Goal: Information Seeking & Learning: Learn about a topic

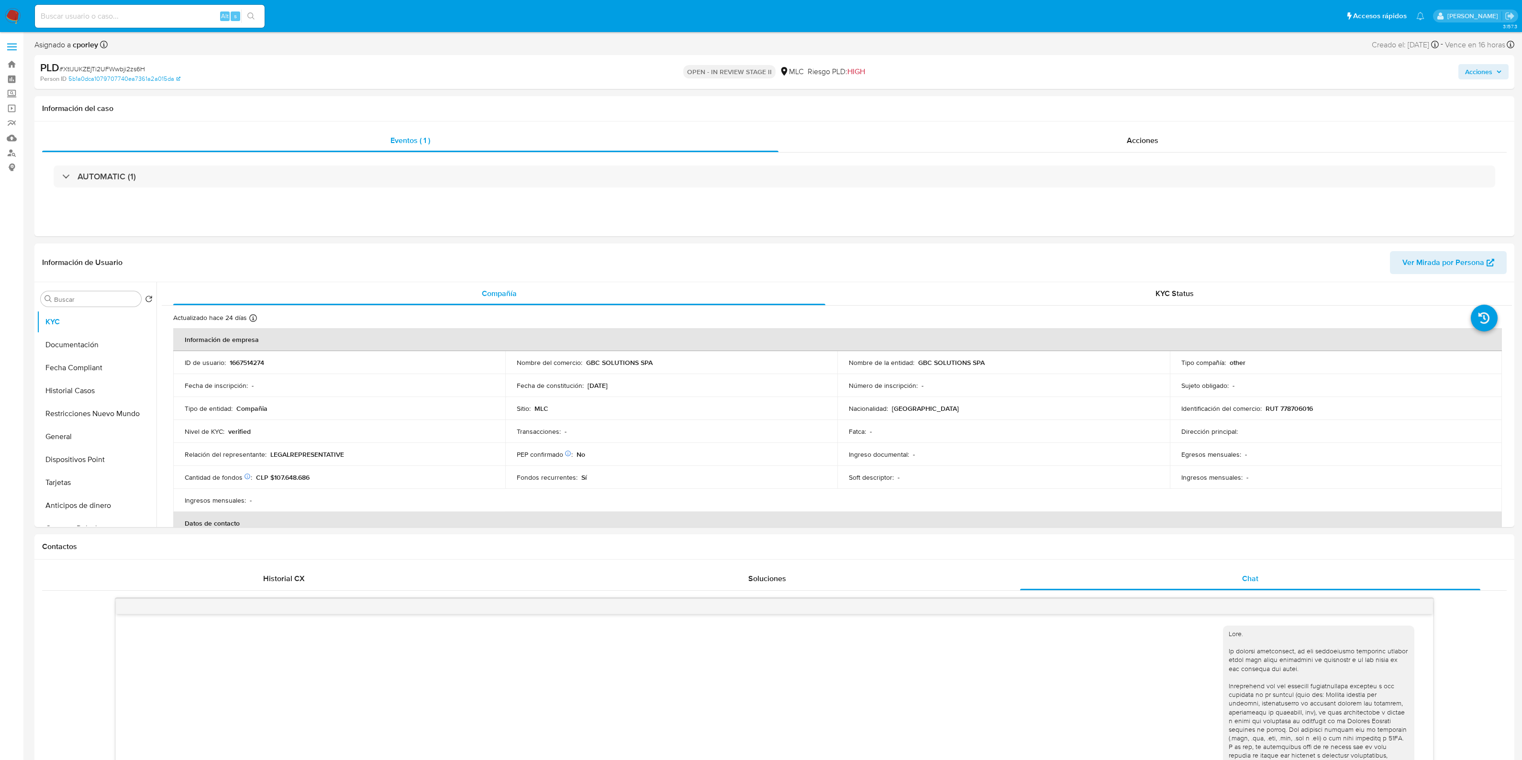
select select "10"
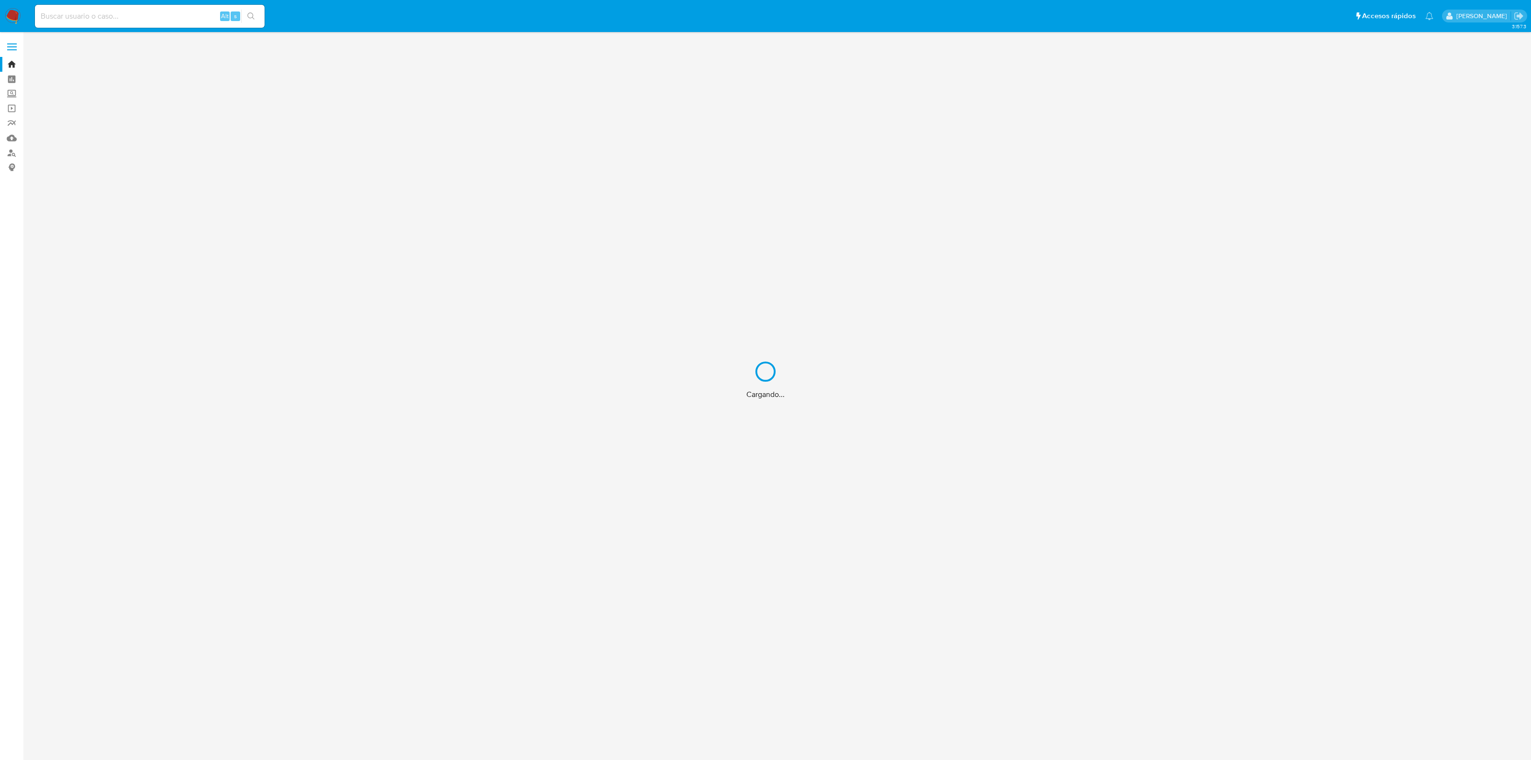
click at [144, 15] on div "Cargando..." at bounding box center [765, 380] width 1531 height 760
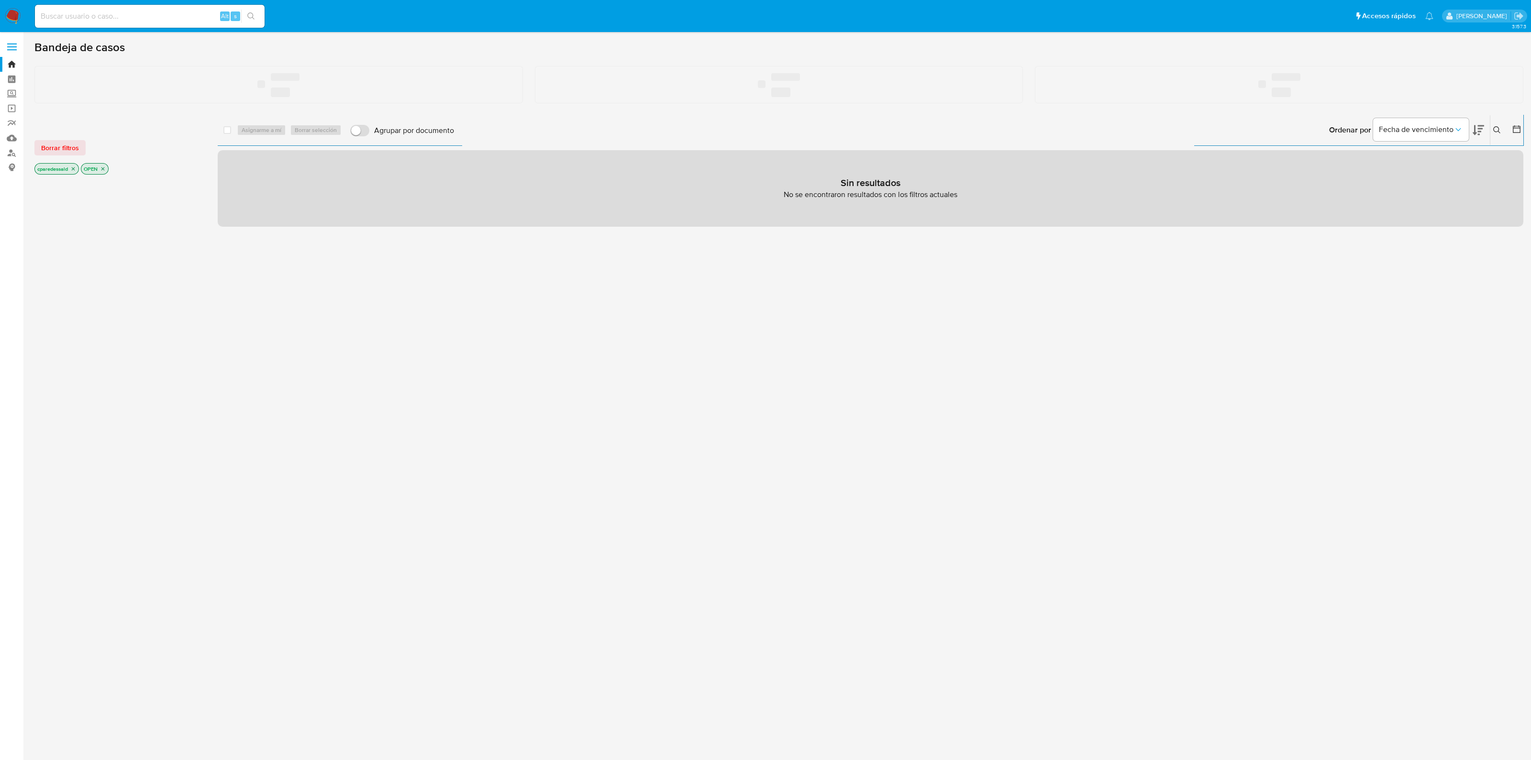
click at [144, 15] on input at bounding box center [150, 16] width 230 height 12
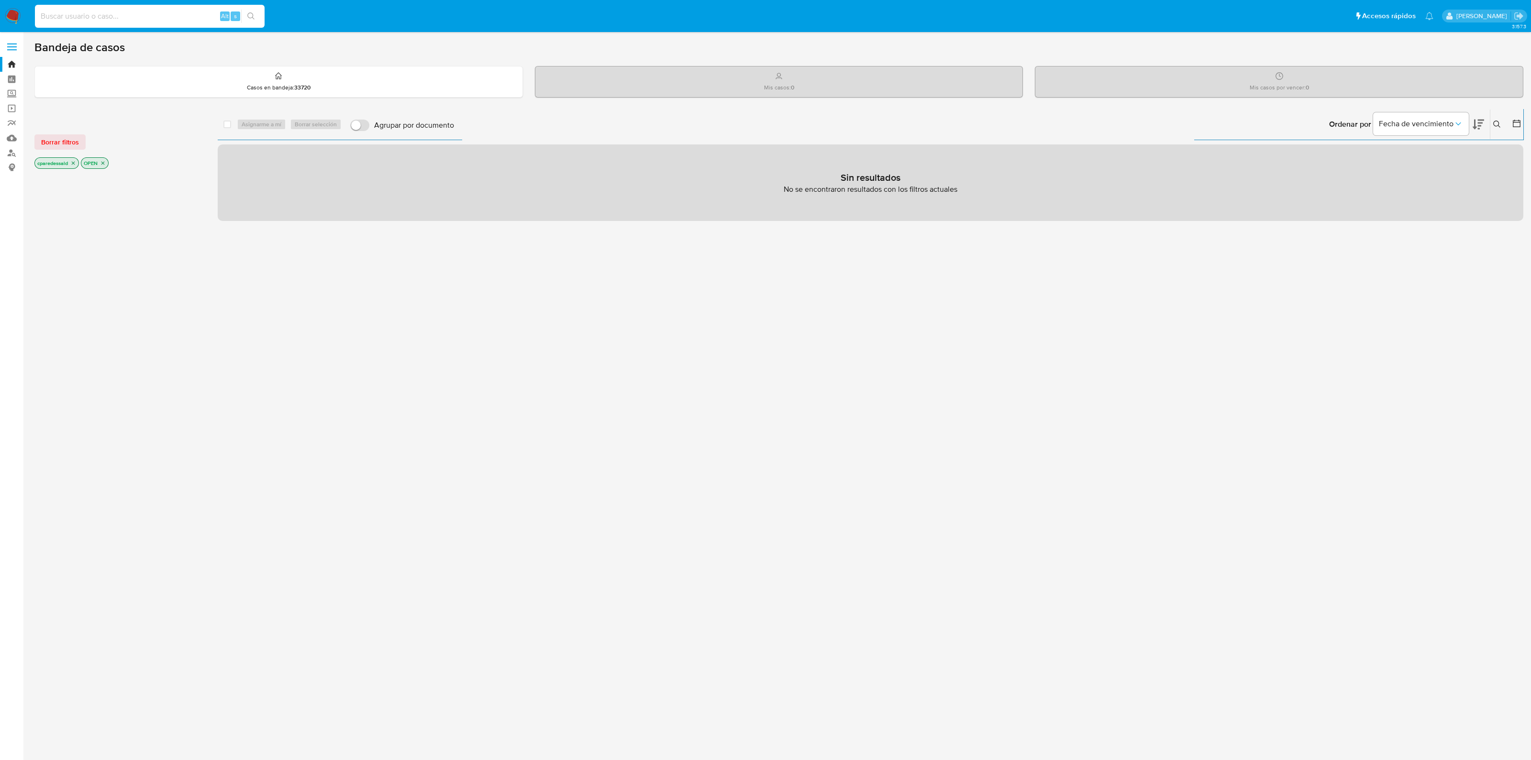
paste input "1517885400"
type input "1517885400"
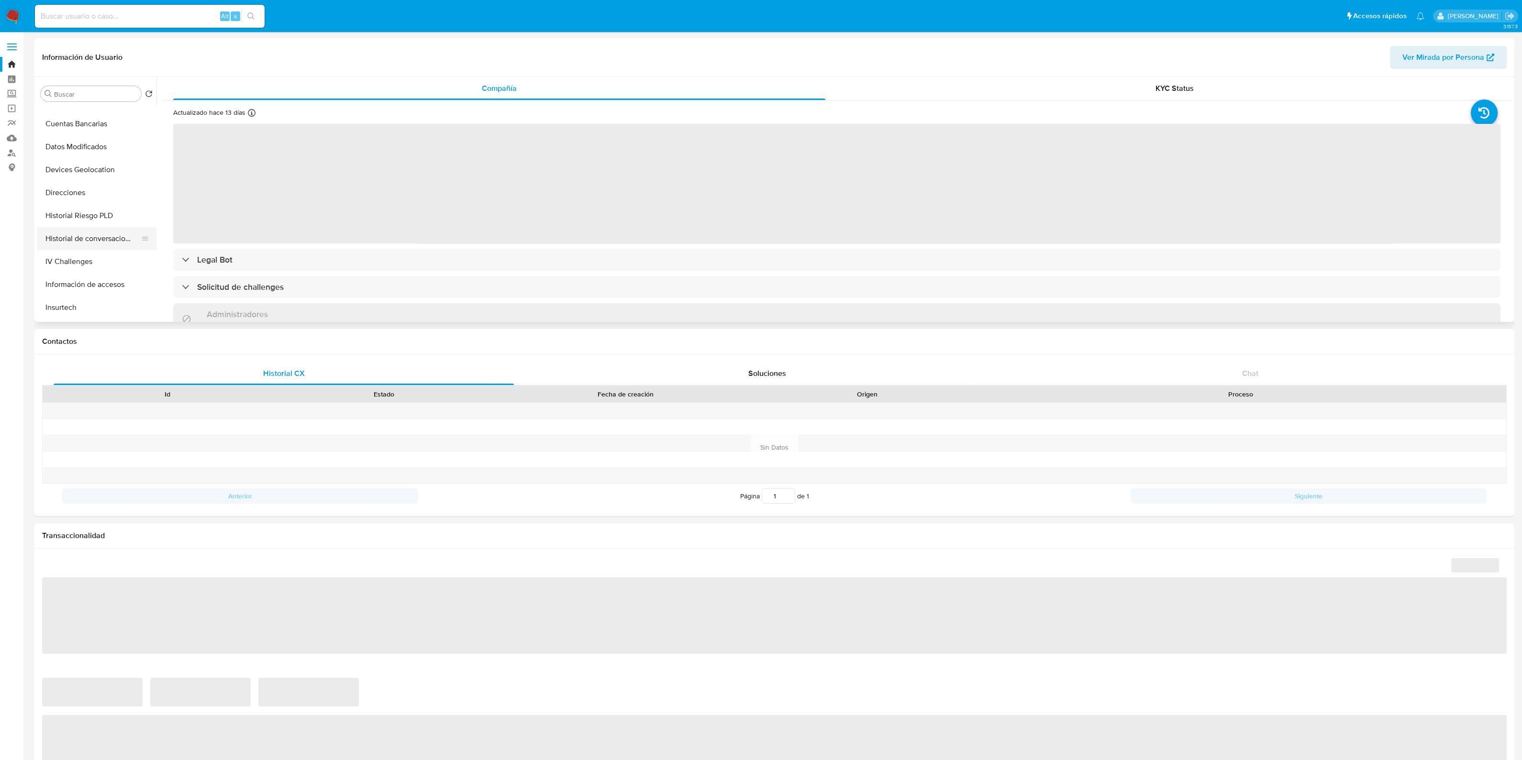
scroll to position [404, 0]
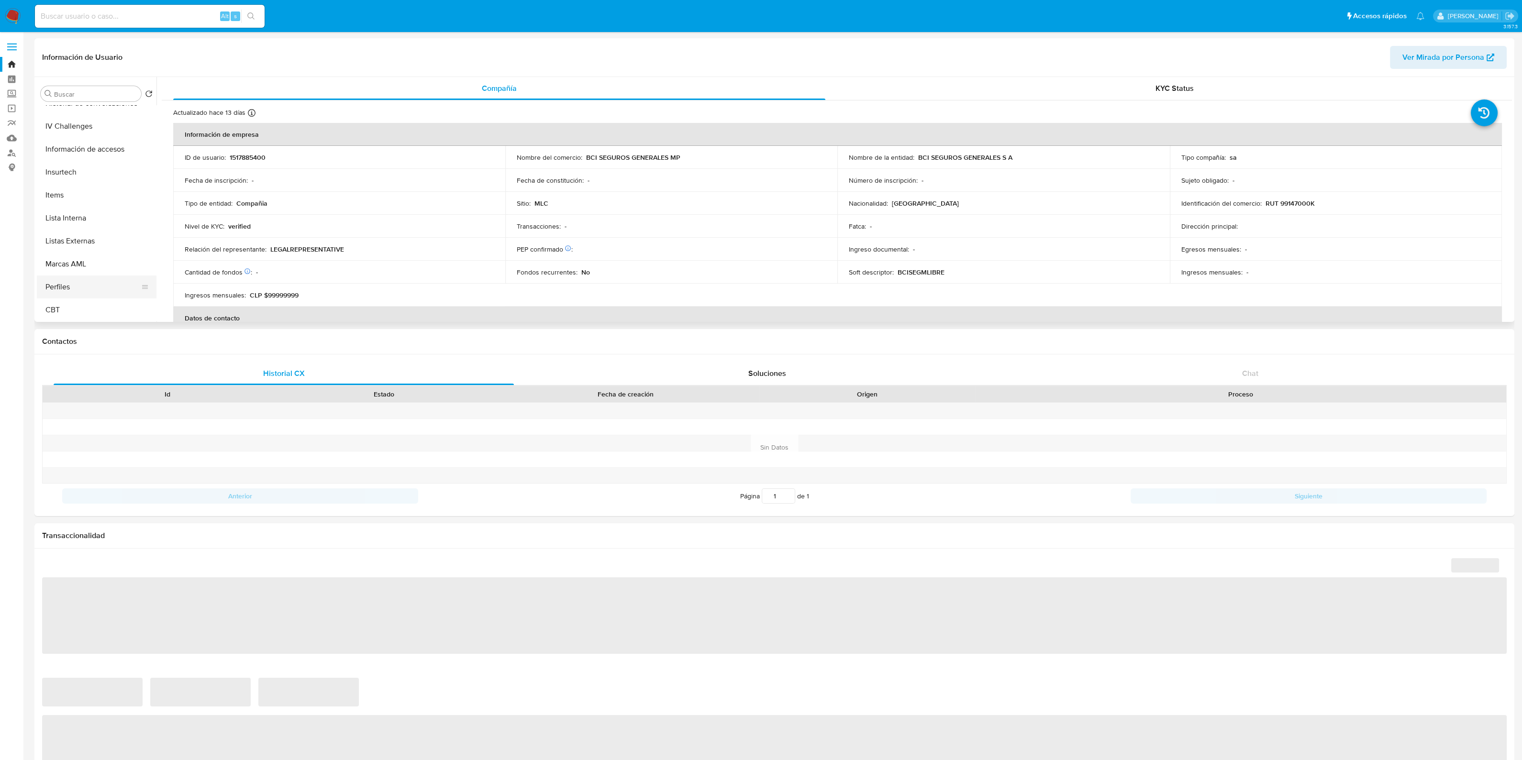
select select "10"
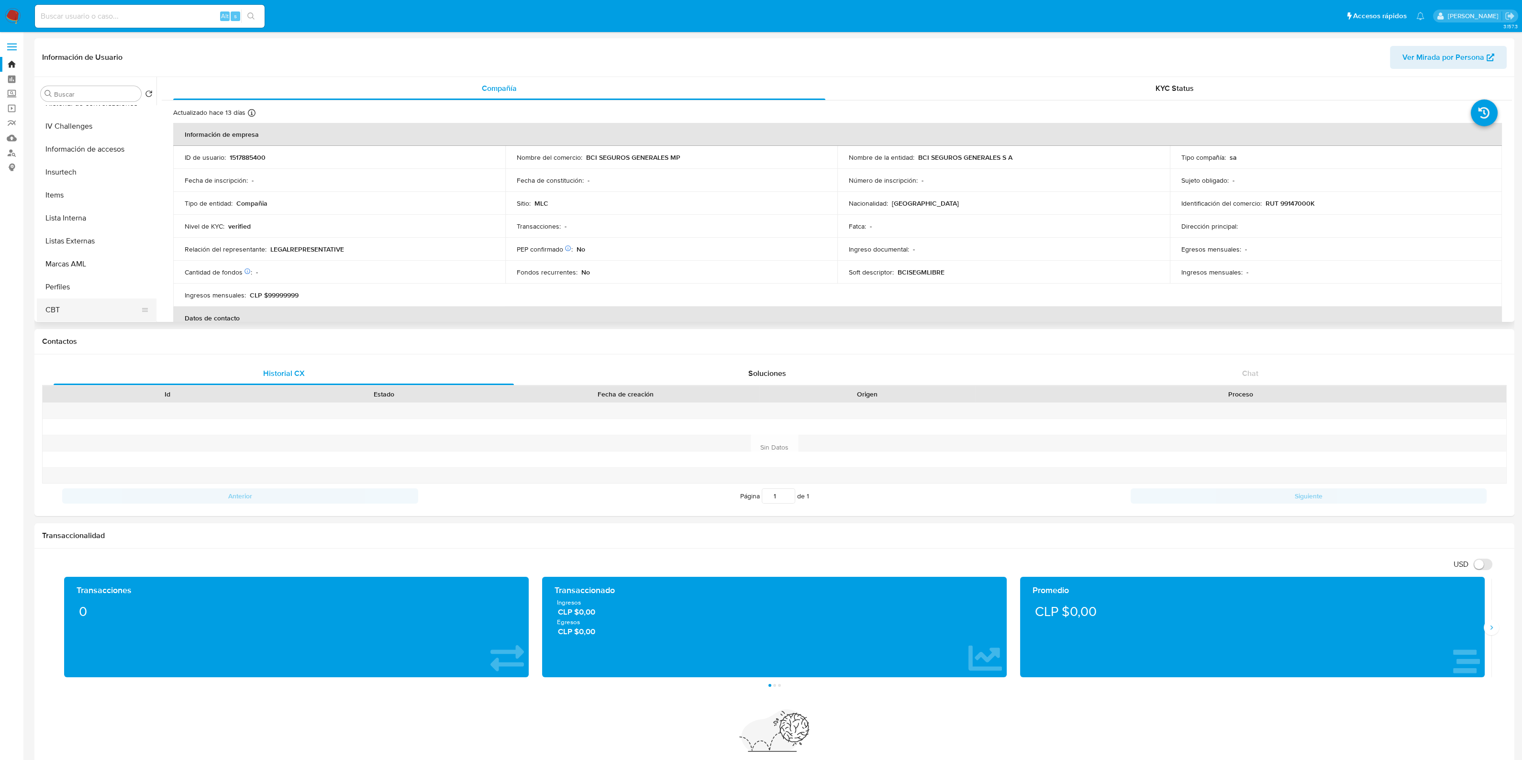
click at [77, 310] on button "CBT" at bounding box center [93, 310] width 112 height 23
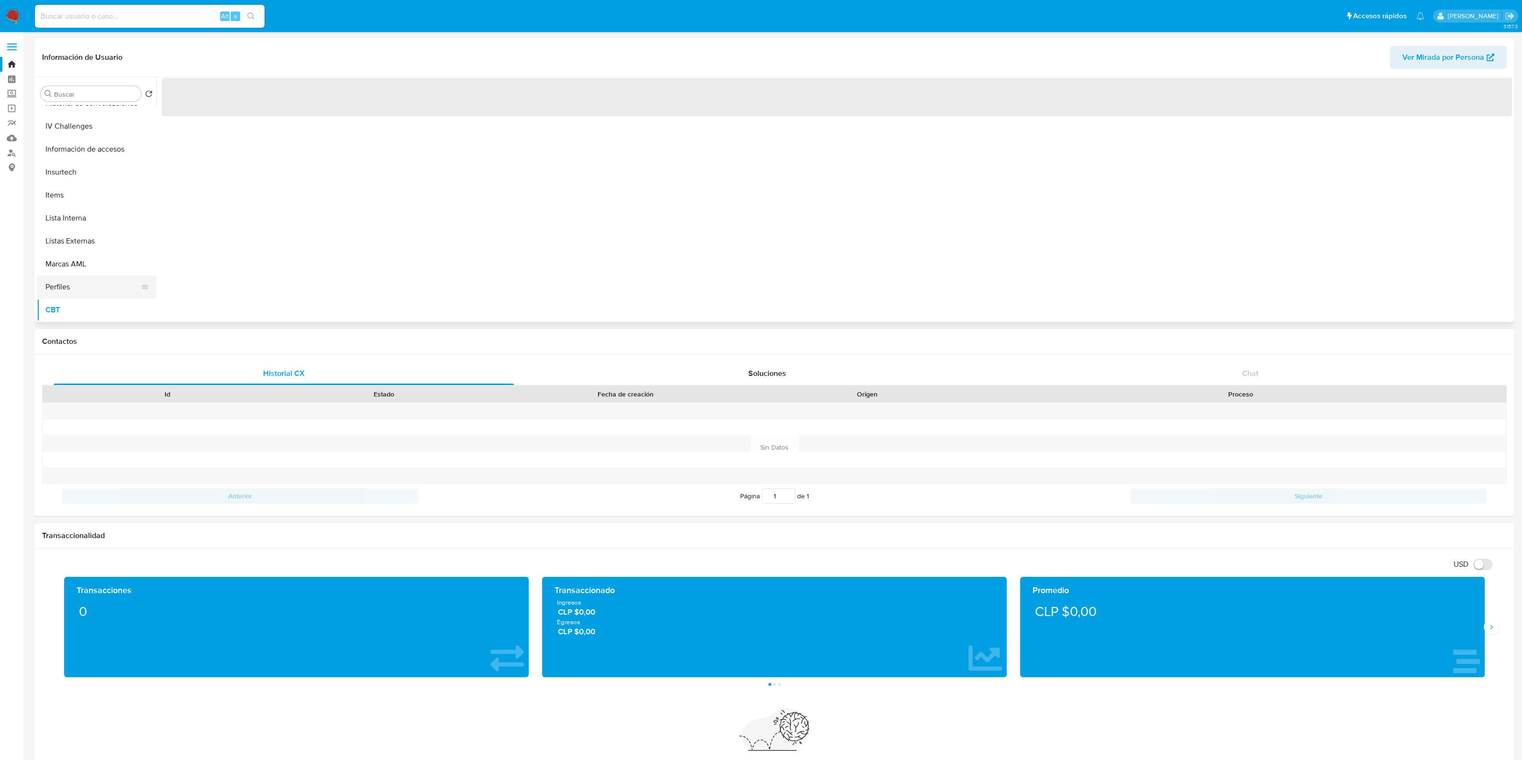
click at [88, 283] on button "Perfiles" at bounding box center [93, 287] width 112 height 23
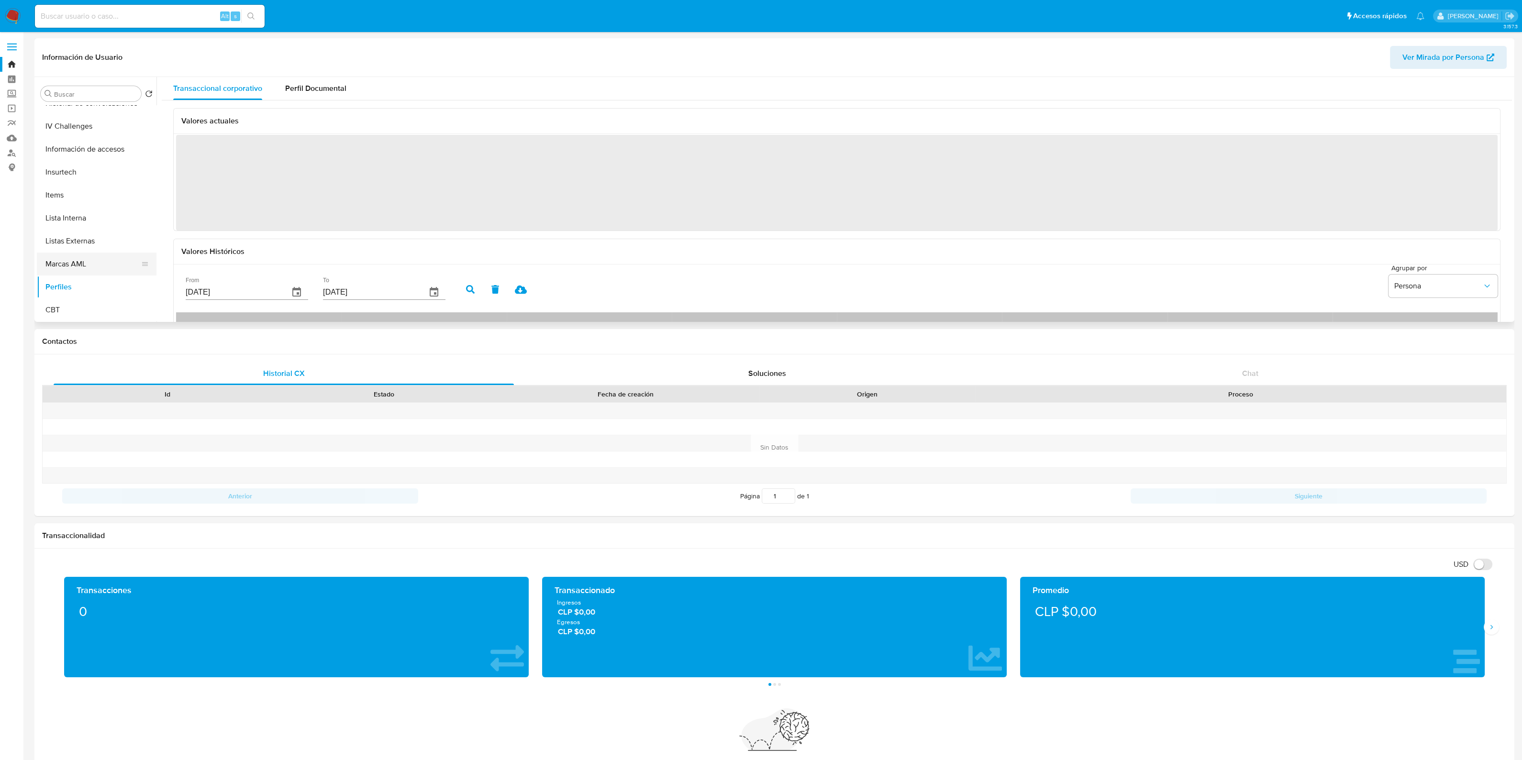
click at [87, 267] on button "Marcas AML" at bounding box center [93, 264] width 112 height 23
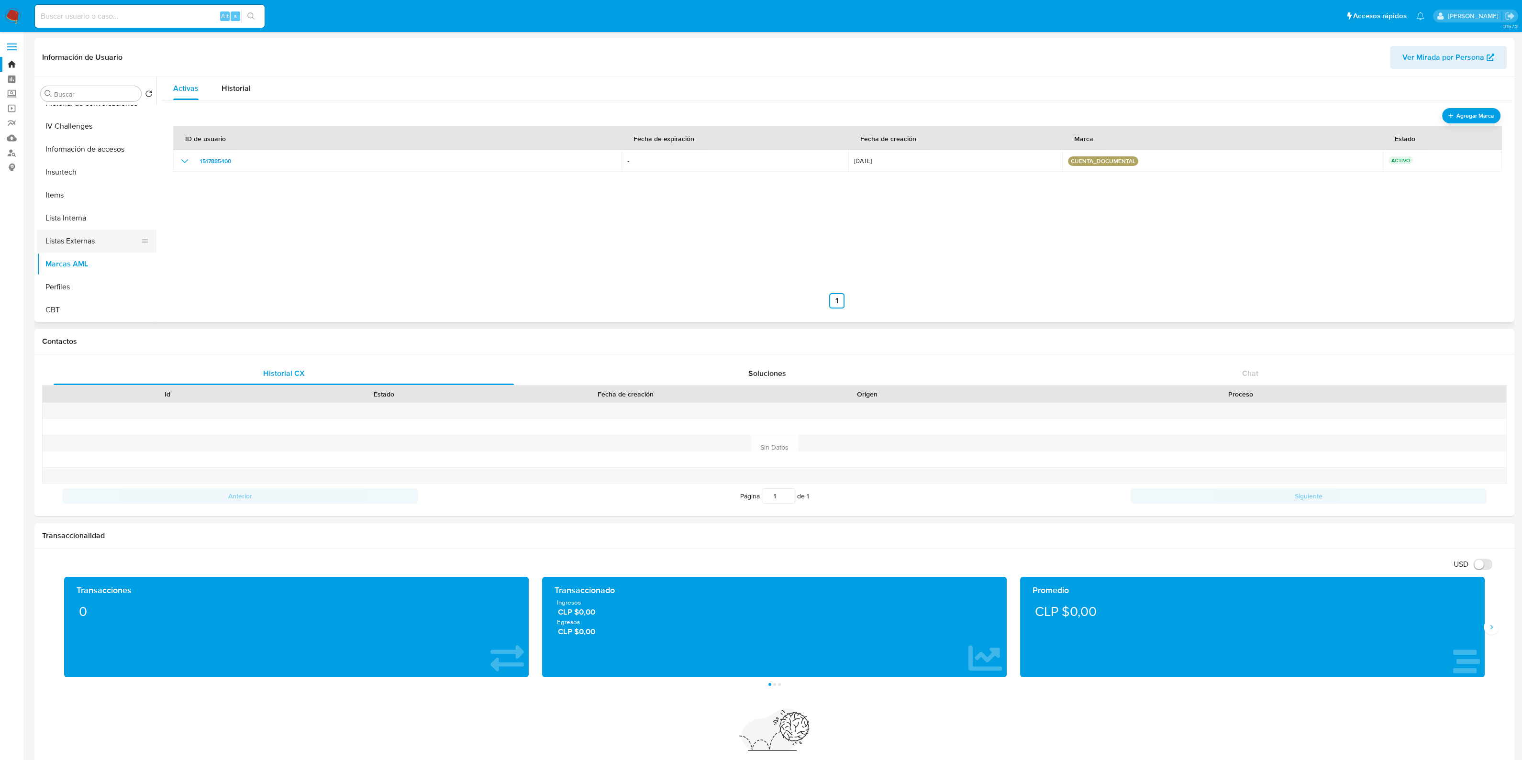
click at [88, 245] on button "Listas Externas" at bounding box center [93, 241] width 112 height 23
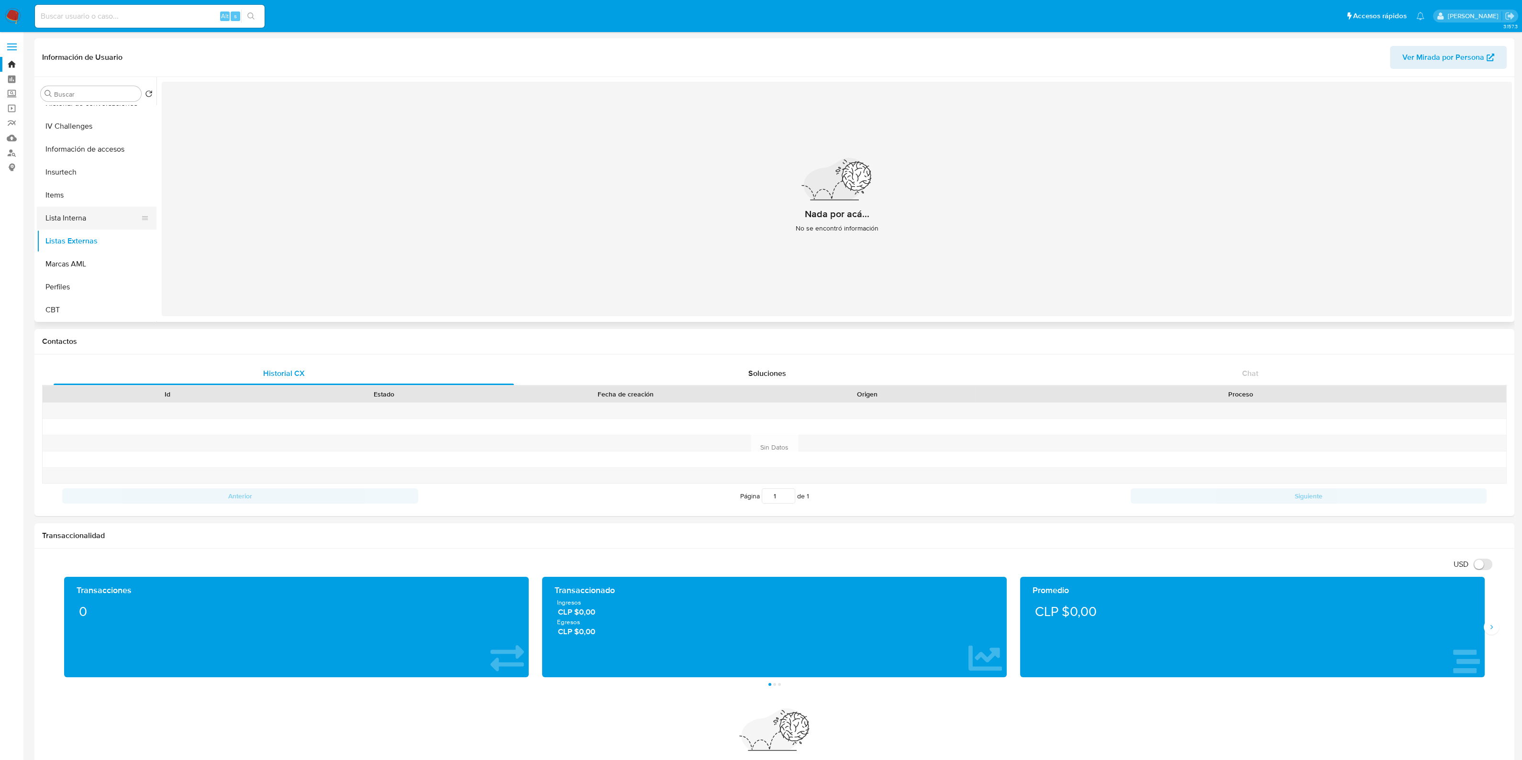
click at [75, 215] on button "Lista Interna" at bounding box center [93, 218] width 112 height 23
click at [91, 195] on button "Items" at bounding box center [93, 195] width 112 height 23
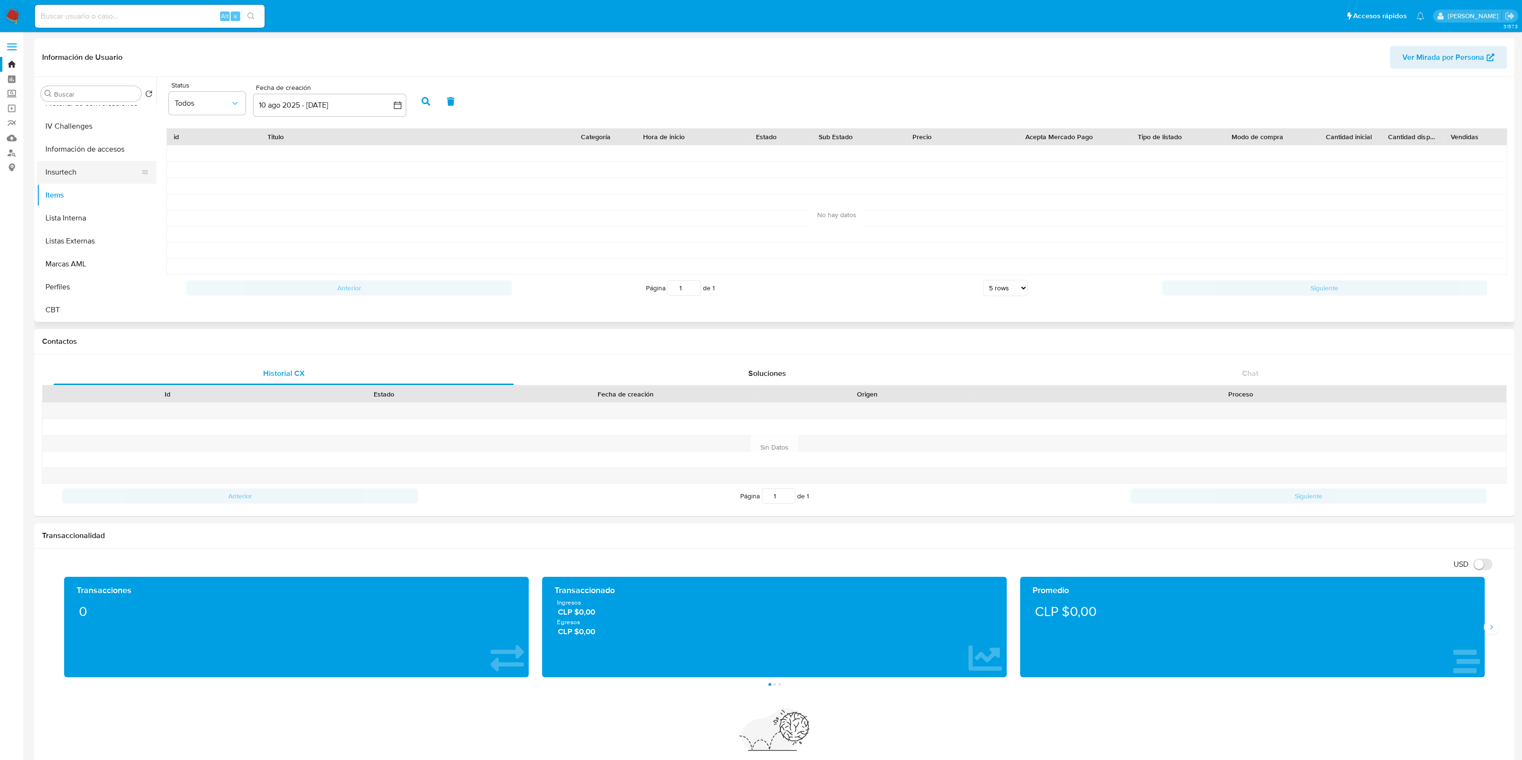
click at [98, 173] on button "Insurtech" at bounding box center [93, 172] width 112 height 23
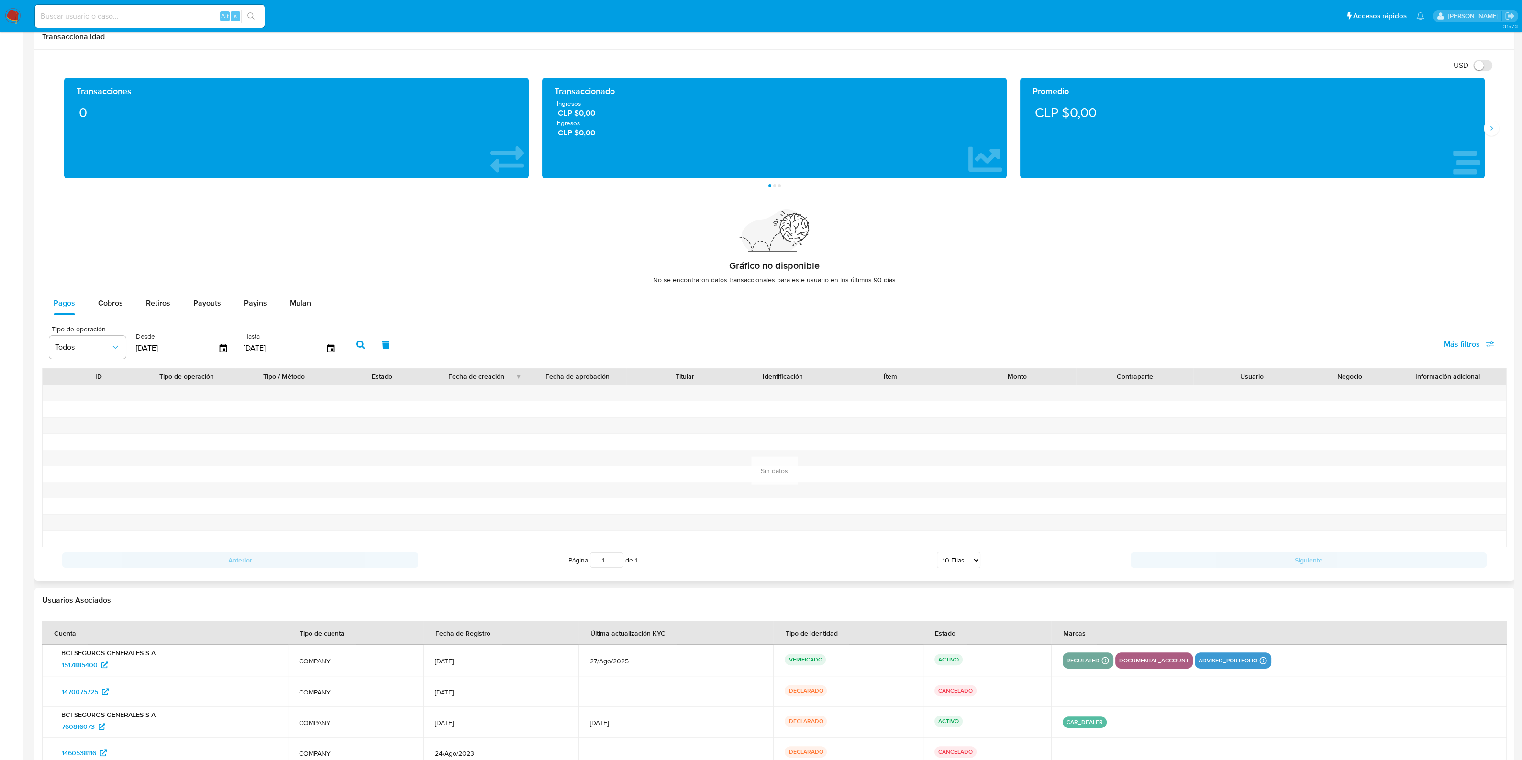
scroll to position [556, 0]
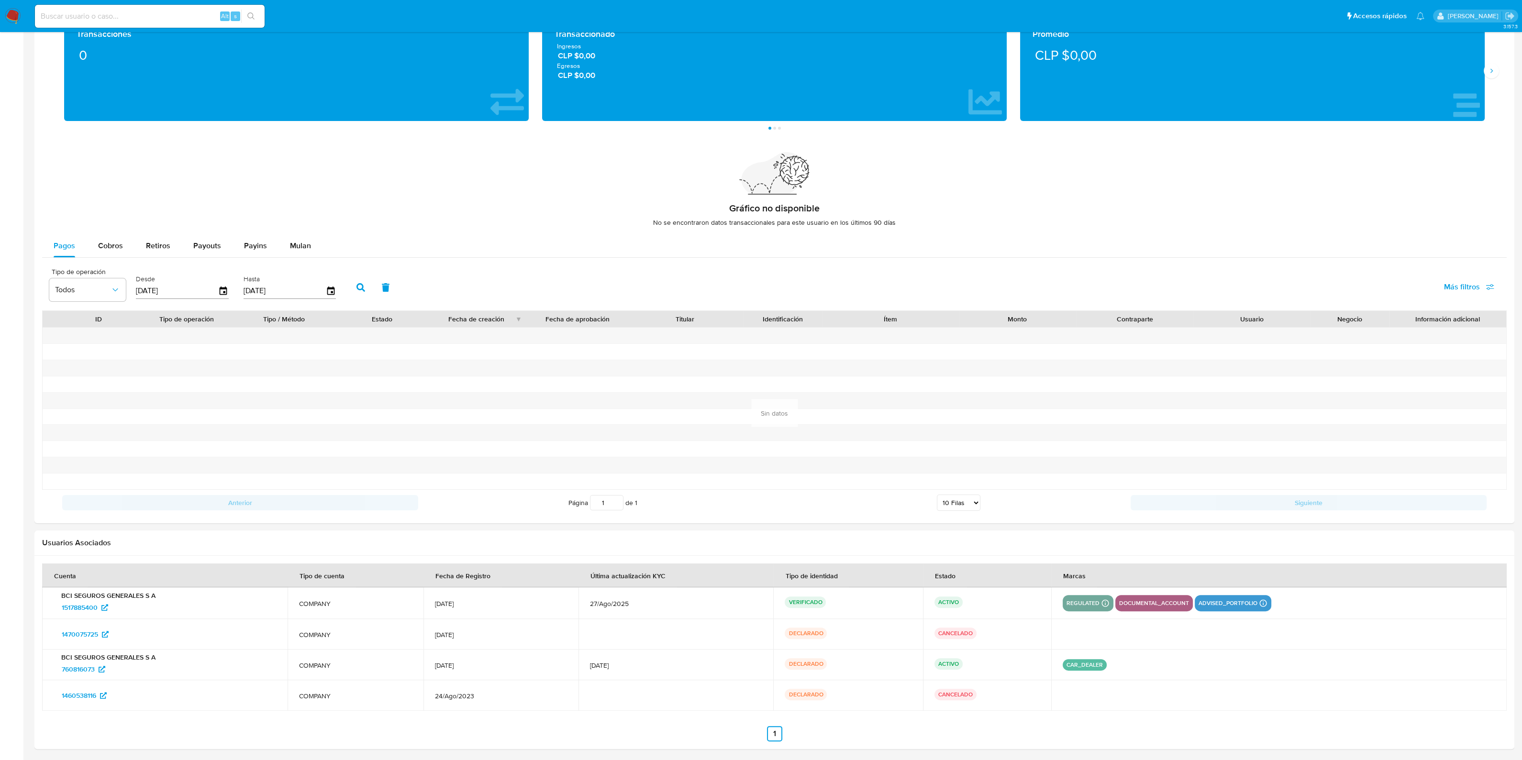
click at [1092, 664] on p "car_dealer" at bounding box center [1085, 664] width 44 height 11
click at [1137, 659] on div "car_dealer" at bounding box center [1279, 664] width 433 height 11
click at [87, 662] on span "760816073" at bounding box center [78, 669] width 33 height 15
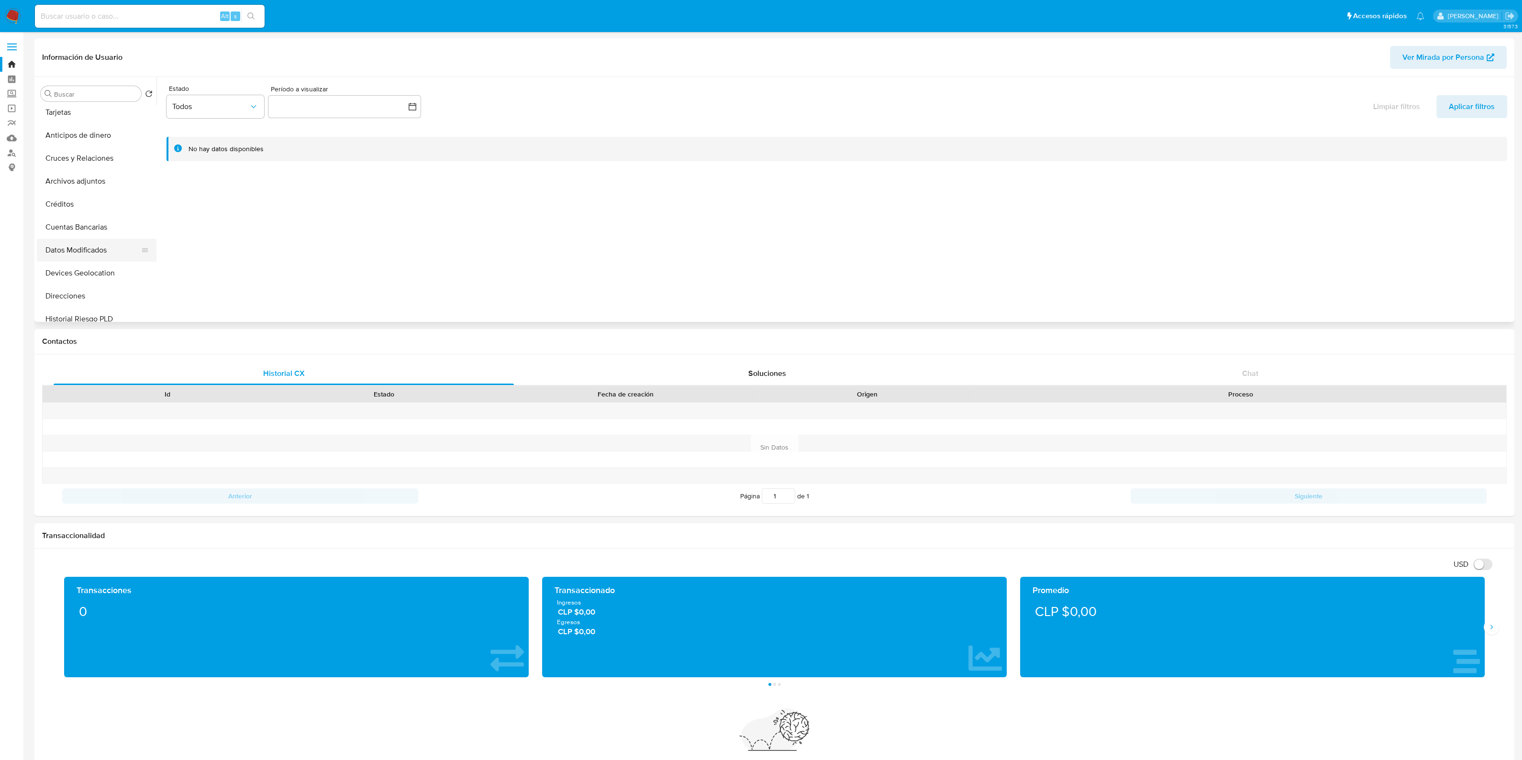
scroll to position [285, 0]
click at [100, 257] on button "Información de accesos" at bounding box center [93, 268] width 112 height 23
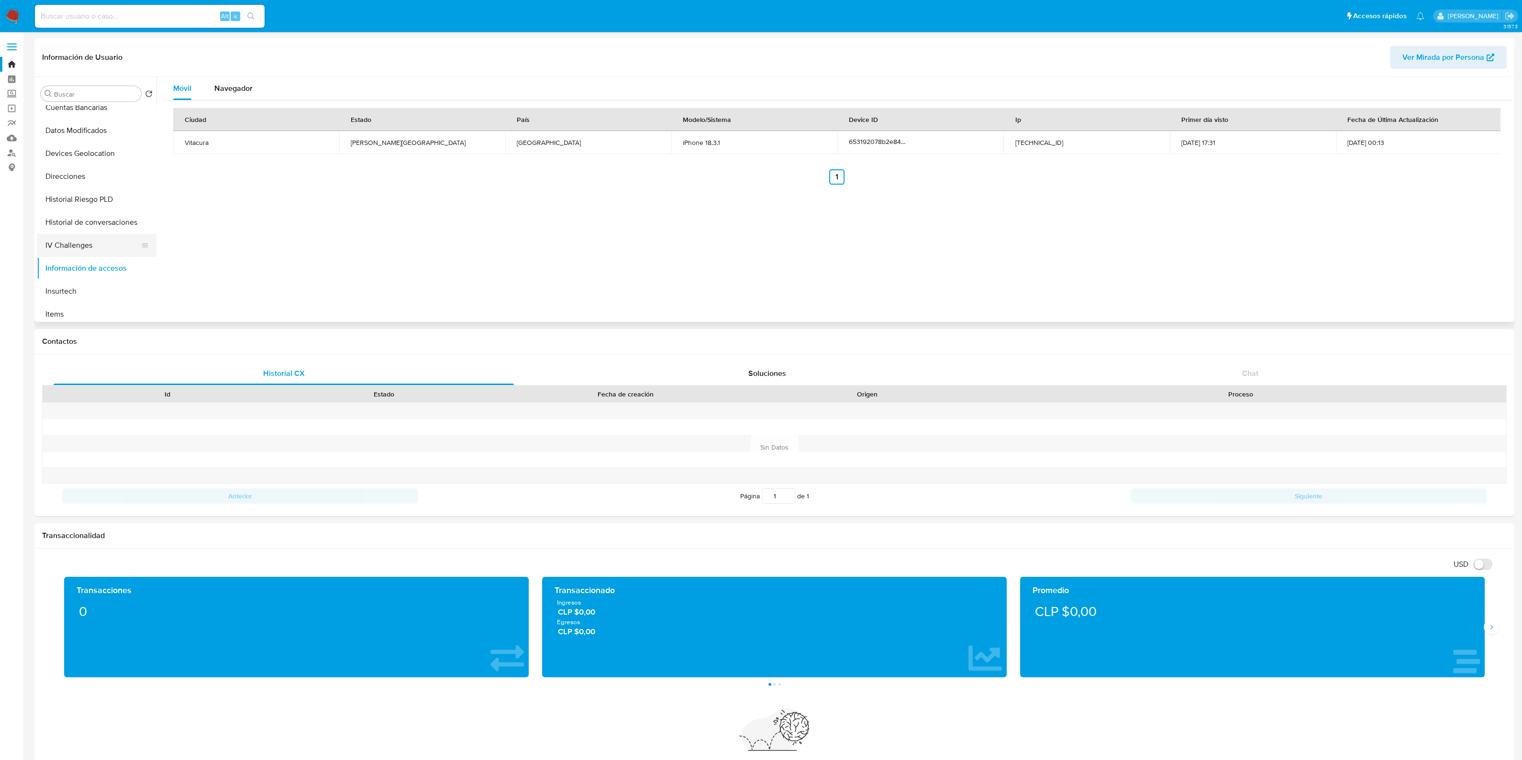
click at [94, 245] on button "IV Challenges" at bounding box center [93, 245] width 112 height 23
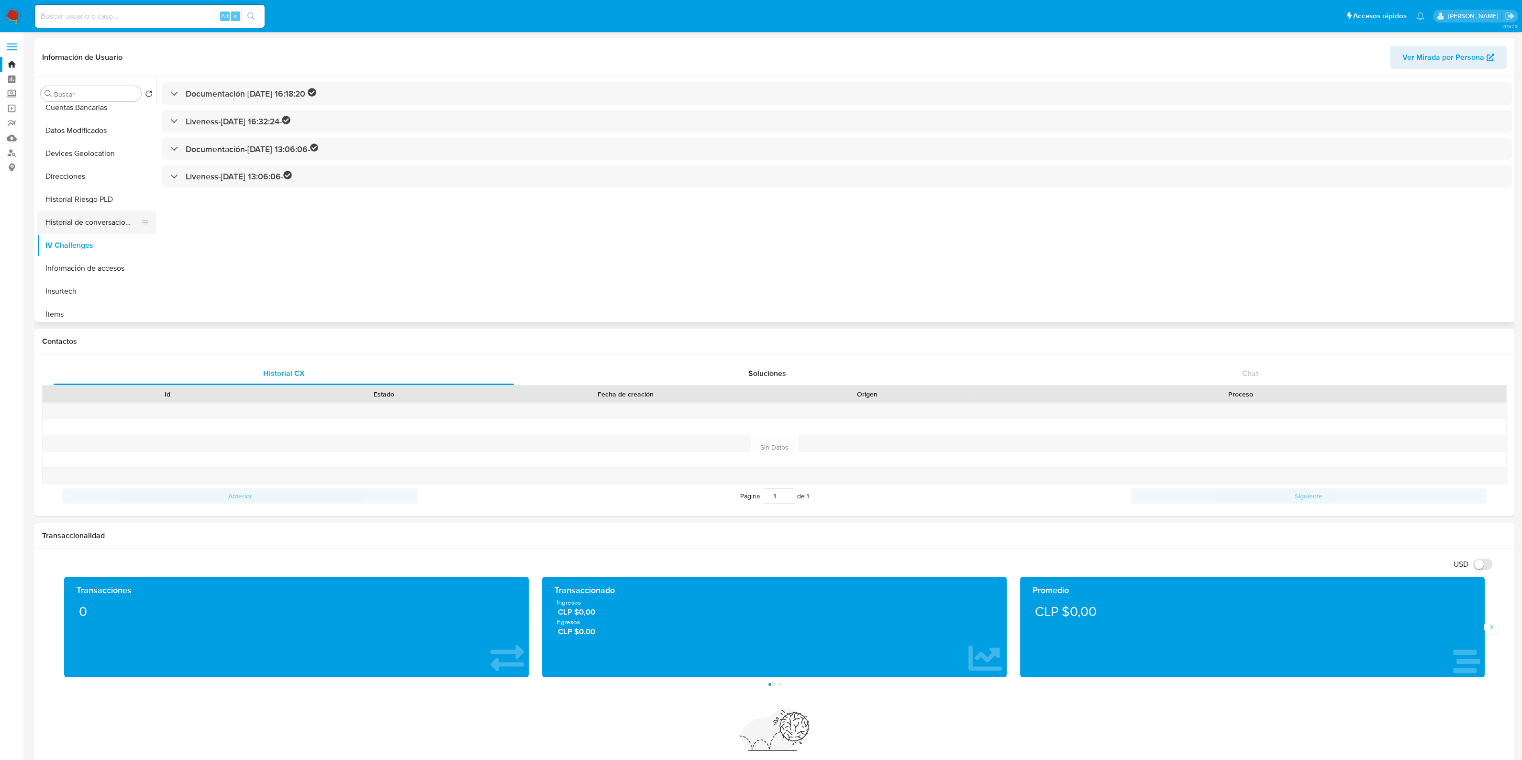
click at [96, 226] on button "Historial de conversaciones" at bounding box center [93, 222] width 112 height 23
click at [102, 198] on button "Historial Riesgo PLD" at bounding box center [93, 199] width 112 height 23
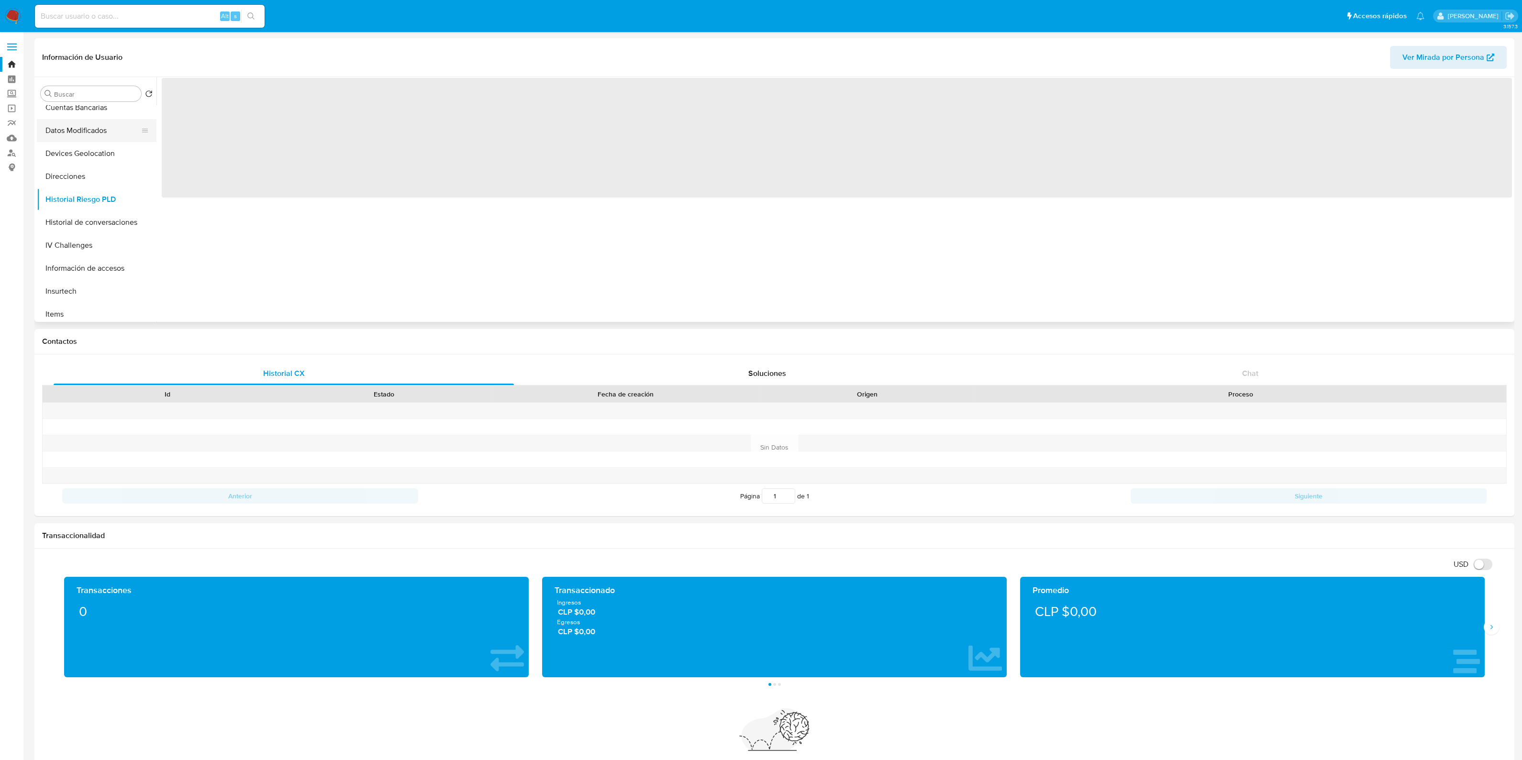
scroll to position [224, 0]
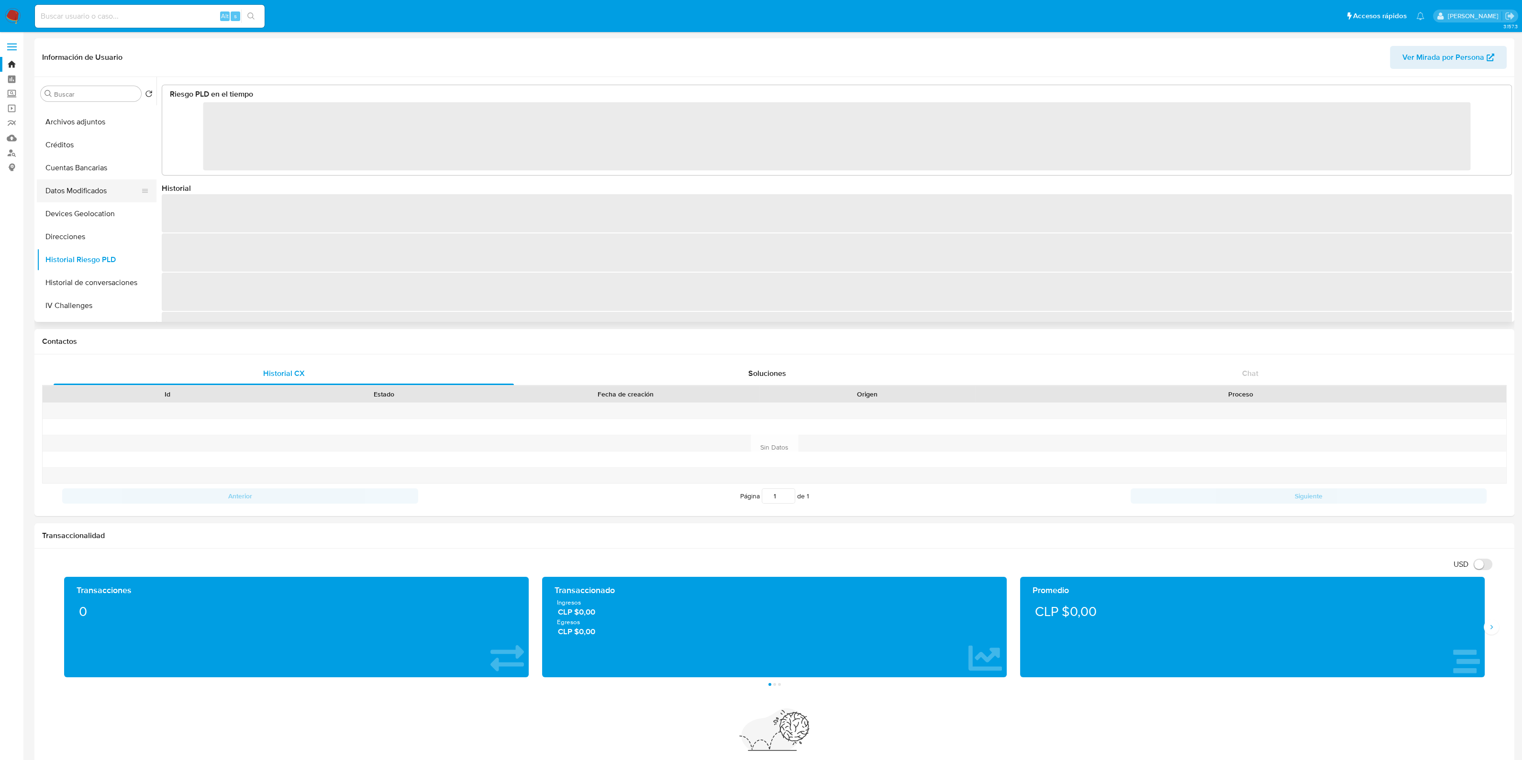
click at [98, 188] on button "Datos Modificados" at bounding box center [93, 190] width 112 height 23
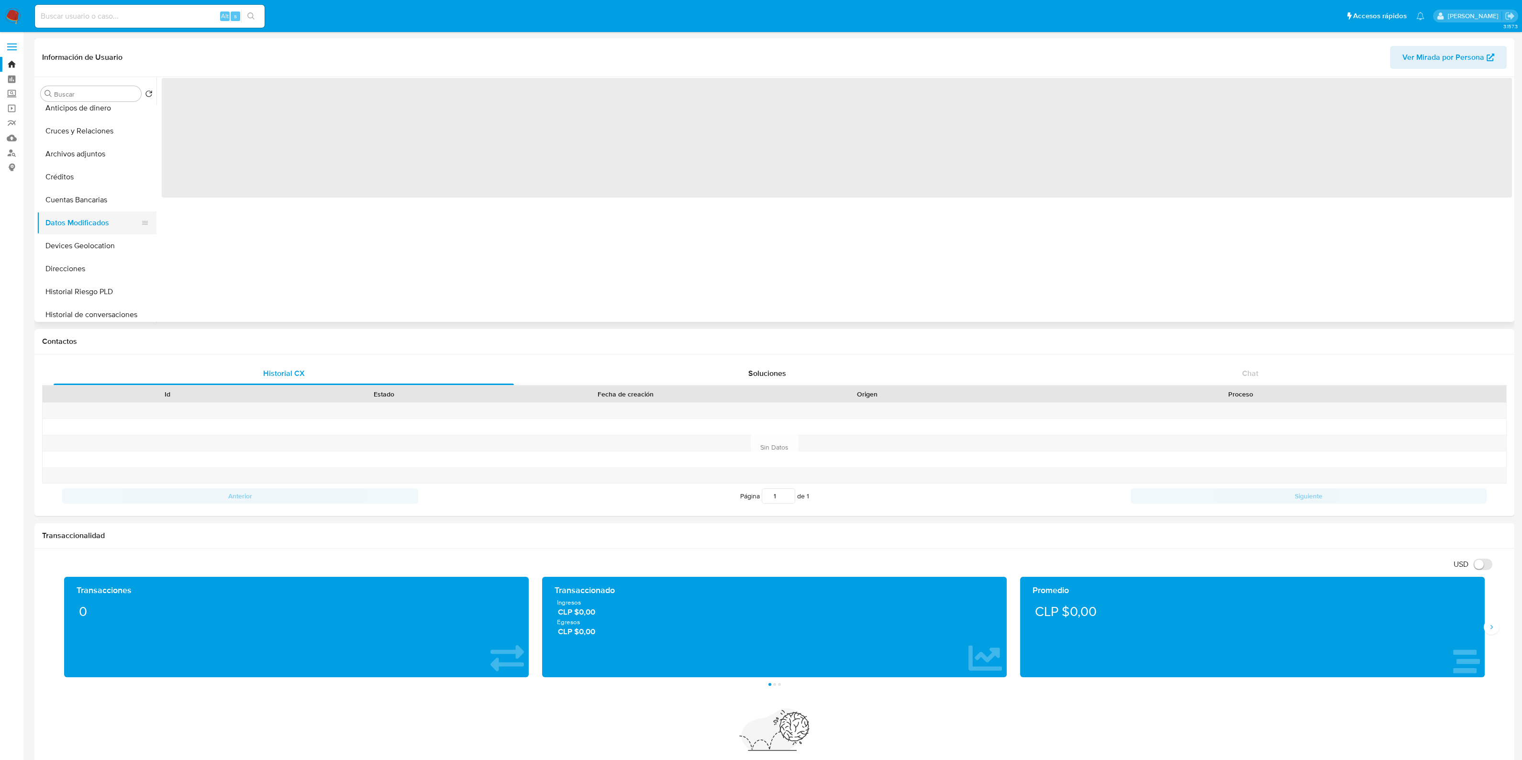
scroll to position [165, 0]
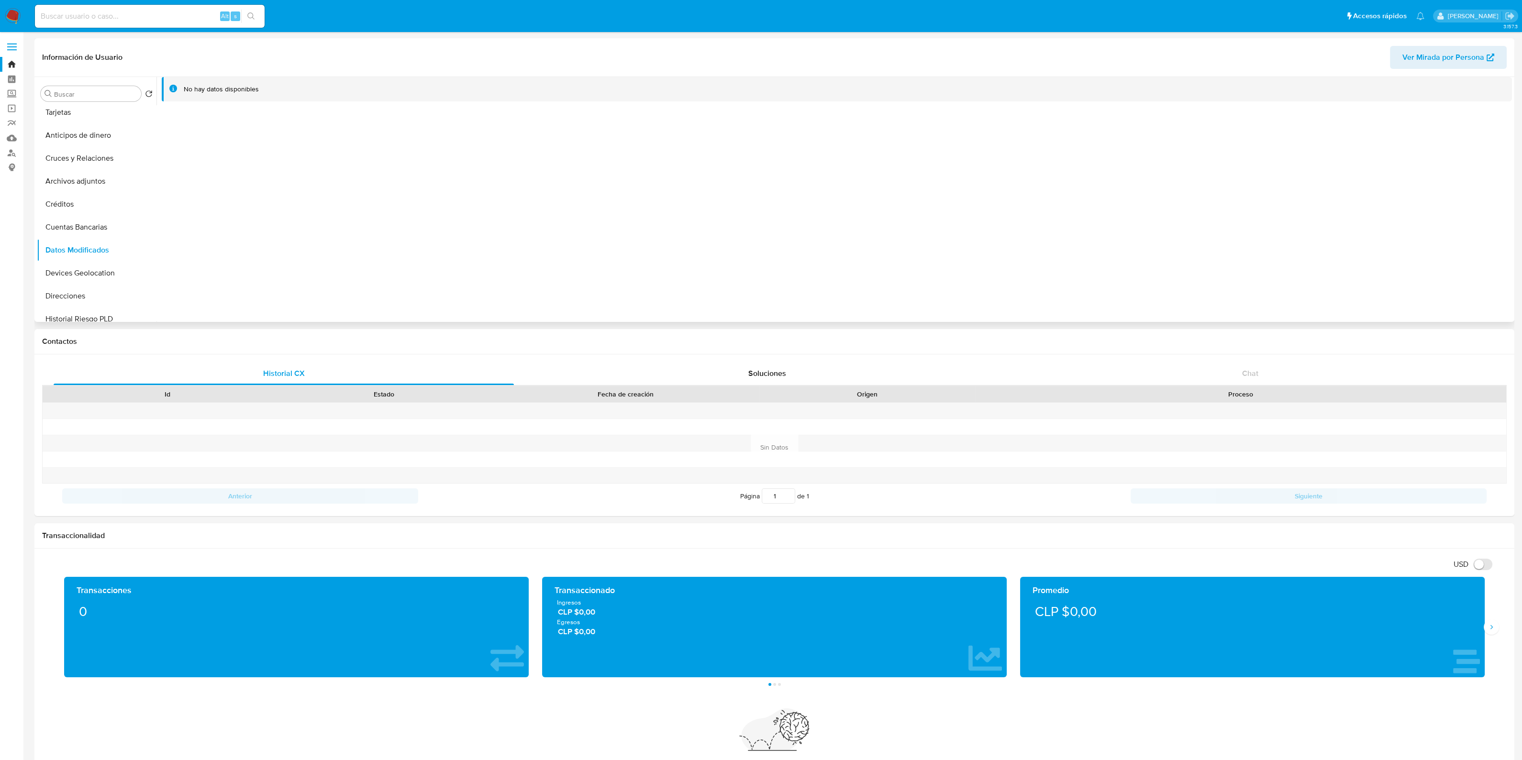
click at [1445, 53] on span "Ver Mirada por Persona" at bounding box center [1443, 57] width 82 height 23
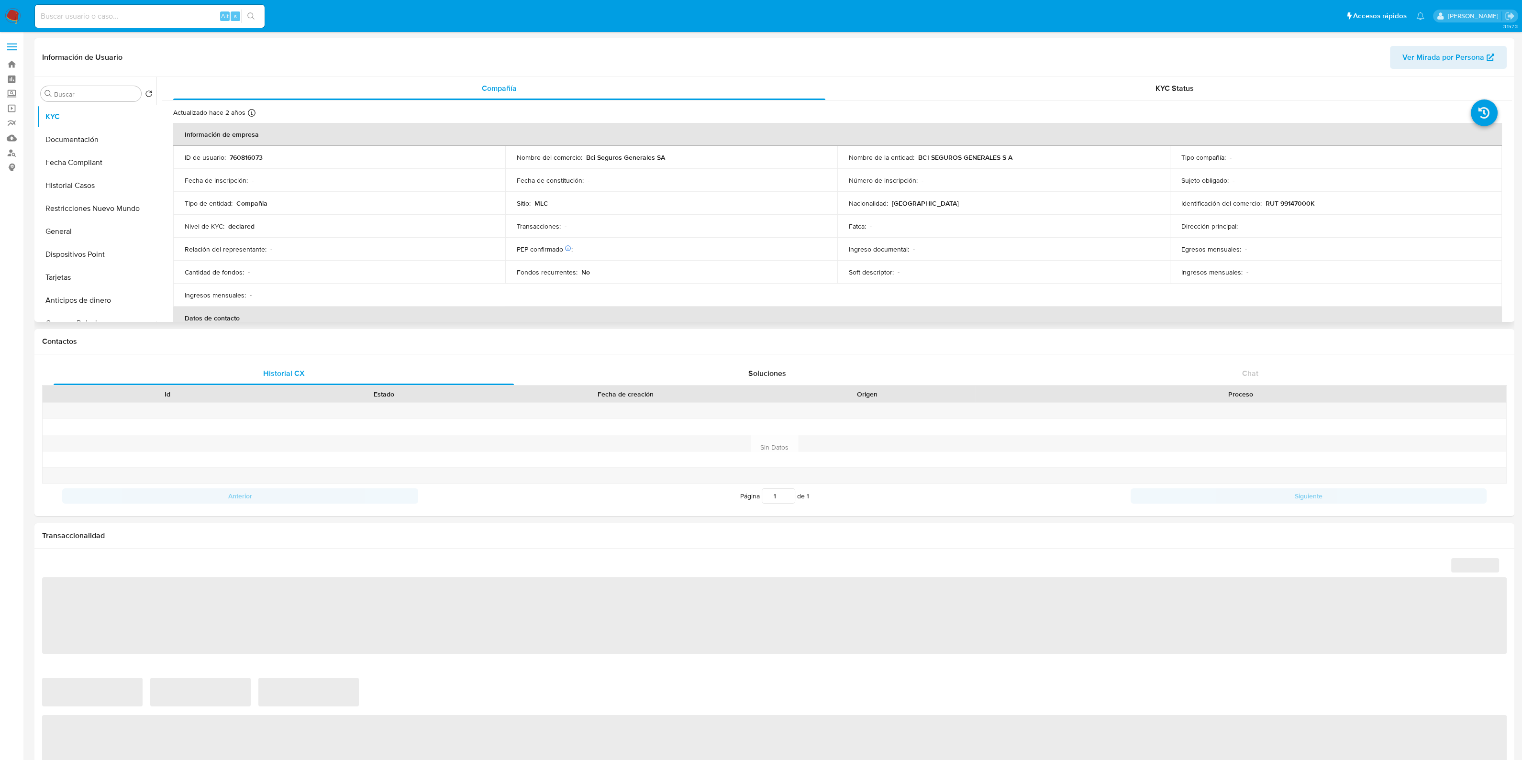
select select "10"
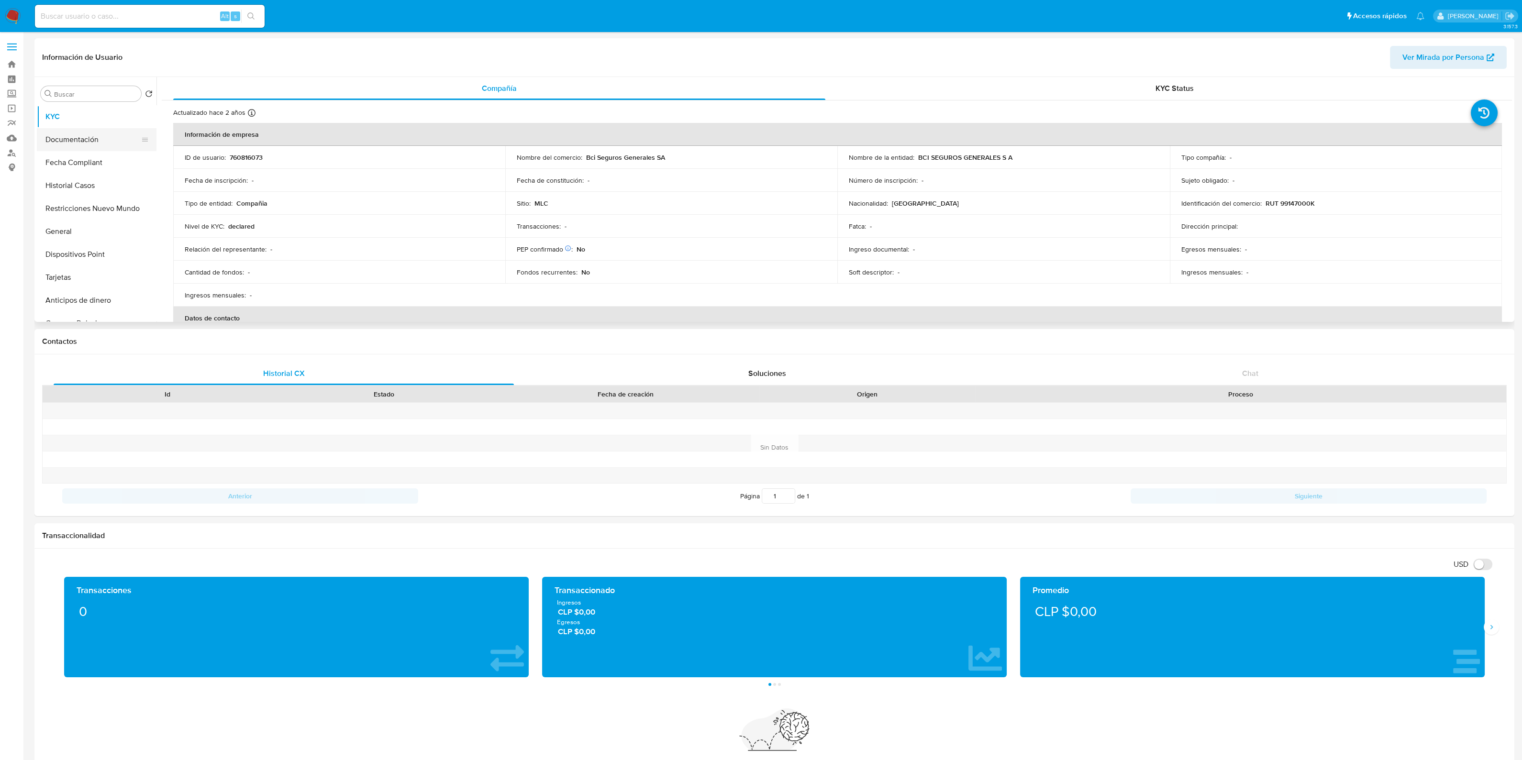
click at [91, 140] on button "Documentación" at bounding box center [93, 139] width 112 height 23
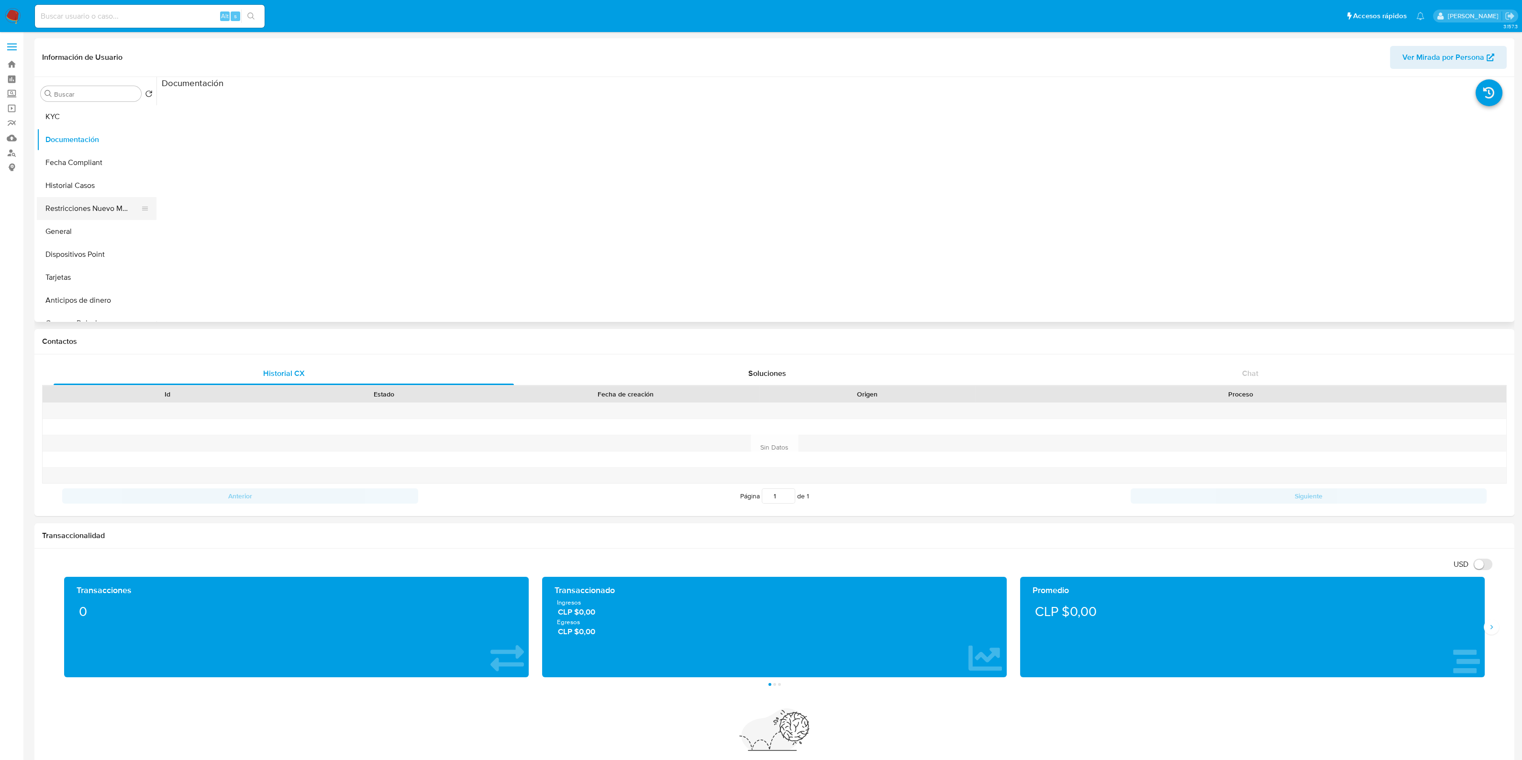
click at [89, 203] on button "Restricciones Nuevo Mundo" at bounding box center [93, 208] width 112 height 23
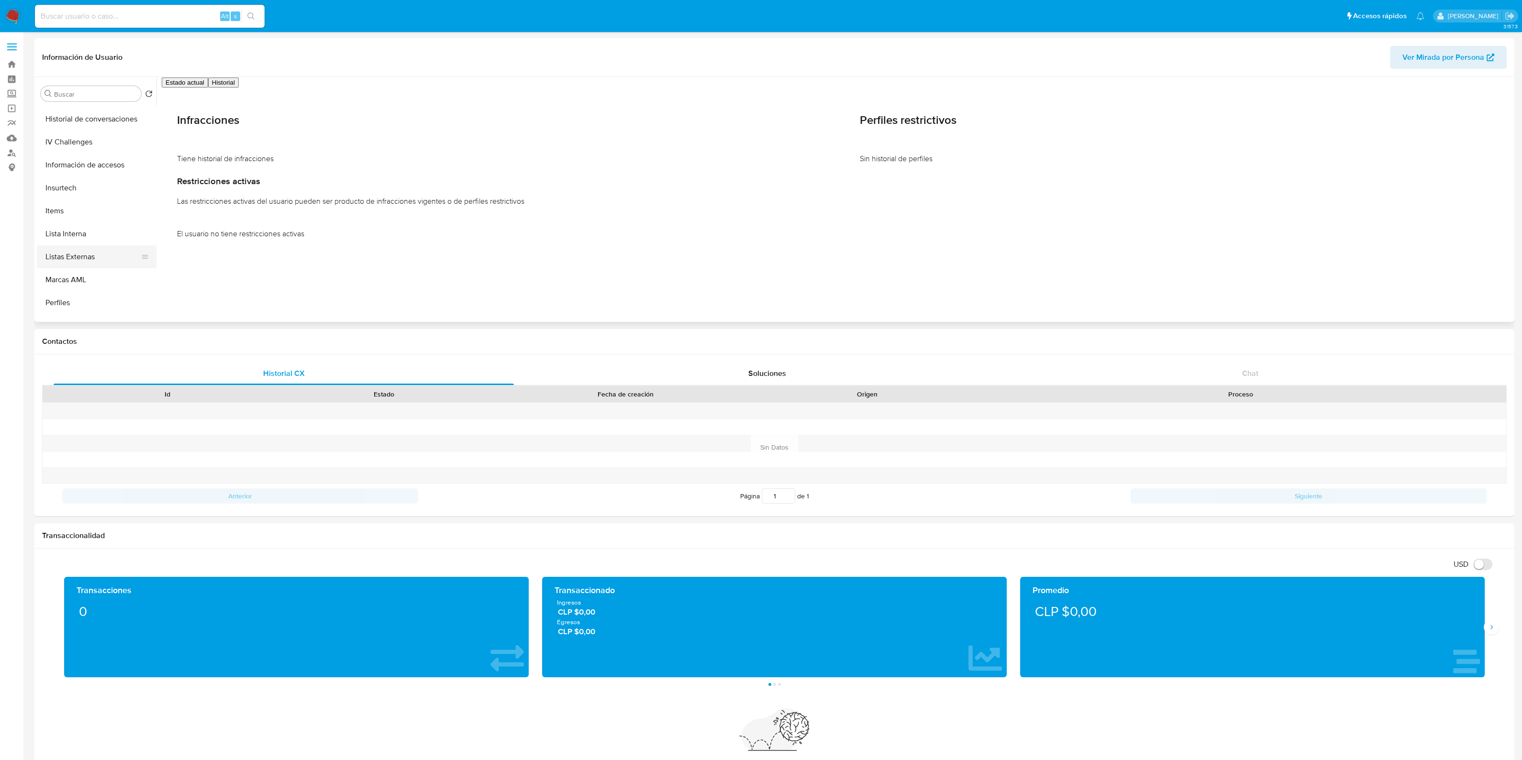
scroll to position [404, 0]
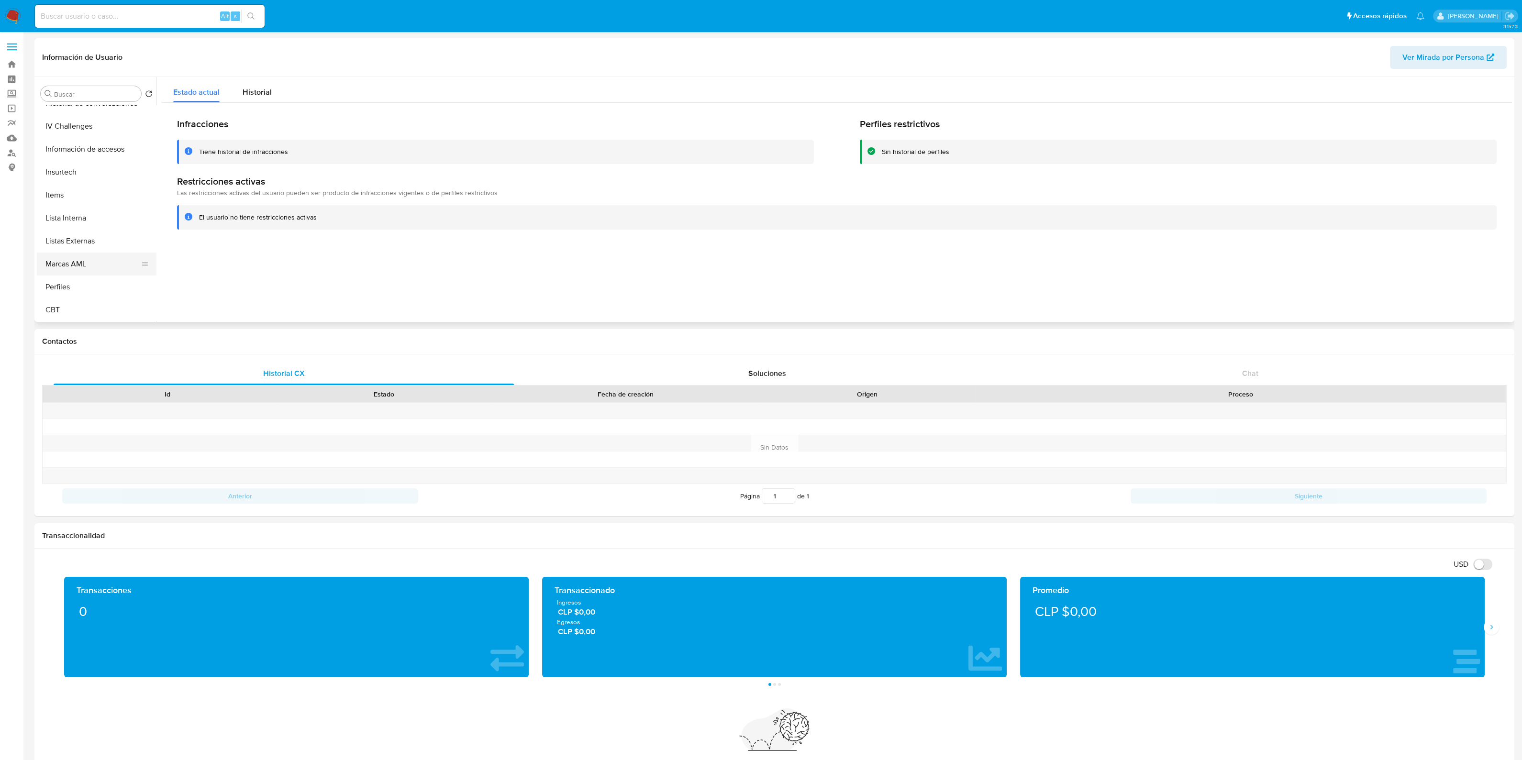
click at [93, 261] on button "Marcas AML" at bounding box center [93, 264] width 112 height 23
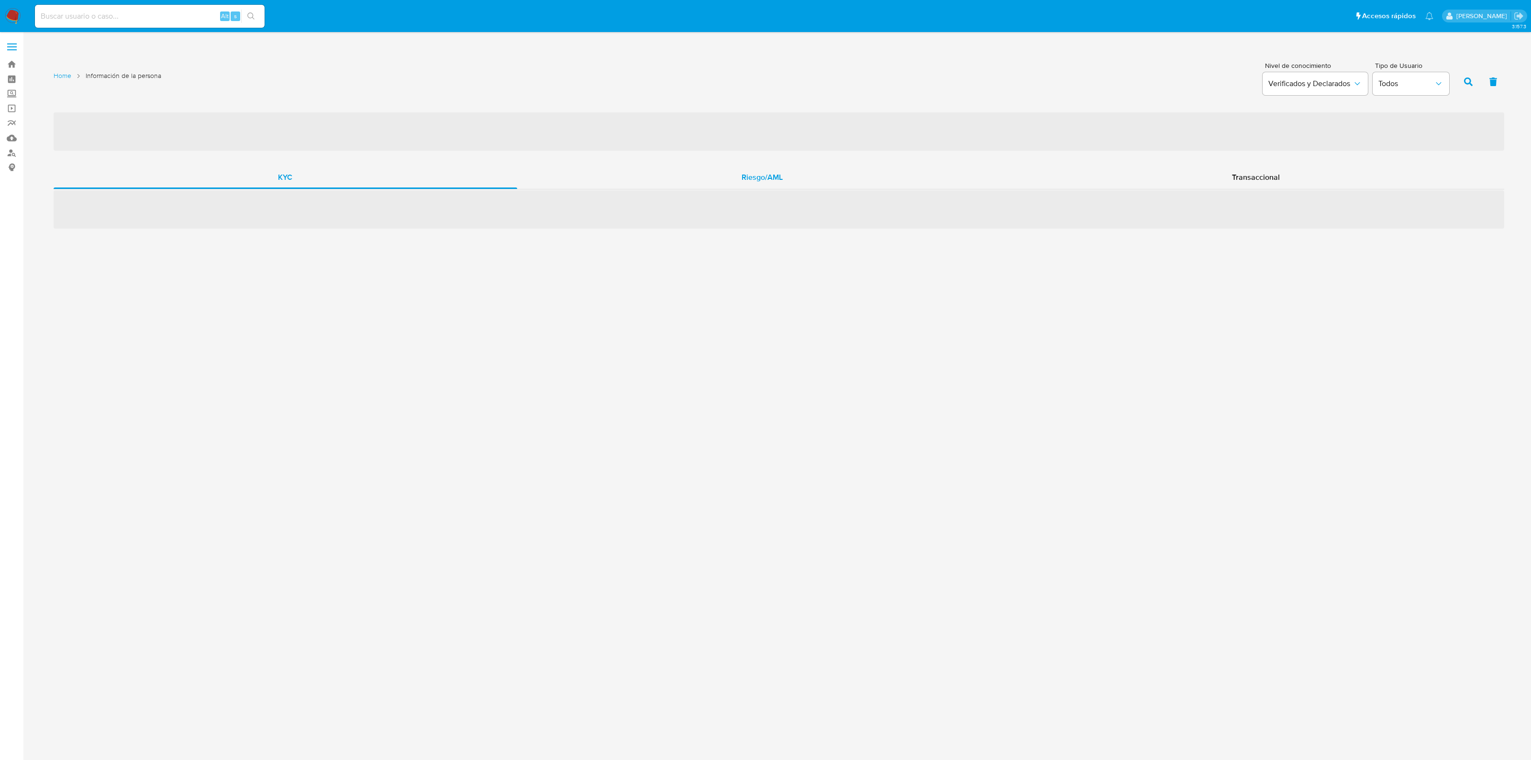
click at [740, 184] on div "Riesgo/AML" at bounding box center [762, 177] width 490 height 23
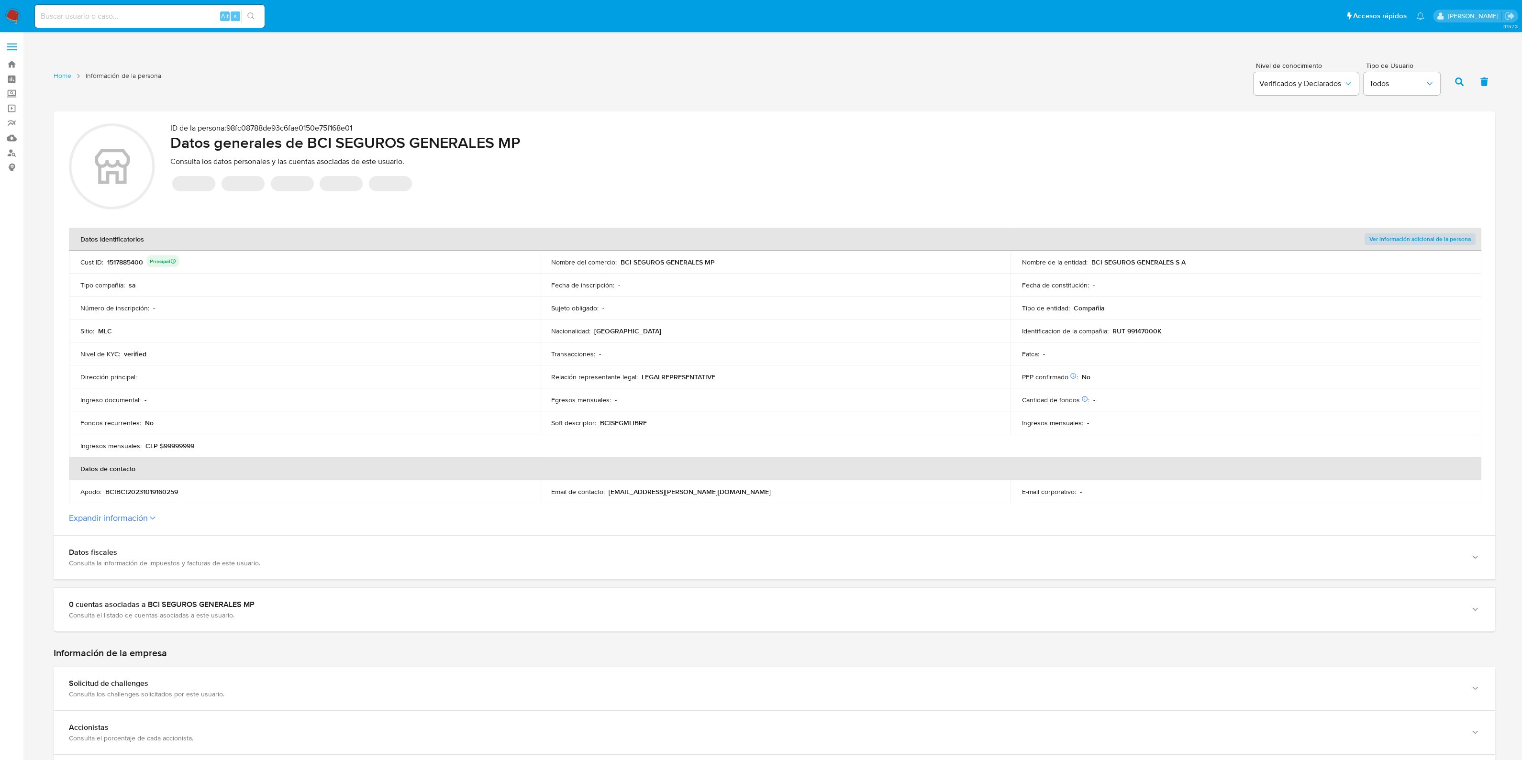
click at [158, 515] on label "Expandir información" at bounding box center [774, 518] width 1411 height 11
click at [148, 515] on button "Expandir información" at bounding box center [108, 518] width 79 height 11
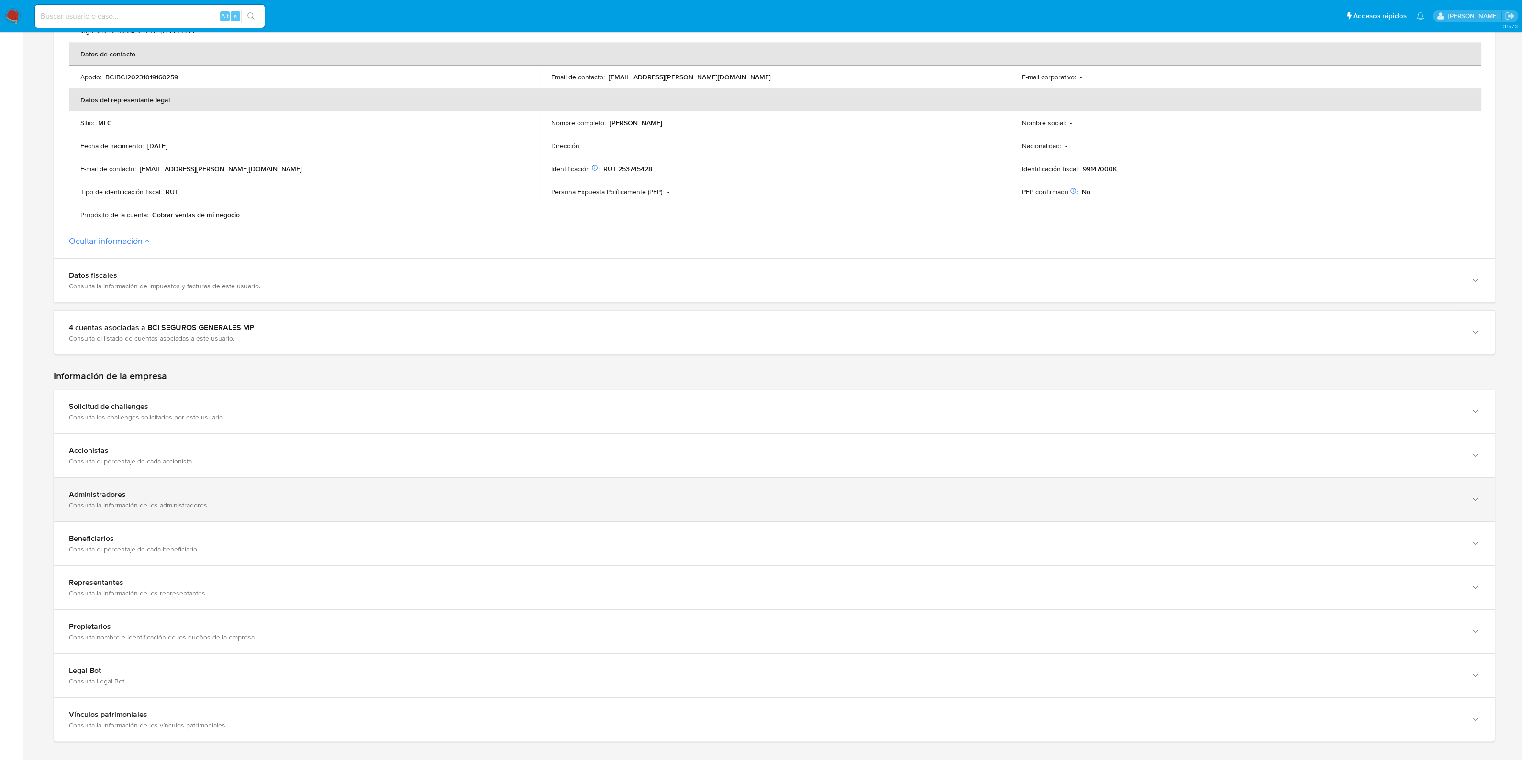
scroll to position [418, 0]
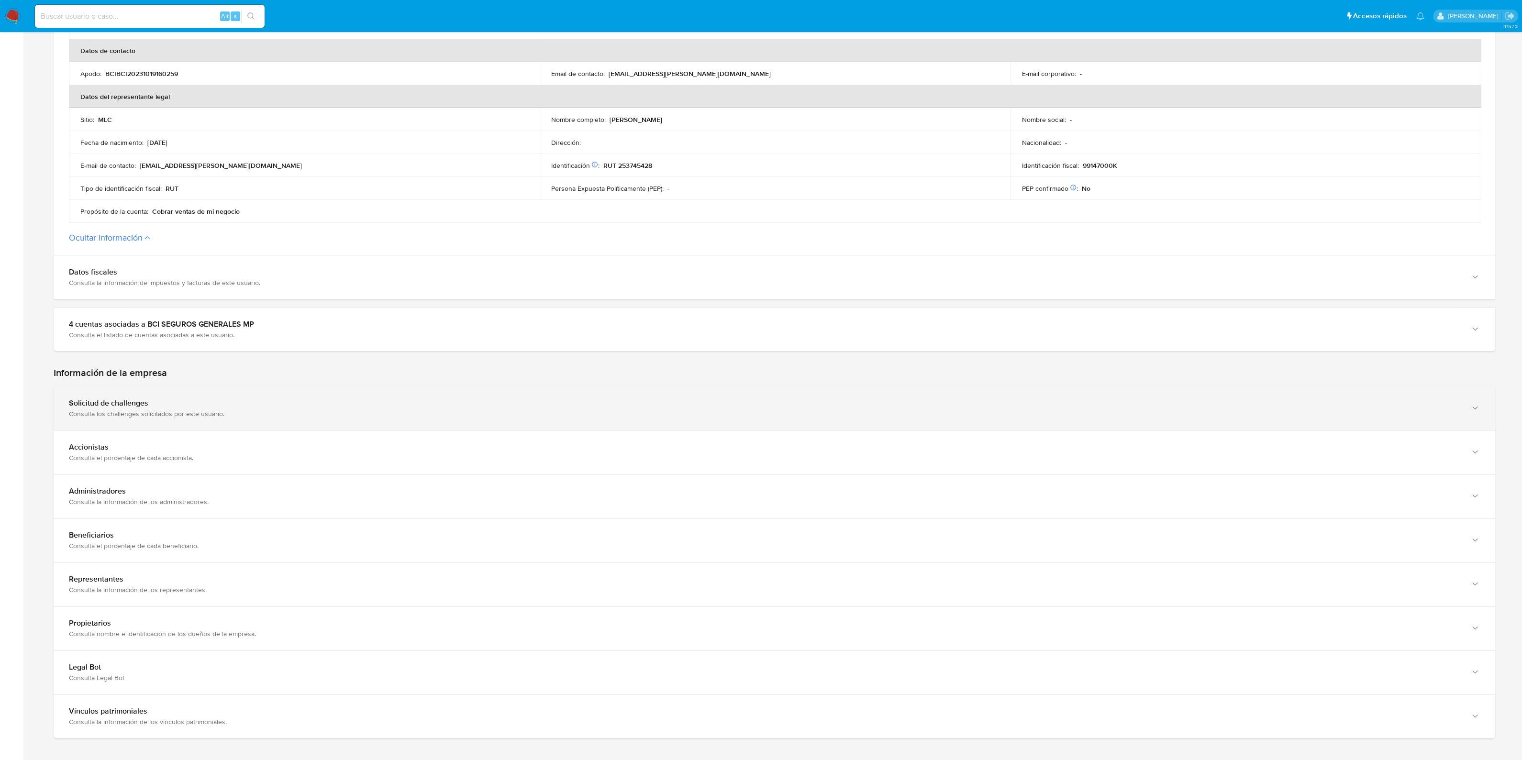
click at [290, 410] on div "Consulta los challenges solicitados por este usuario." at bounding box center [765, 414] width 1392 height 9
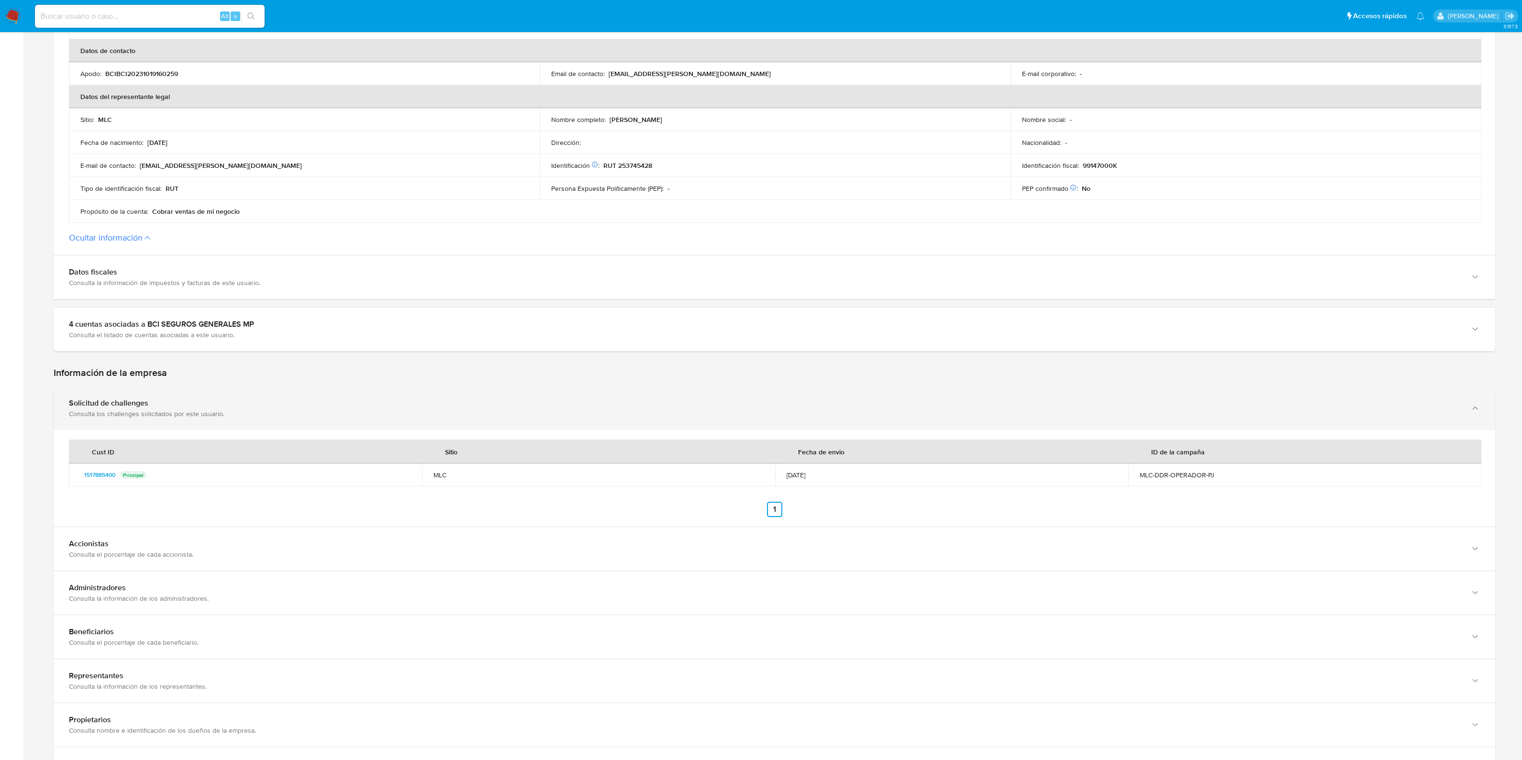
click at [290, 410] on div "Consulta los challenges solicitados por este usuario." at bounding box center [765, 414] width 1392 height 9
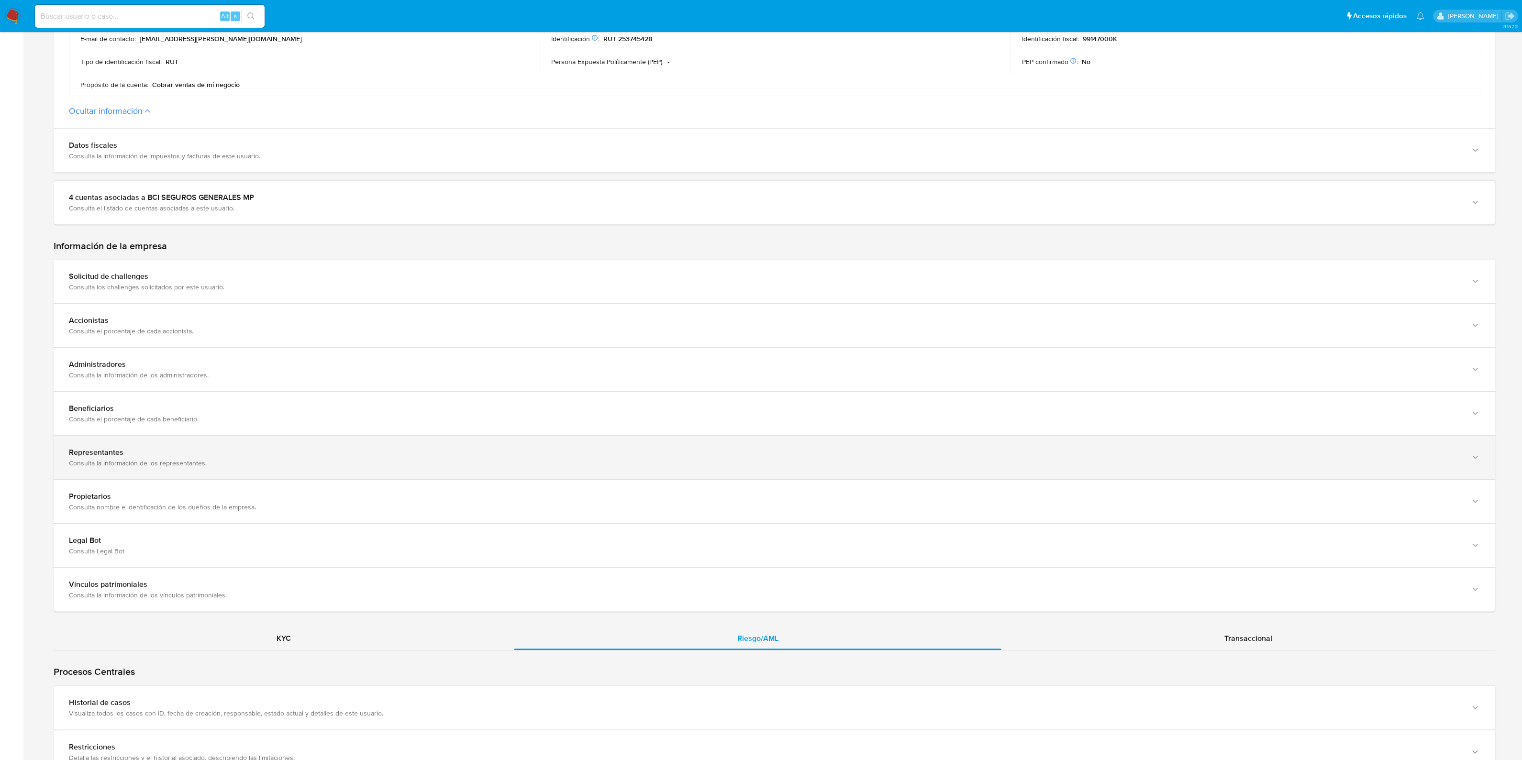
scroll to position [598, 0]
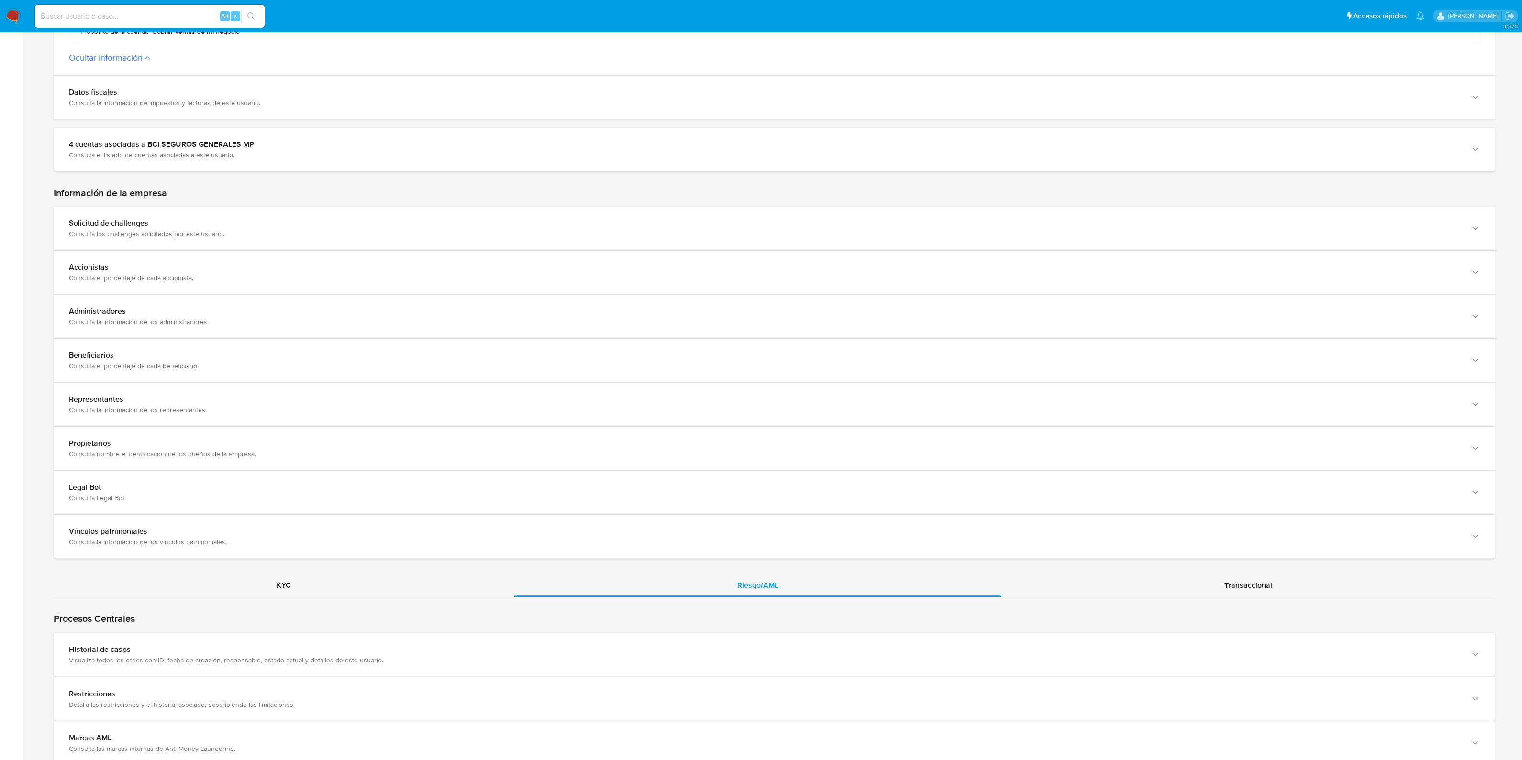
click at [1226, 598] on div "Procesos Centrales Restricciones Detalla las restricciones y el historial asoci…" at bounding box center [775, 704] width 1442 height 212
click at [1234, 589] on span "Transaccional" at bounding box center [1248, 585] width 48 height 11
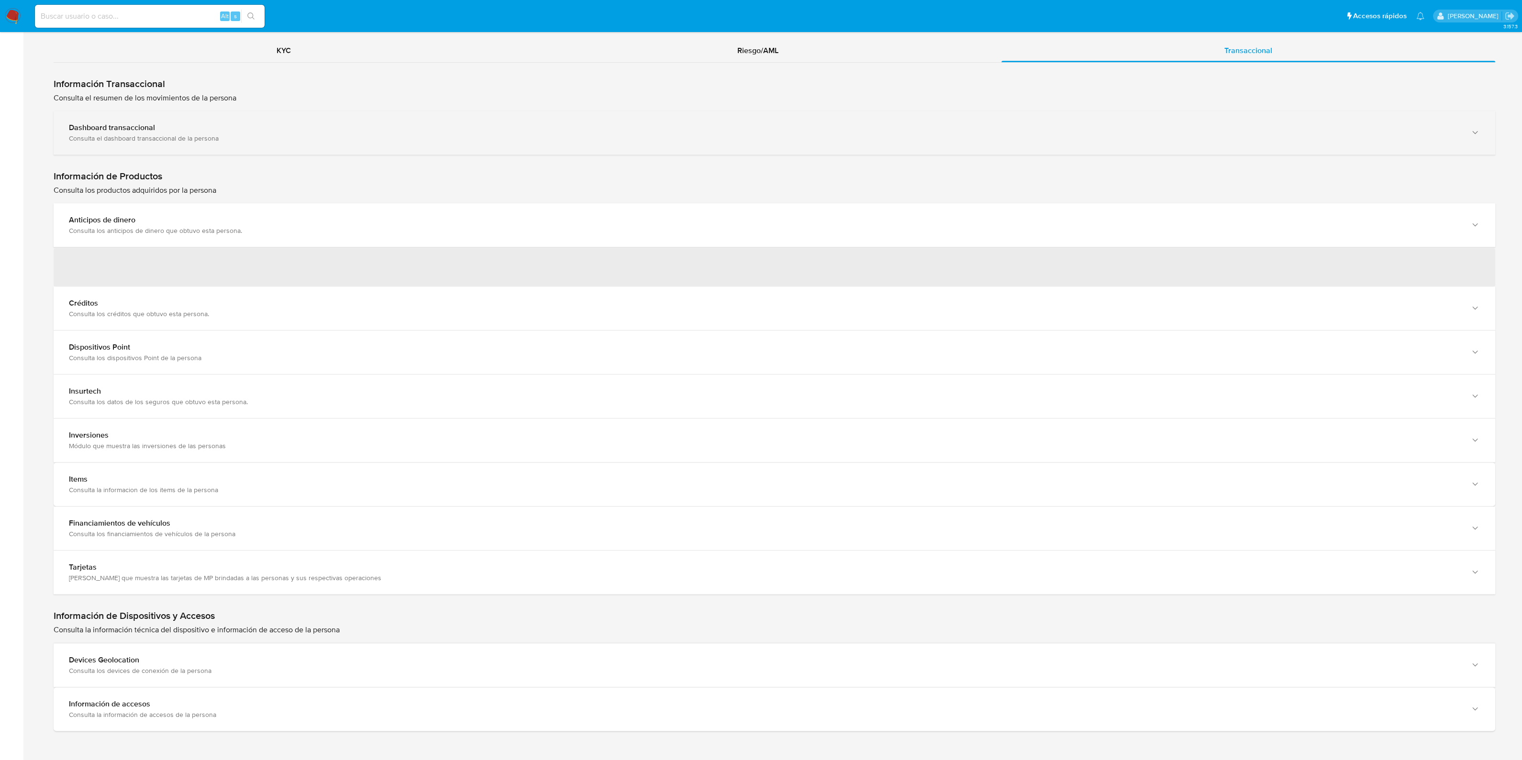
scroll to position [927, 0]
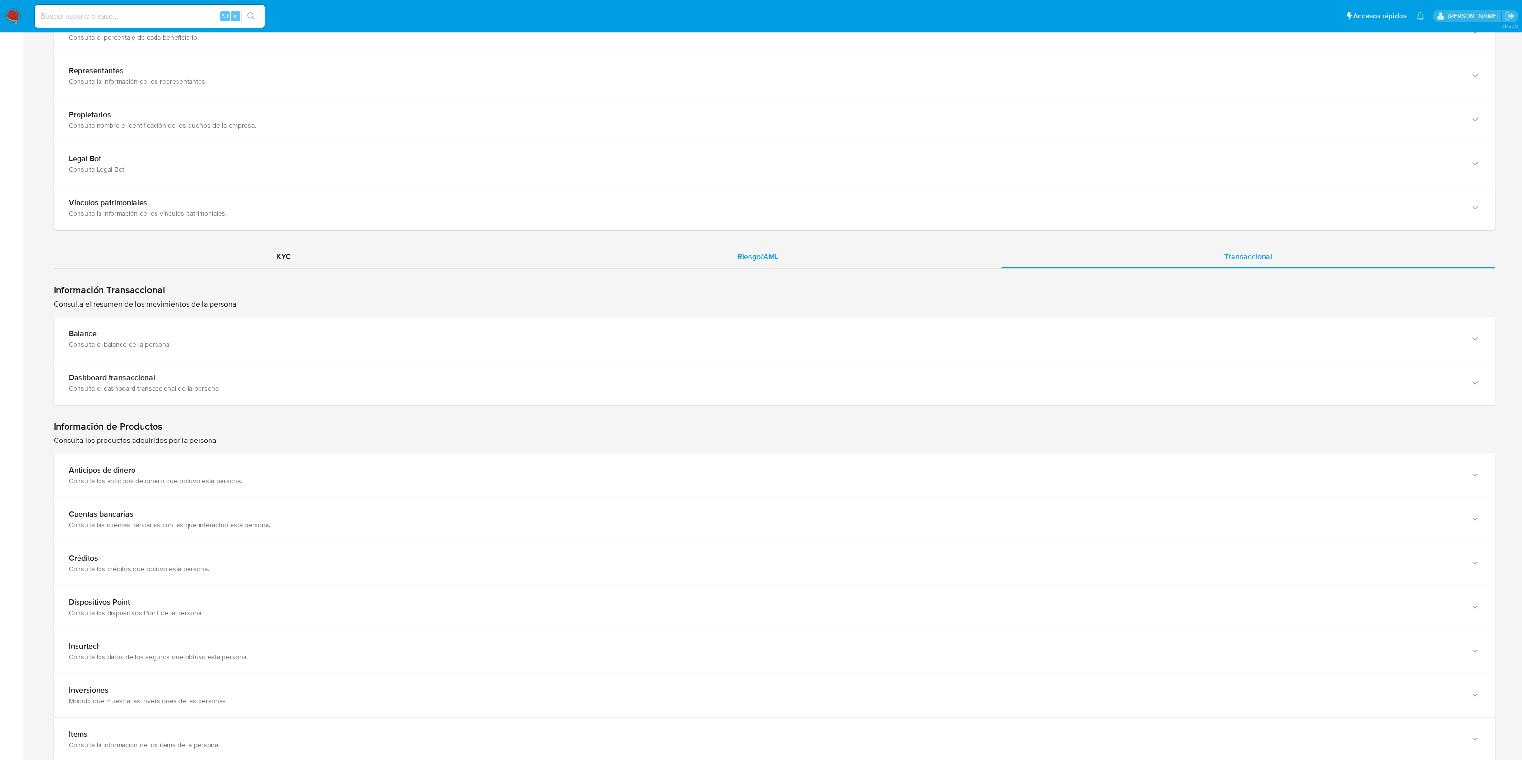
click at [792, 257] on div "Riesgo/AML" at bounding box center [757, 256] width 487 height 23
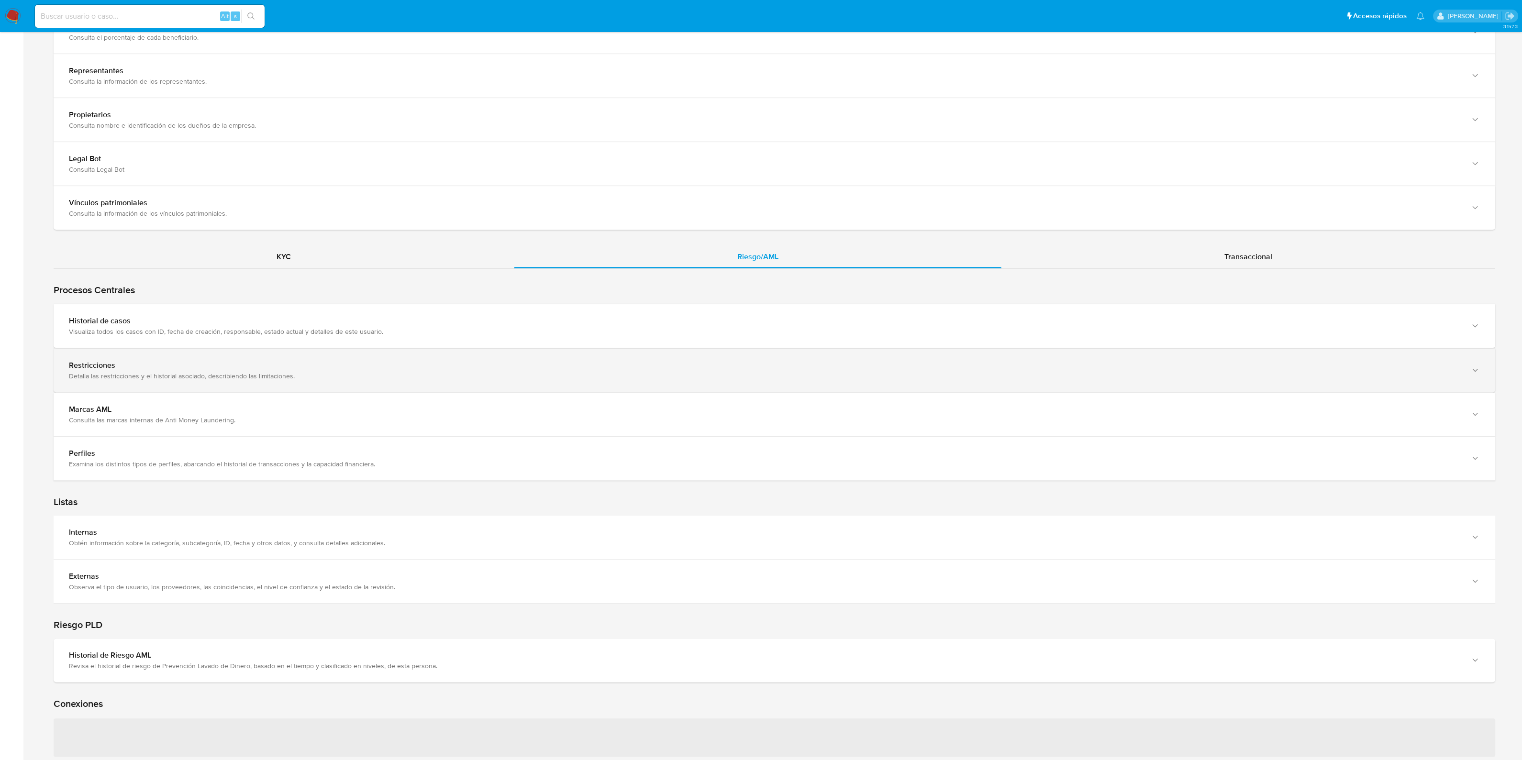
click at [381, 364] on div "Restricciones" at bounding box center [765, 366] width 1392 height 10
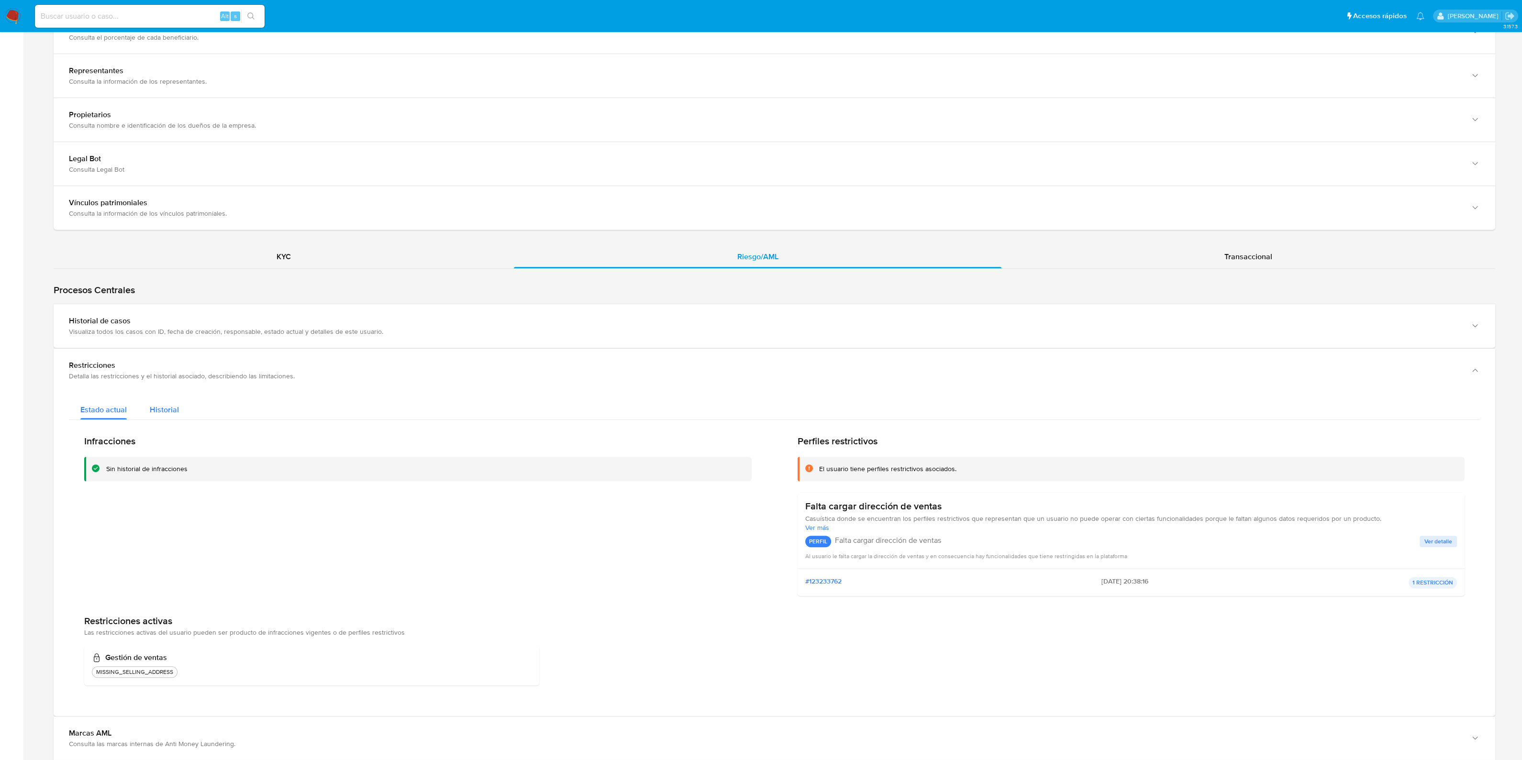
click at [164, 405] on span "Historial" at bounding box center [164, 409] width 29 height 11
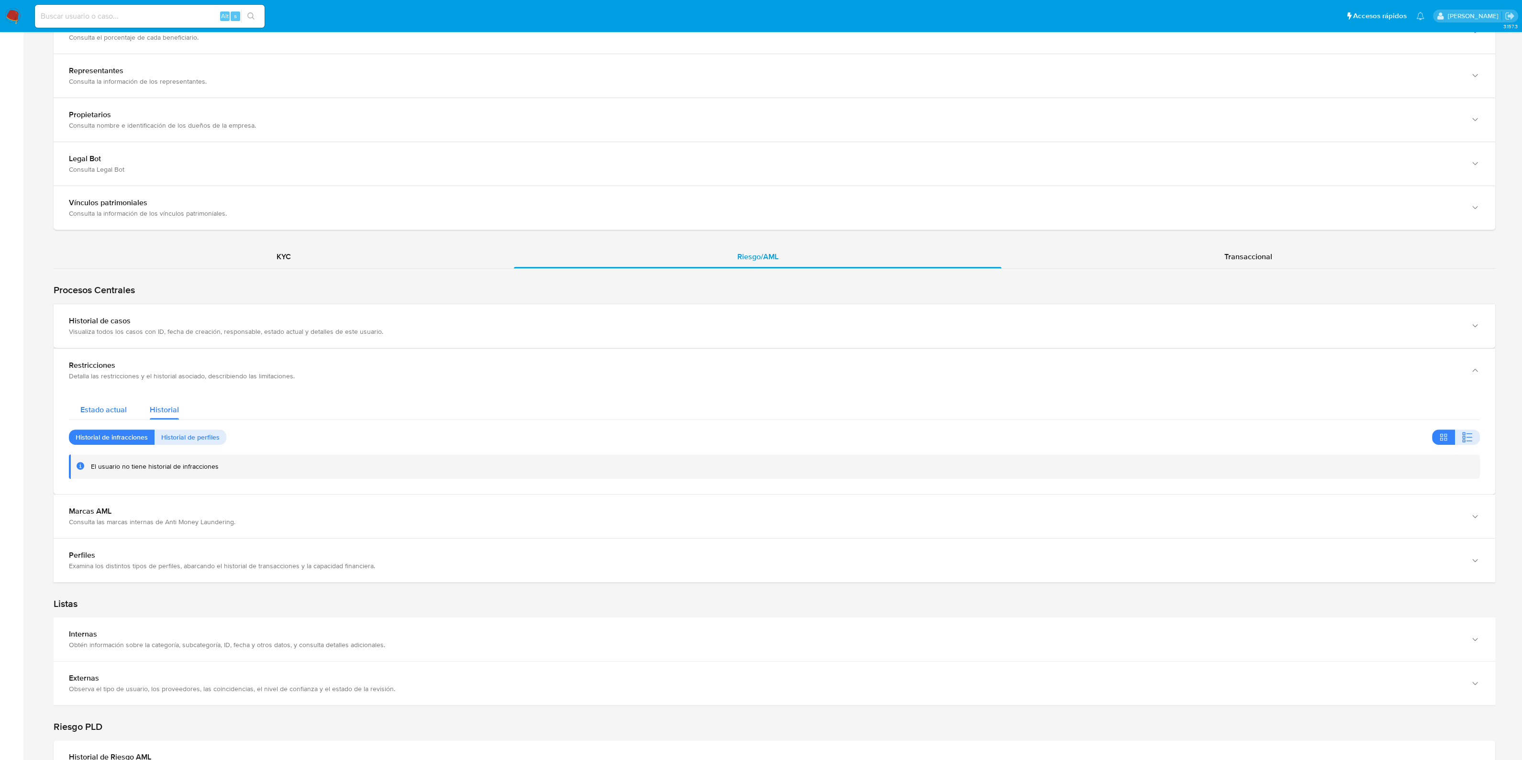
click at [122, 405] on span "Estado actual" at bounding box center [103, 409] width 46 height 11
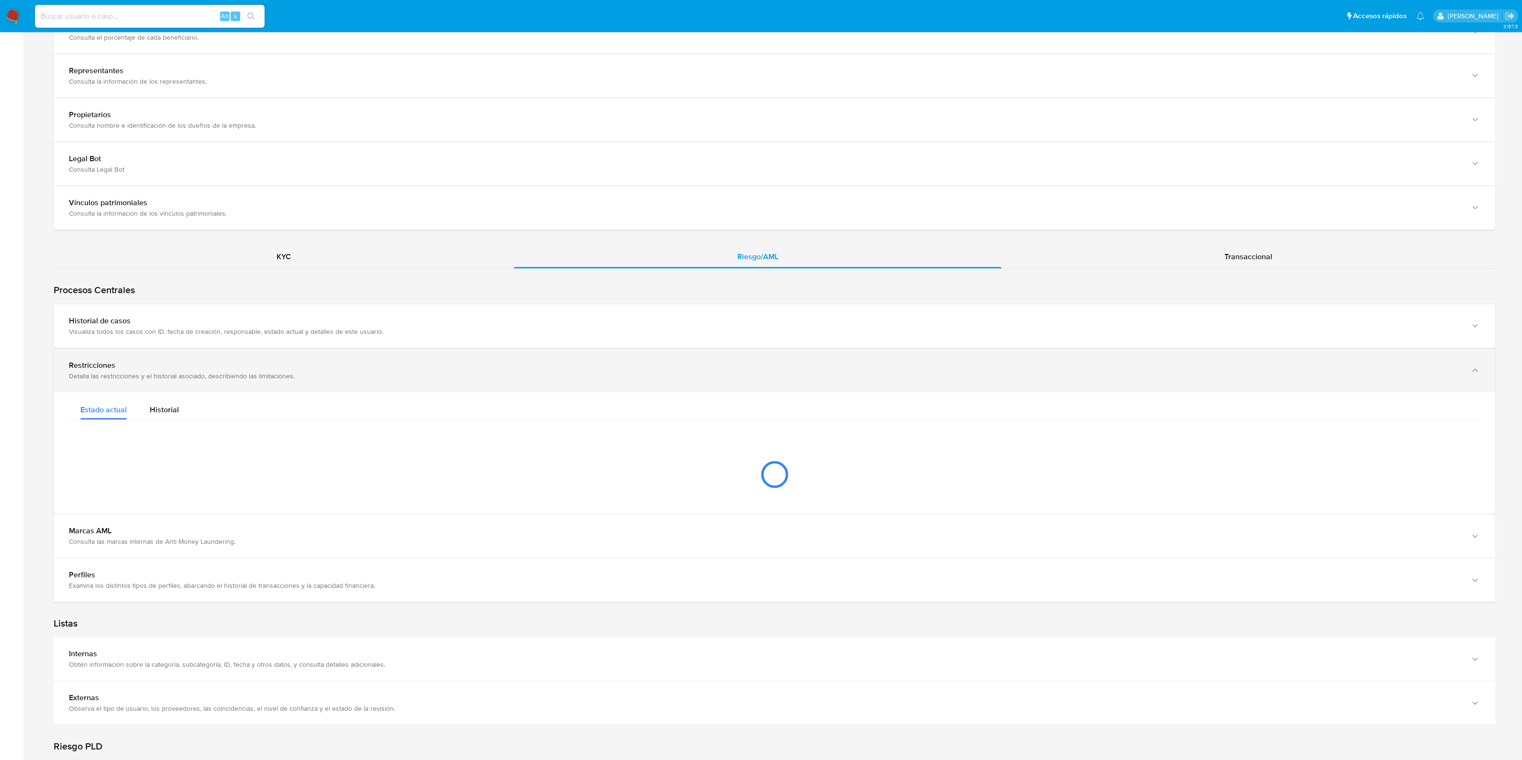
click at [128, 373] on div "Detalla las restricciones y el historial asociado, describiendo las limitacione…" at bounding box center [765, 376] width 1392 height 9
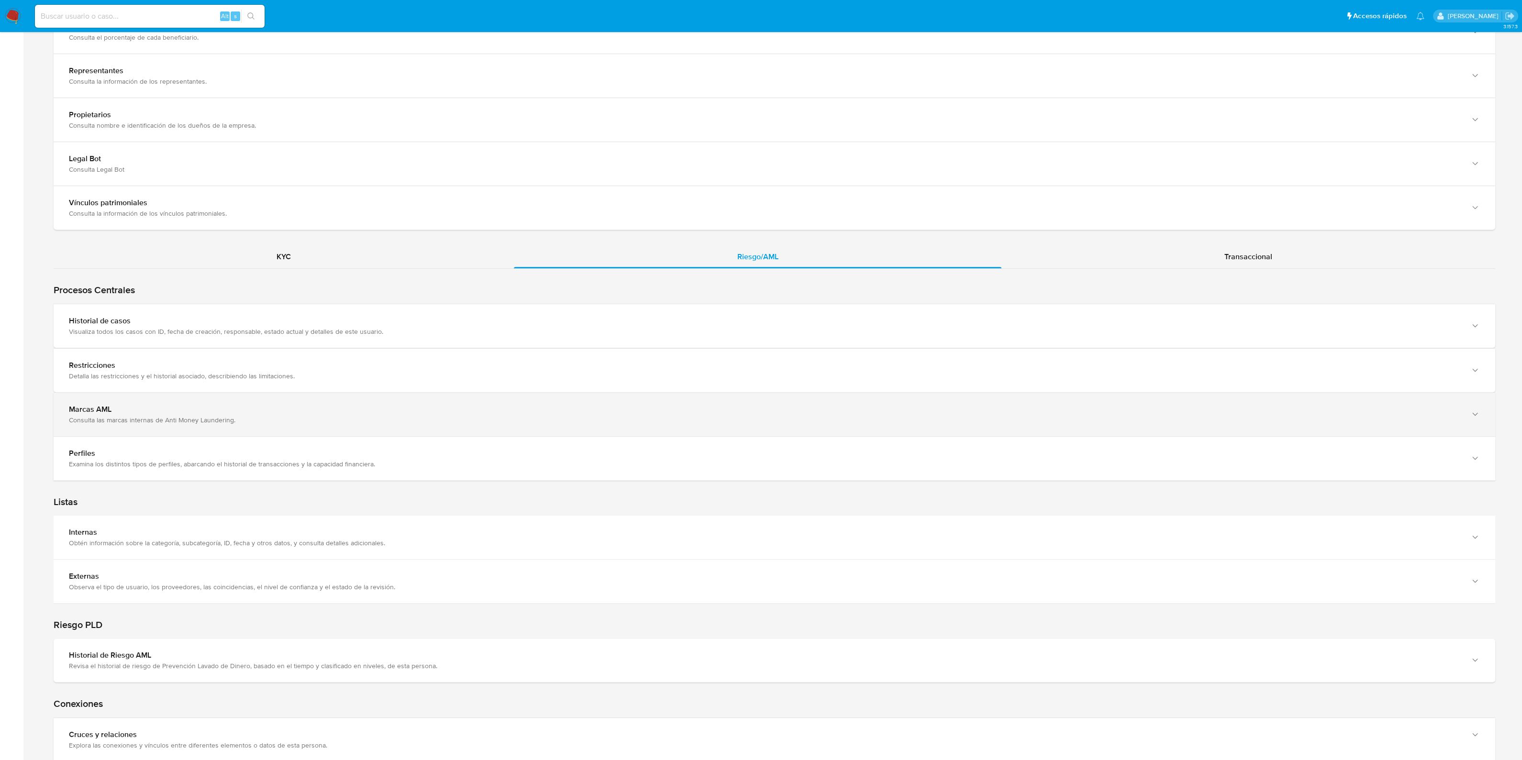
click at [134, 412] on div "Marcas AML" at bounding box center [765, 410] width 1392 height 10
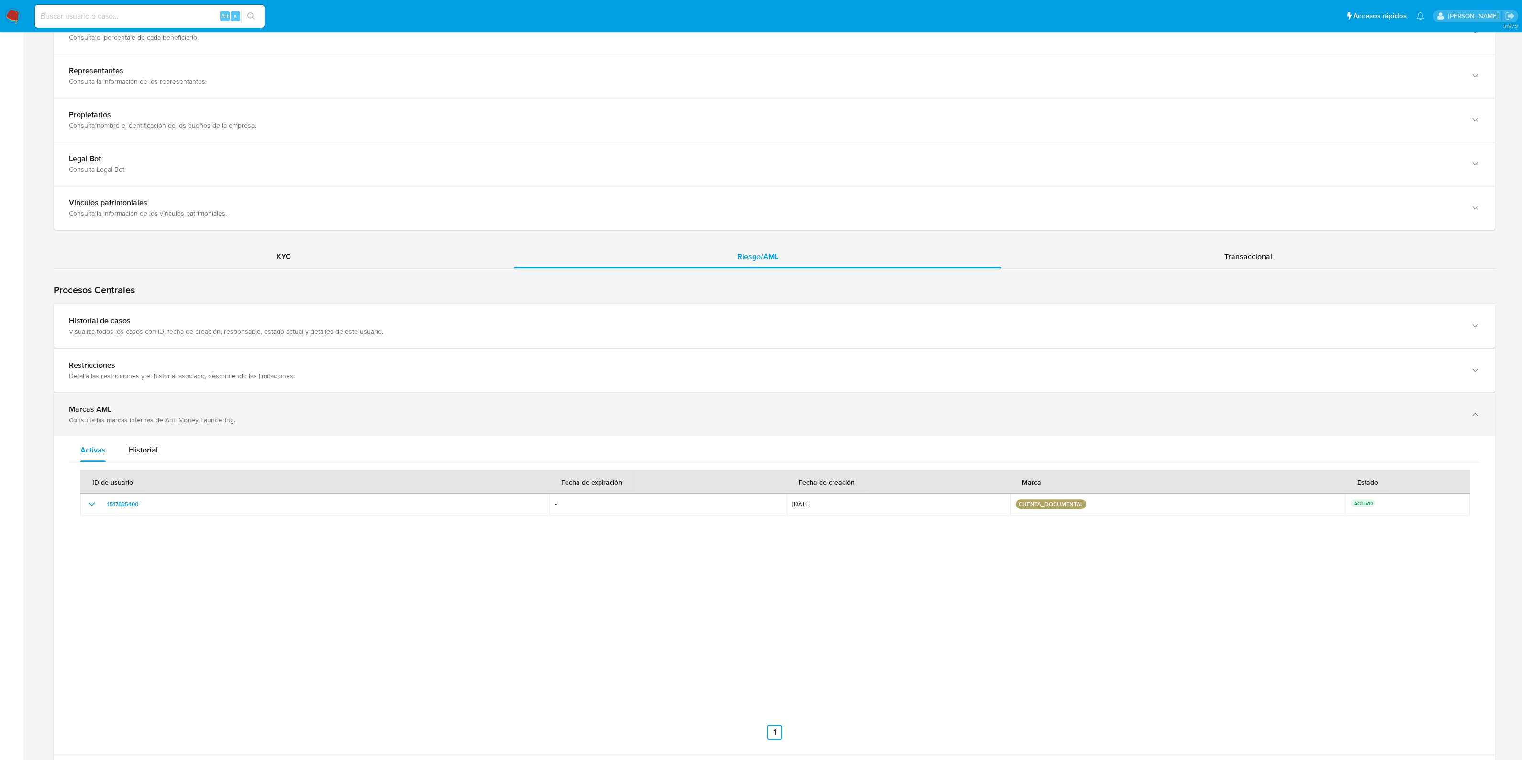
click at [134, 412] on div "Marcas AML" at bounding box center [765, 410] width 1392 height 10
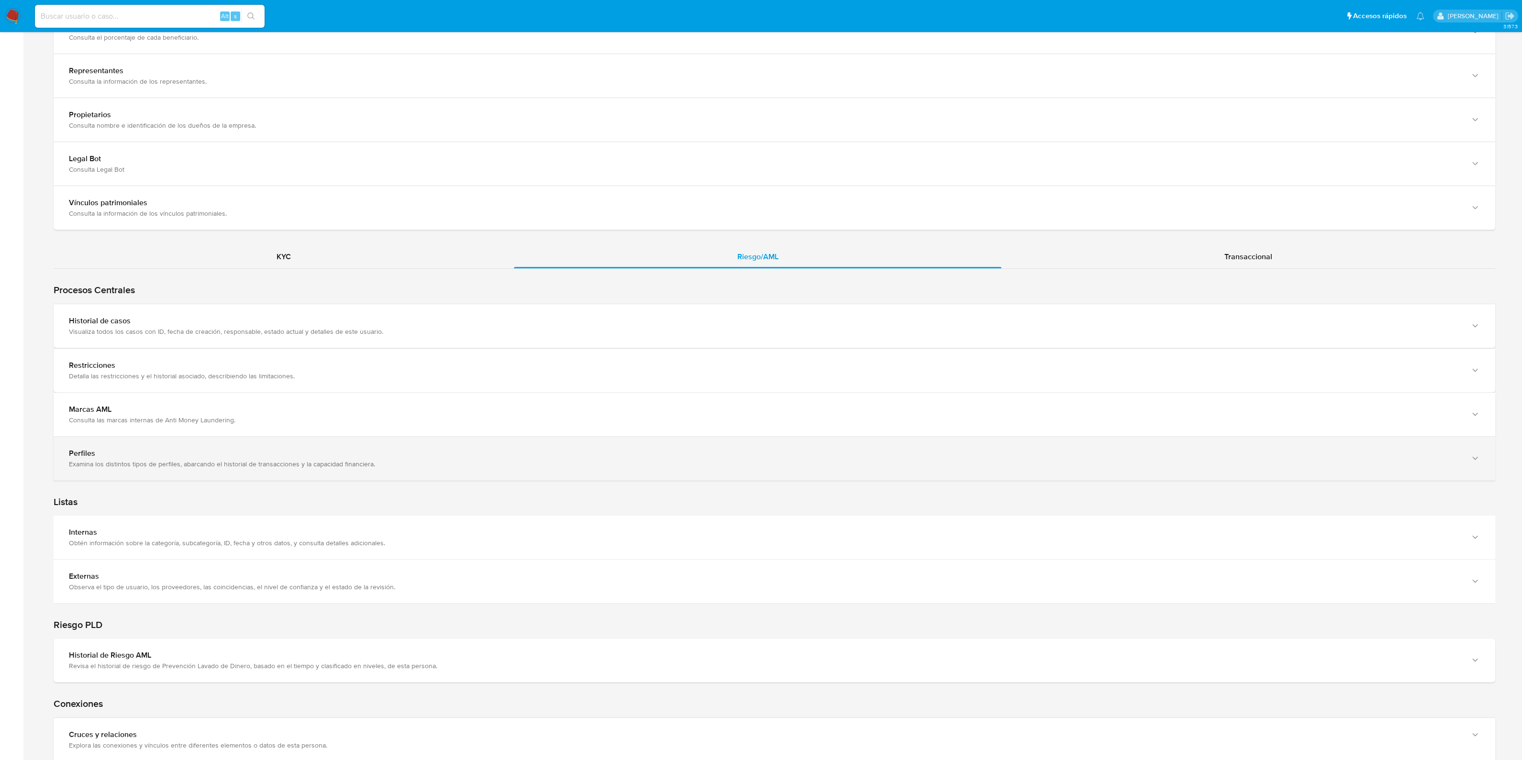
click at [151, 461] on div "Examina los distintos tipos de perfiles, abarcando el historial de transaccione…" at bounding box center [765, 464] width 1392 height 9
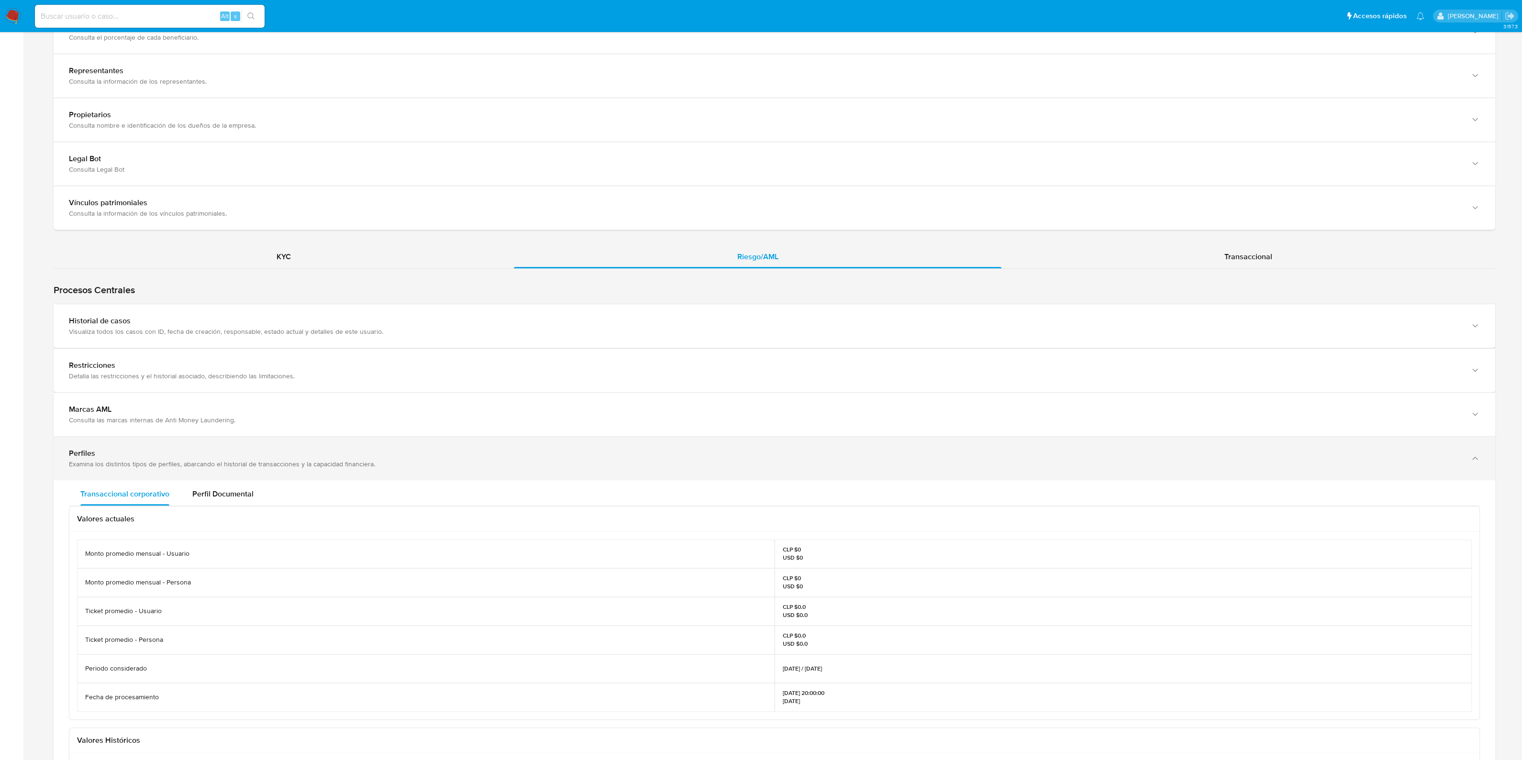
click at [240, 449] on div "Perfiles" at bounding box center [765, 454] width 1392 height 10
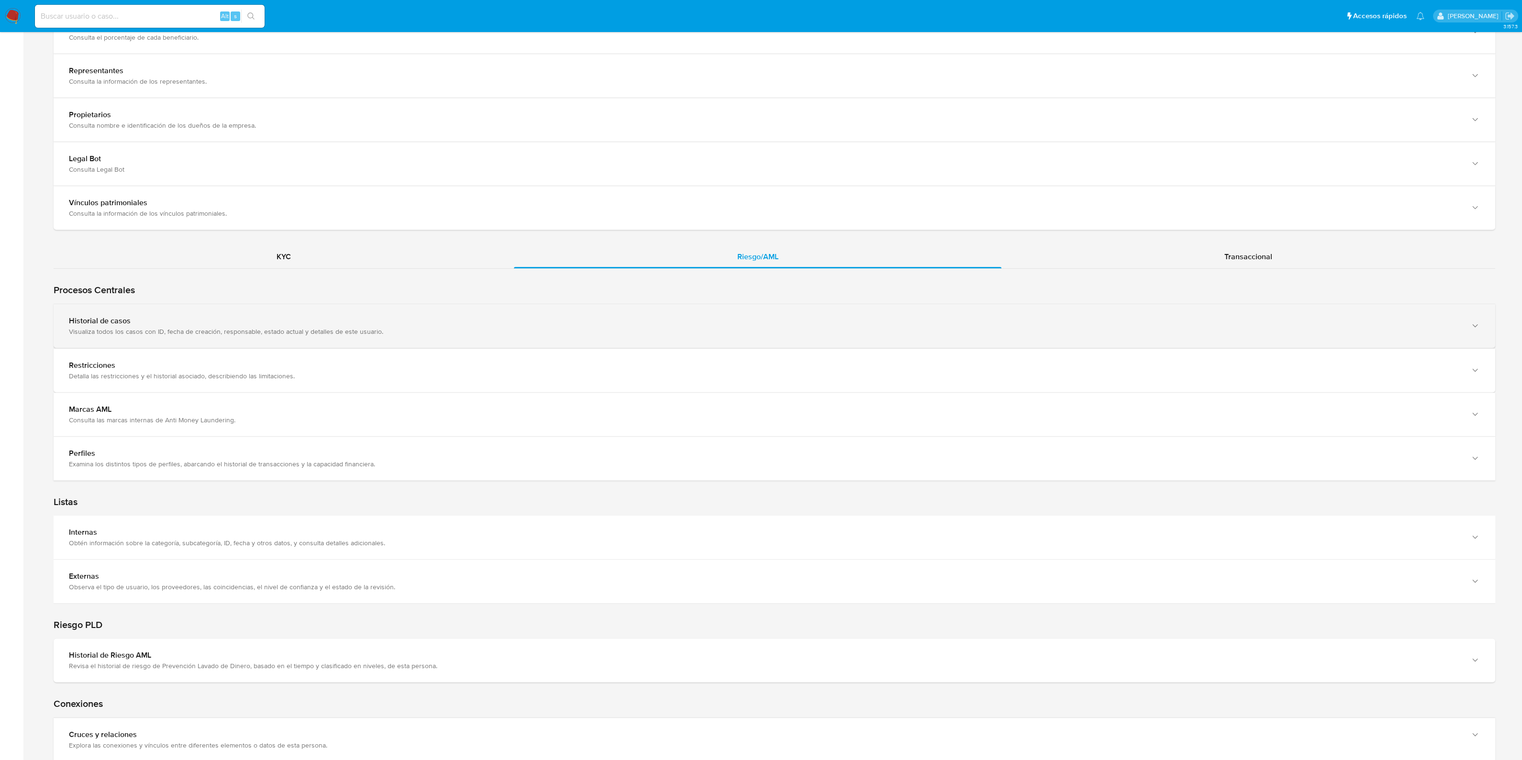
click at [244, 322] on div "Historial de casos" at bounding box center [765, 321] width 1392 height 10
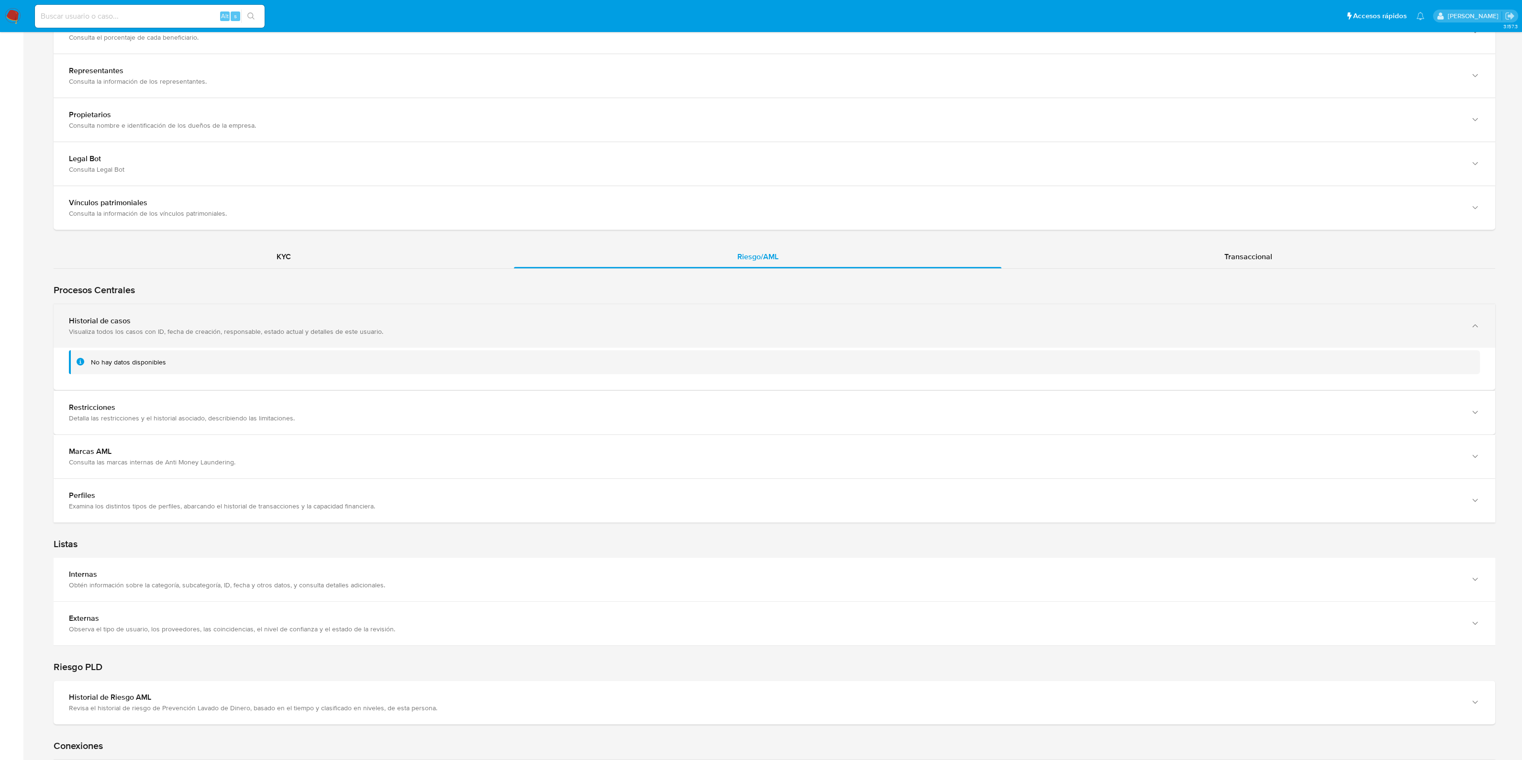
click at [244, 322] on div "Historial de casos" at bounding box center [765, 321] width 1392 height 10
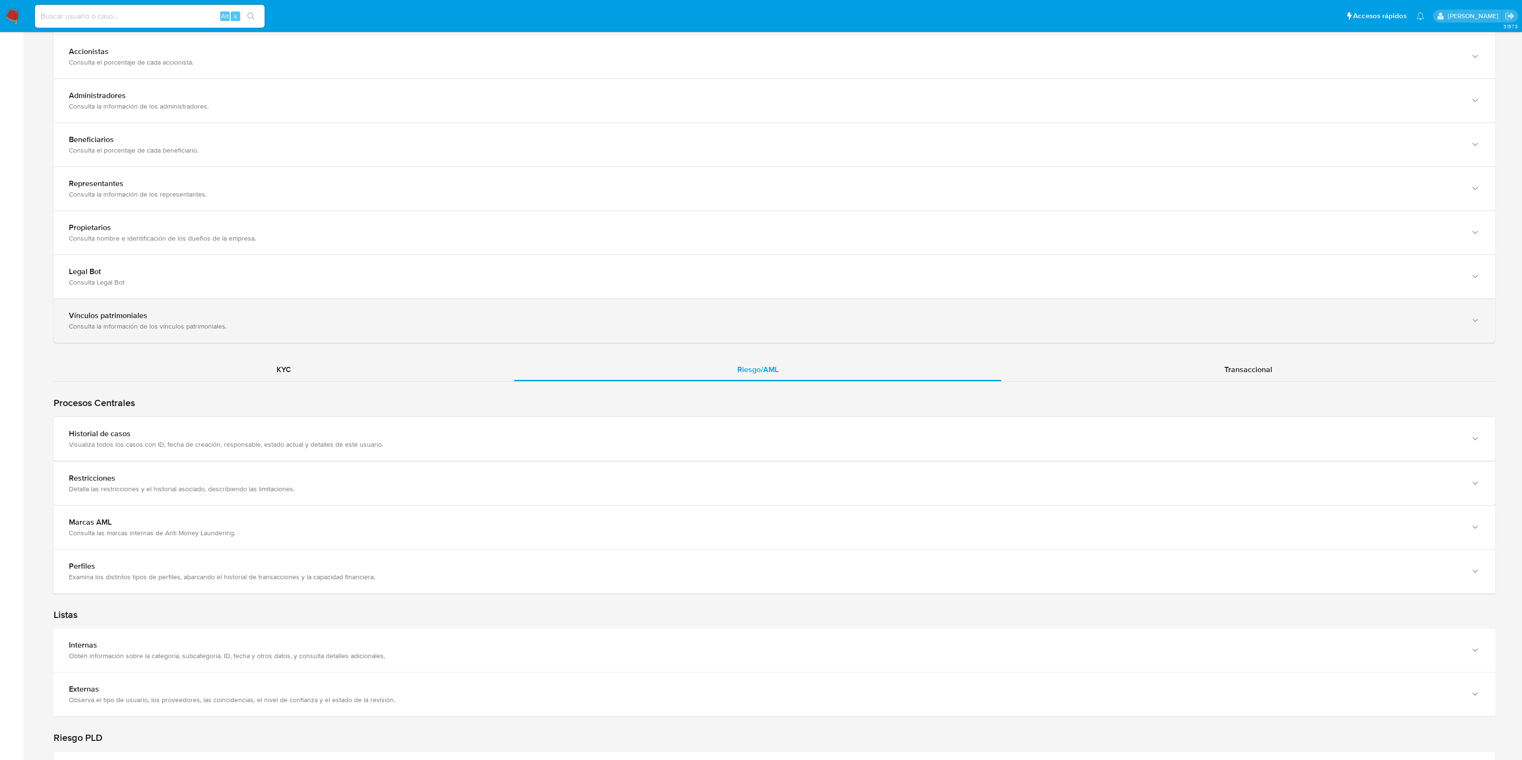
scroll to position [807, 0]
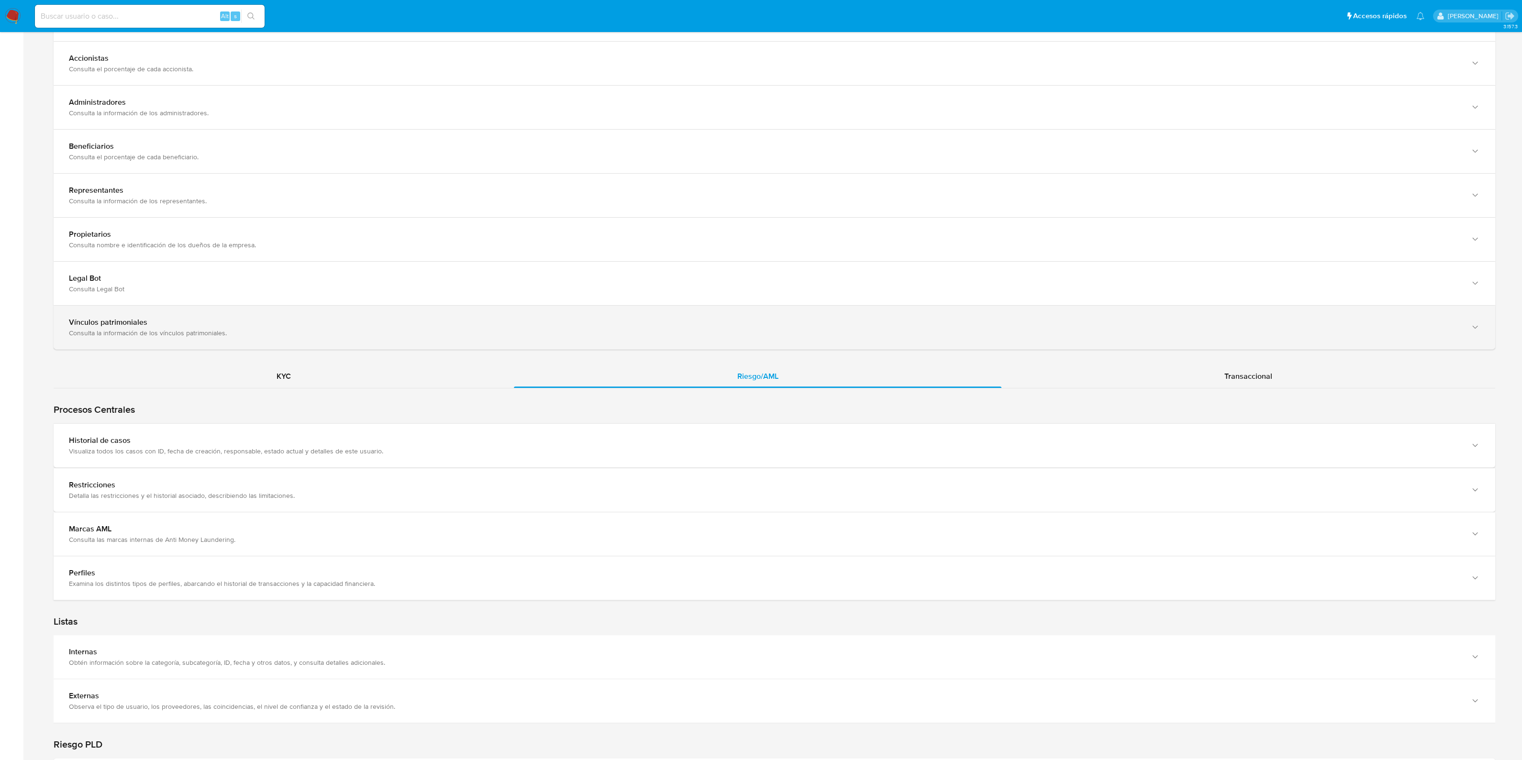
click at [201, 329] on div "Consulta la información de los vínculos patrimoniales." at bounding box center [765, 333] width 1392 height 9
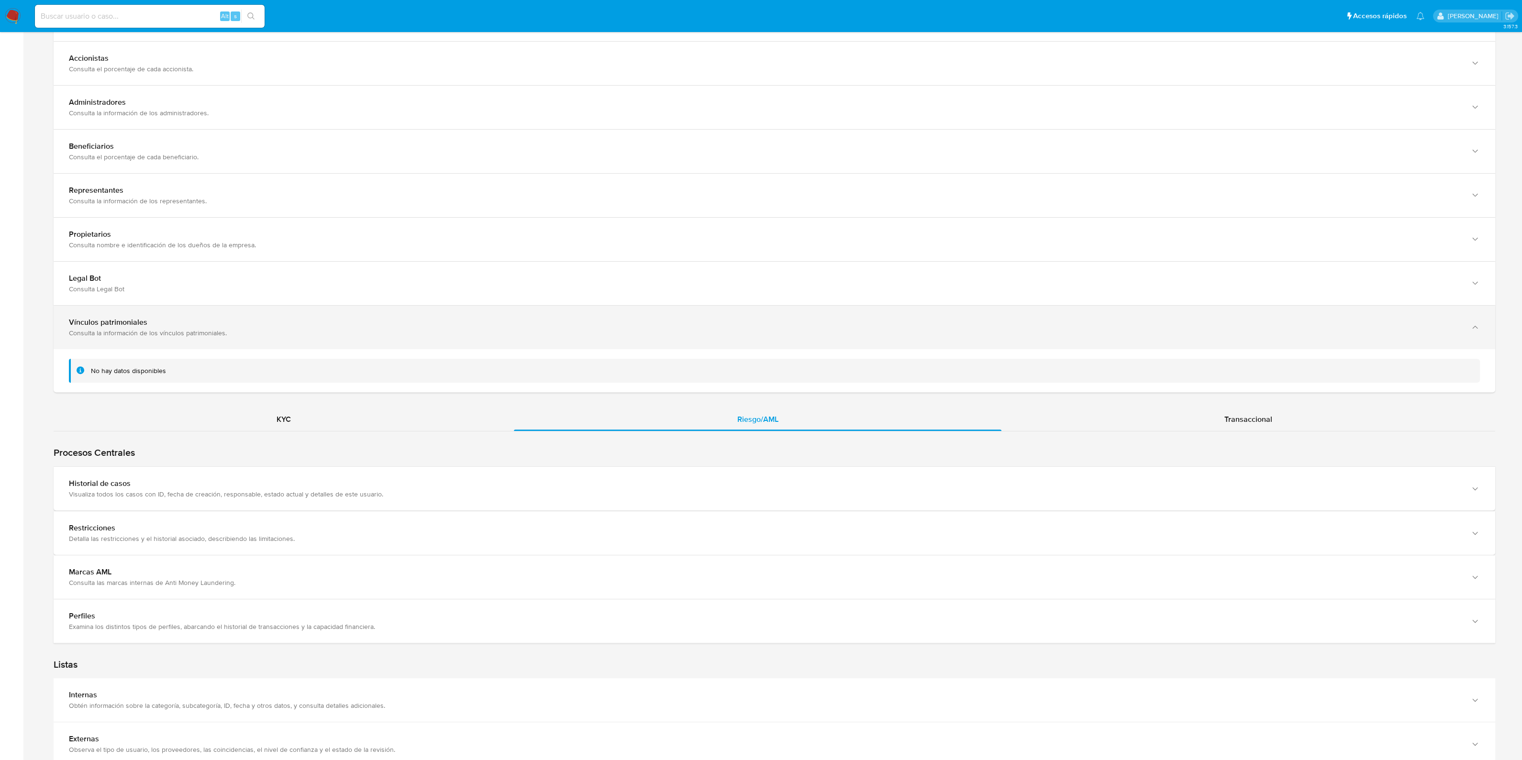
click at [201, 329] on div "Consulta la información de los vínculos patrimoniales." at bounding box center [765, 333] width 1392 height 9
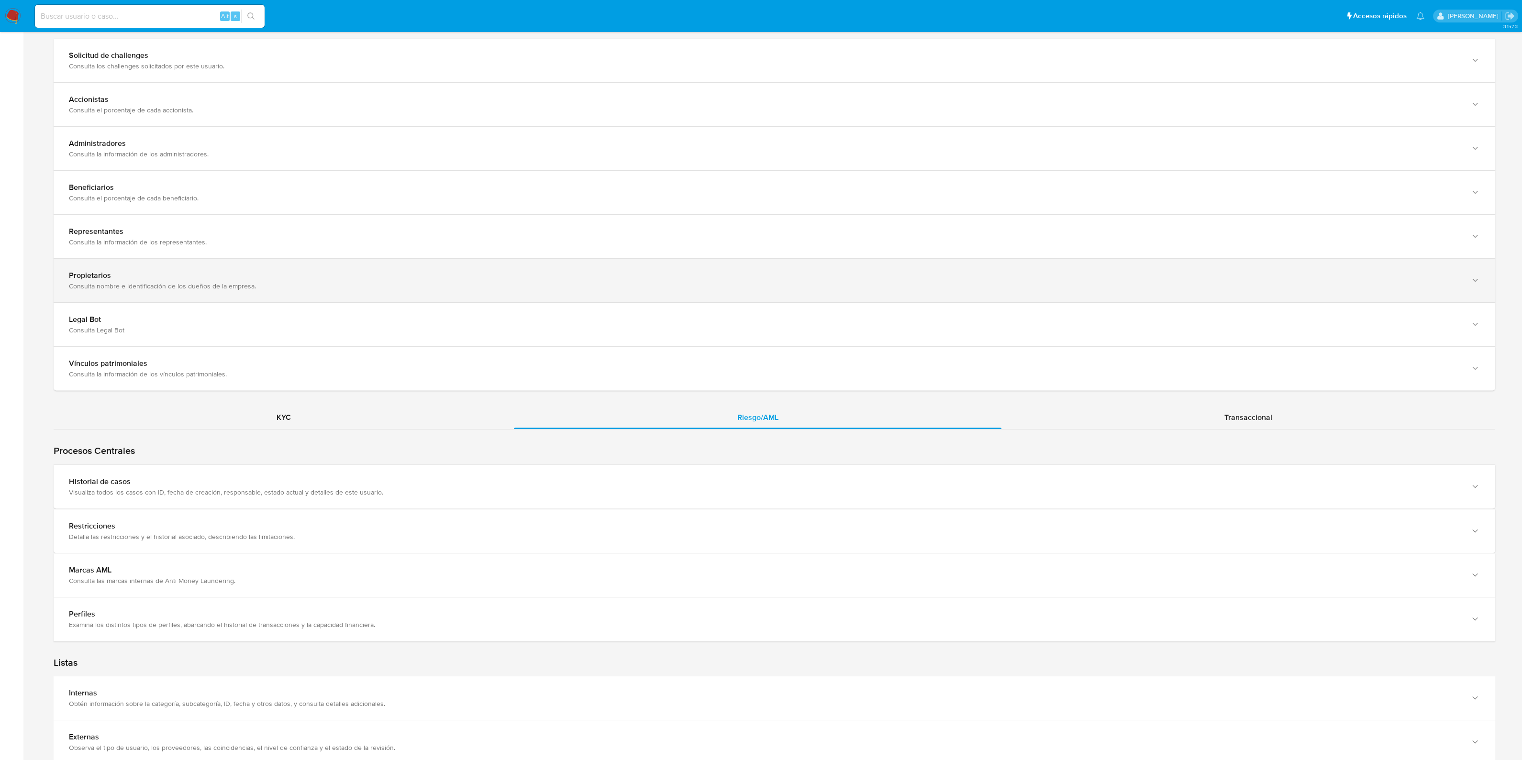
scroll to position [747, 0]
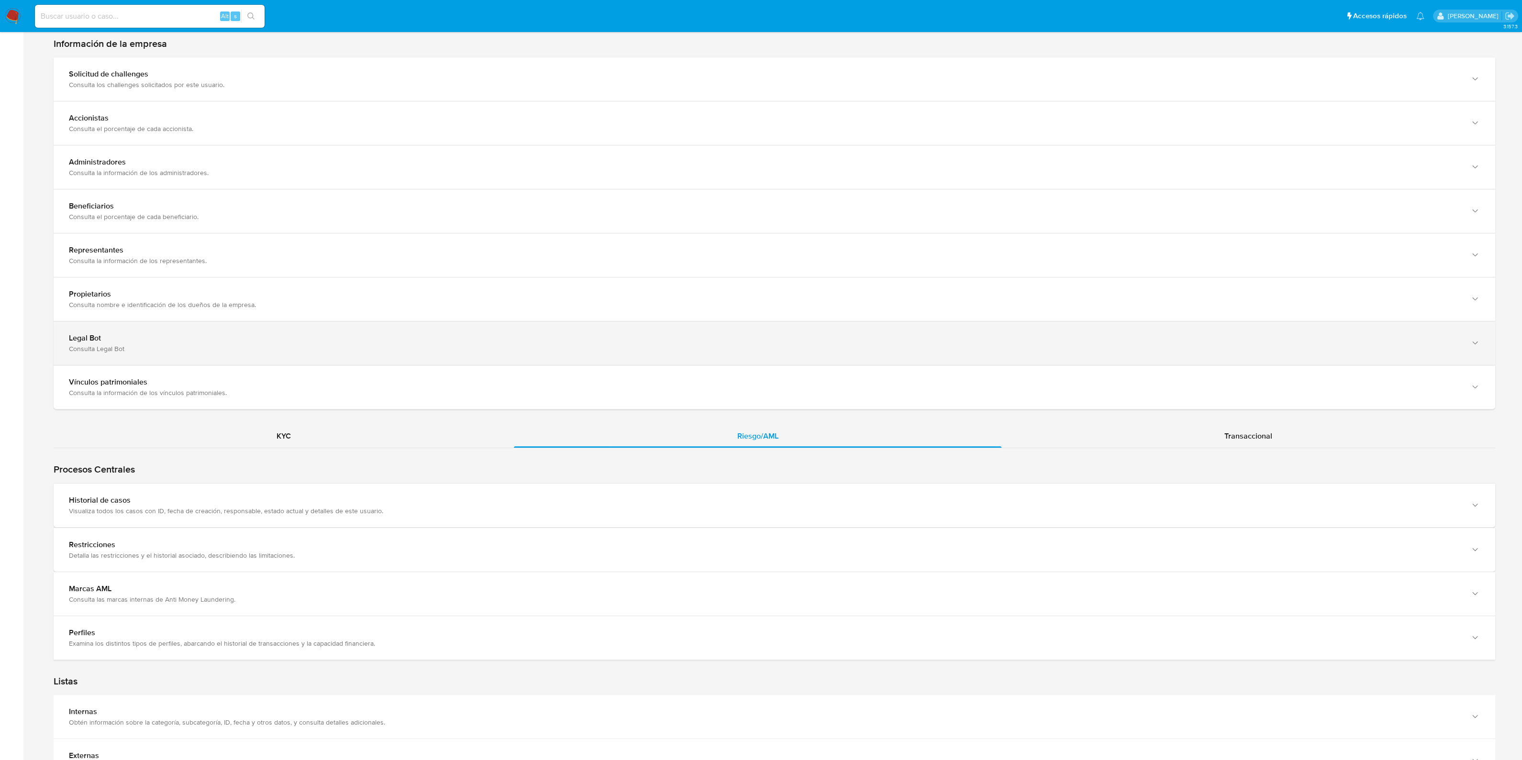
click at [204, 338] on div "Legal Bot" at bounding box center [765, 338] width 1392 height 10
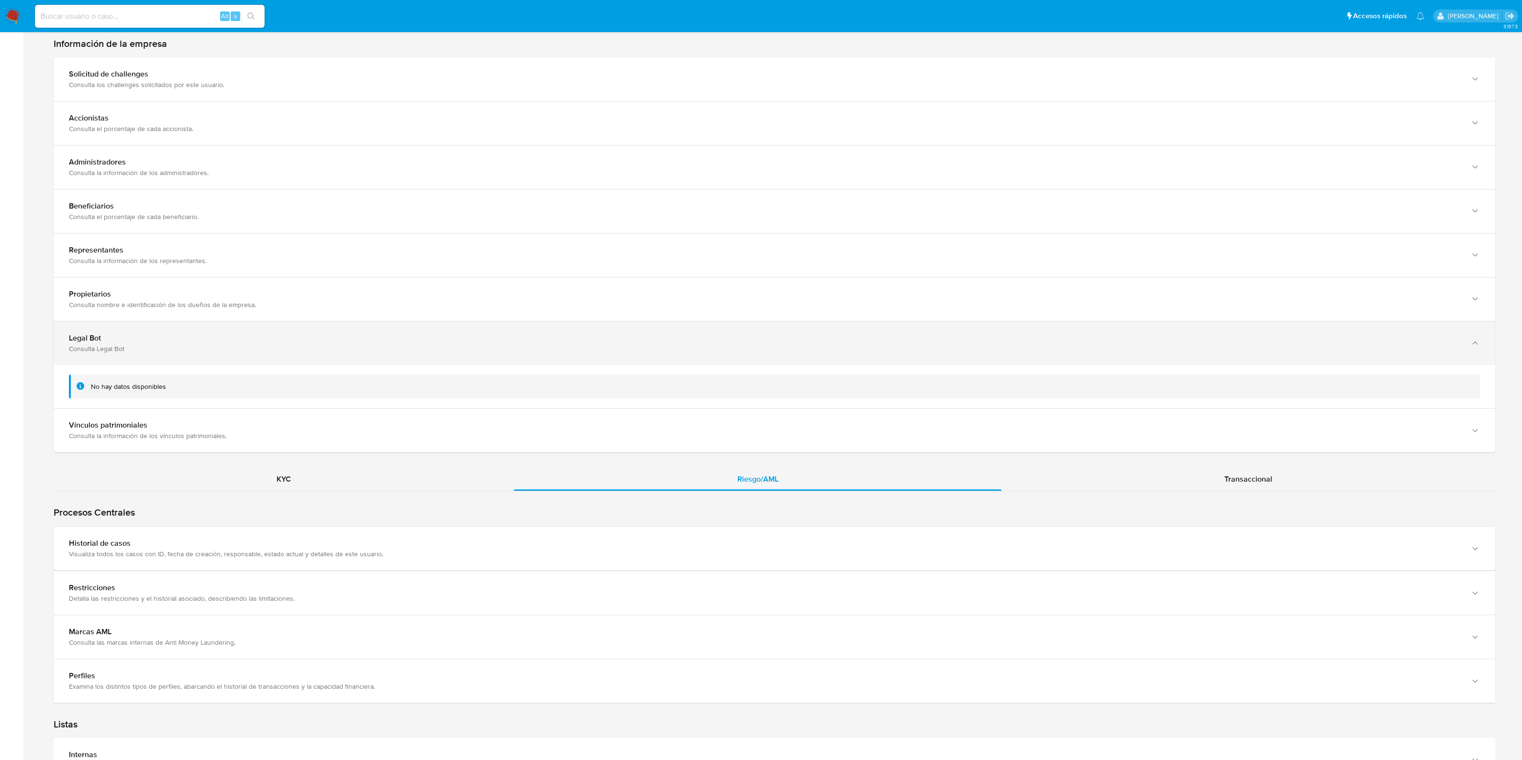
click at [204, 338] on div "Legal Bot" at bounding box center [765, 338] width 1392 height 10
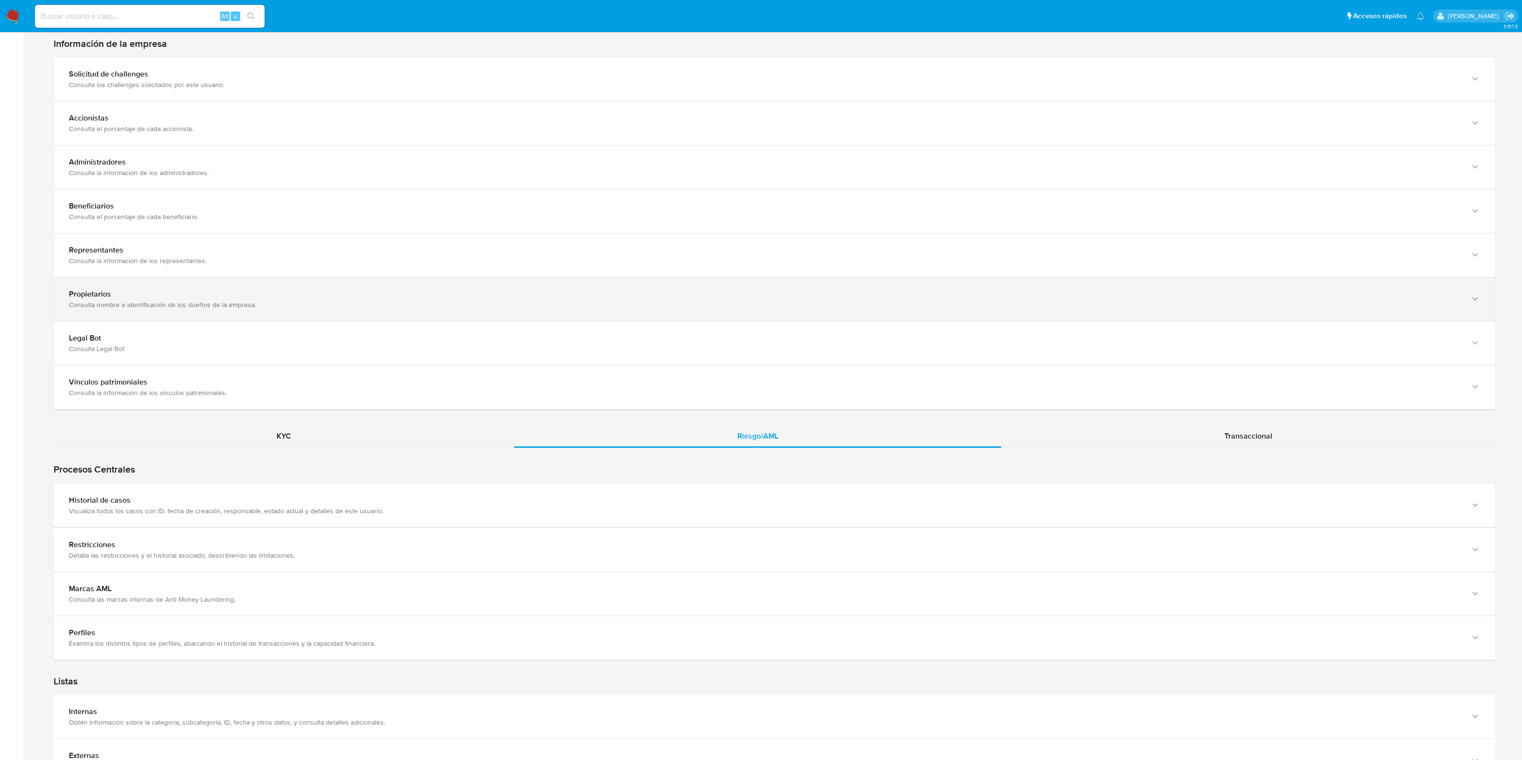
click at [215, 297] on div "Propietarios" at bounding box center [765, 294] width 1392 height 10
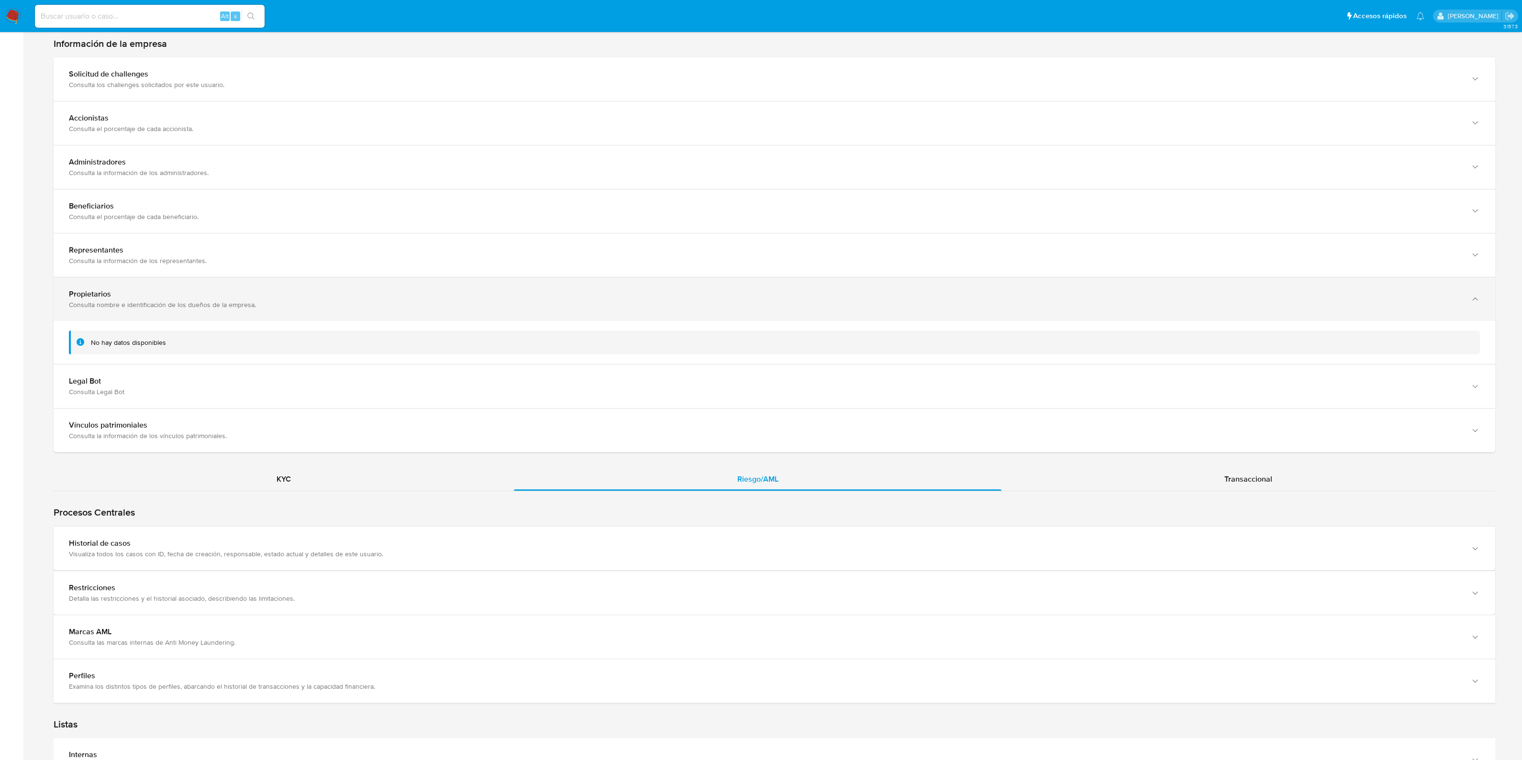
click at [215, 297] on div "Propietarios" at bounding box center [765, 294] width 1392 height 10
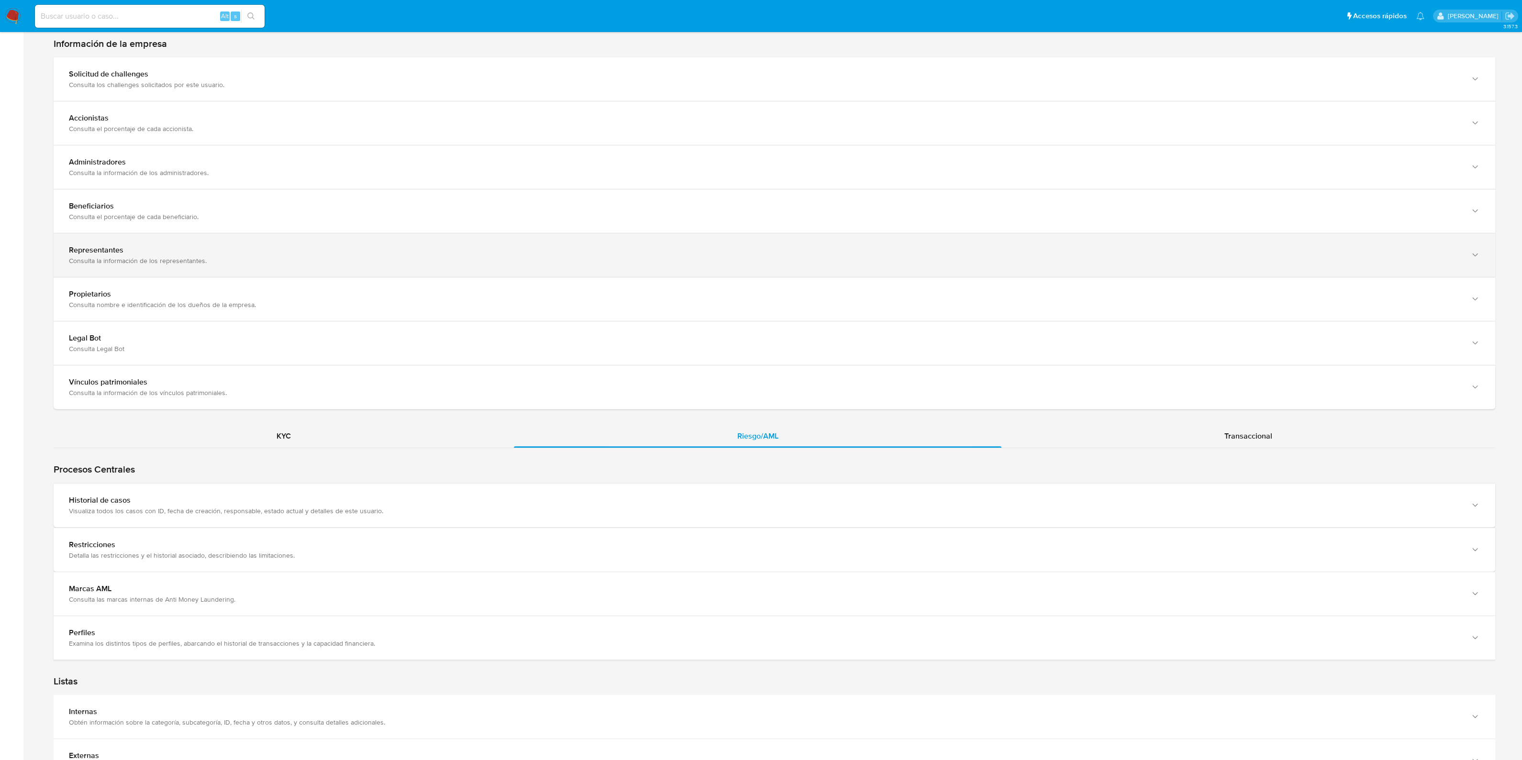
click at [215, 264] on div "Consulta la información de los representantes." at bounding box center [765, 260] width 1392 height 9
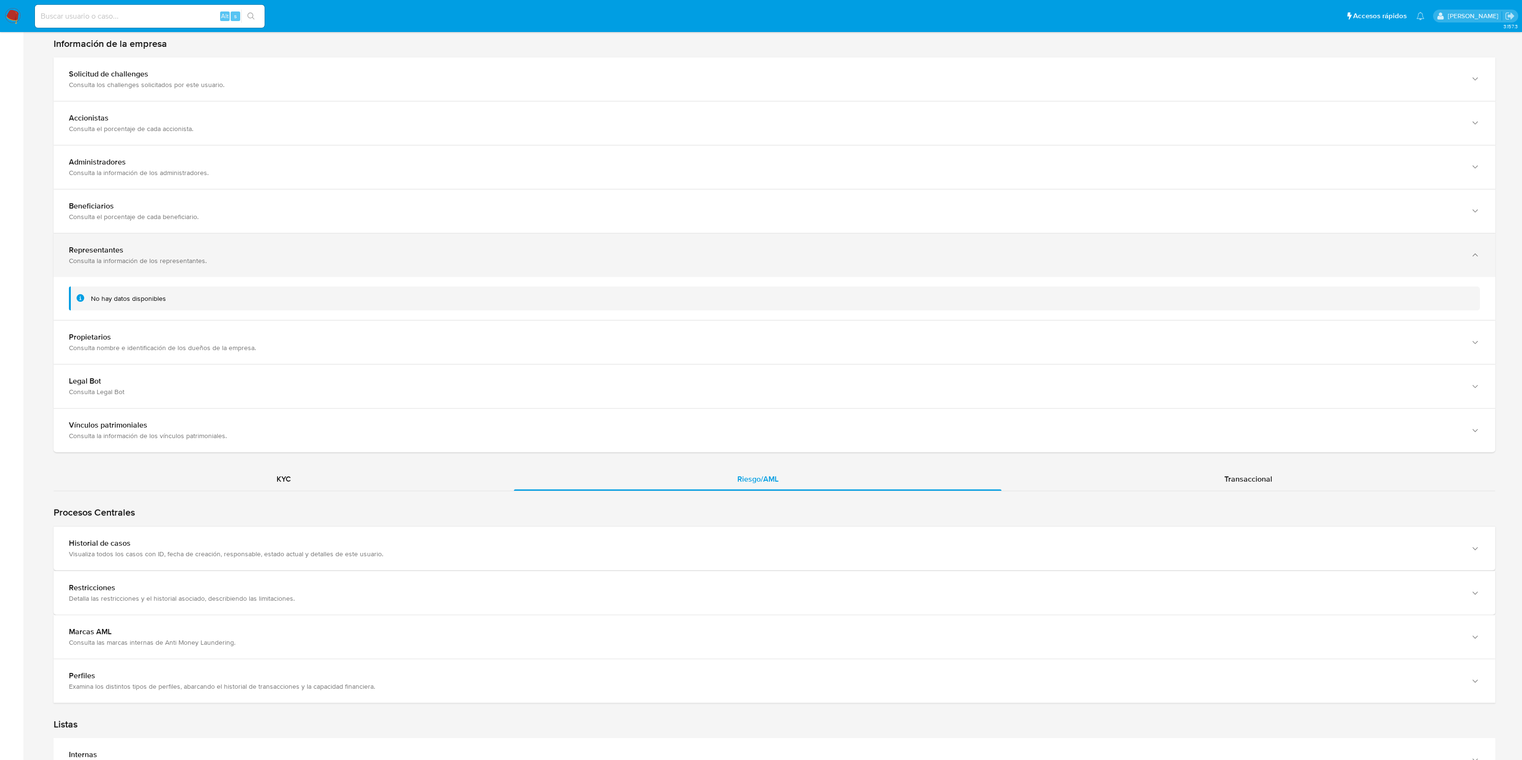
click at [215, 264] on div "Consulta la información de los representantes." at bounding box center [765, 260] width 1392 height 9
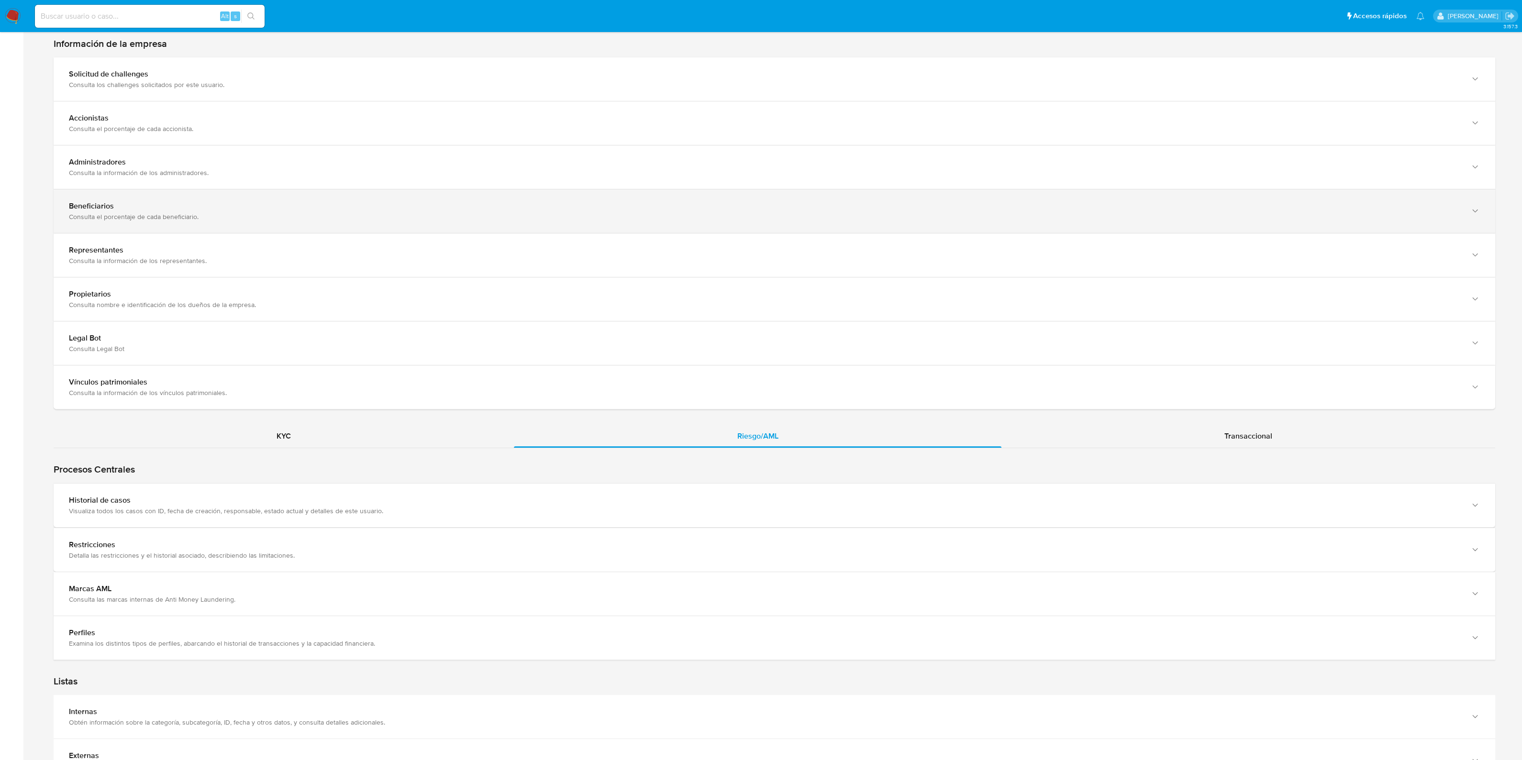
click at [218, 221] on div "Beneficiarios Consulta el porcentaje de cada beneficiario." at bounding box center [775, 211] width 1442 height 44
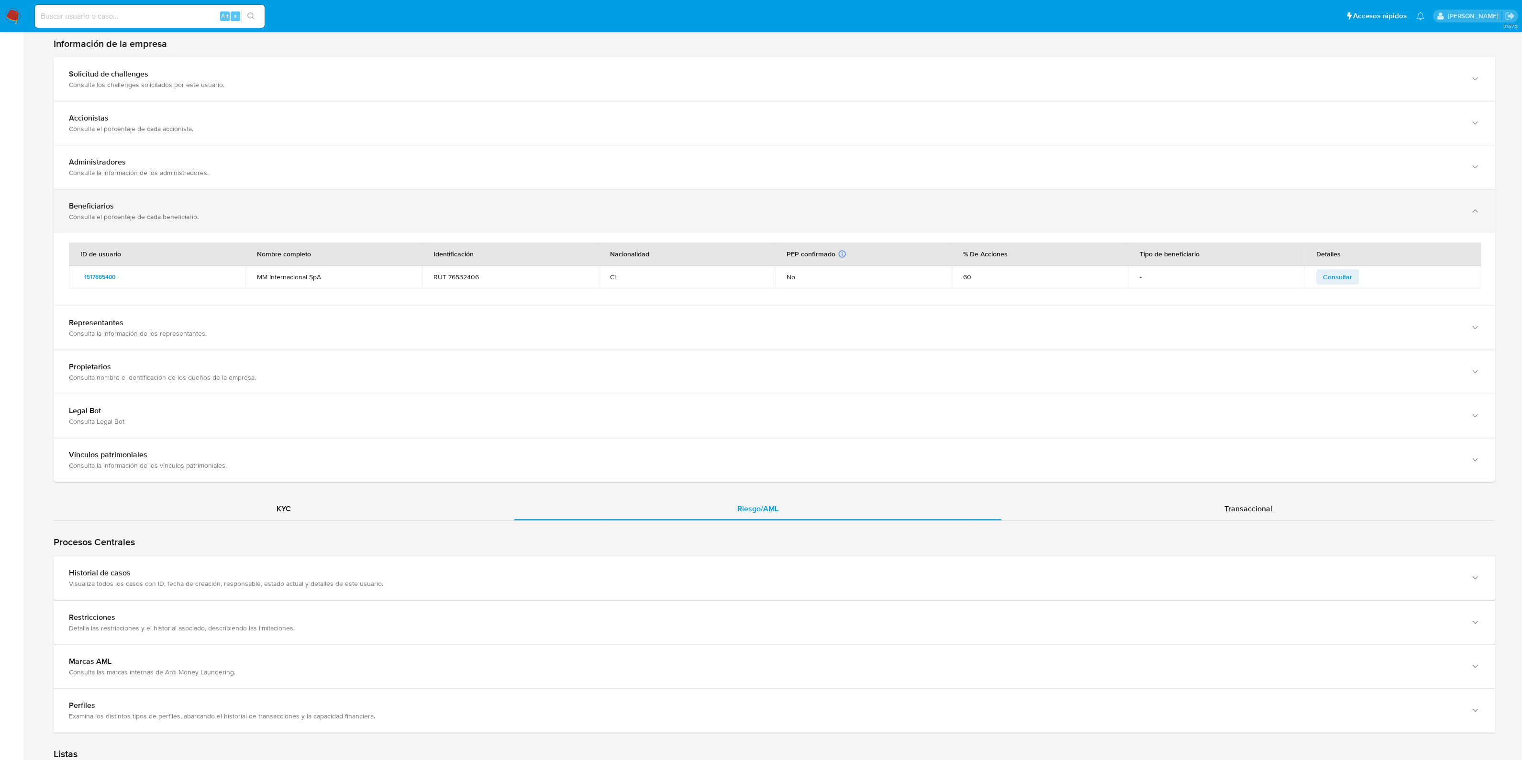
click at [218, 221] on div "Beneficiarios Consulta el porcentaje de cada beneficiario." at bounding box center [775, 211] width 1442 height 44
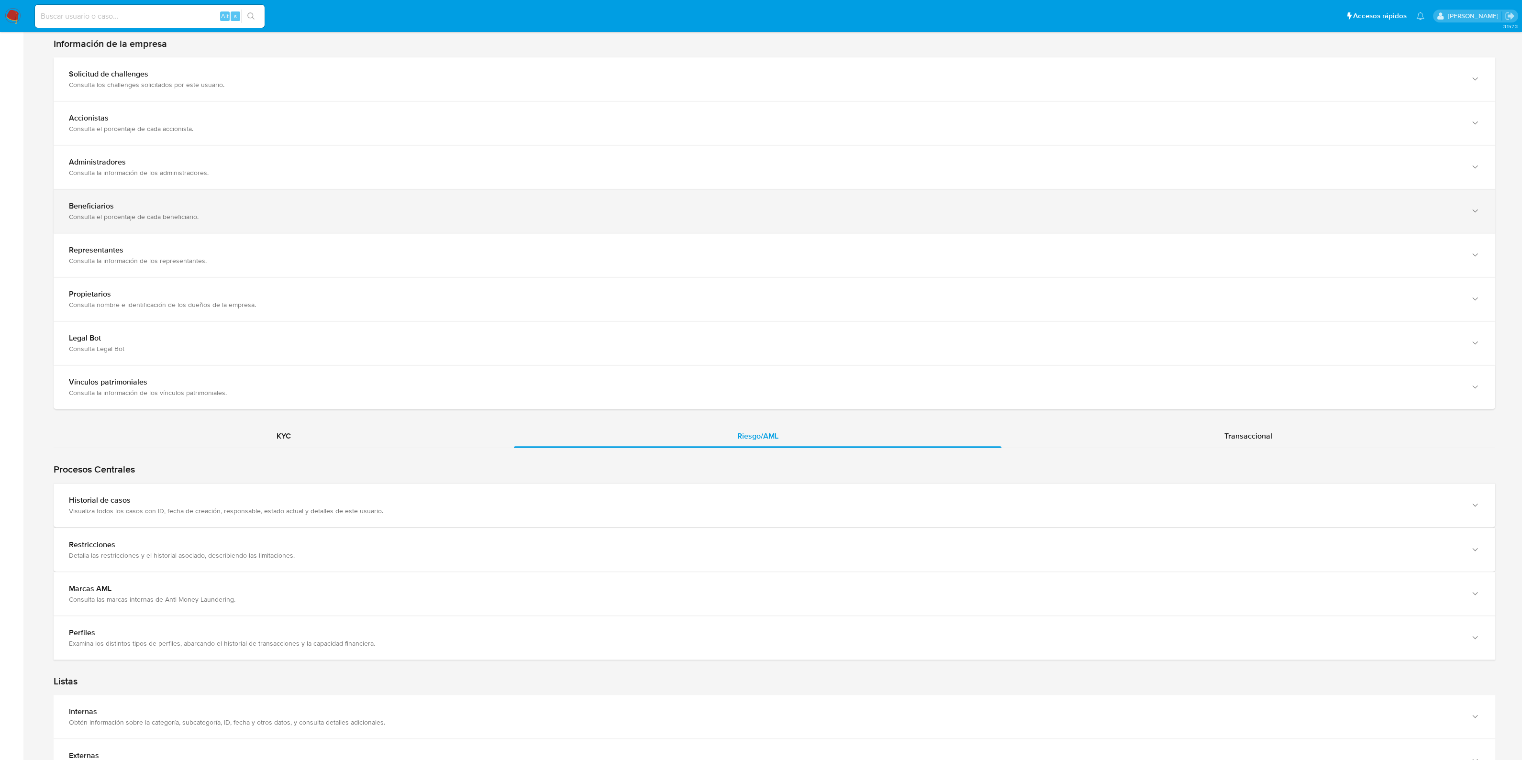
click at [218, 221] on div "Beneficiarios Consulta el porcentaje de cada beneficiario." at bounding box center [775, 211] width 1442 height 44
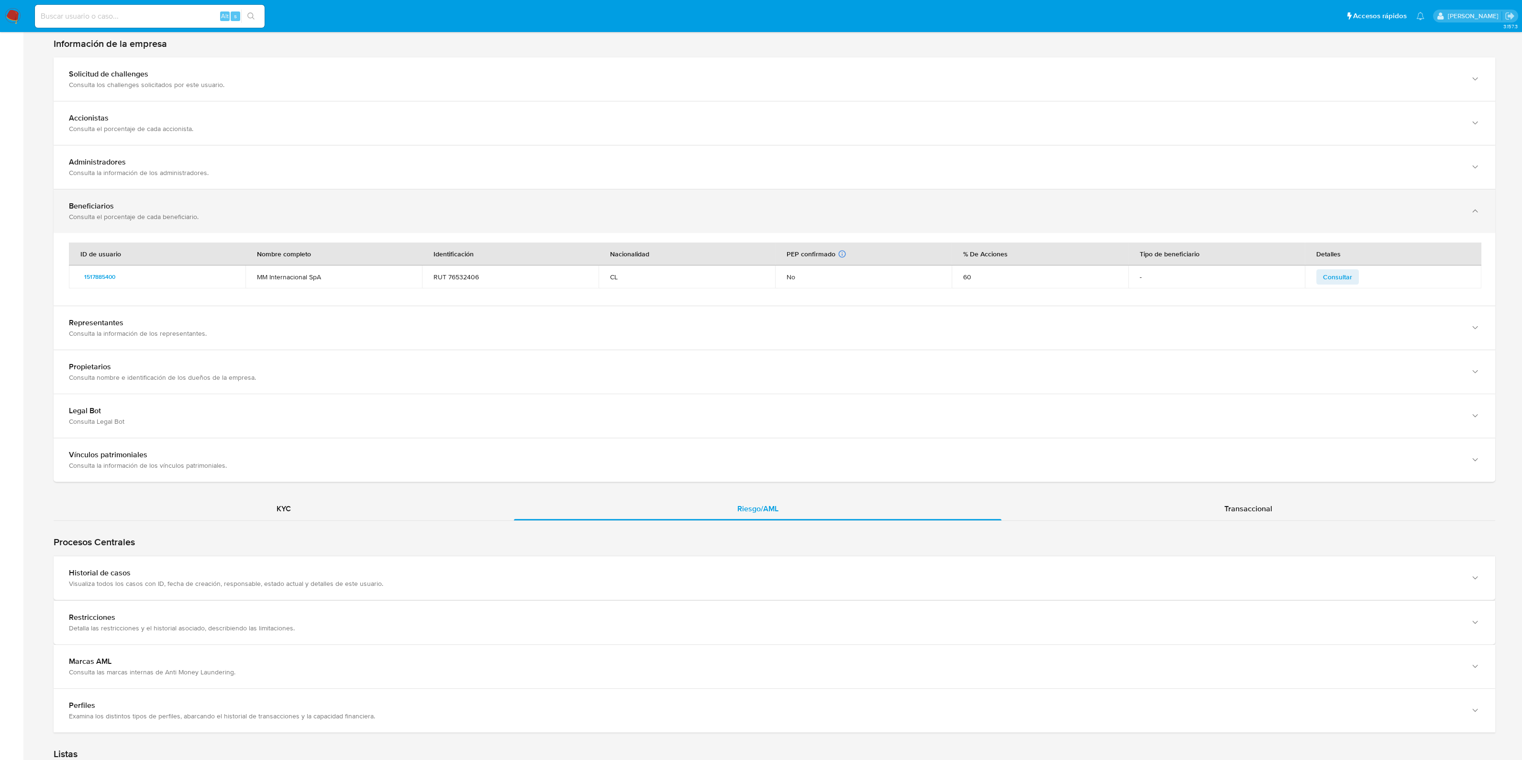
click at [218, 221] on div "Beneficiarios Consulta el porcentaje de cada beneficiario." at bounding box center [775, 211] width 1442 height 44
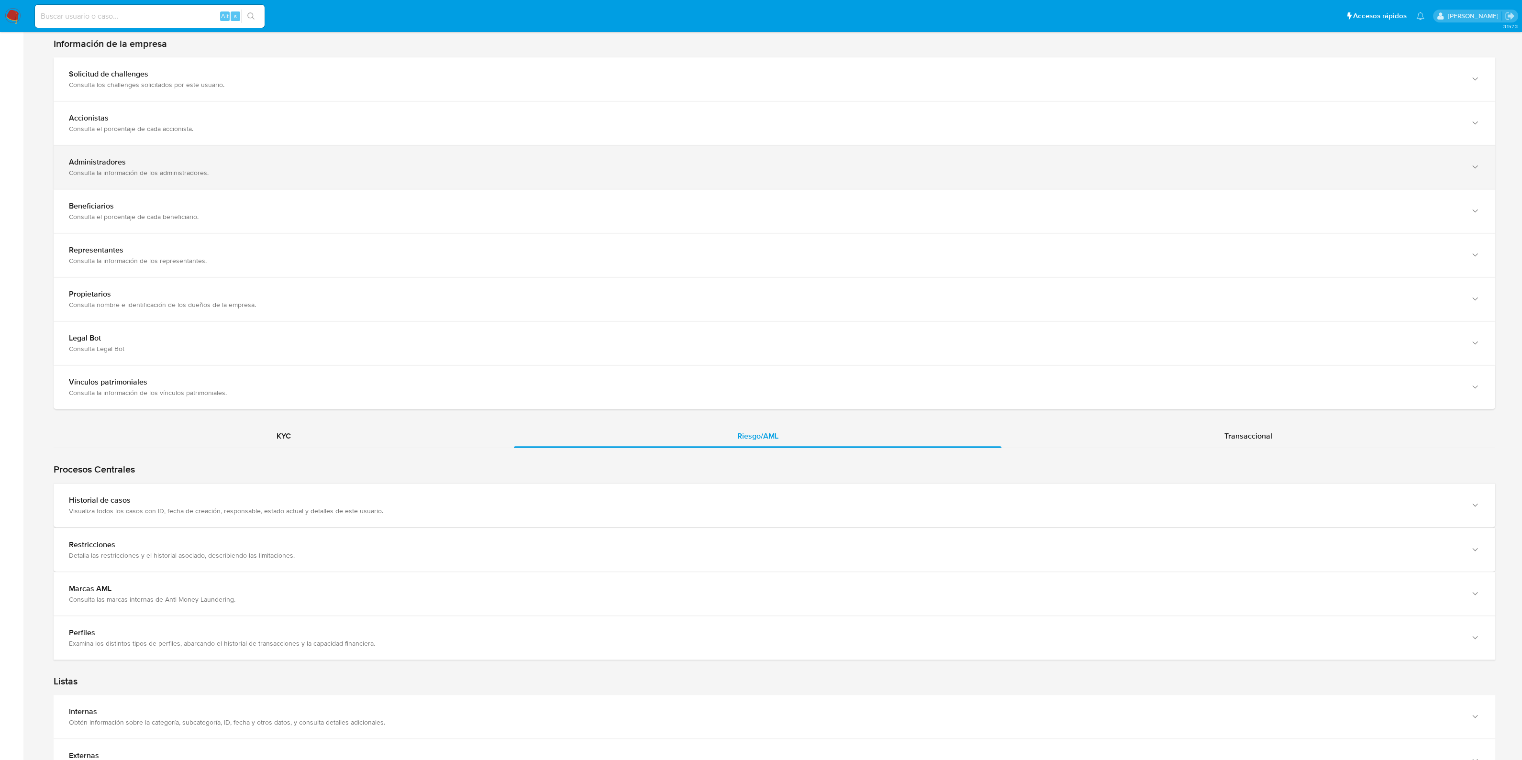
click at [238, 178] on div "Administradores Consulta la información de los administradores." at bounding box center [775, 167] width 1442 height 44
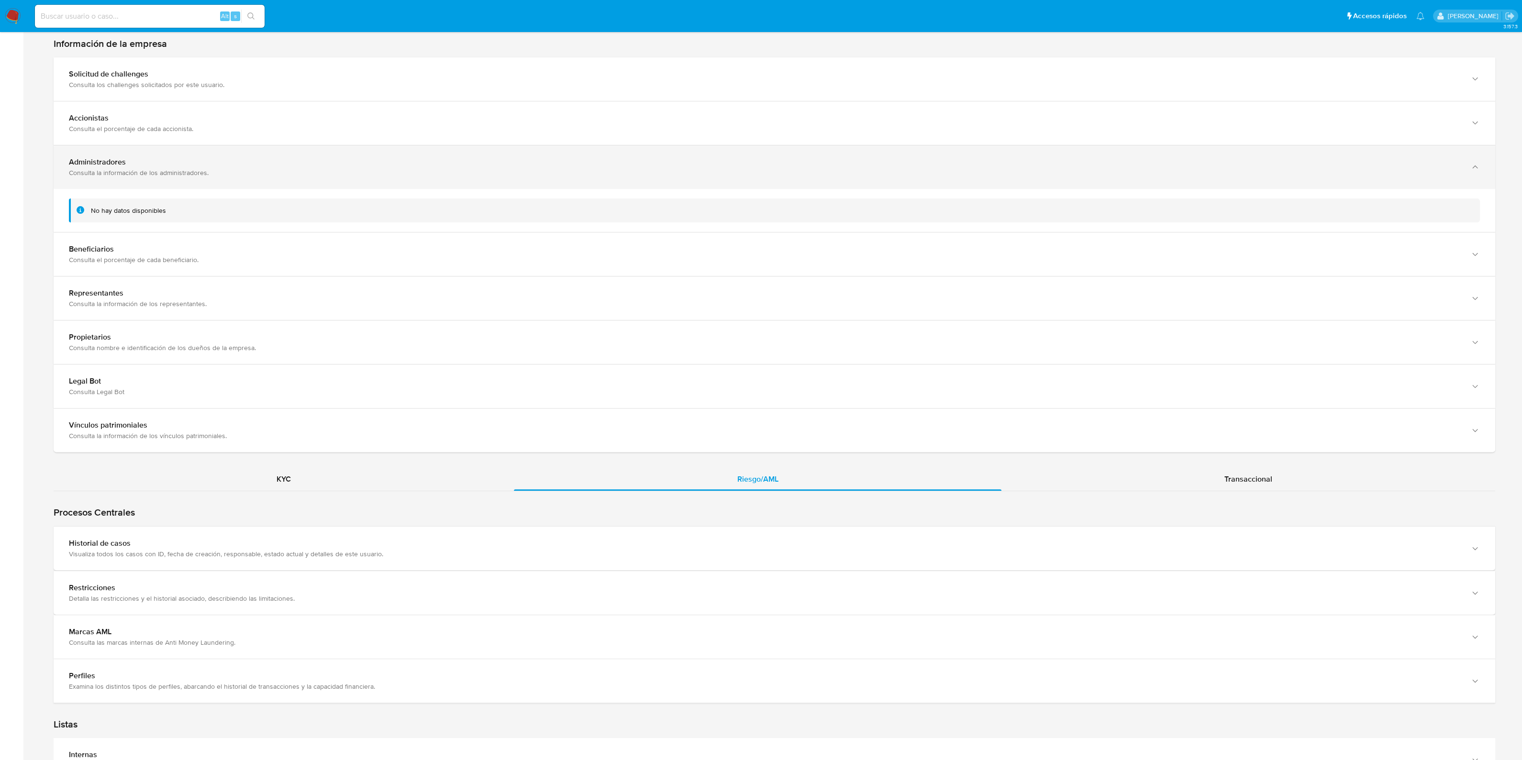
click at [240, 171] on div "Consulta la información de los administradores." at bounding box center [765, 172] width 1392 height 9
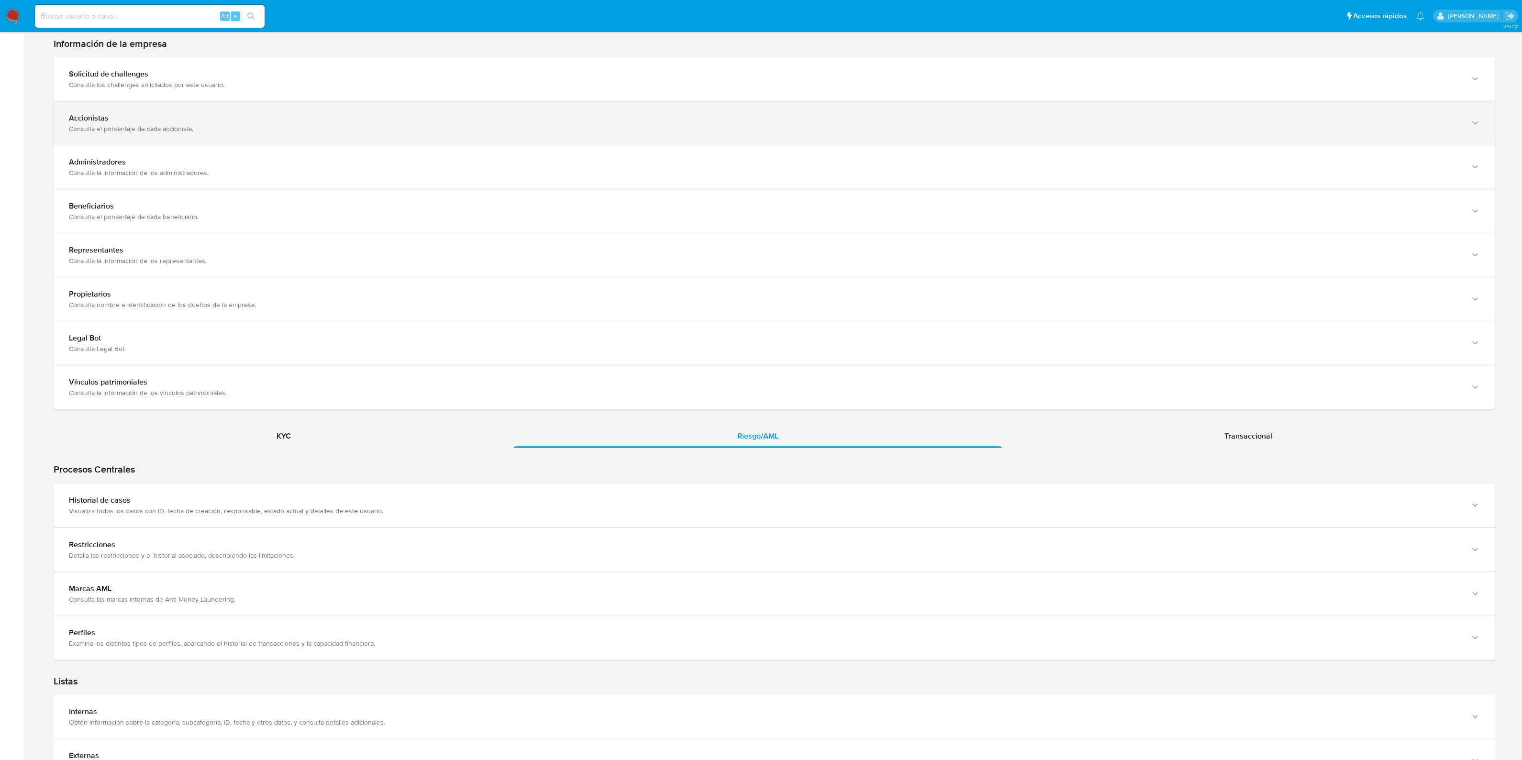
click at [244, 129] on div "Consulta el porcentaje de cada accionista." at bounding box center [765, 128] width 1392 height 9
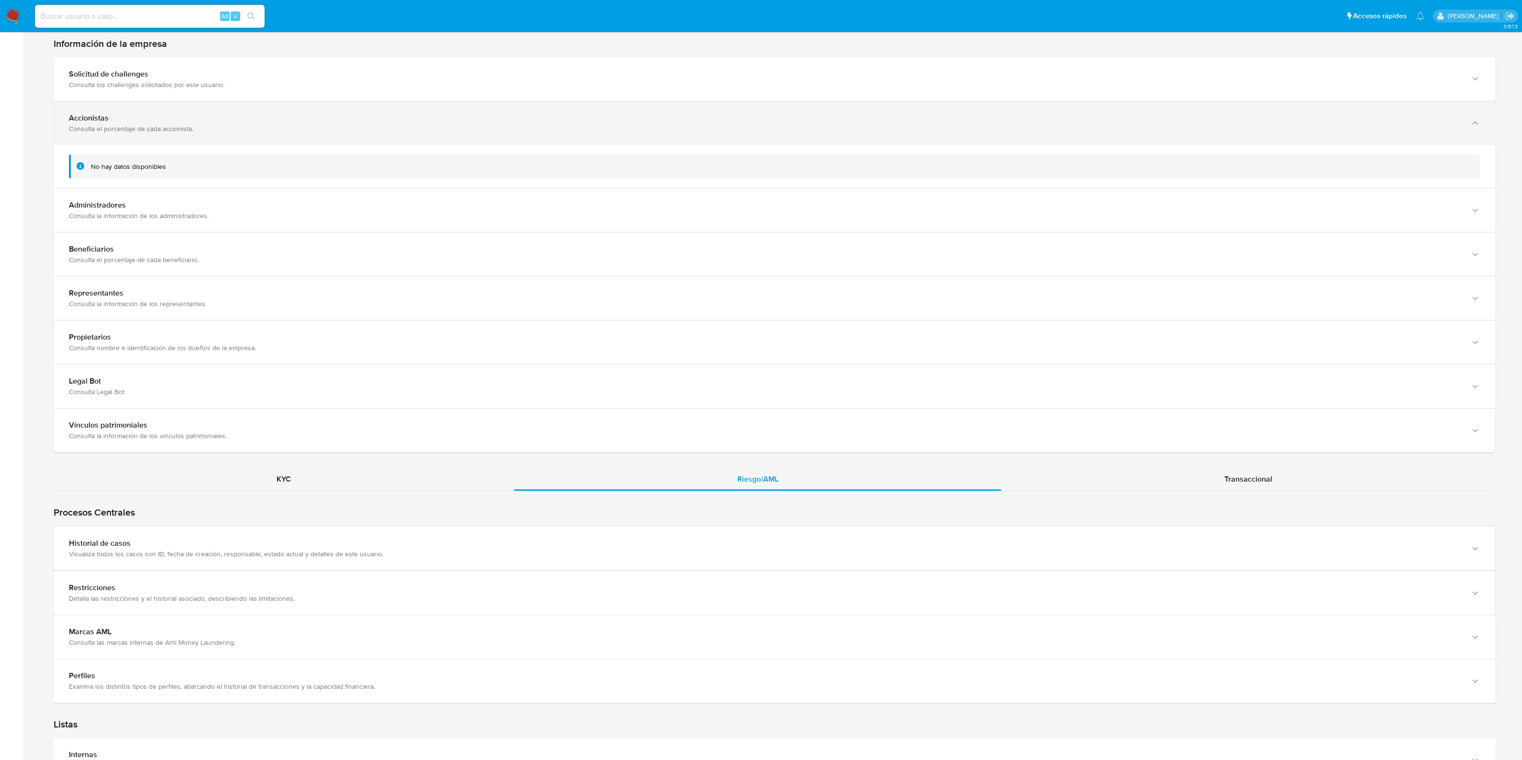
click at [244, 129] on div "Consulta el porcentaje de cada accionista." at bounding box center [765, 128] width 1392 height 9
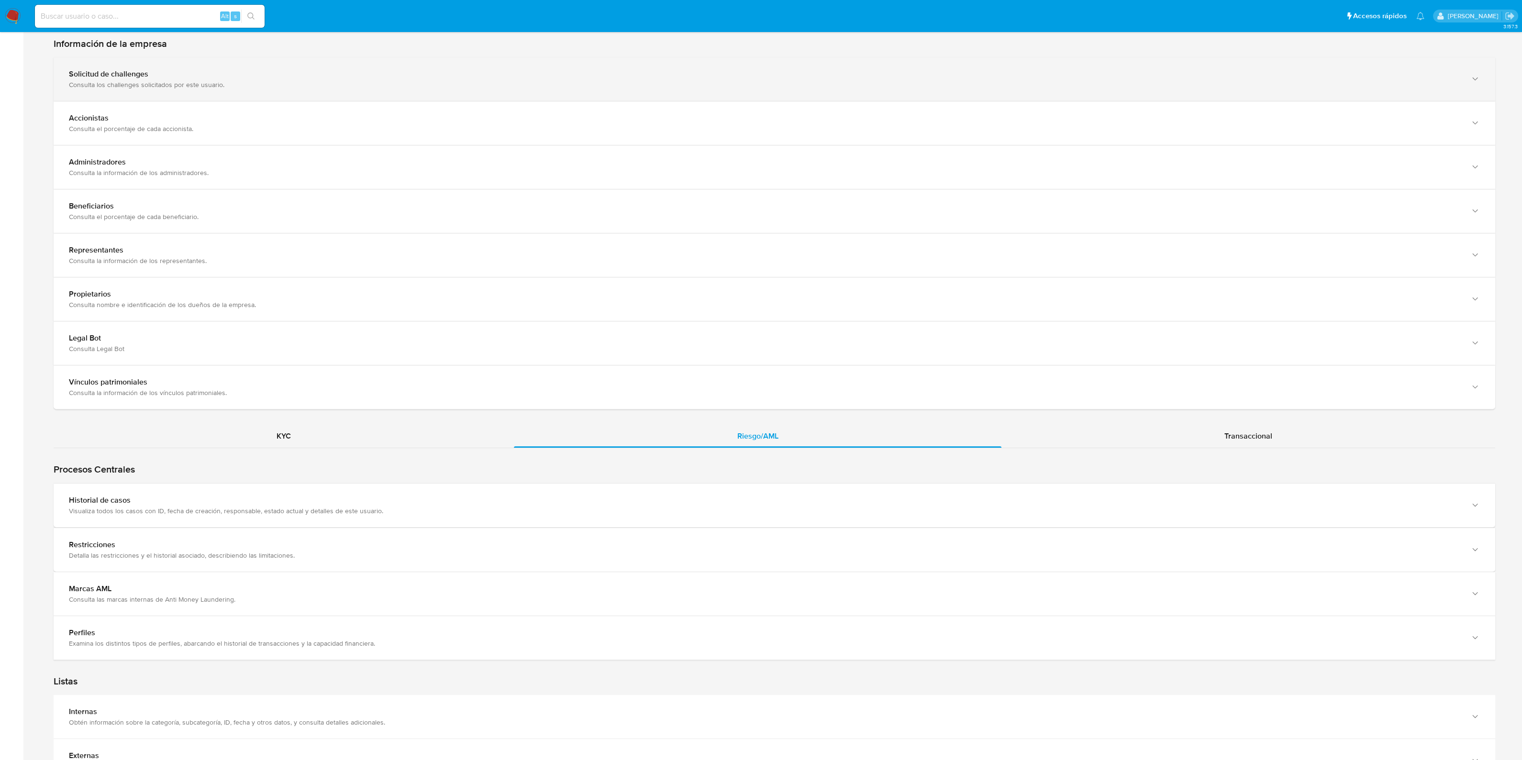
click at [253, 95] on div "Solicitud de challenges Consulta los challenges solicitados por este usuario." at bounding box center [775, 79] width 1442 height 44
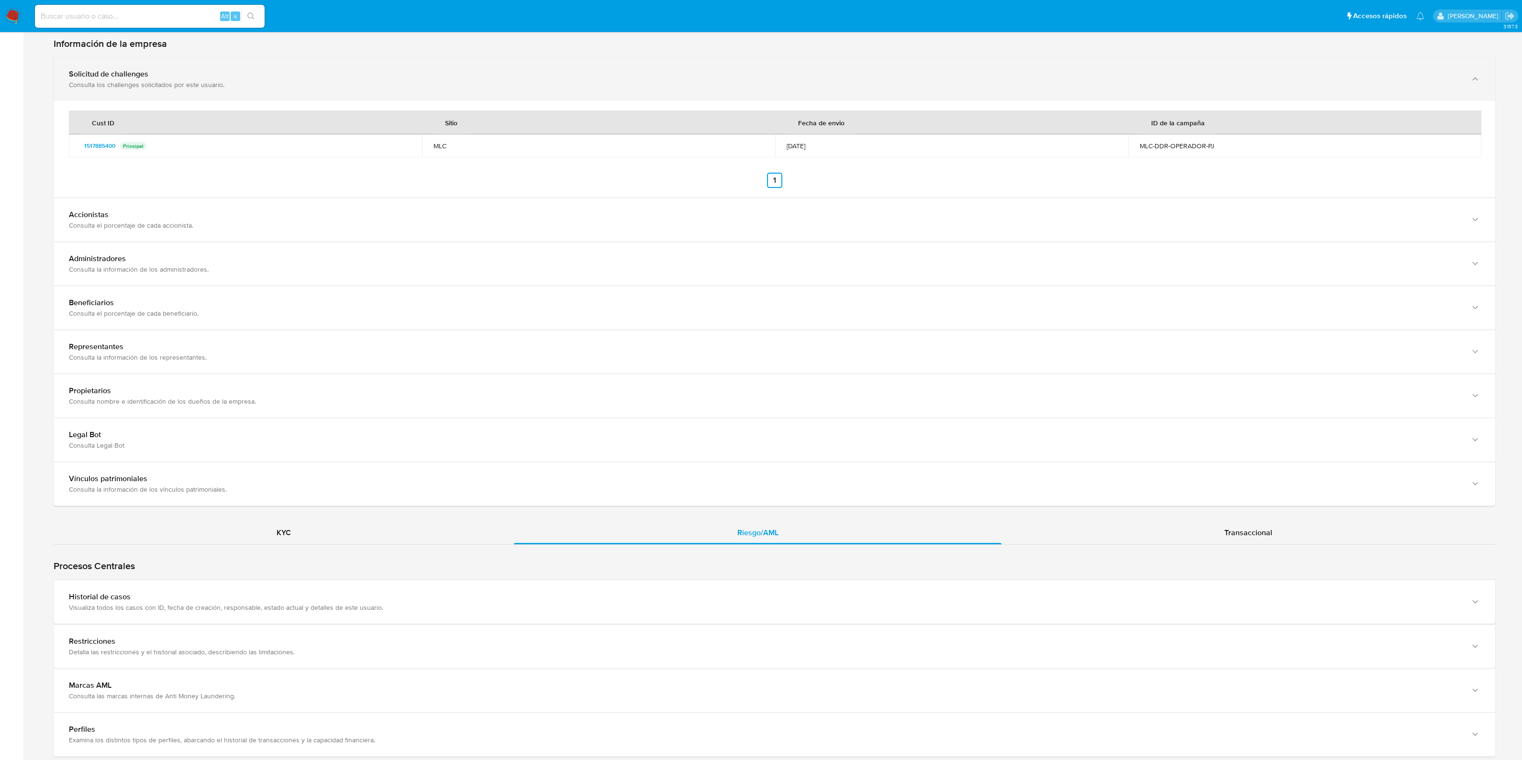
click at [255, 87] on div "Consulta los challenges solicitados por este usuario." at bounding box center [765, 84] width 1392 height 9
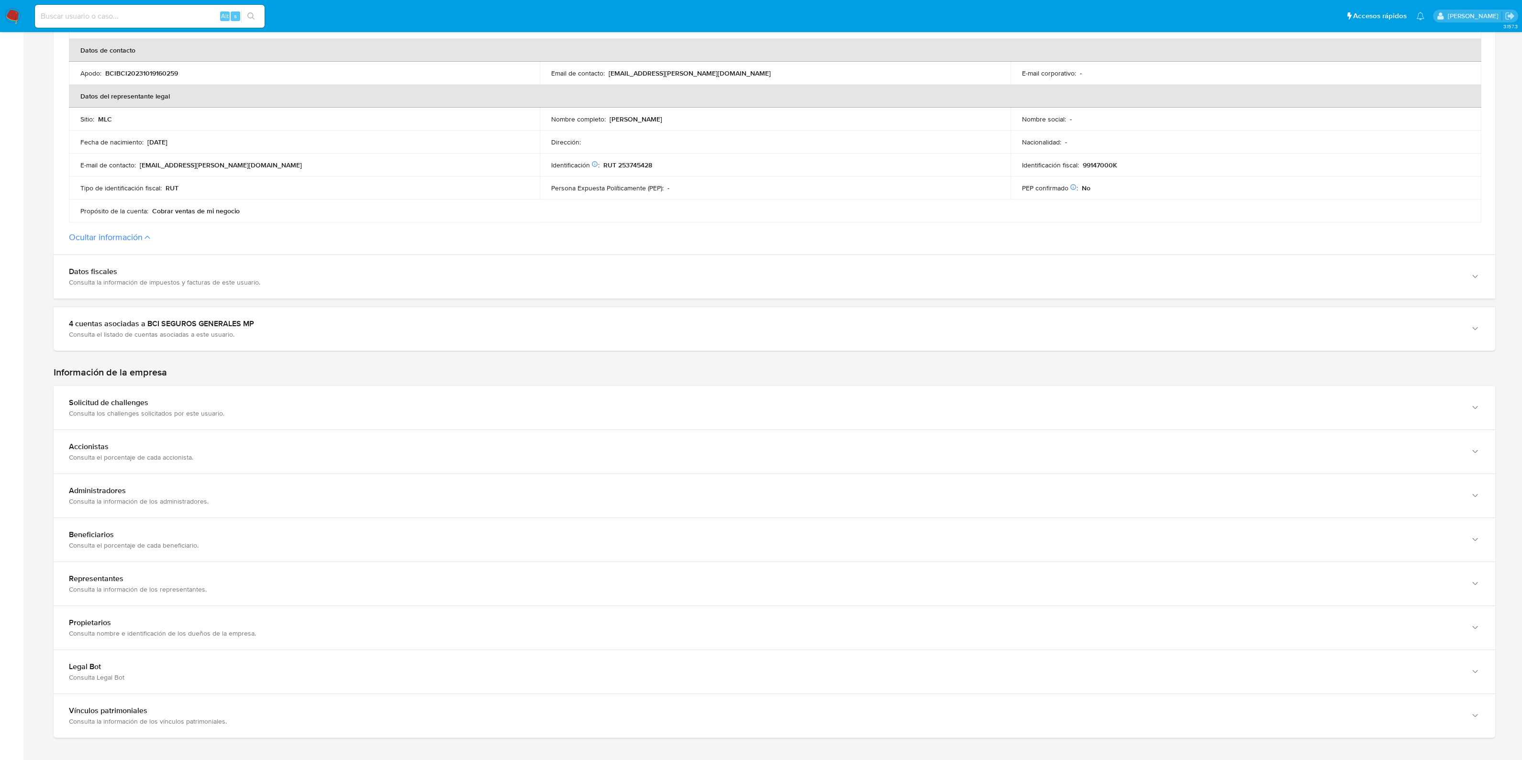
scroll to position [389, 0]
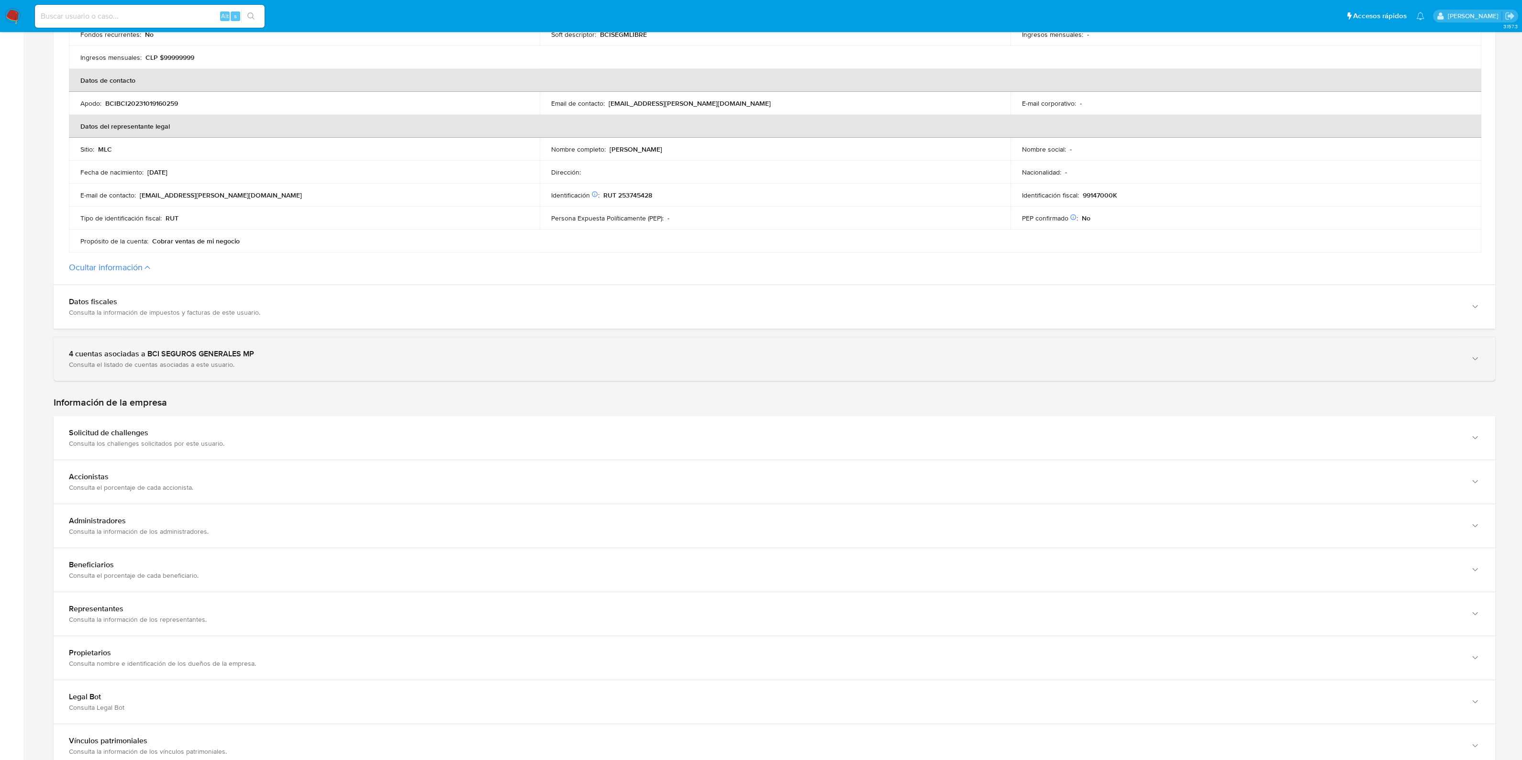
click at [345, 365] on div "Consulta el listado de cuentas asociadas a este usuario." at bounding box center [765, 364] width 1392 height 9
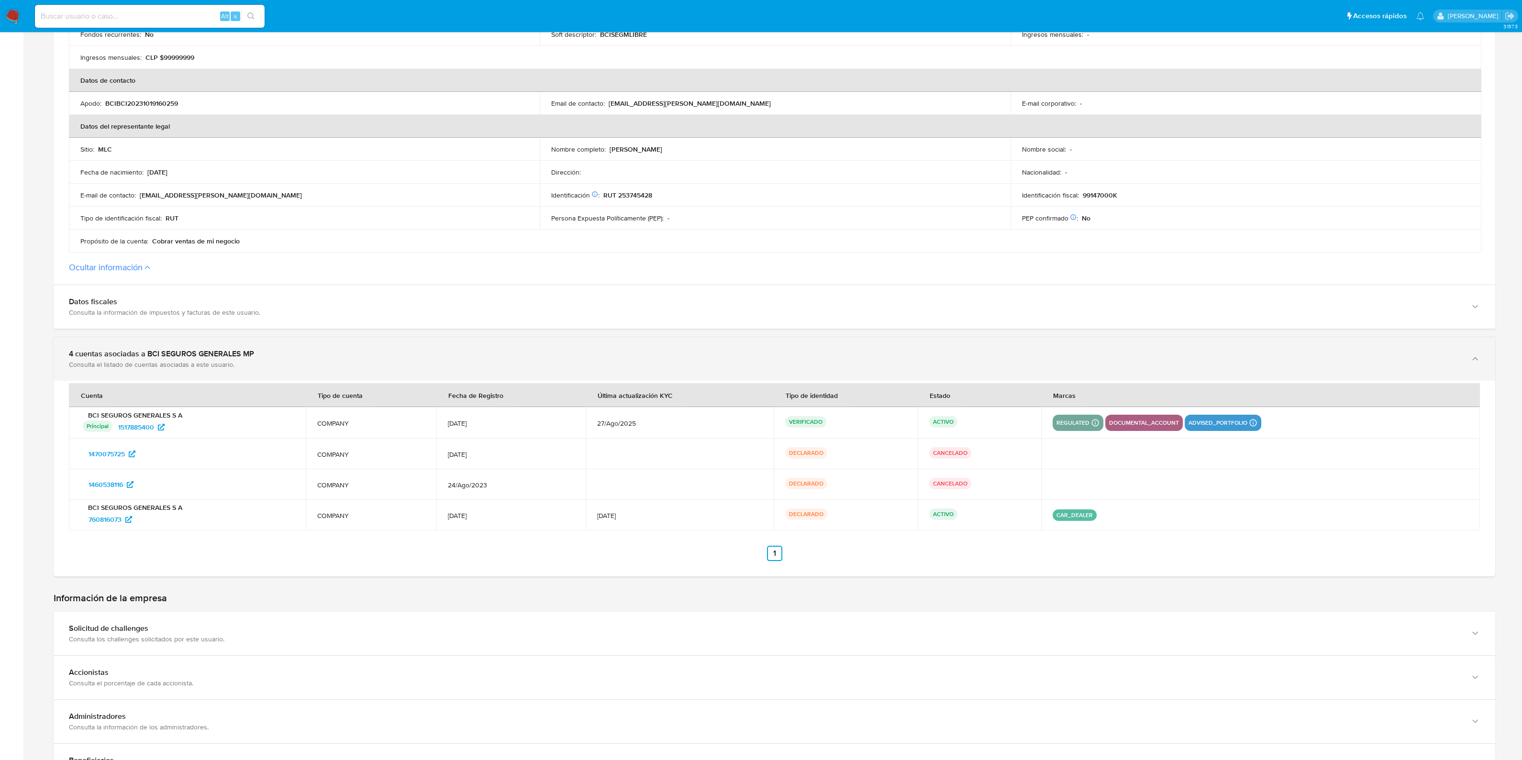
click at [352, 360] on div "Consulta el listado de cuentas asociadas a este usuario." at bounding box center [765, 364] width 1392 height 9
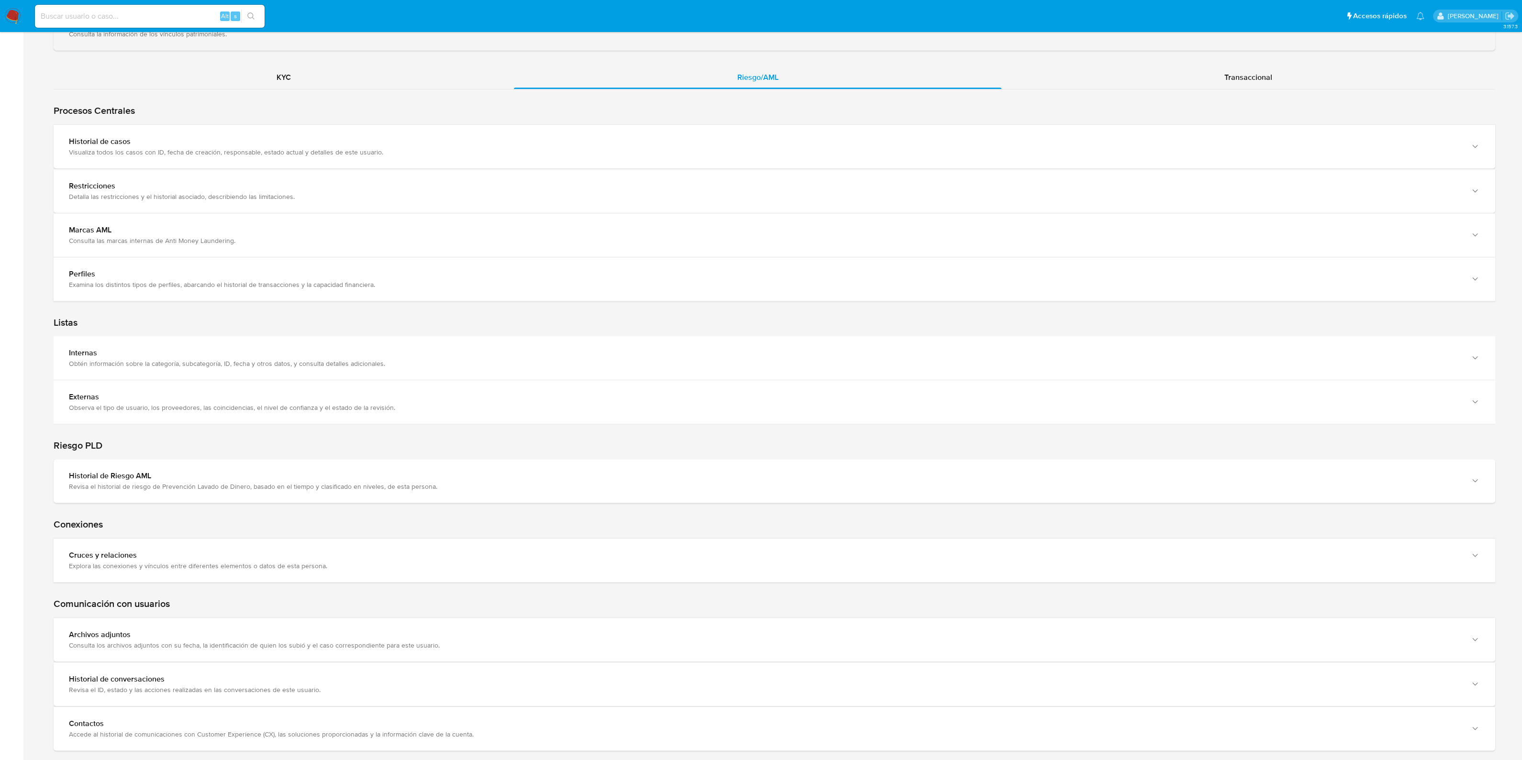
scroll to position [1123, 0]
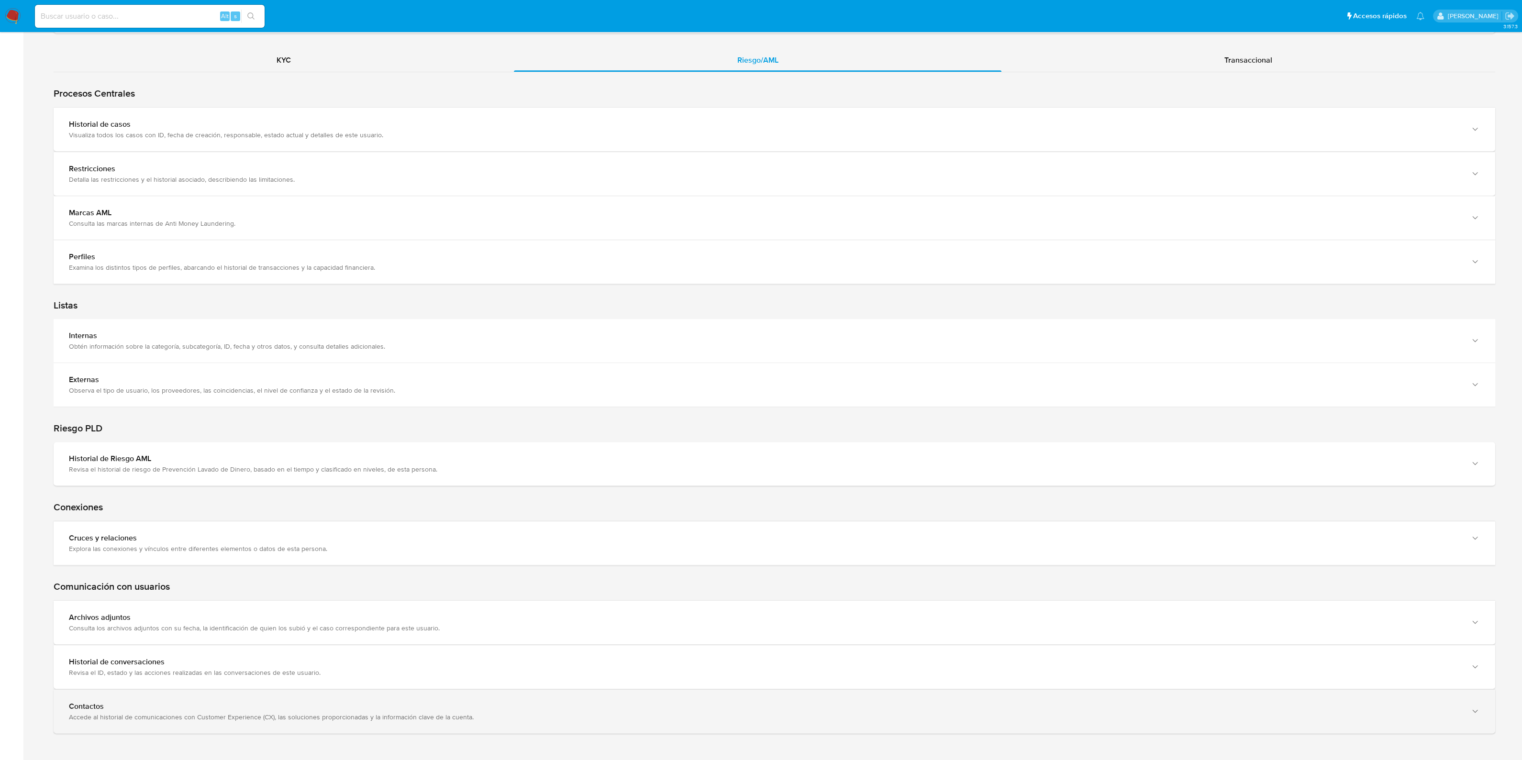
click at [318, 698] on div "Contactos Accede al historial de comunicaciones con Customer Experience (CX), l…" at bounding box center [775, 712] width 1442 height 44
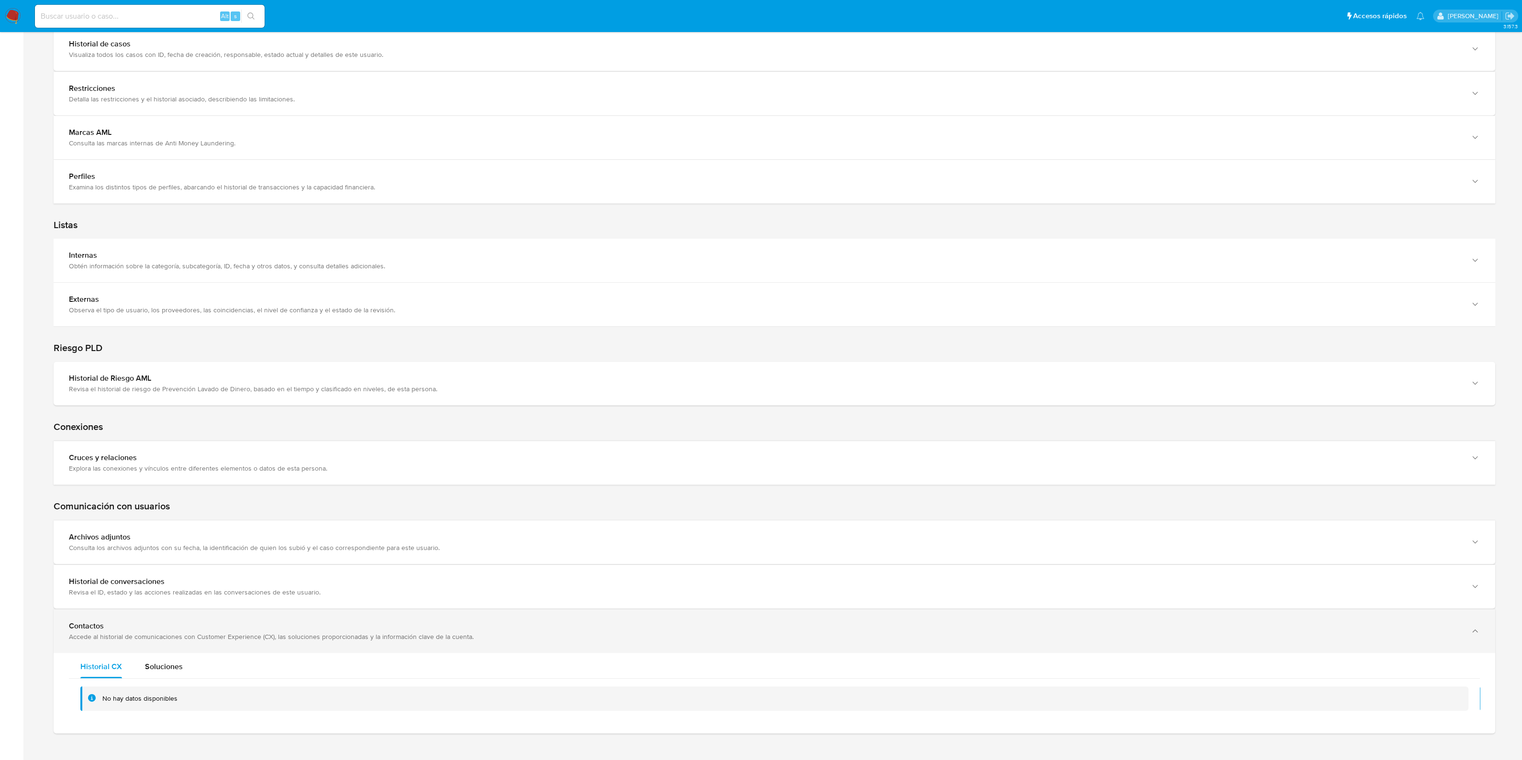
click at [309, 636] on div "Accede al historial de comunicaciones con Customer Experience (CX), las solucio…" at bounding box center [765, 637] width 1392 height 9
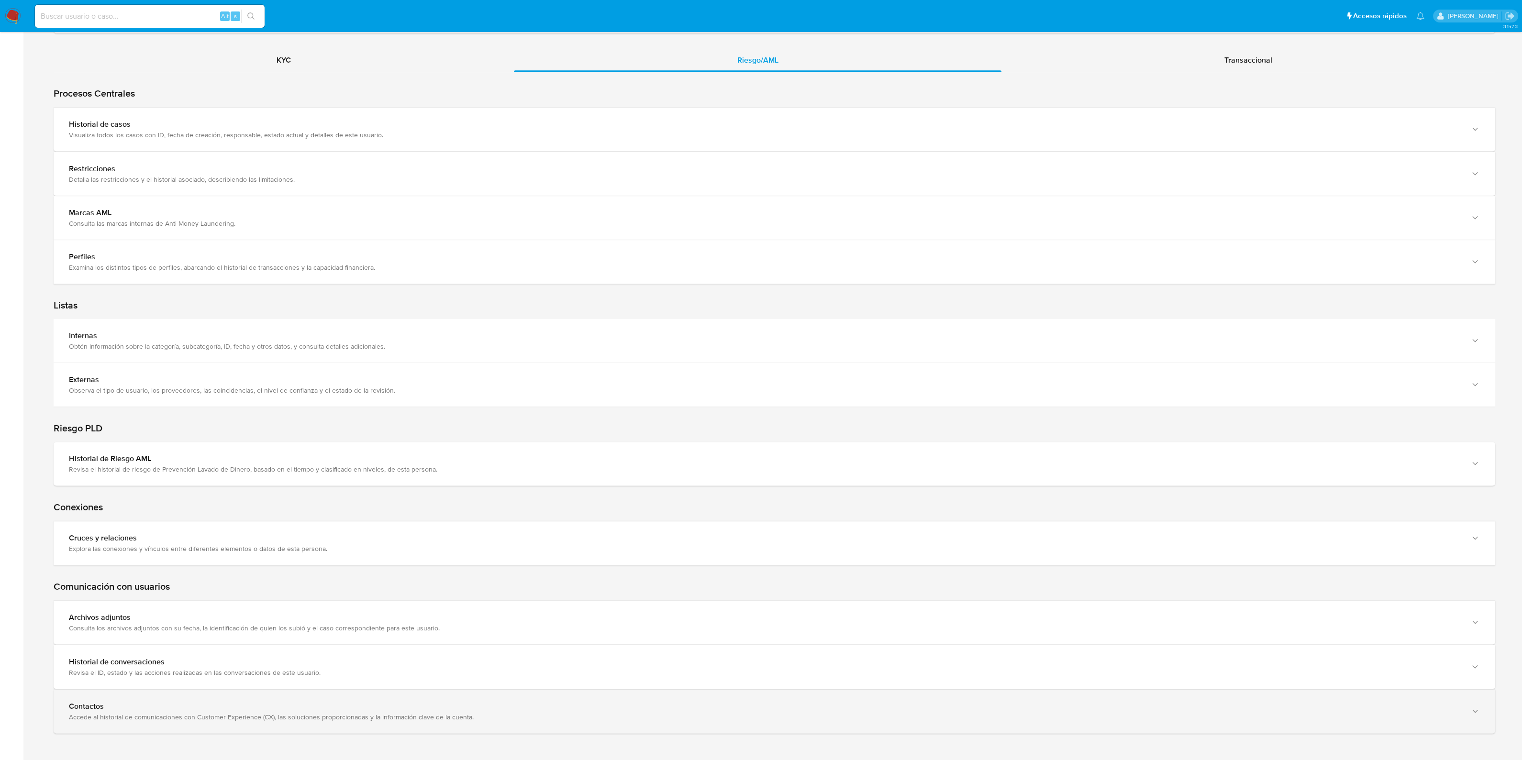
click at [305, 706] on div "Contactos" at bounding box center [765, 707] width 1392 height 10
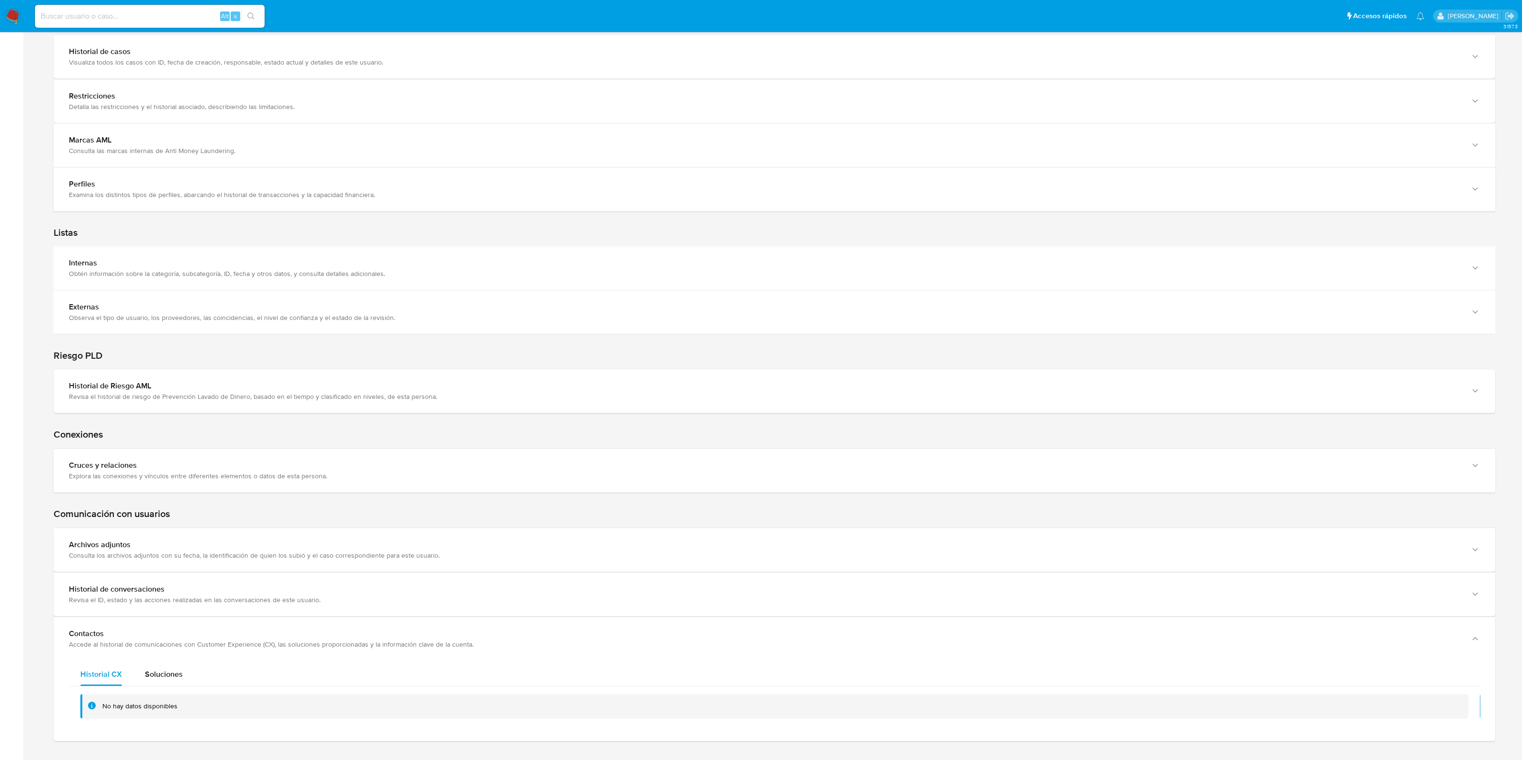
scroll to position [1204, 0]
click at [173, 662] on span "Soluciones" at bounding box center [164, 666] width 38 height 11
click at [115, 661] on span "Historial CX" at bounding box center [101, 666] width 42 height 11
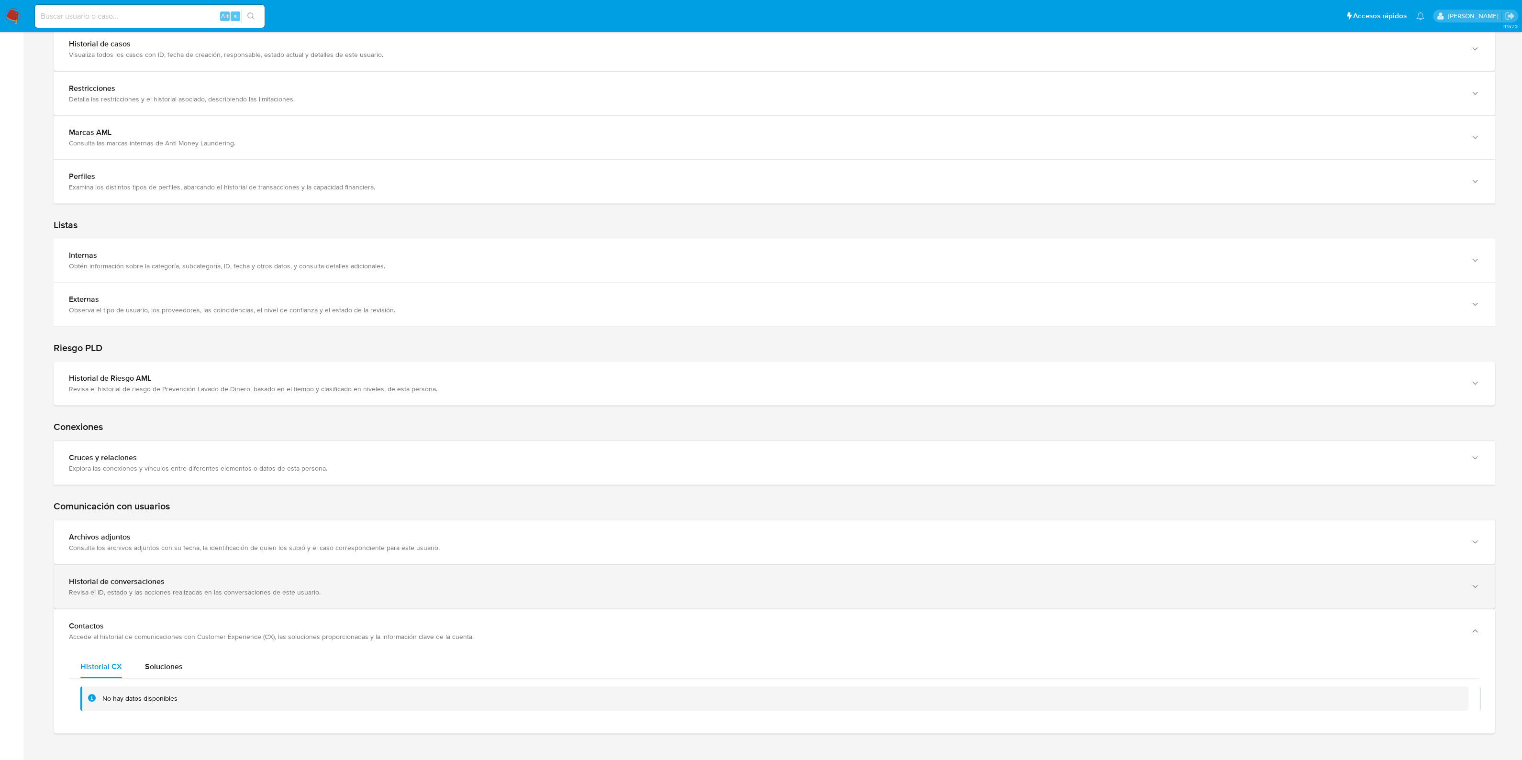
click at [151, 593] on div "Revisa el ID, estado y las acciones realizadas en las conversaciones de este us…" at bounding box center [765, 592] width 1392 height 9
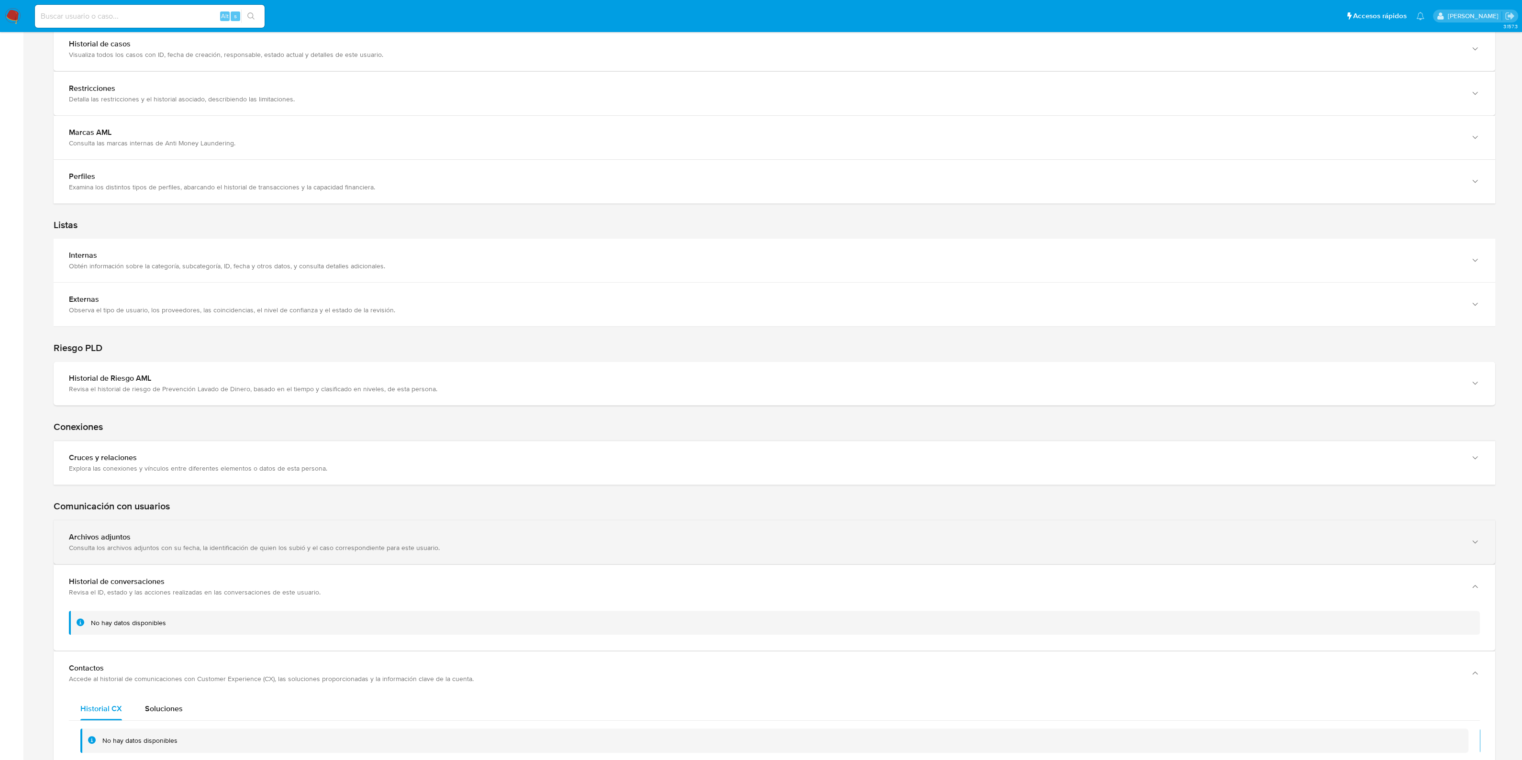
click at [204, 545] on div "Consulta los archivos adjuntos con su fecha, la identificación de quien los sub…" at bounding box center [765, 548] width 1392 height 9
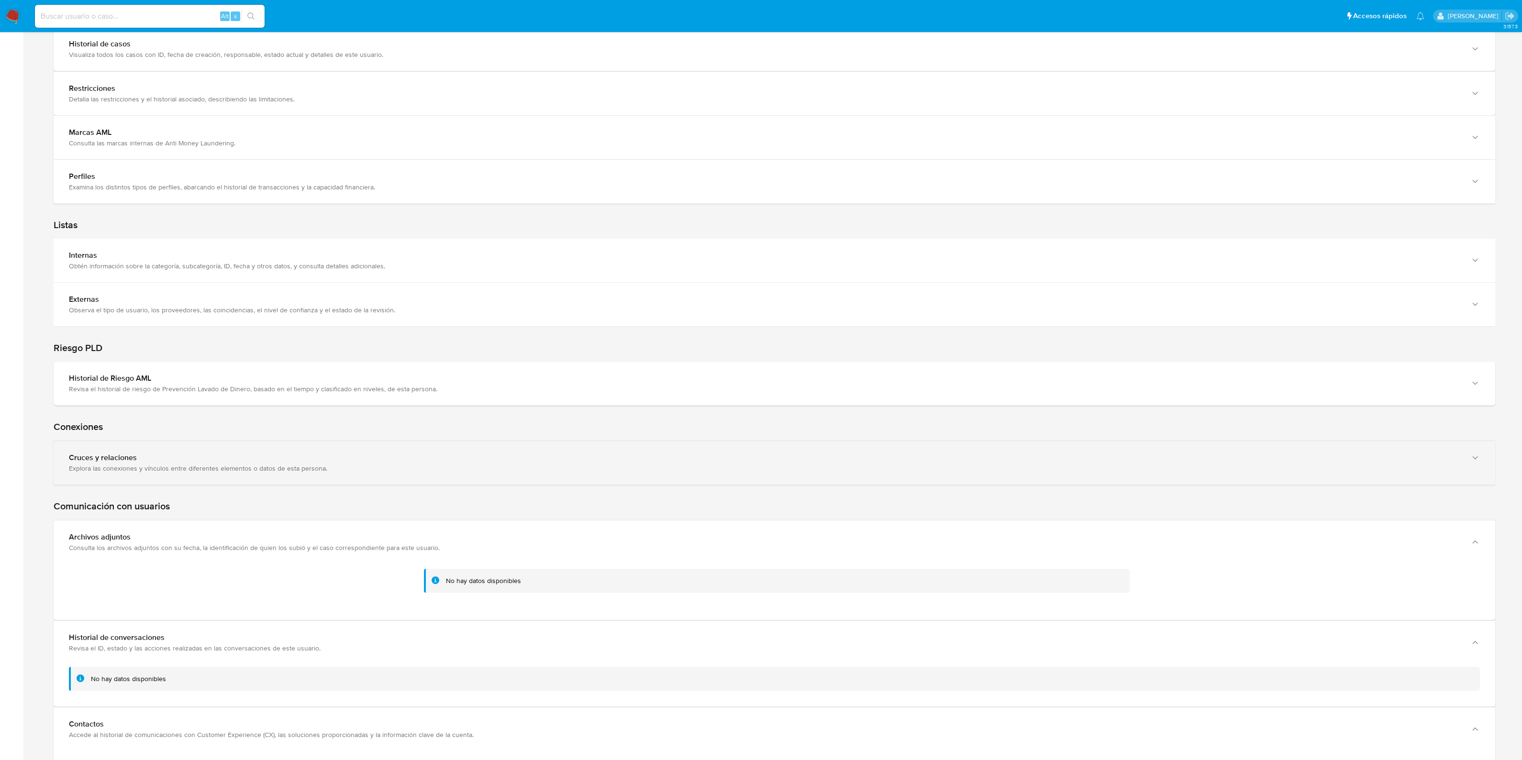
click at [201, 474] on div "Cruces y relaciones Explora las conexiones y vínculos entre diferentes elemento…" at bounding box center [775, 463] width 1442 height 44
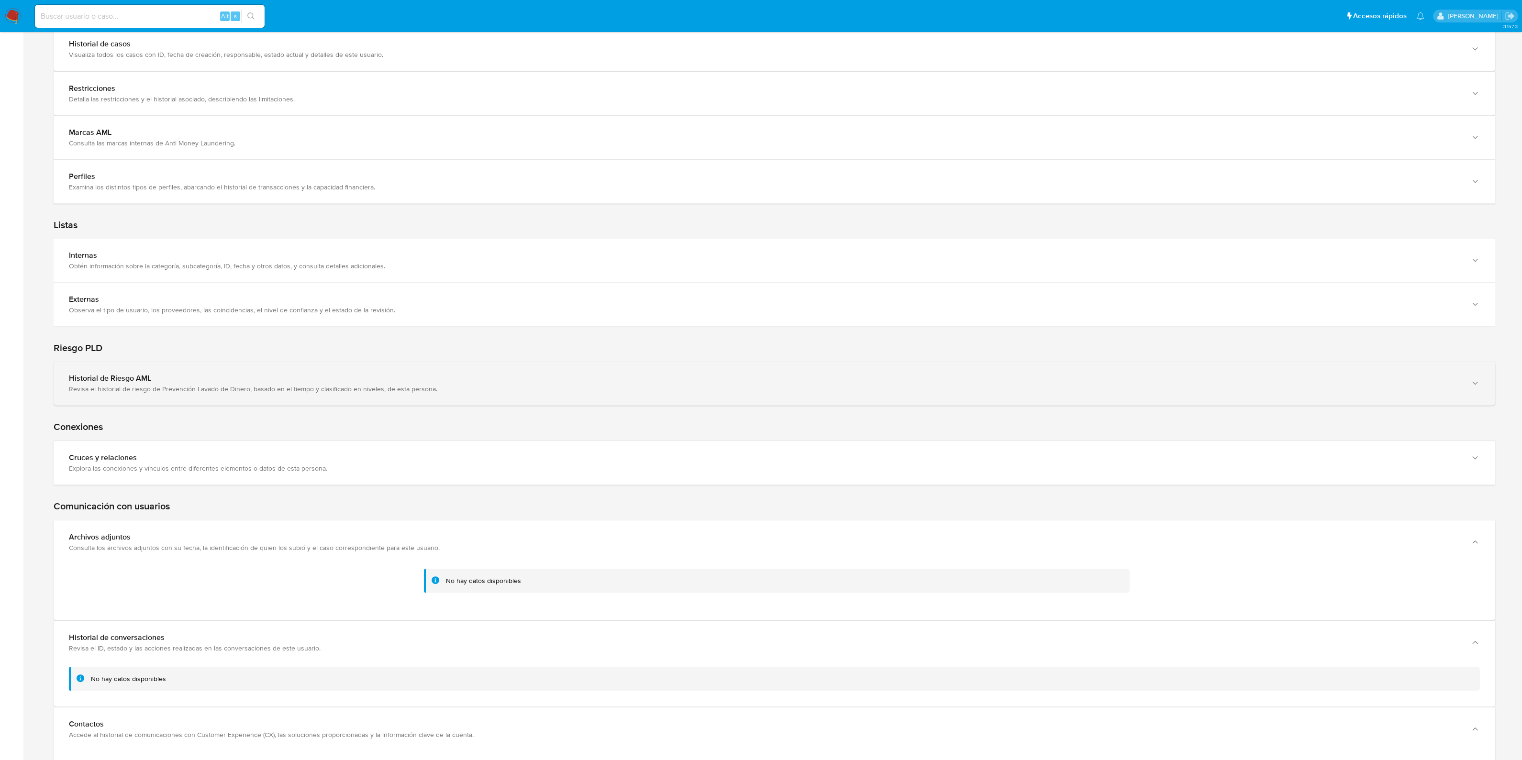
click at [184, 386] on div "Revisa el historial de riesgo de Prevención Lavado de Dinero, basado en el tiem…" at bounding box center [765, 389] width 1392 height 9
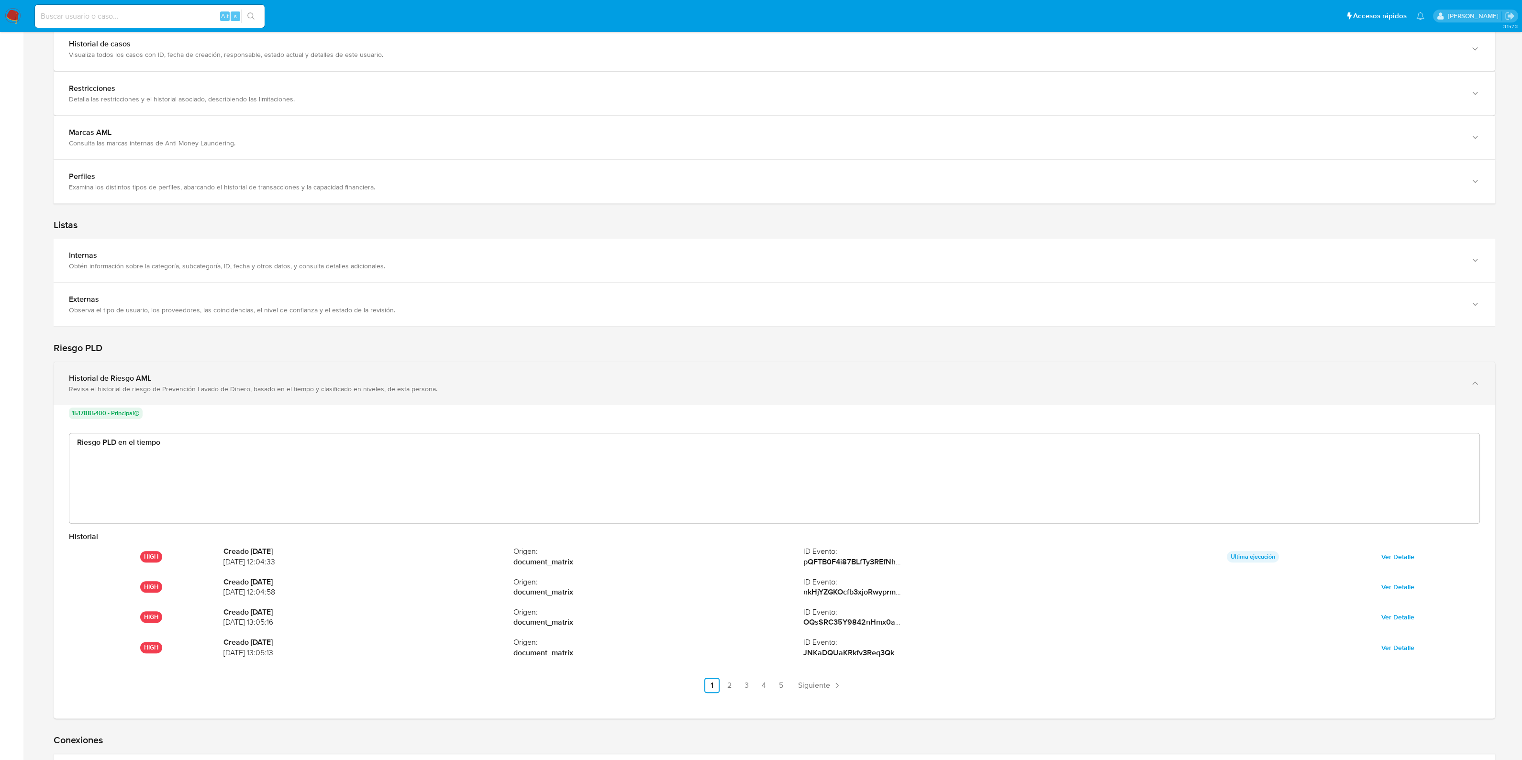
scroll to position [72, 1395]
click at [185, 385] on div "Revisa el historial de riesgo de Prevención Lavado de Dinero, basado en el tiem…" at bounding box center [765, 389] width 1392 height 9
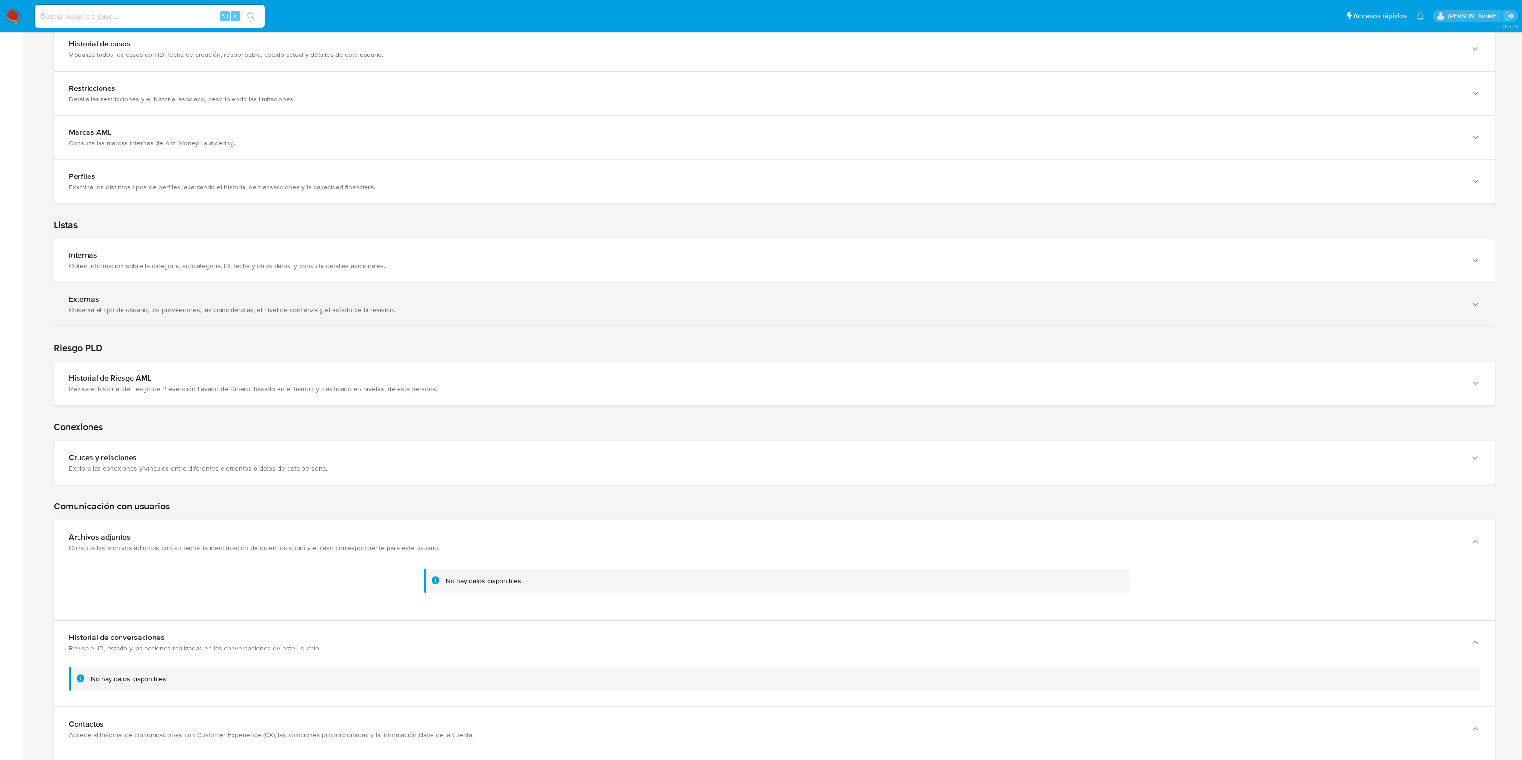
click at [180, 296] on div "Externas" at bounding box center [765, 300] width 1392 height 10
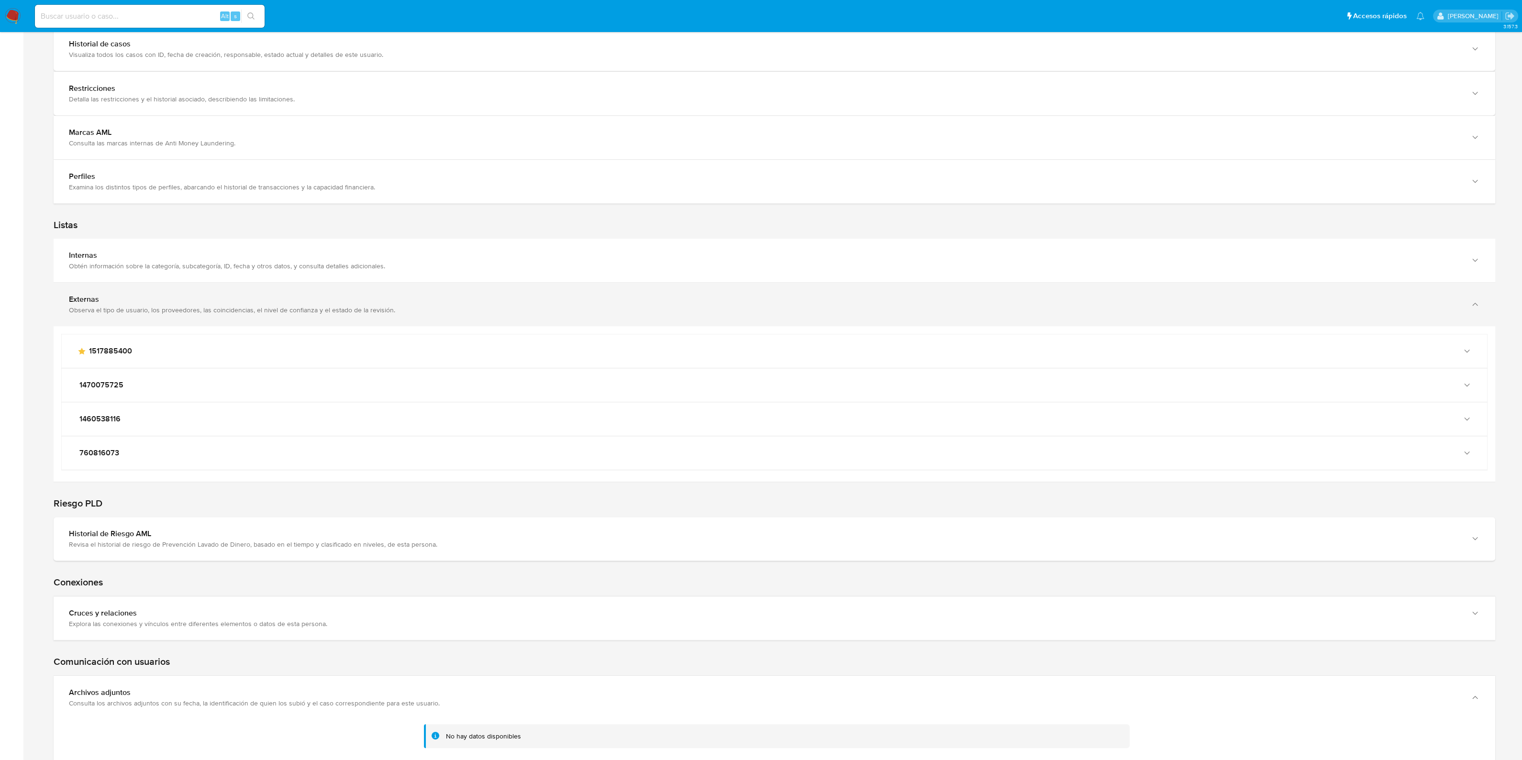
click at [151, 300] on div "Externas" at bounding box center [765, 300] width 1392 height 10
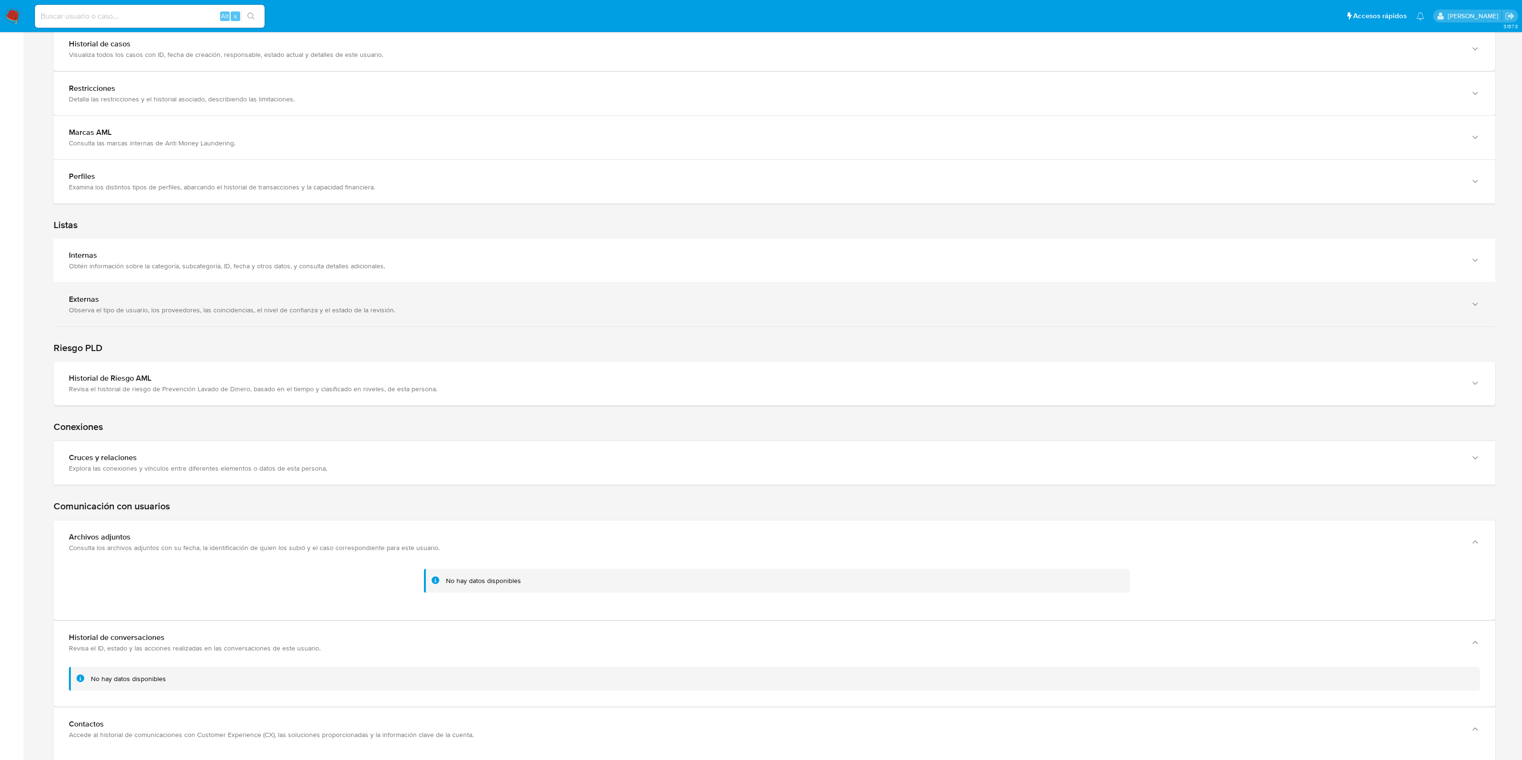
click at [160, 308] on div "Observa el tipo de usuario, los proveedores, las coincidencias, el nivel de con…" at bounding box center [765, 310] width 1392 height 9
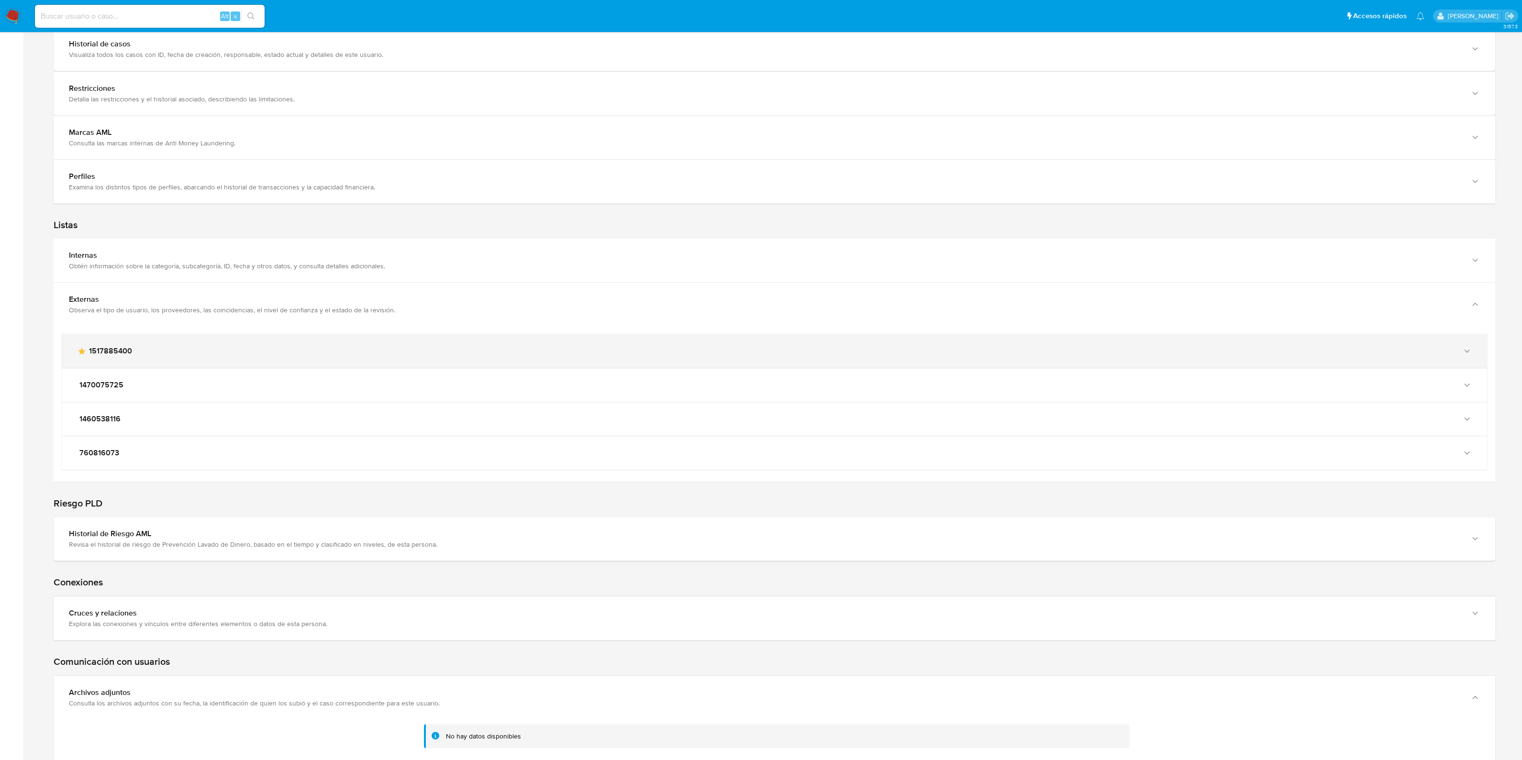
click at [1469, 346] on icon "button" at bounding box center [1467, 351] width 10 height 10
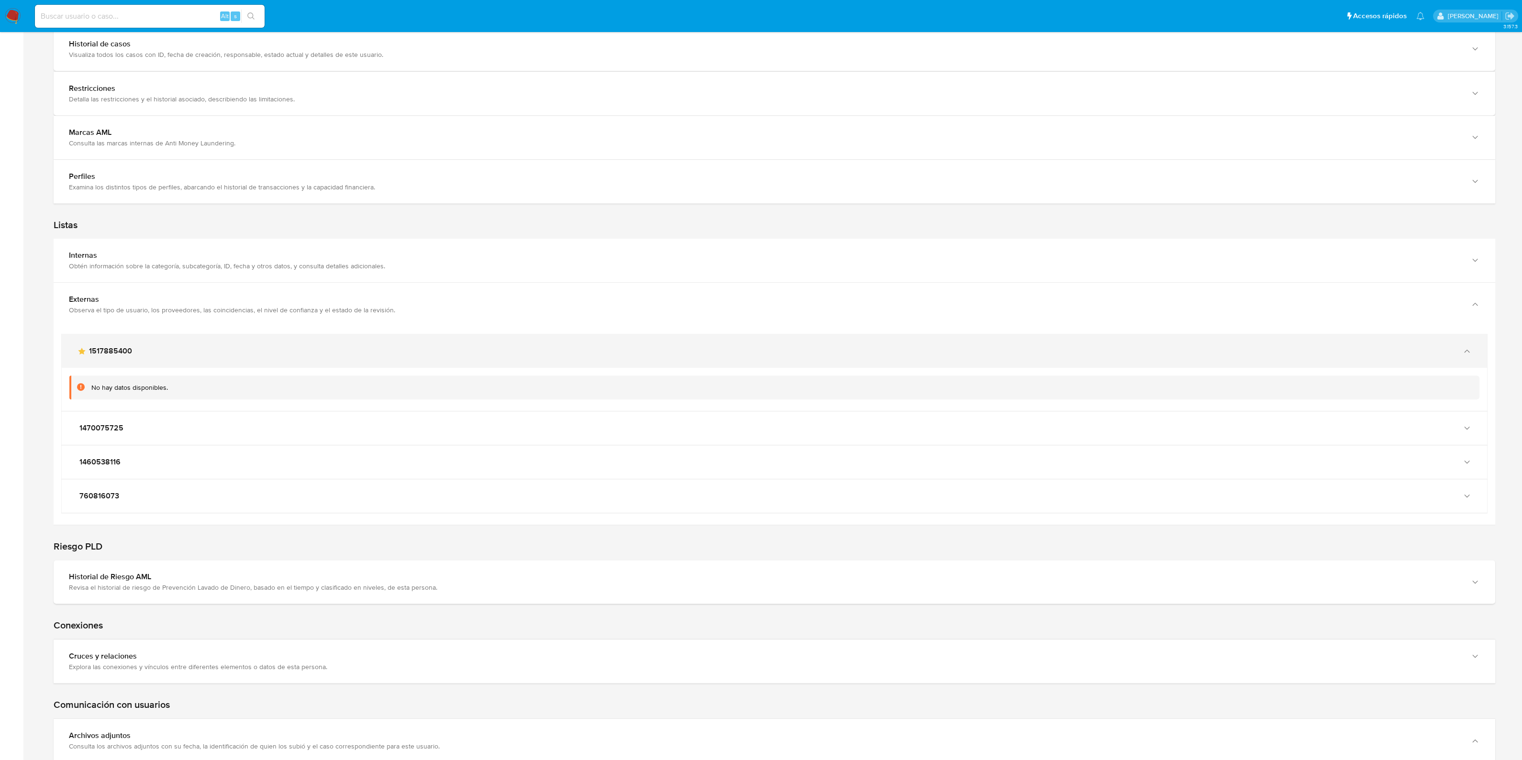
click at [1465, 347] on icon "button" at bounding box center [1467, 351] width 10 height 10
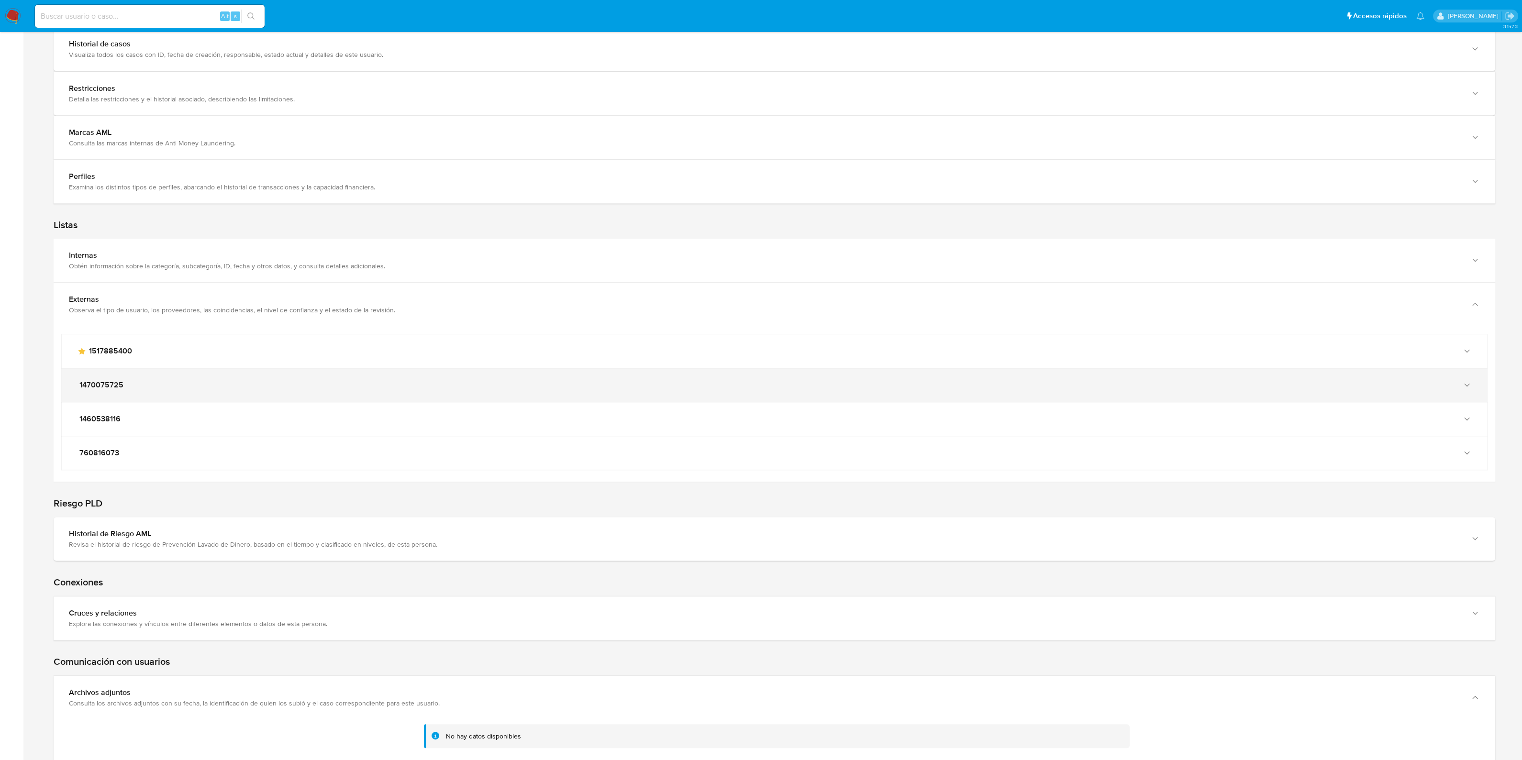
click at [1467, 388] on div "1470075725" at bounding box center [774, 384] width 1425 height 33
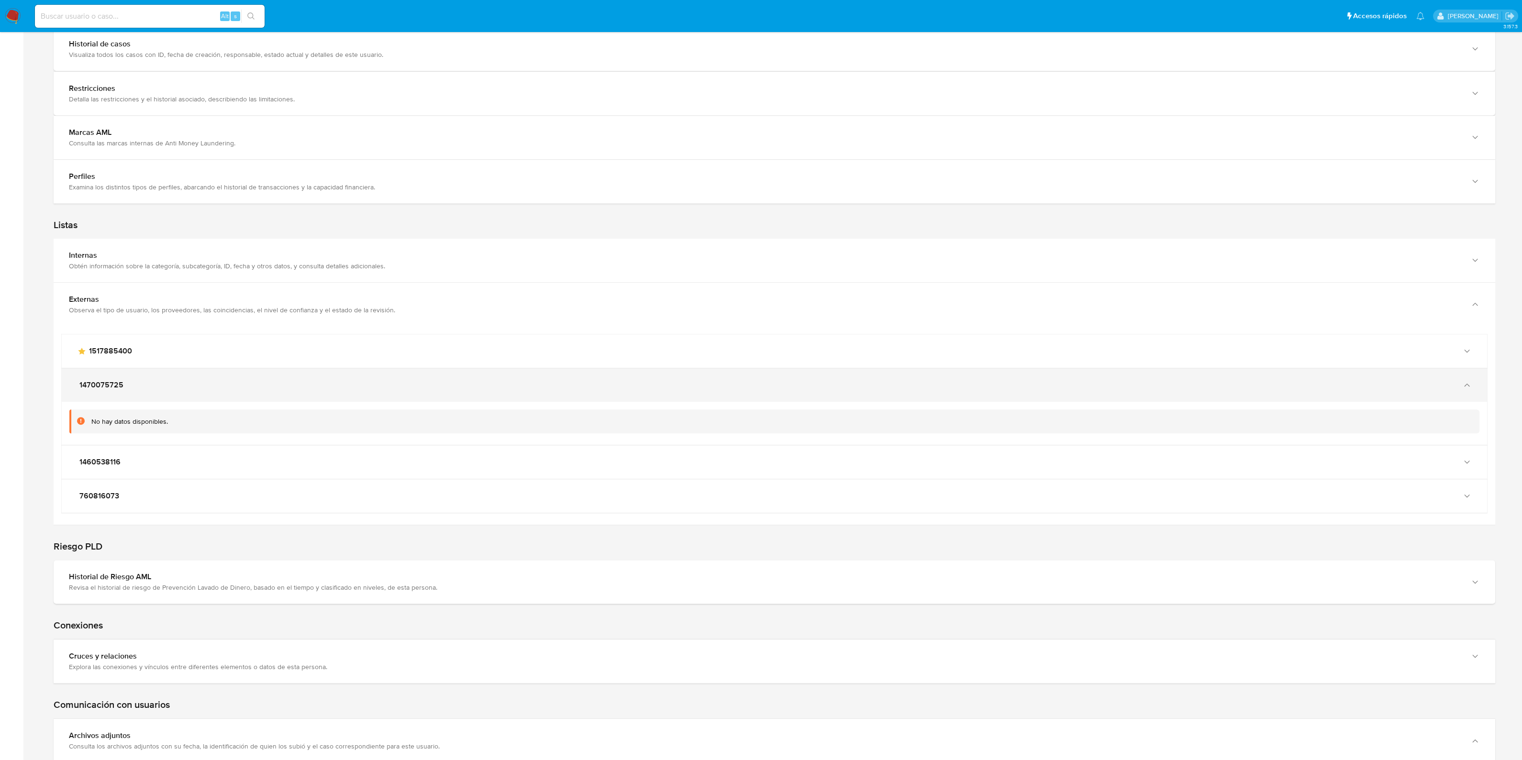
click at [1462, 384] on icon "button" at bounding box center [1467, 385] width 10 height 10
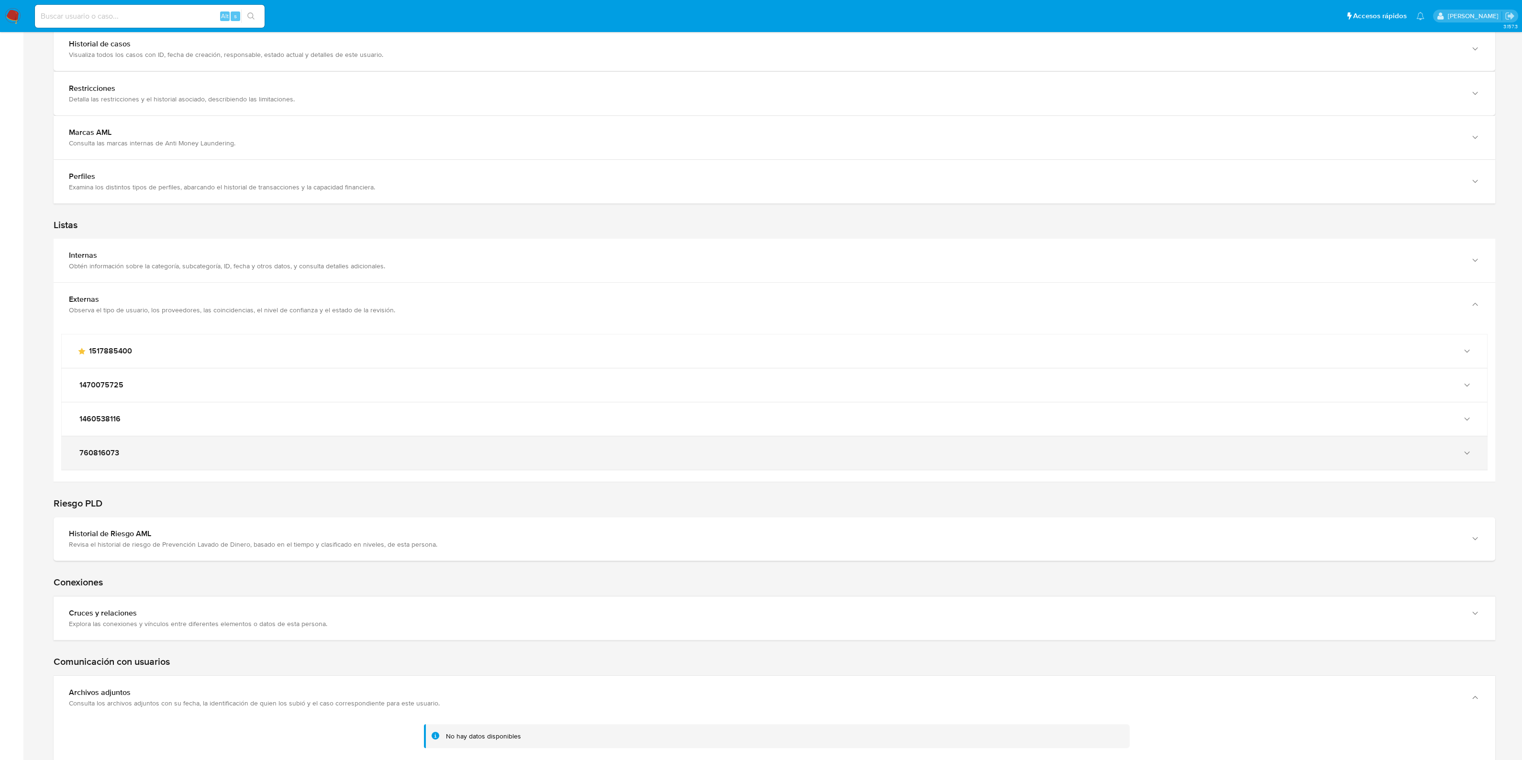
click at [1468, 441] on div "760816073" at bounding box center [774, 452] width 1425 height 33
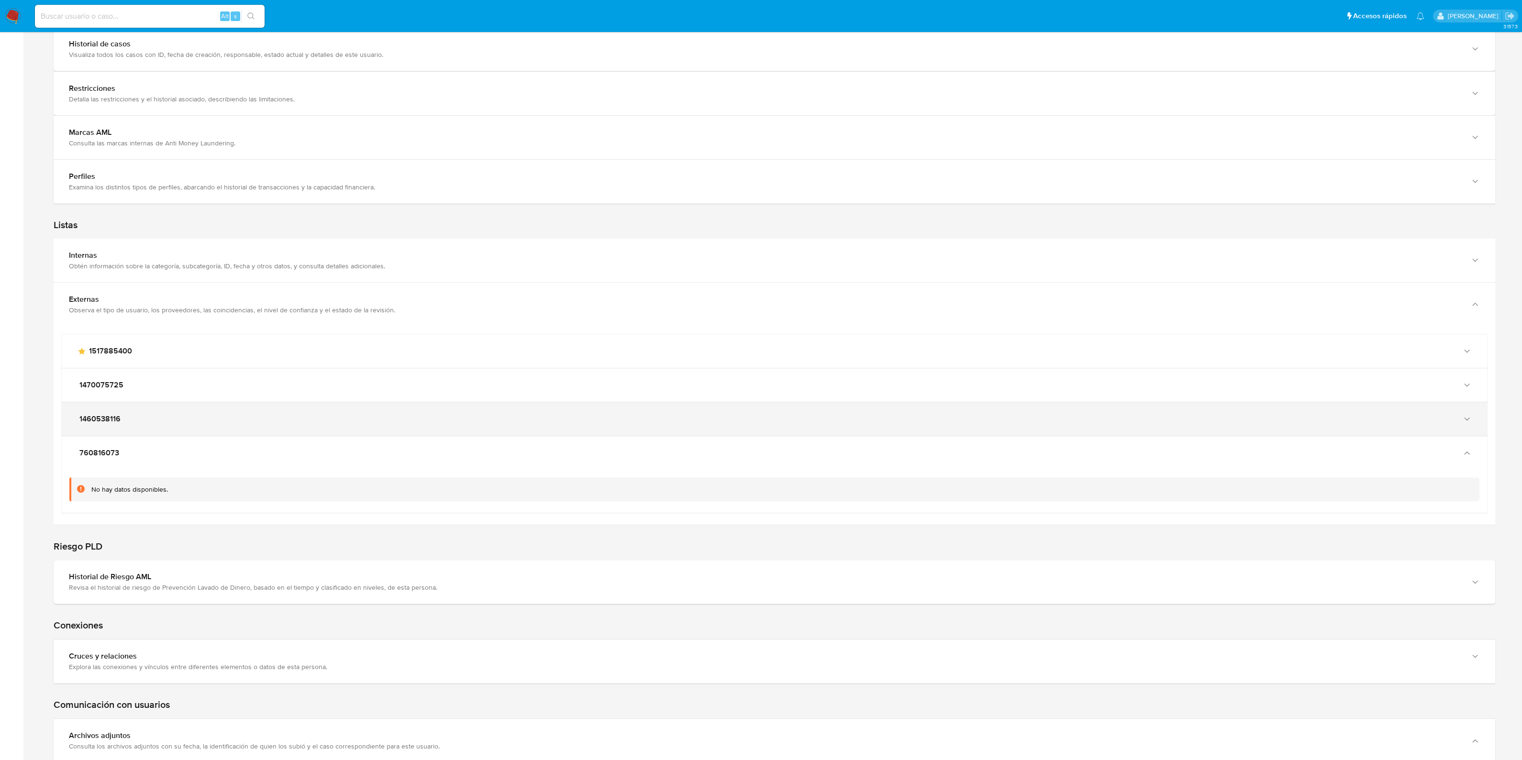
click at [1461, 415] on div "button" at bounding box center [1465, 419] width 11 height 10
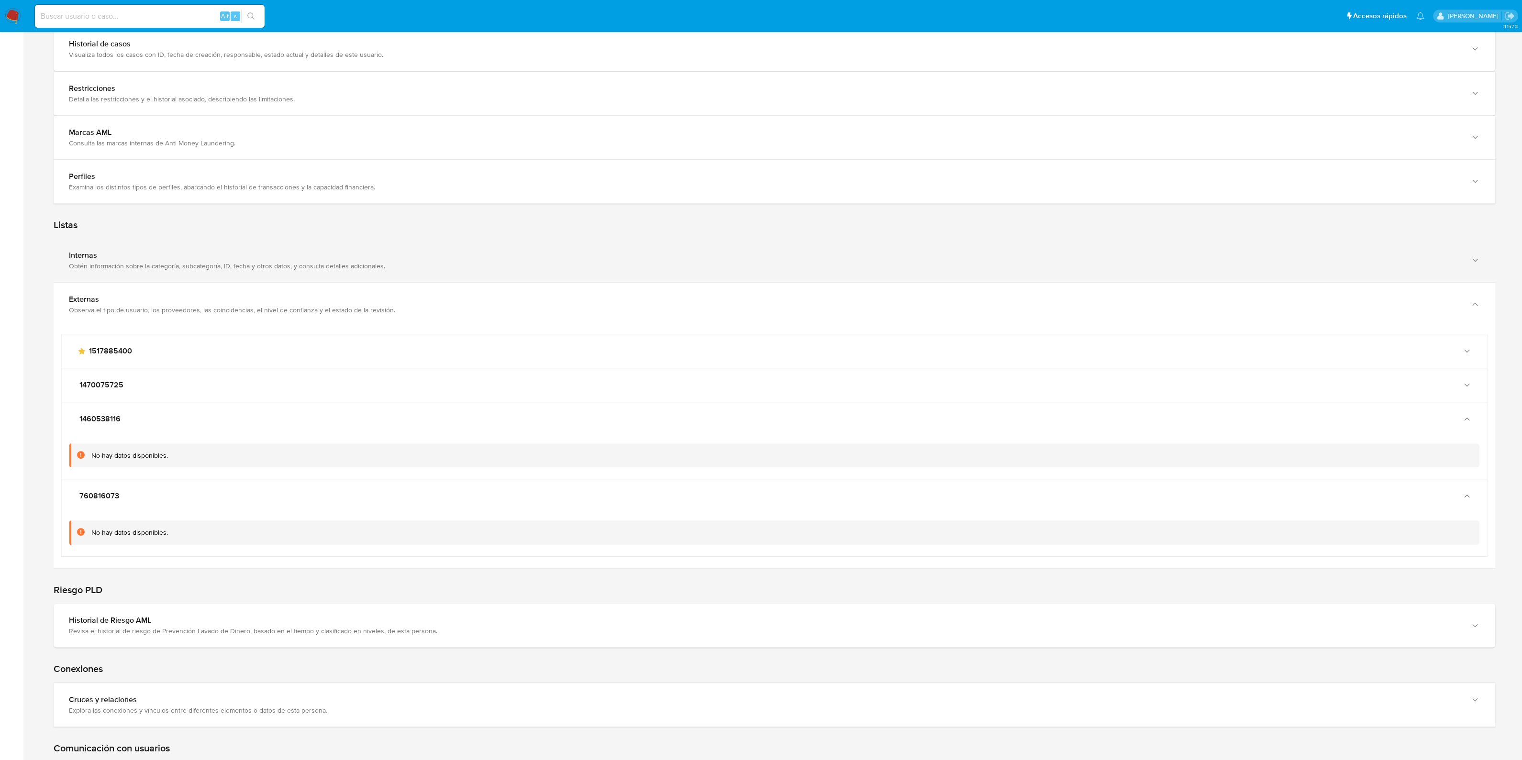
click at [310, 270] on div "Internas Obtén información sobre la categoría, subcategoría, ID, fecha y otros …" at bounding box center [775, 261] width 1442 height 44
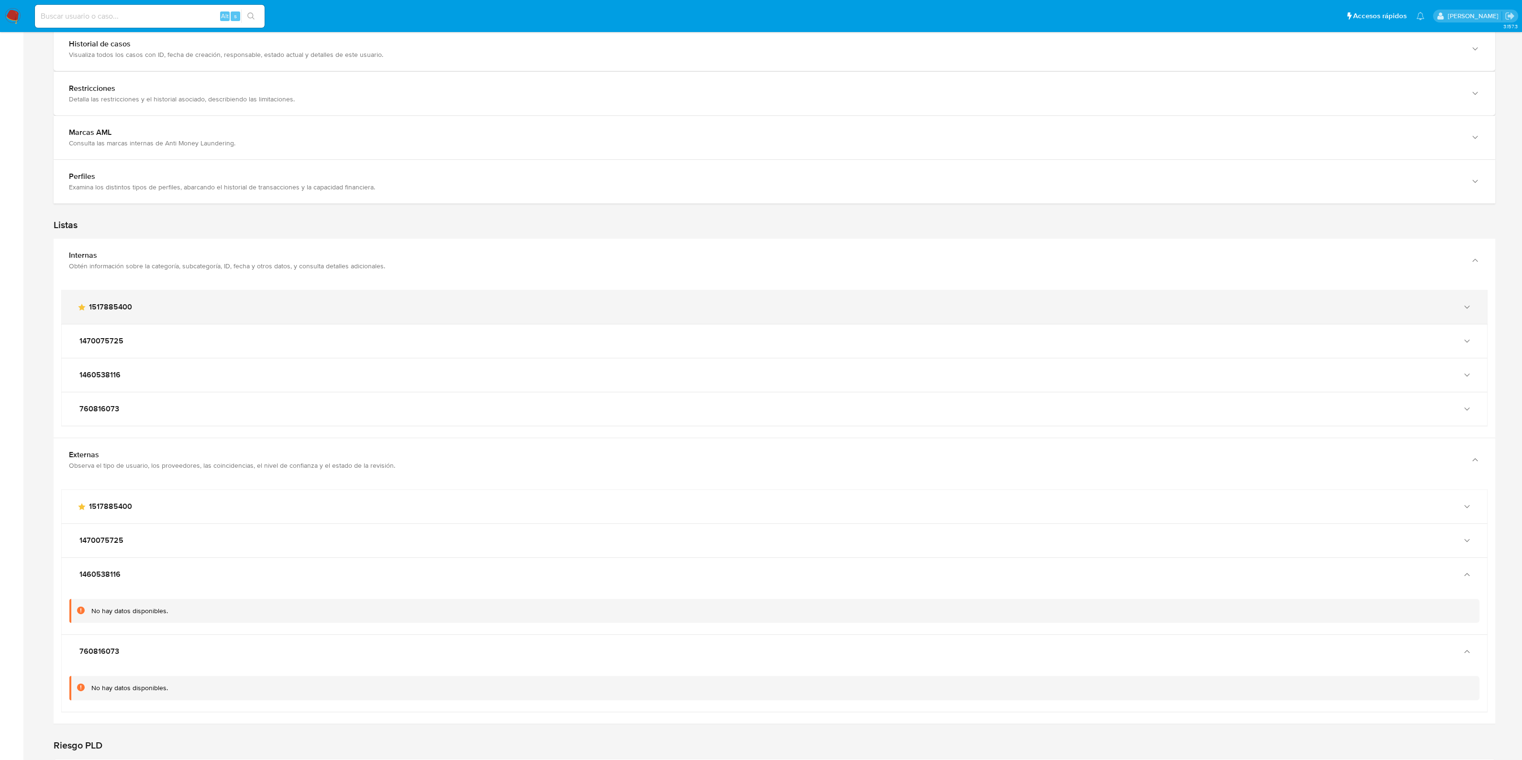
click at [1466, 307] on icon "button" at bounding box center [1467, 307] width 10 height 10
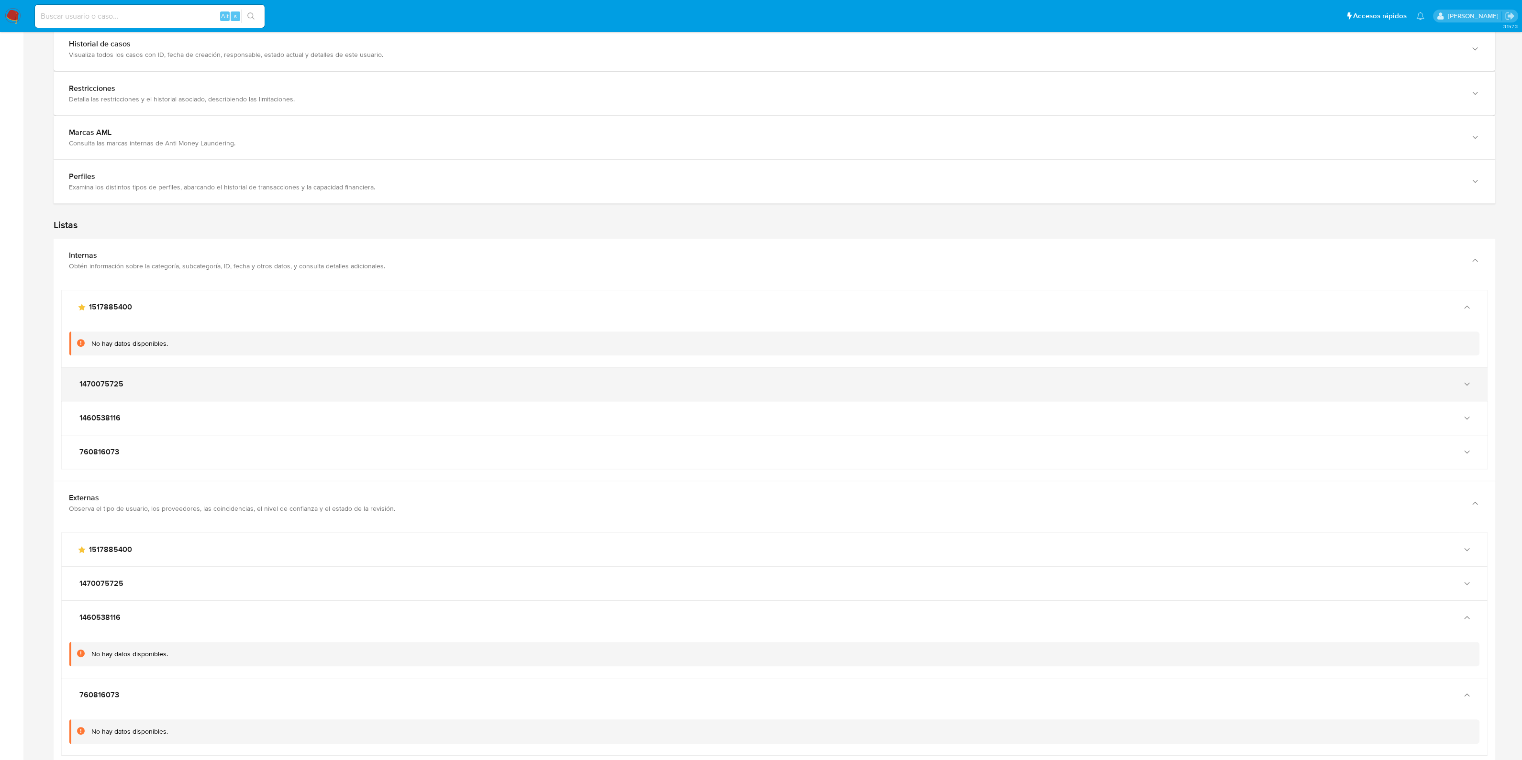
click at [1471, 376] on div "1470075725" at bounding box center [774, 383] width 1425 height 33
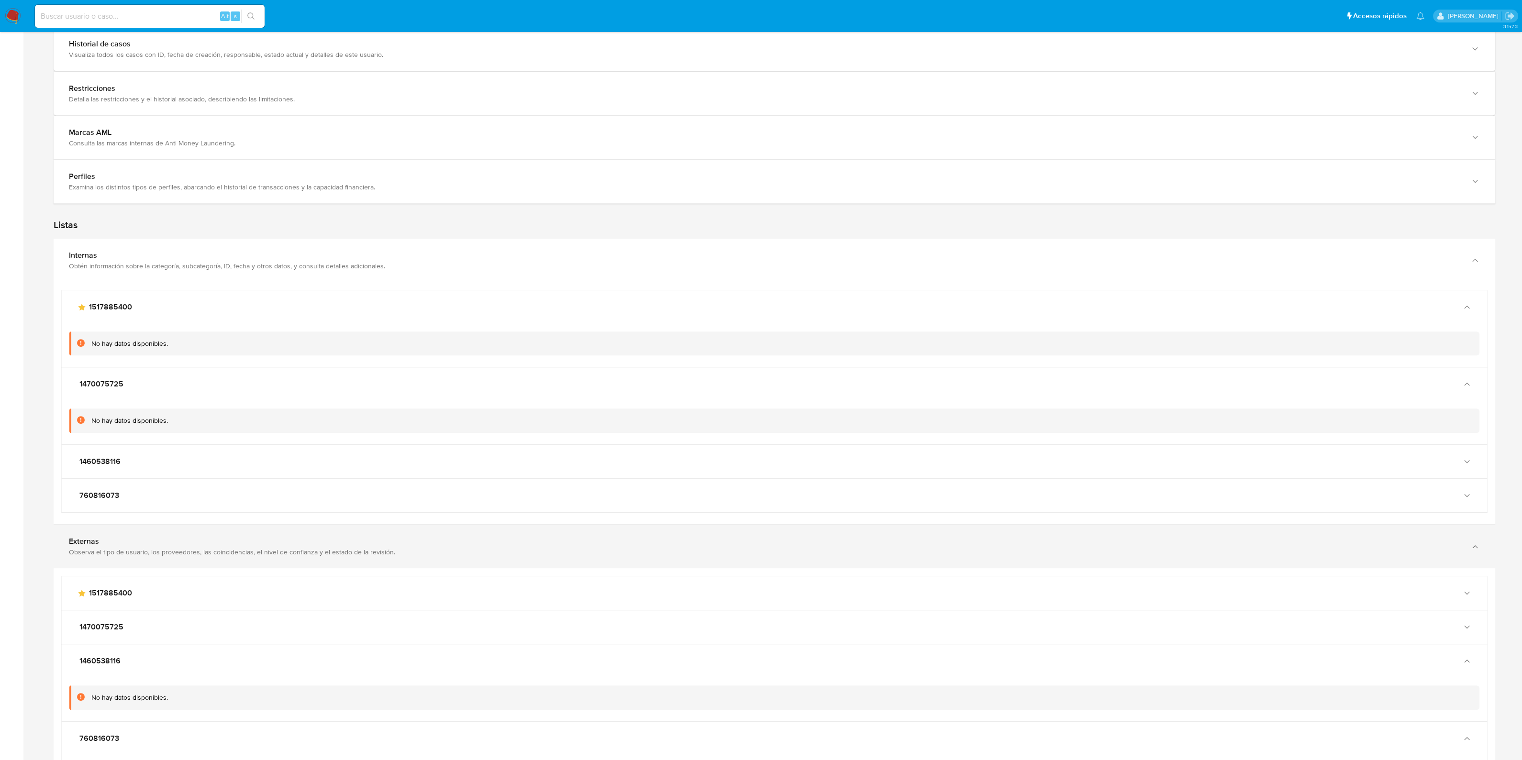
click at [411, 560] on div "Externas Observa el tipo de usuario, los proveedores, las coincidencias, el niv…" at bounding box center [775, 547] width 1442 height 44
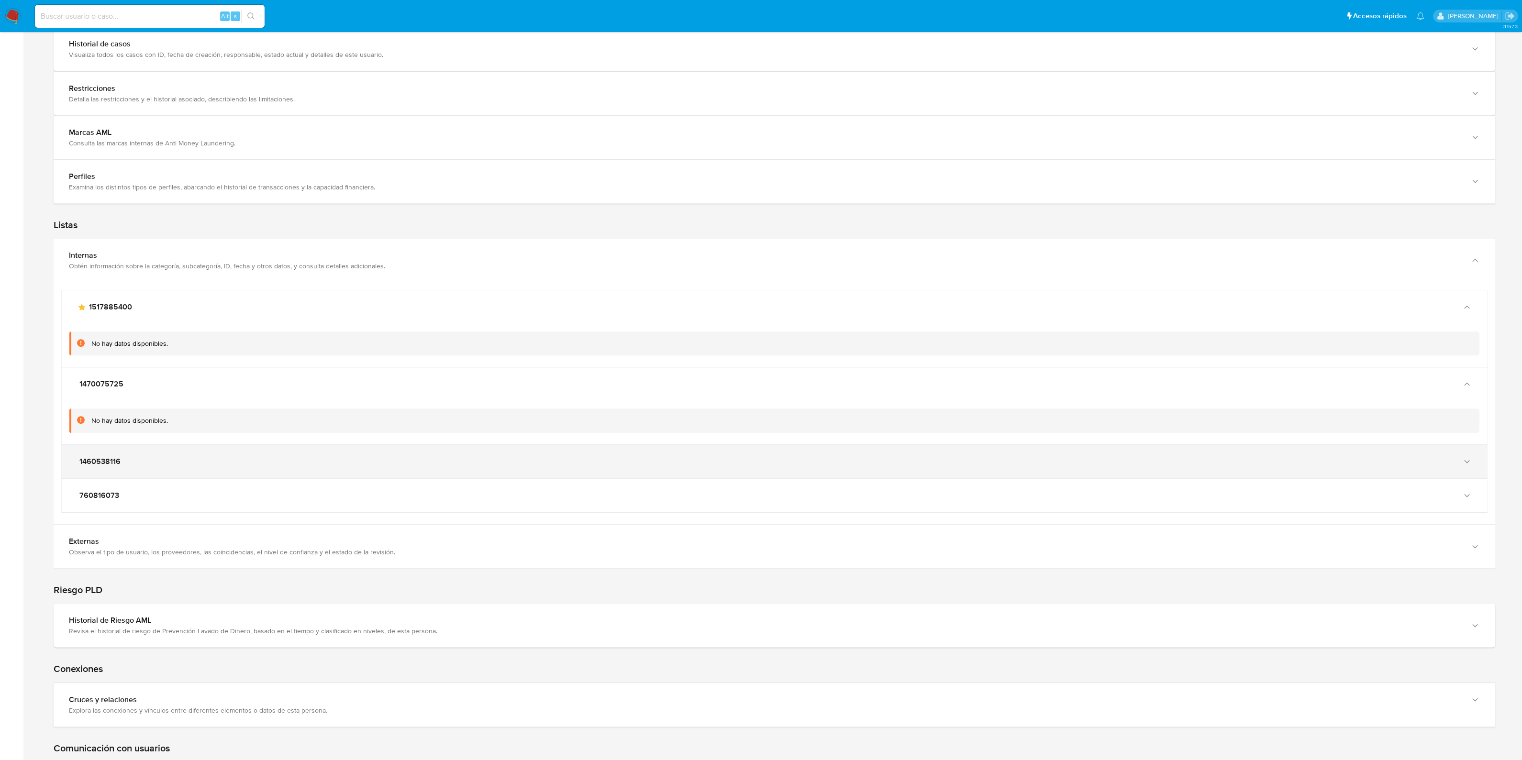
click at [1474, 458] on div "1460538116" at bounding box center [774, 461] width 1425 height 33
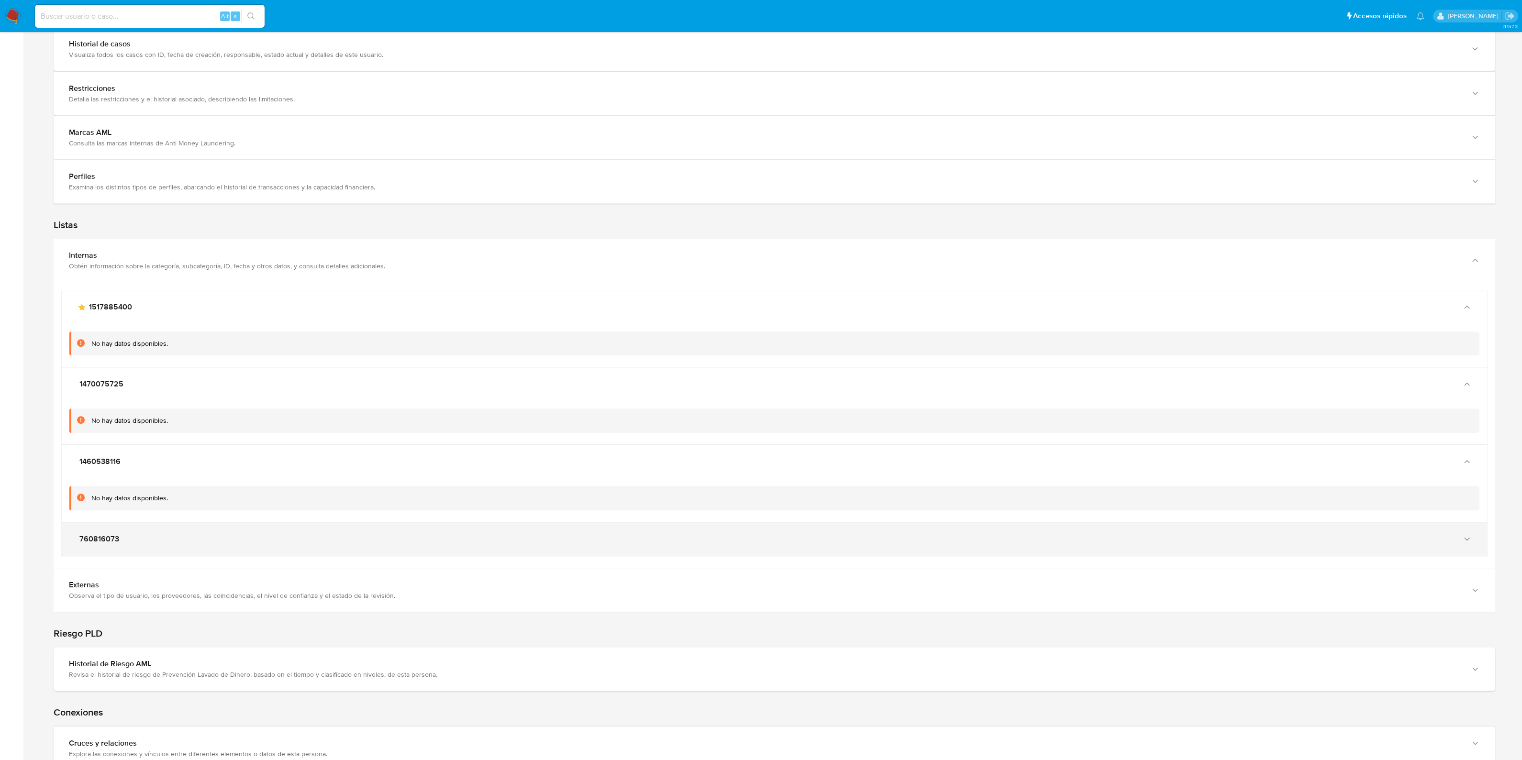
click at [1471, 529] on div "760816073" at bounding box center [774, 538] width 1425 height 33
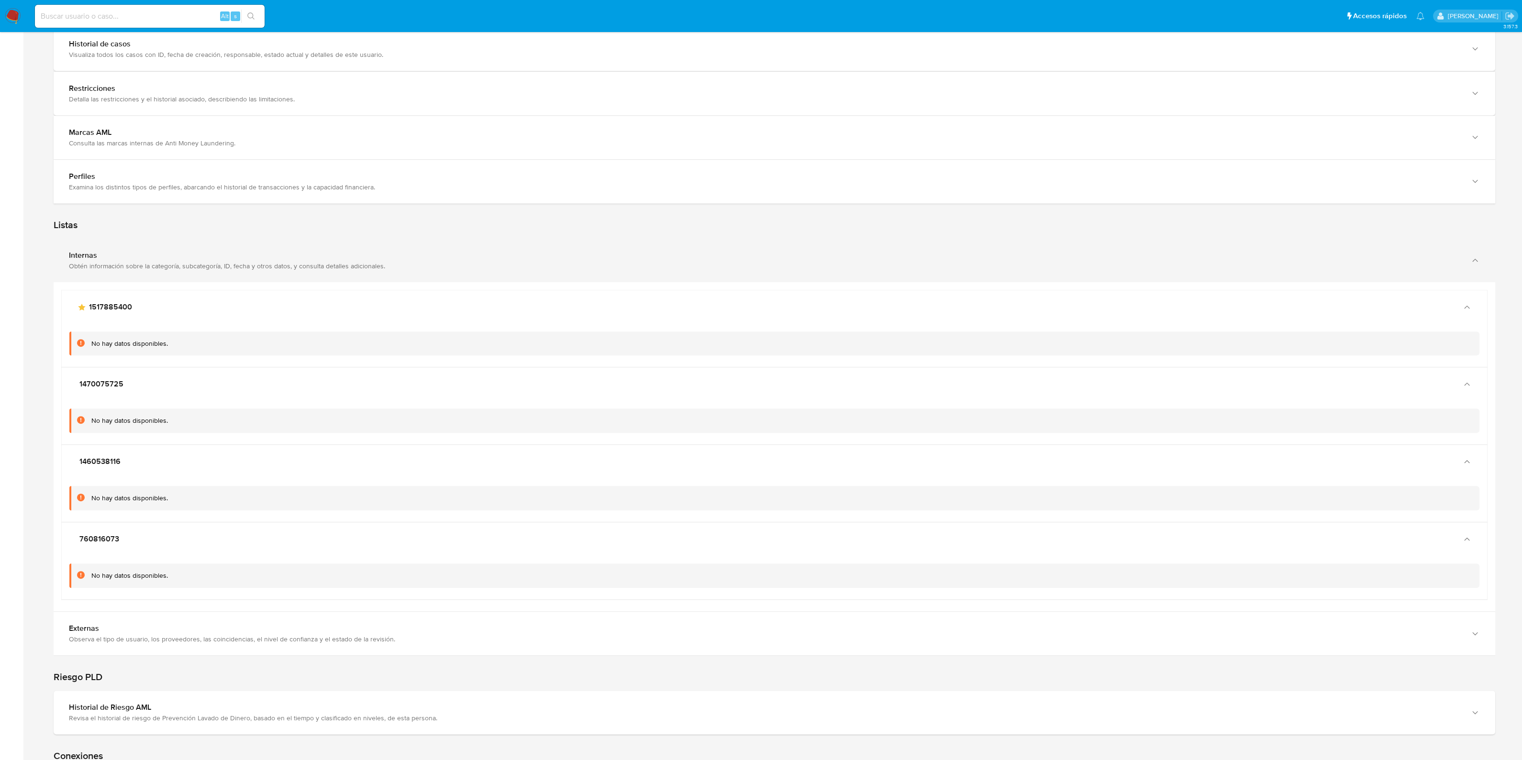
click at [163, 262] on div "Obtén información sobre la categoría, subcategoría, ID, fecha y otros datos, y …" at bounding box center [765, 266] width 1392 height 9
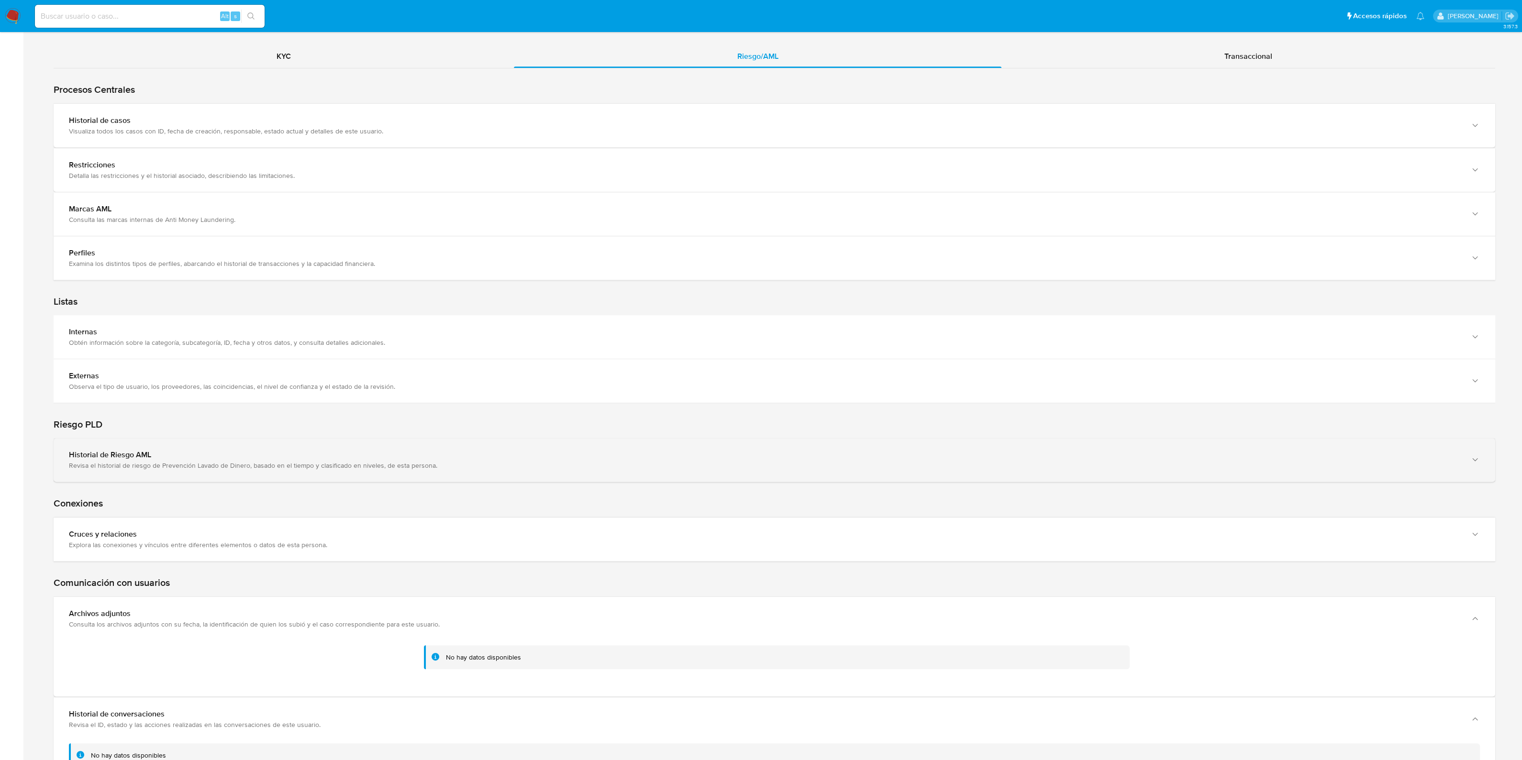
scroll to position [1024, 0]
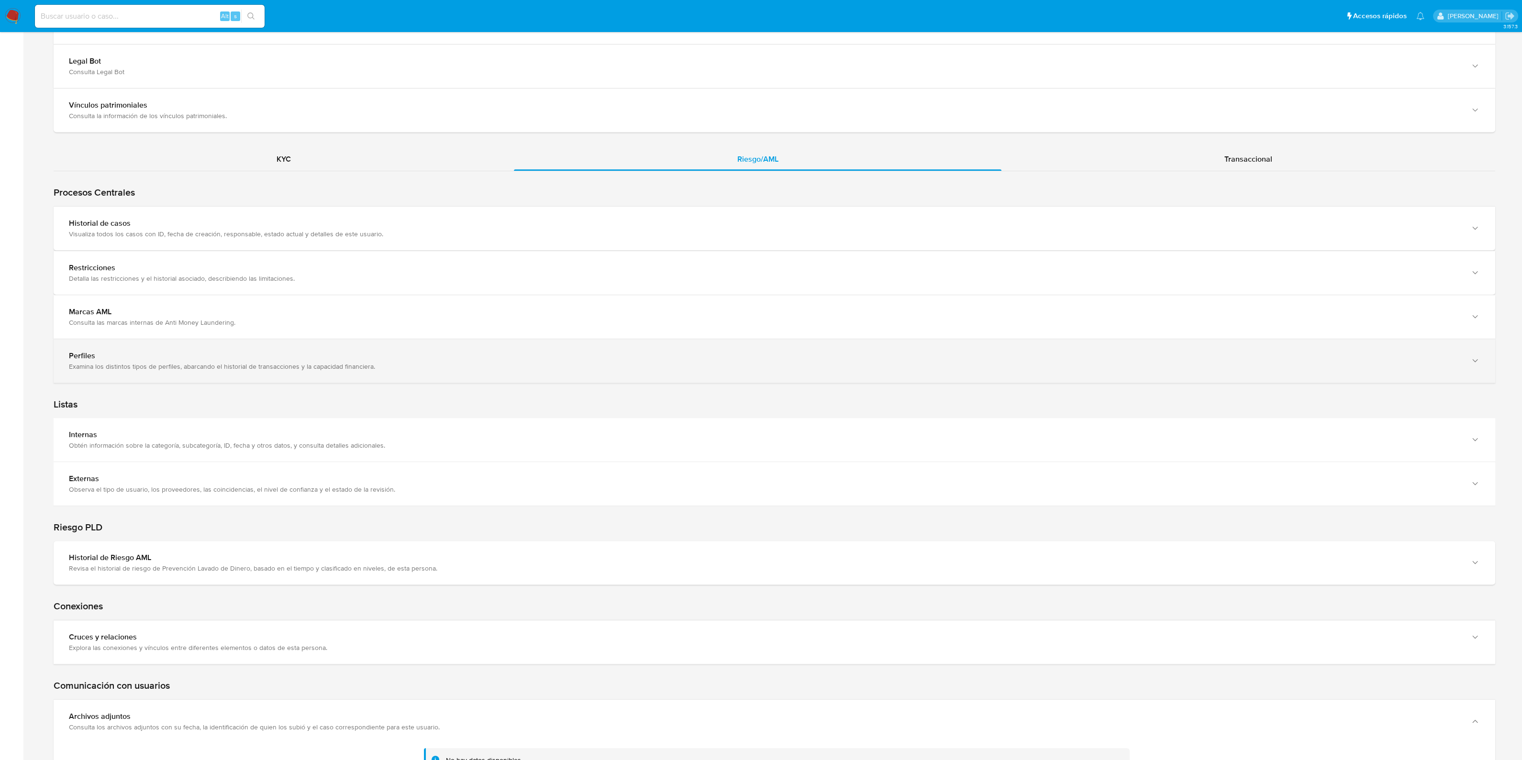
click at [182, 351] on div "Perfiles" at bounding box center [765, 356] width 1392 height 10
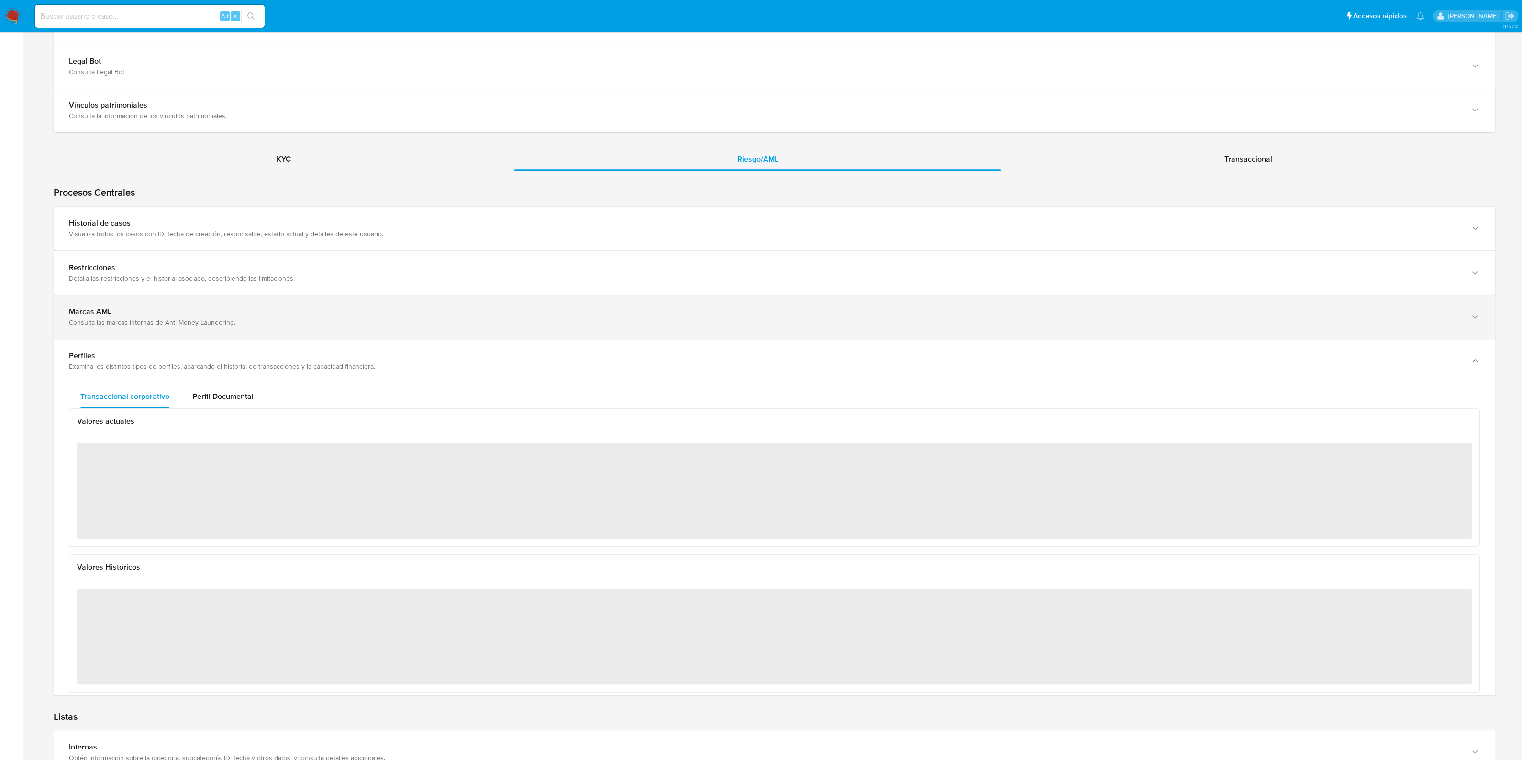
drag, startPoint x: 175, startPoint y: 354, endPoint x: 175, endPoint y: 322, distance: 31.1
click at [175, 353] on div "Perfiles" at bounding box center [765, 356] width 1392 height 10
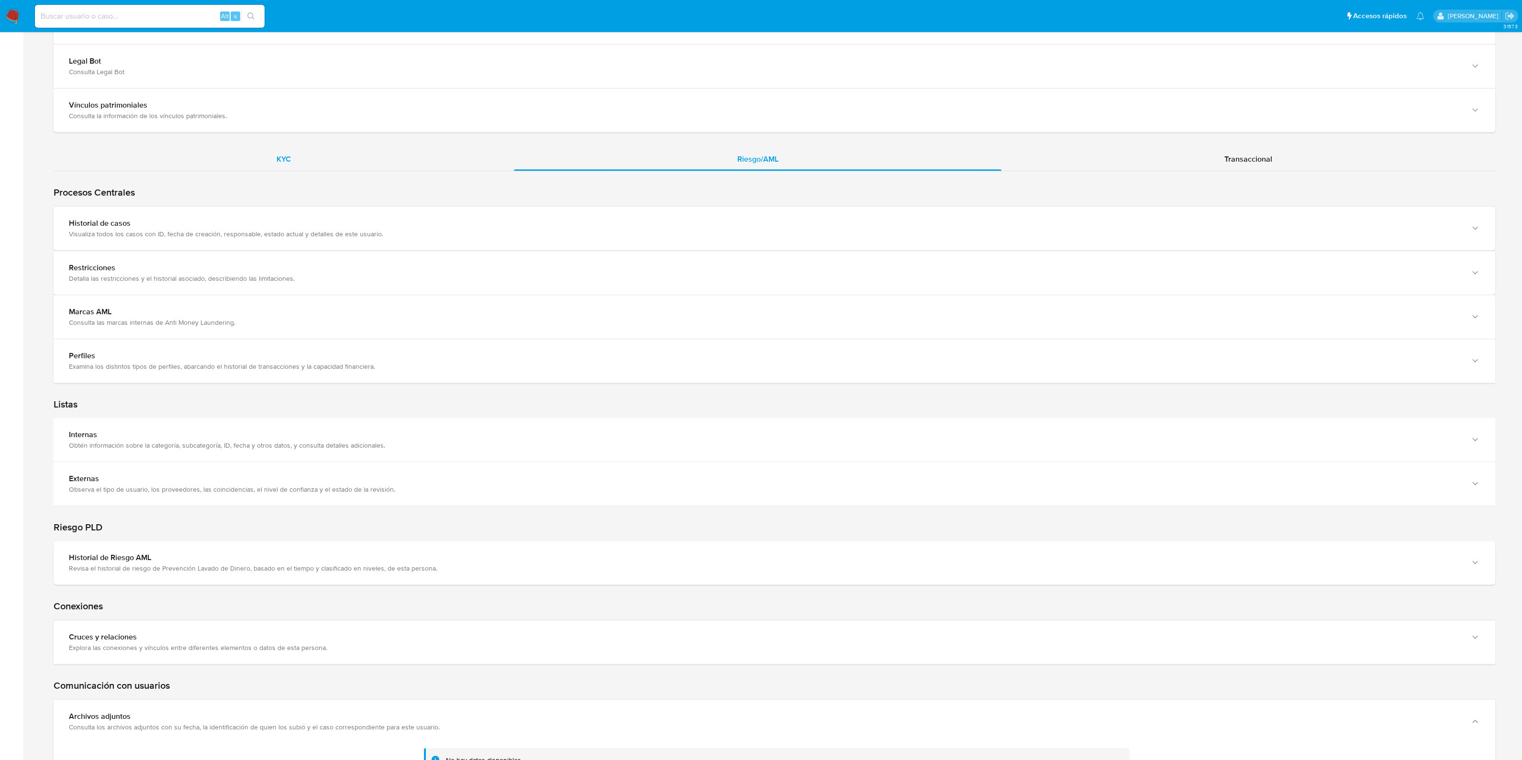
click at [296, 159] on div "KYC" at bounding box center [284, 159] width 460 height 23
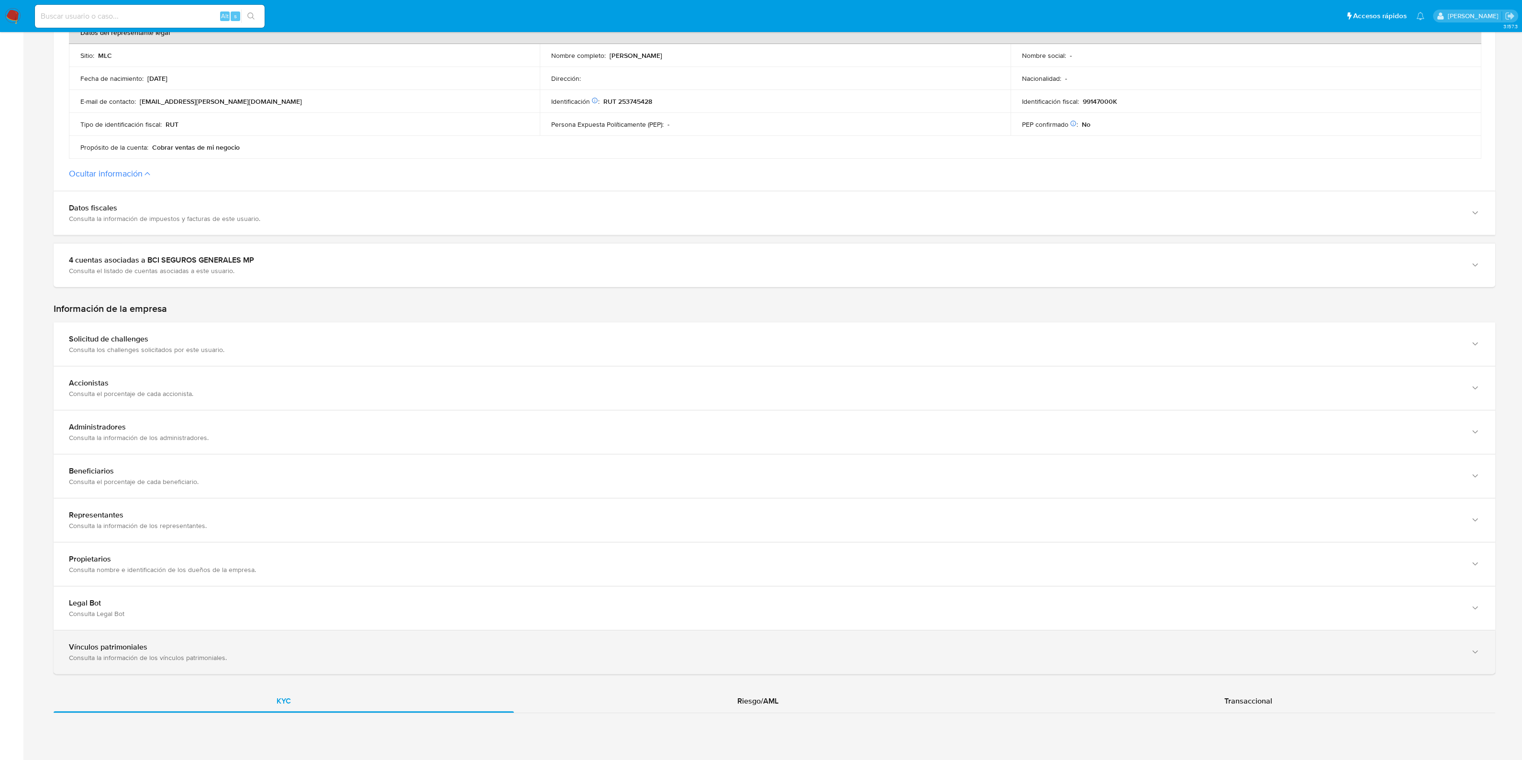
scroll to position [730, 0]
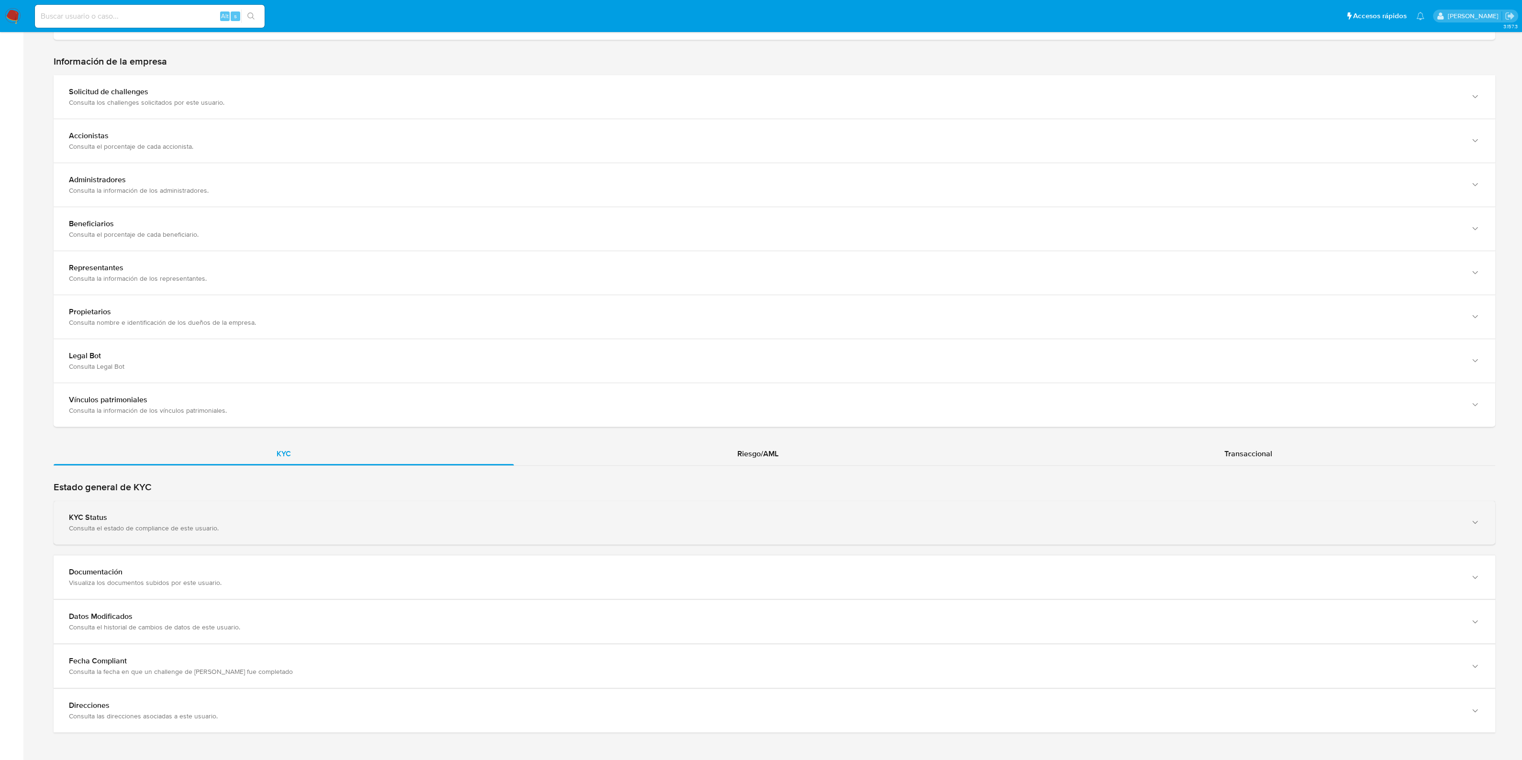
click at [364, 525] on div "Consulta el estado de compliance de este usuario." at bounding box center [765, 528] width 1392 height 9
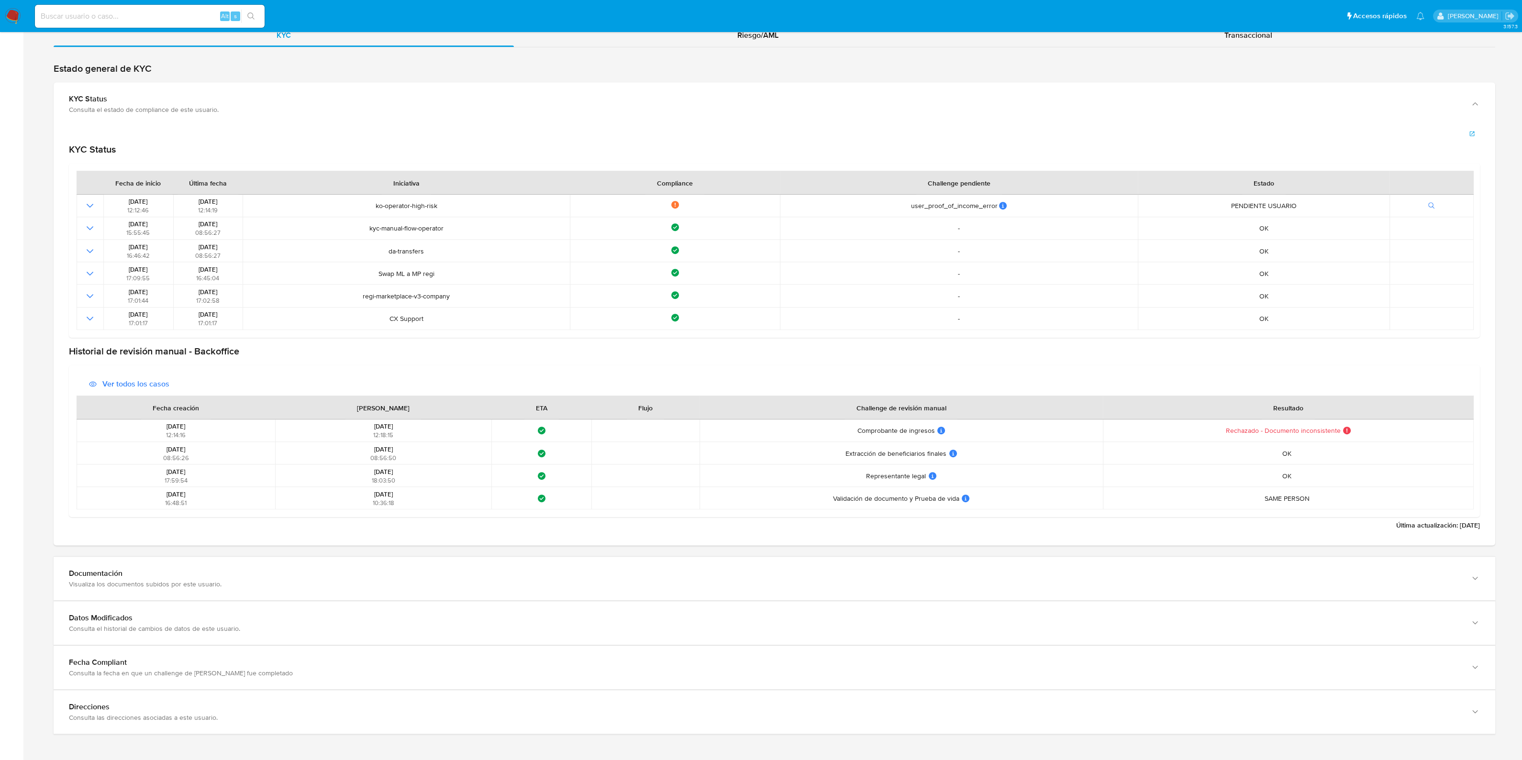
scroll to position [1149, 0]
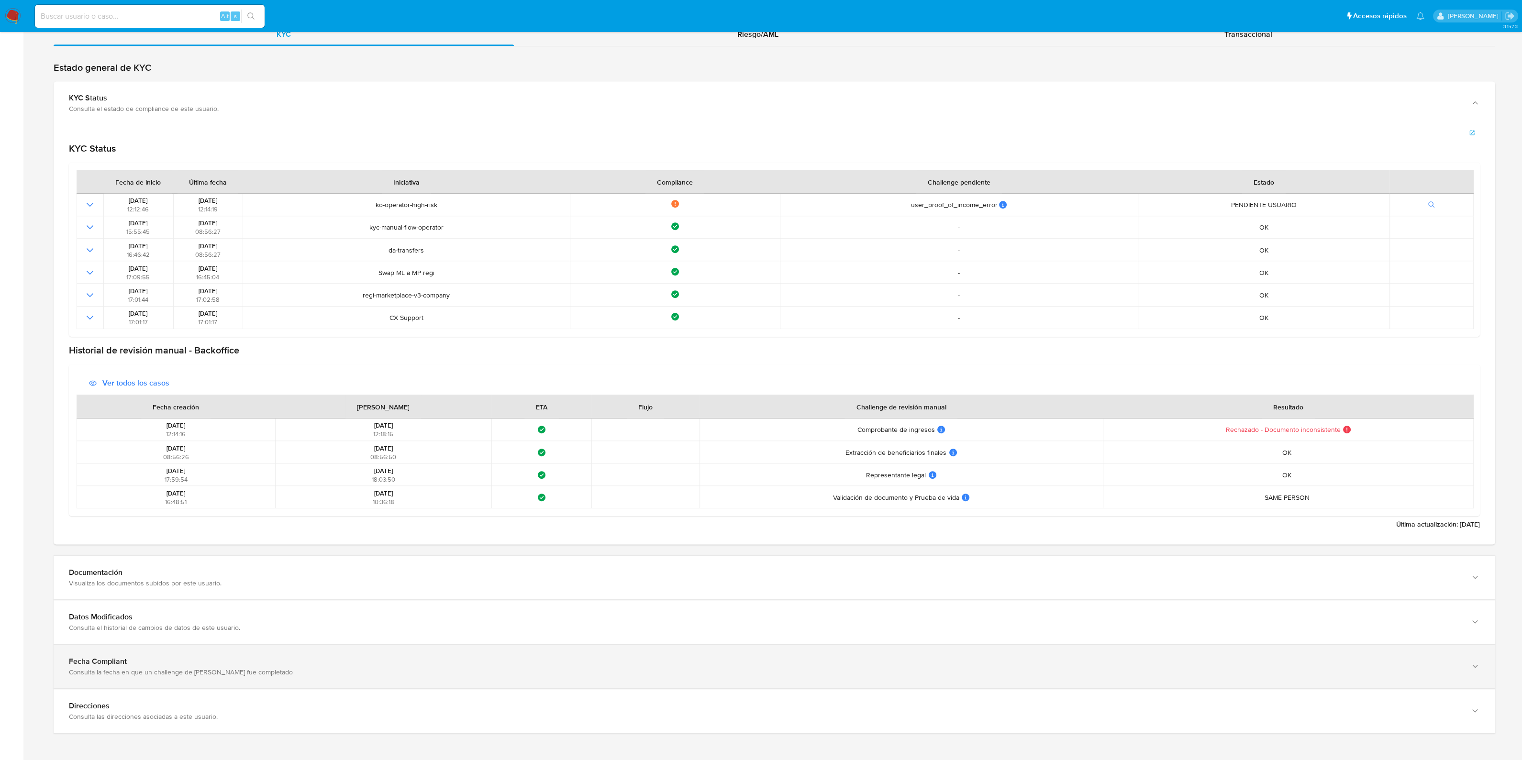
click at [295, 663] on div "Fecha Compliant" at bounding box center [765, 662] width 1392 height 10
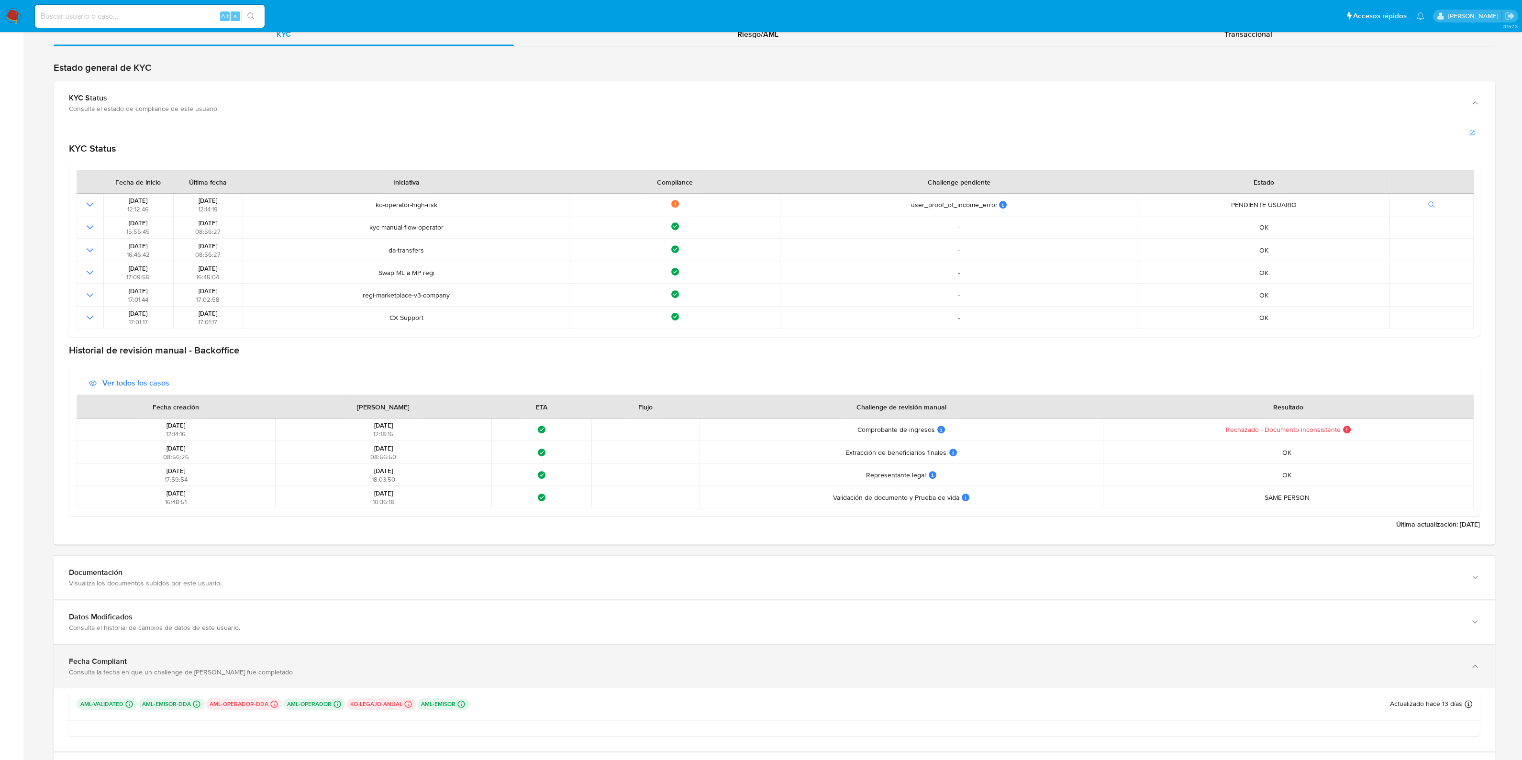
click at [294, 668] on div "Consulta la fecha en que un challenge de kyc fue completado" at bounding box center [765, 672] width 1392 height 9
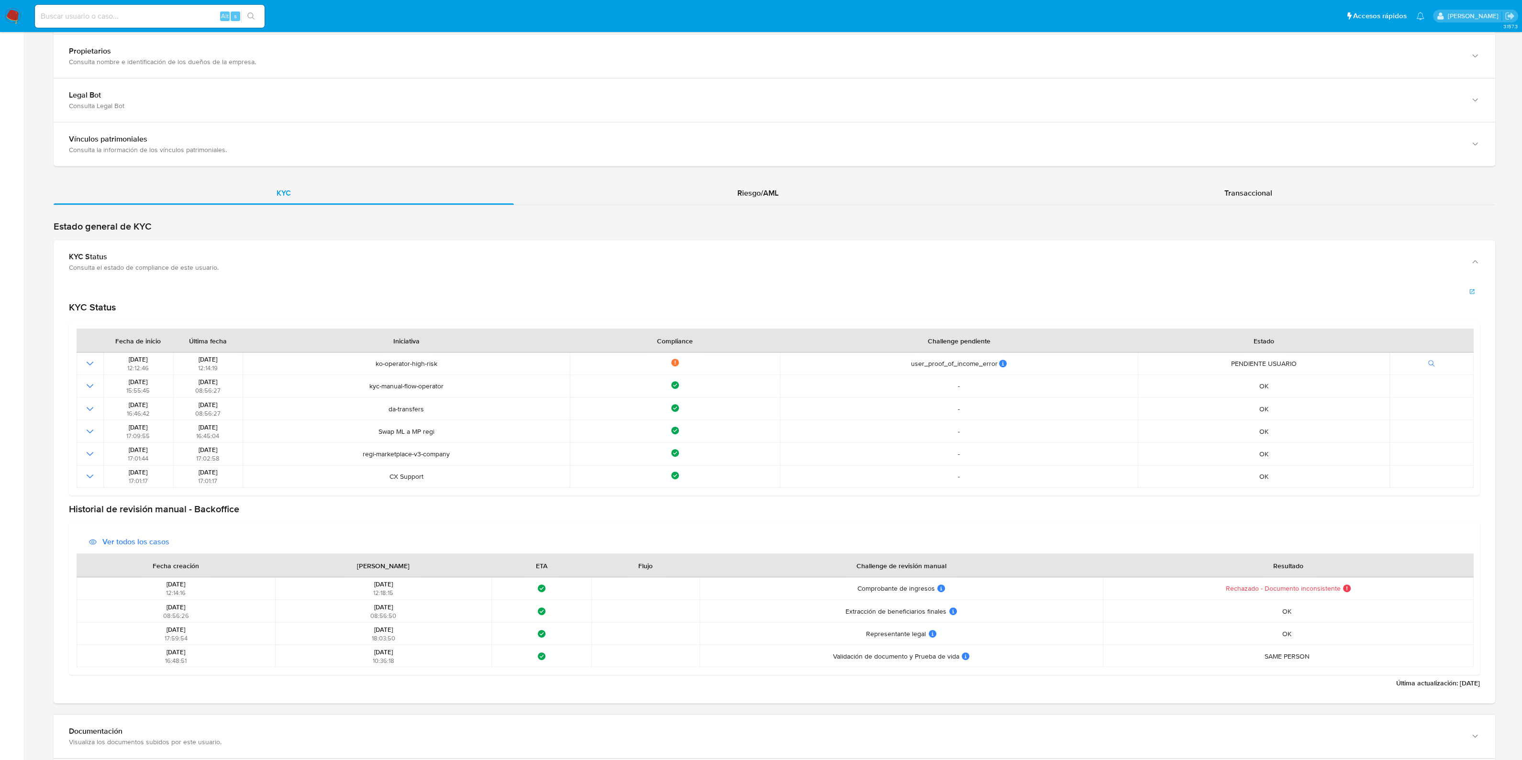
scroll to position [970, 0]
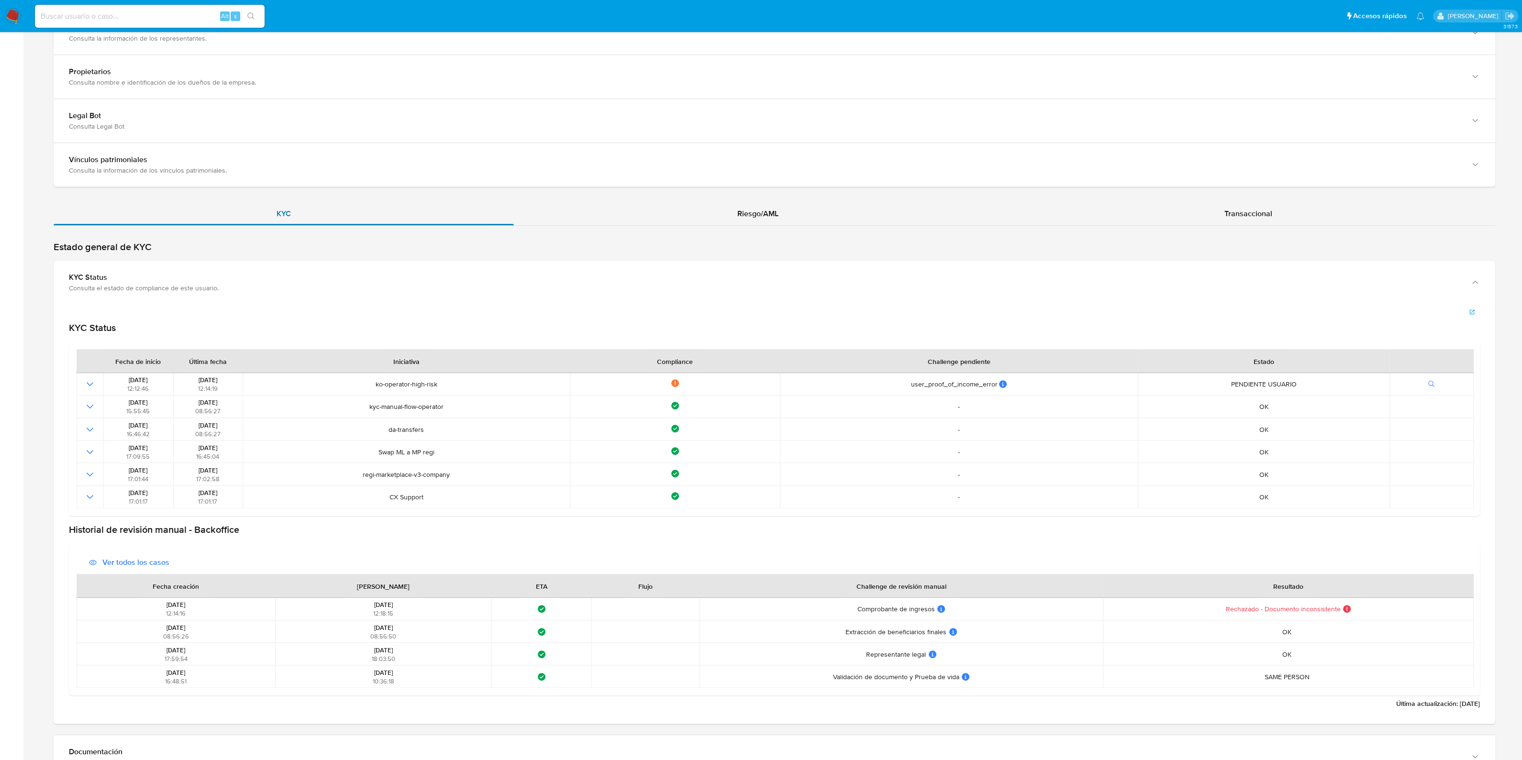
click at [340, 217] on div "KYC" at bounding box center [284, 213] width 460 height 23
click at [843, 209] on div "Riesgo/AML" at bounding box center [757, 213] width 487 height 23
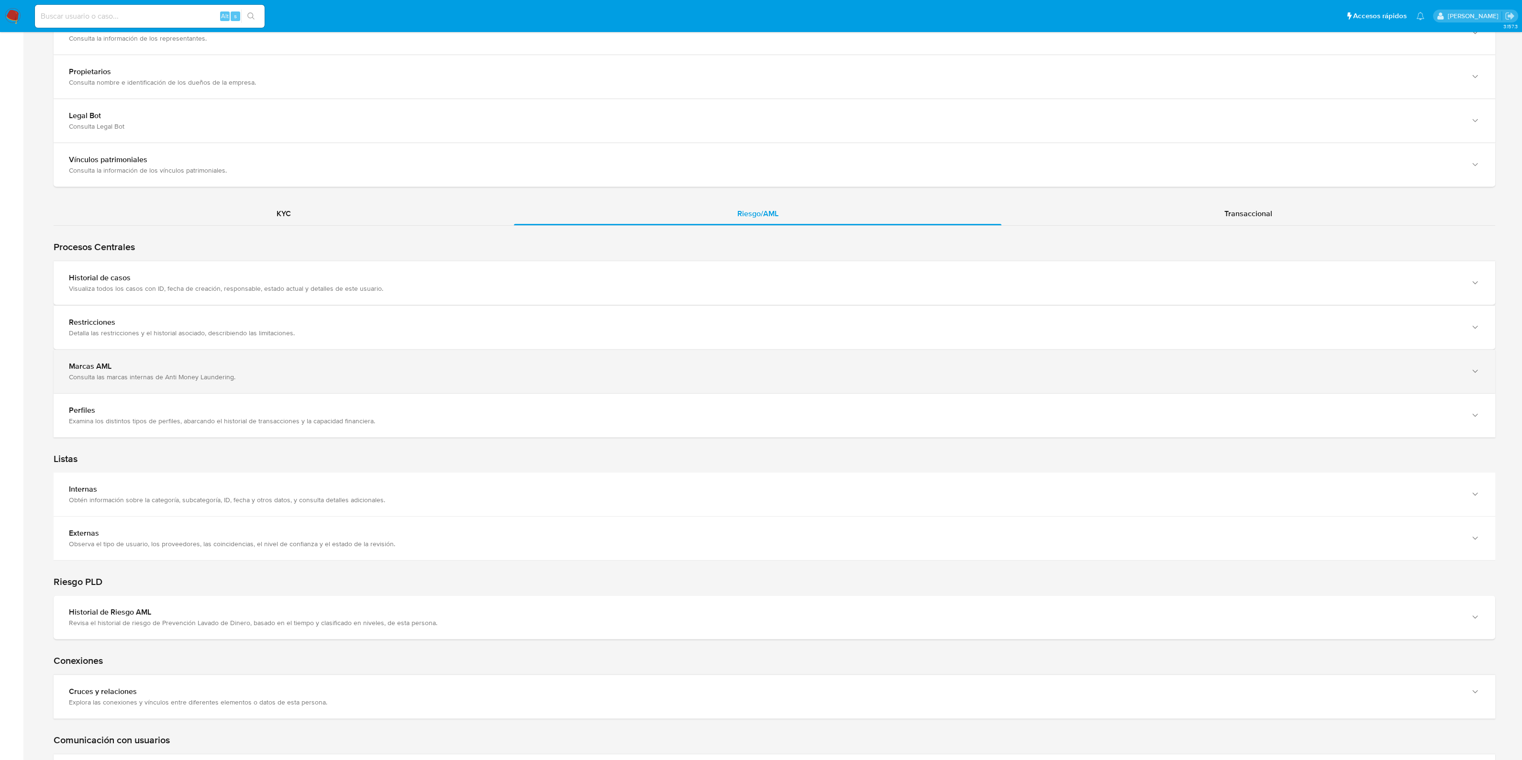
click at [255, 373] on div "Consulta las marcas internas de Anti Money Laundering." at bounding box center [765, 377] width 1392 height 9
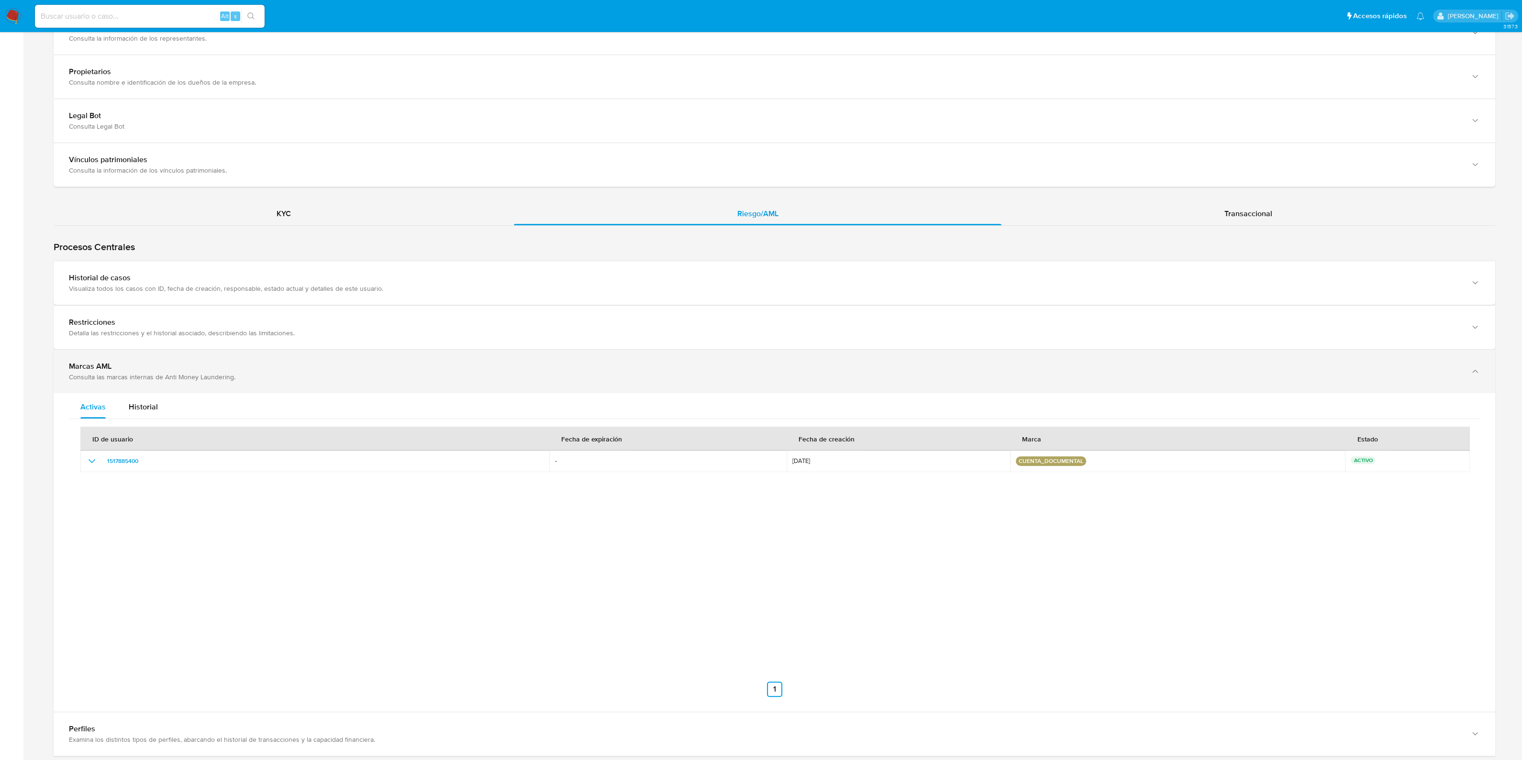
click at [255, 373] on div "Consulta las marcas internas de Anti Money Laundering." at bounding box center [765, 377] width 1392 height 9
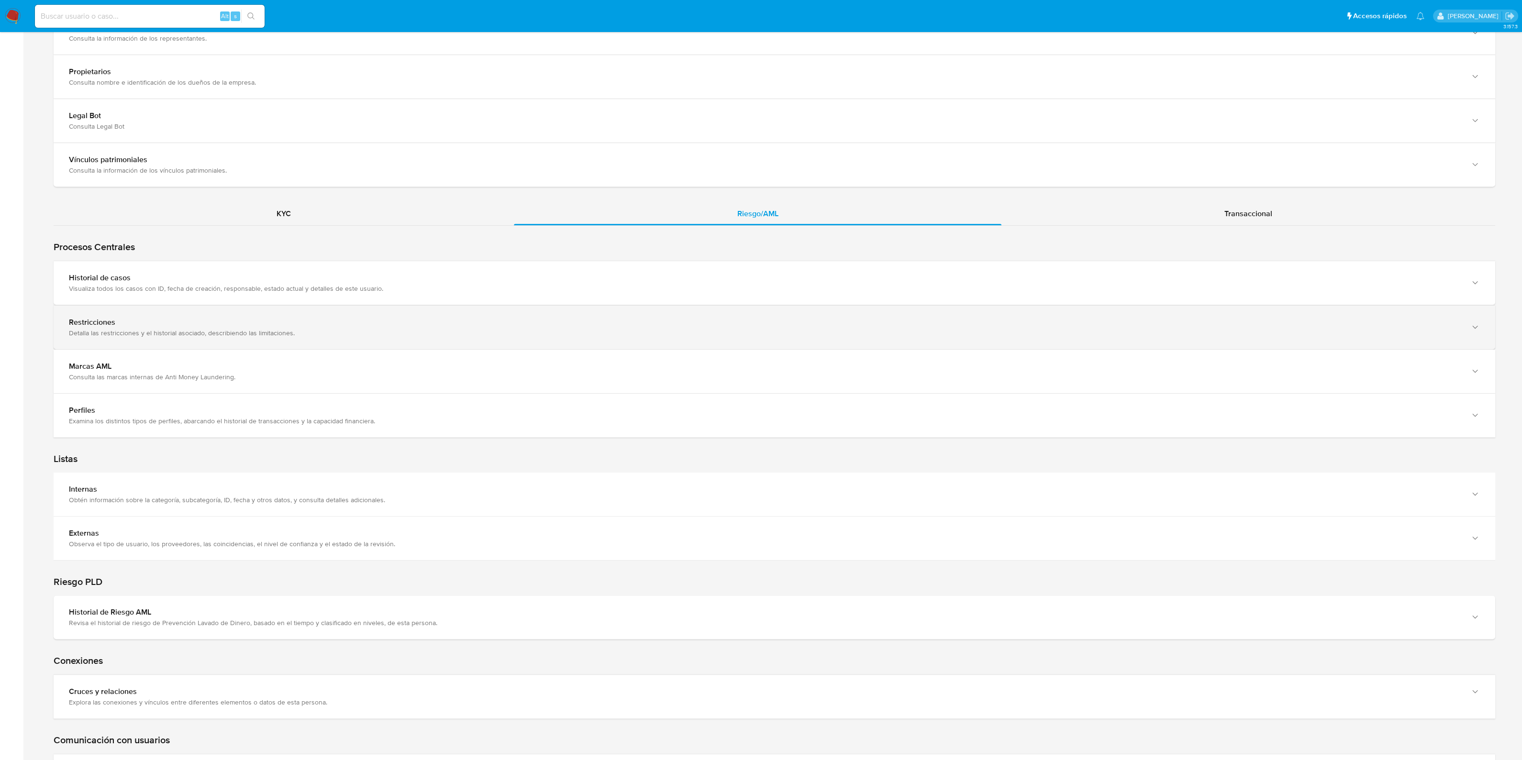
click at [250, 313] on div "Restricciones Detalla las restricciones y el historial asociado, describiendo l…" at bounding box center [775, 328] width 1442 height 44
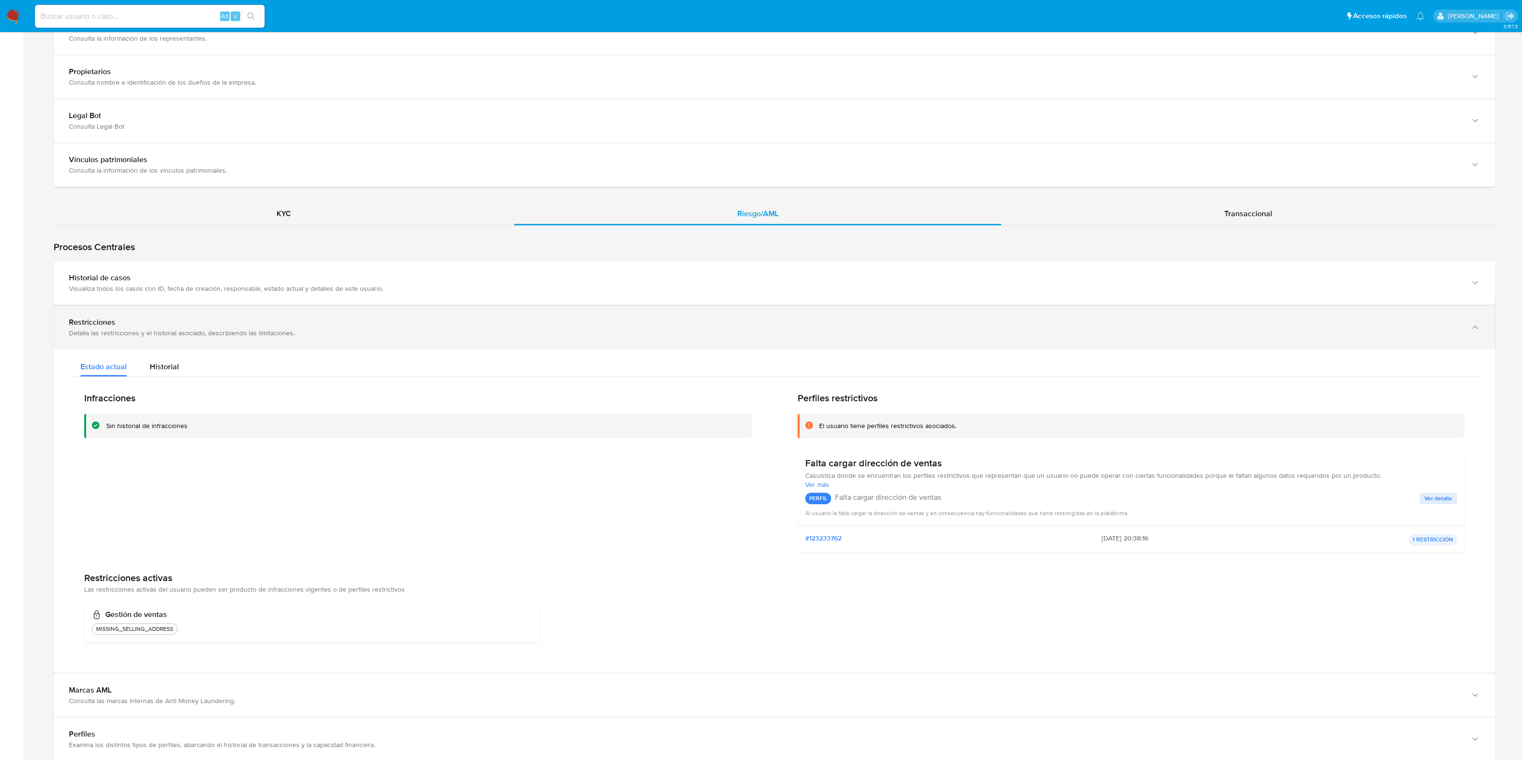
click at [252, 319] on div "Restricciones" at bounding box center [765, 323] width 1392 height 10
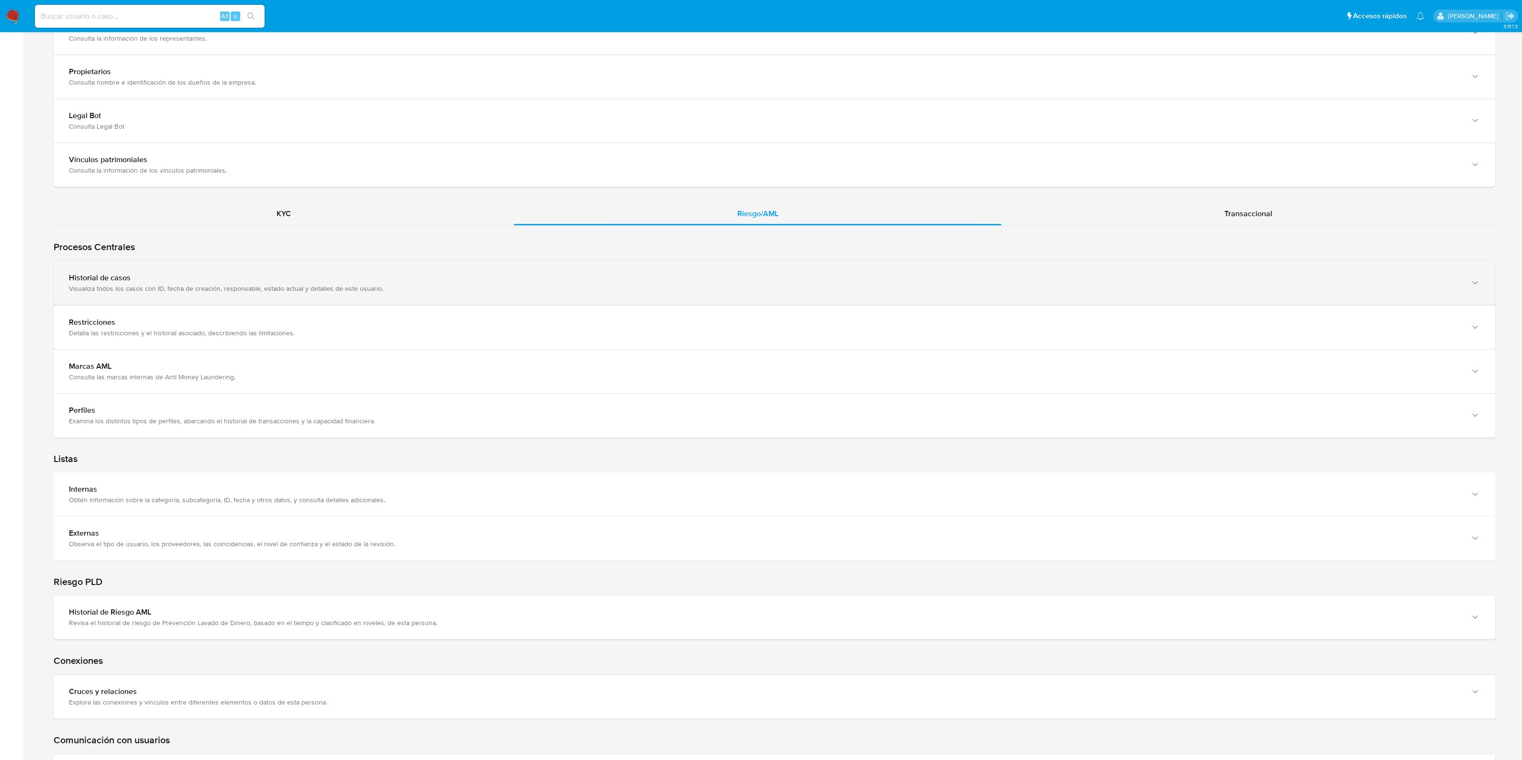
click at [267, 277] on div "Historial de casos" at bounding box center [765, 278] width 1392 height 10
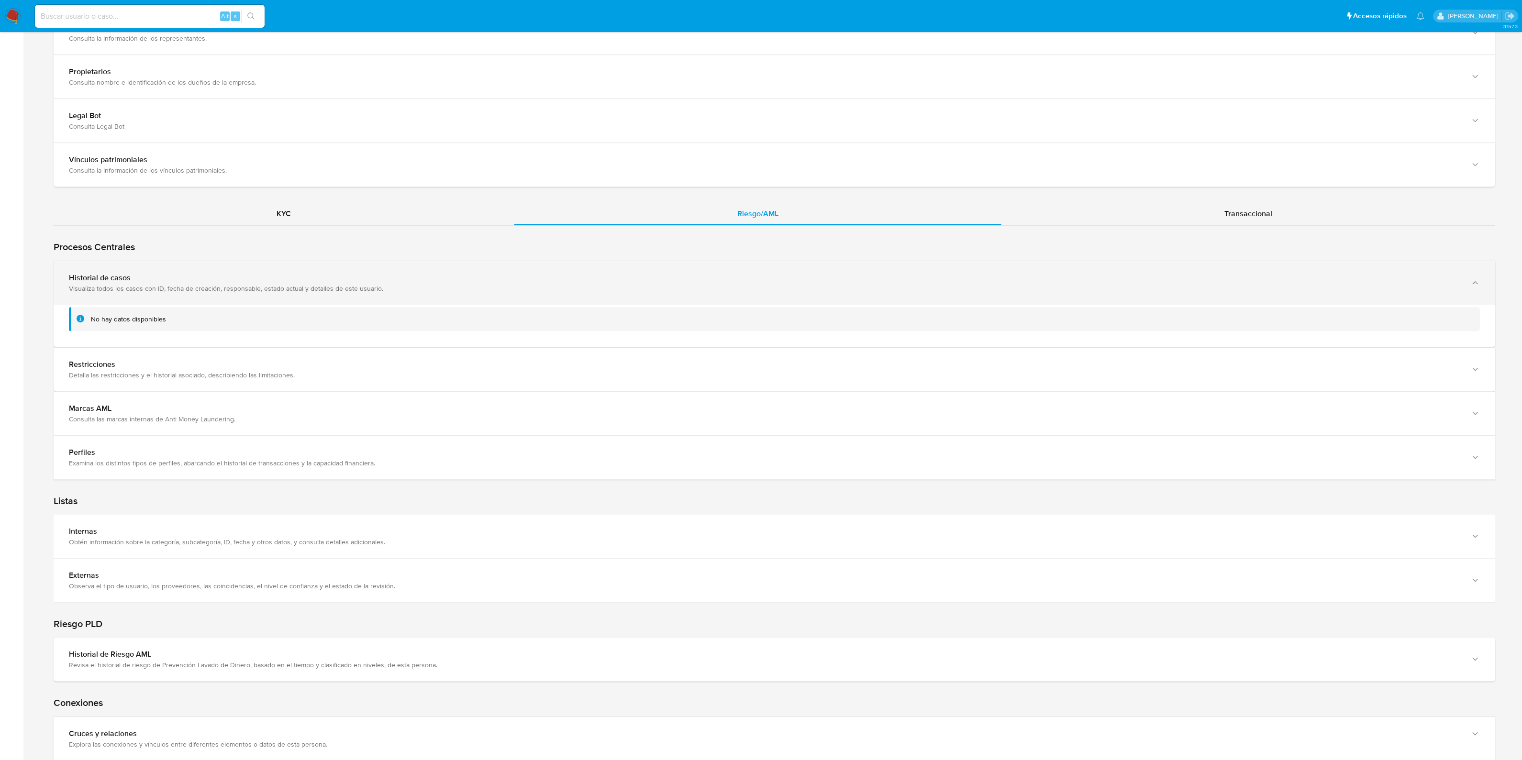
click at [267, 277] on div "Historial de casos" at bounding box center [765, 278] width 1392 height 10
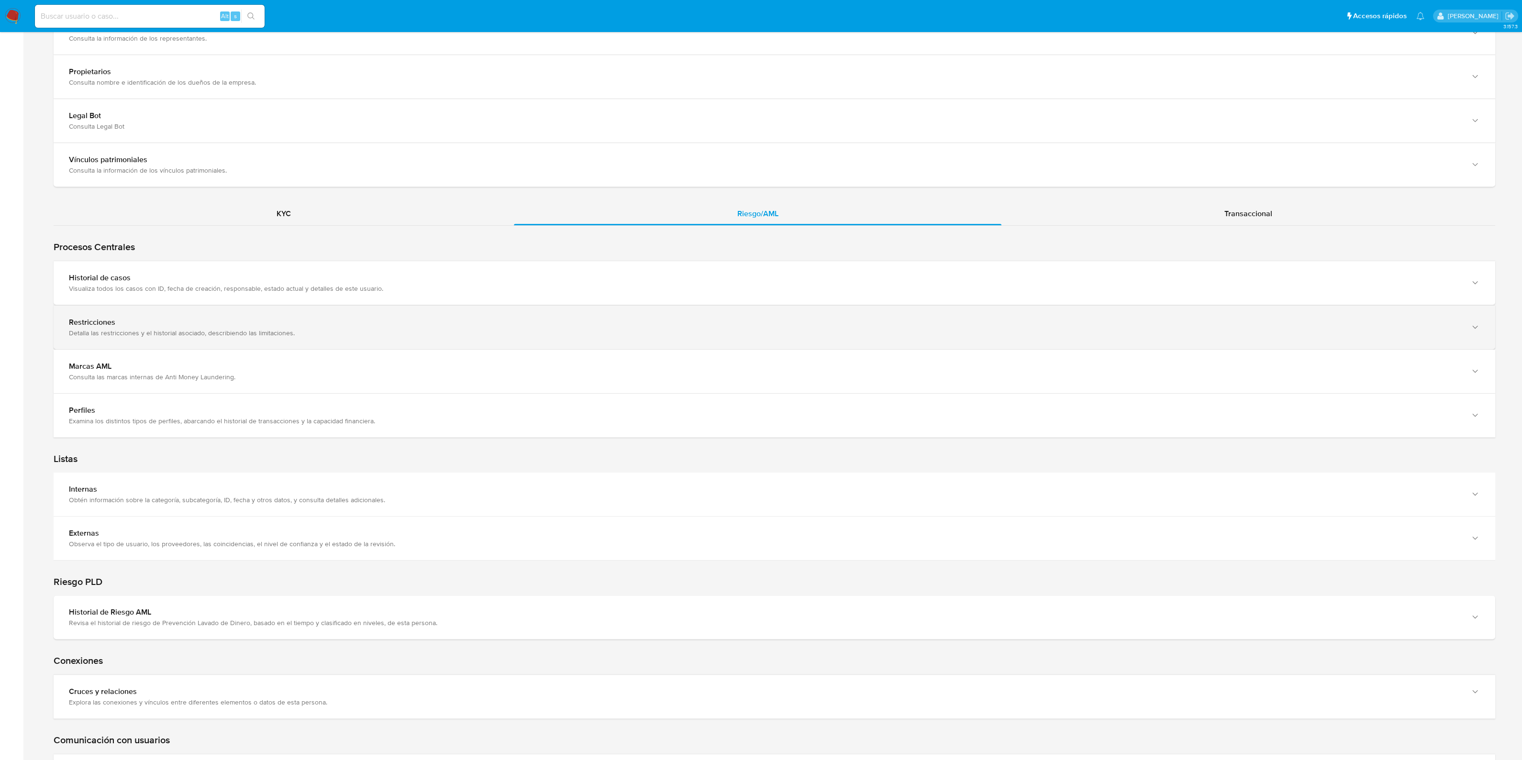
click at [271, 322] on div "Restricciones" at bounding box center [765, 323] width 1392 height 10
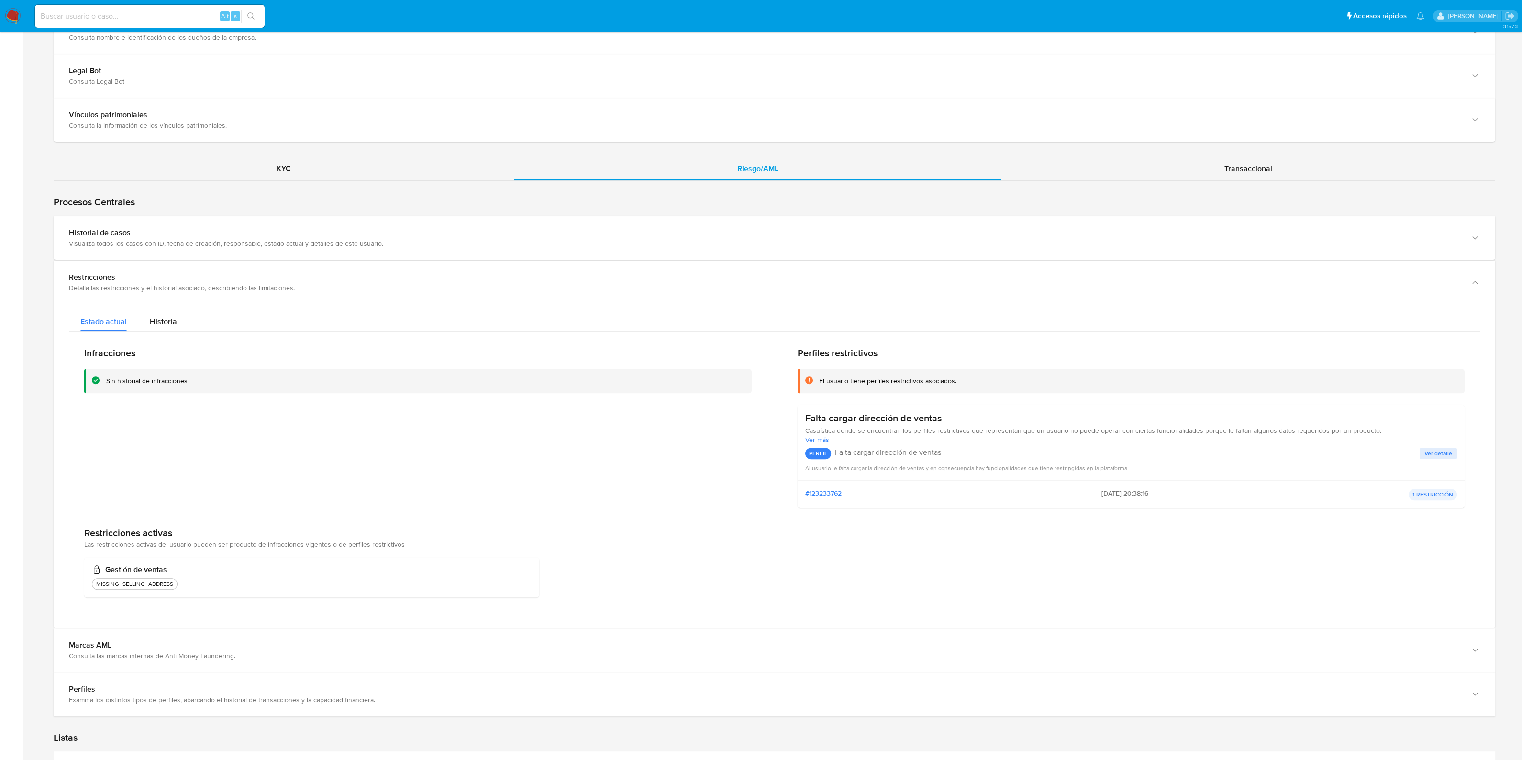
scroll to position [1030, 0]
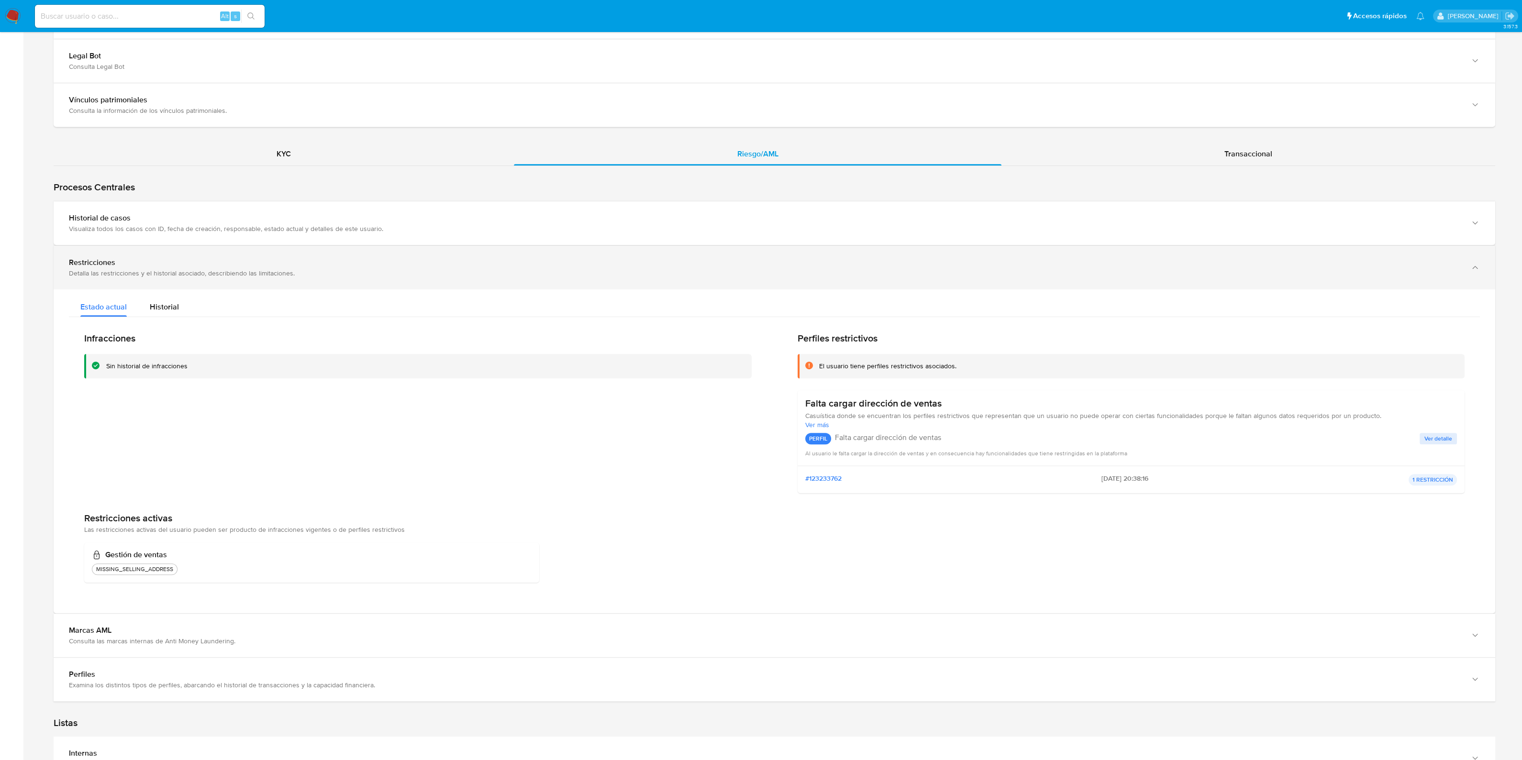
click at [227, 269] on div "Detalla las restricciones y el historial asociado, describiendo las limitacione…" at bounding box center [765, 273] width 1392 height 9
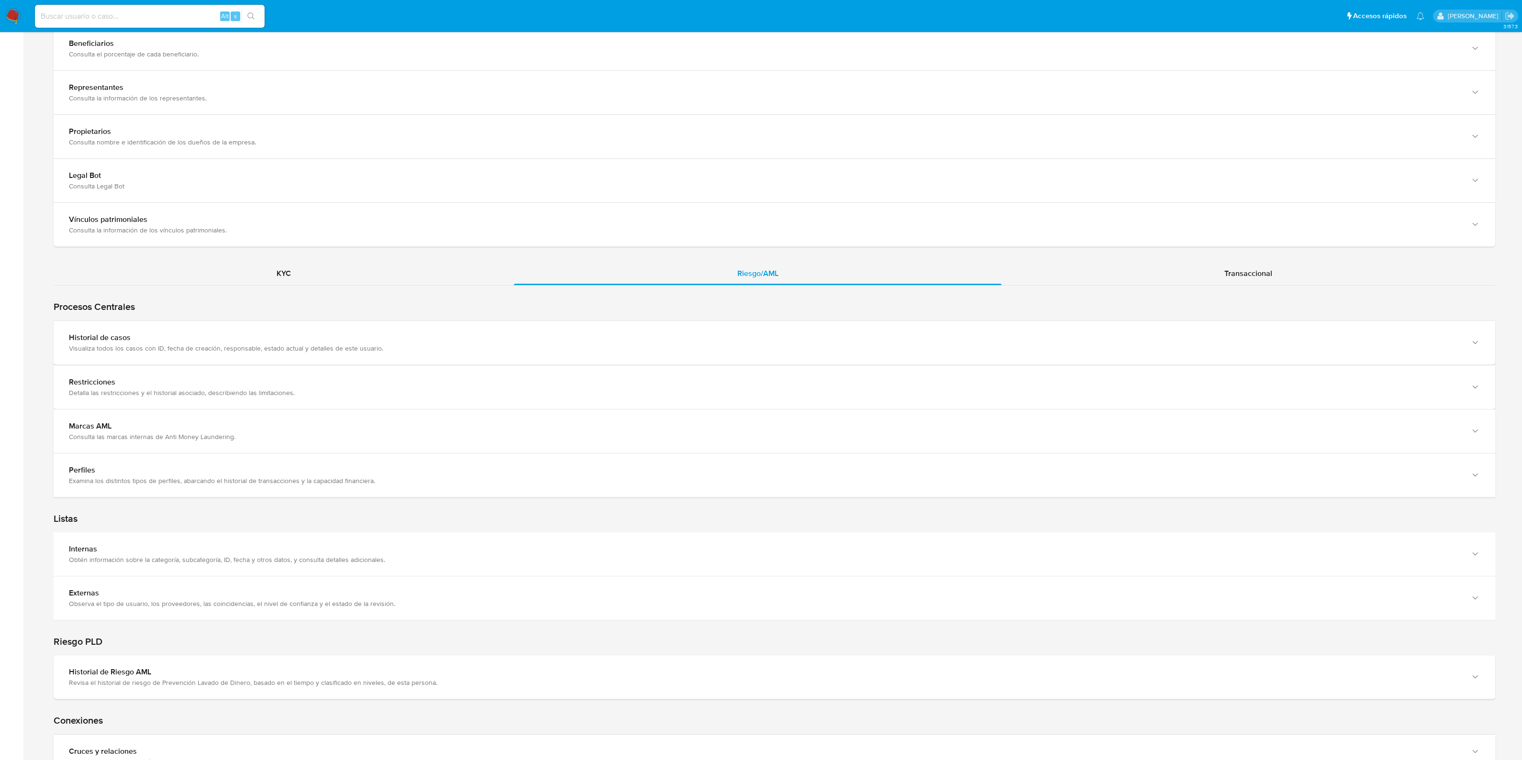
scroll to position [790, 0]
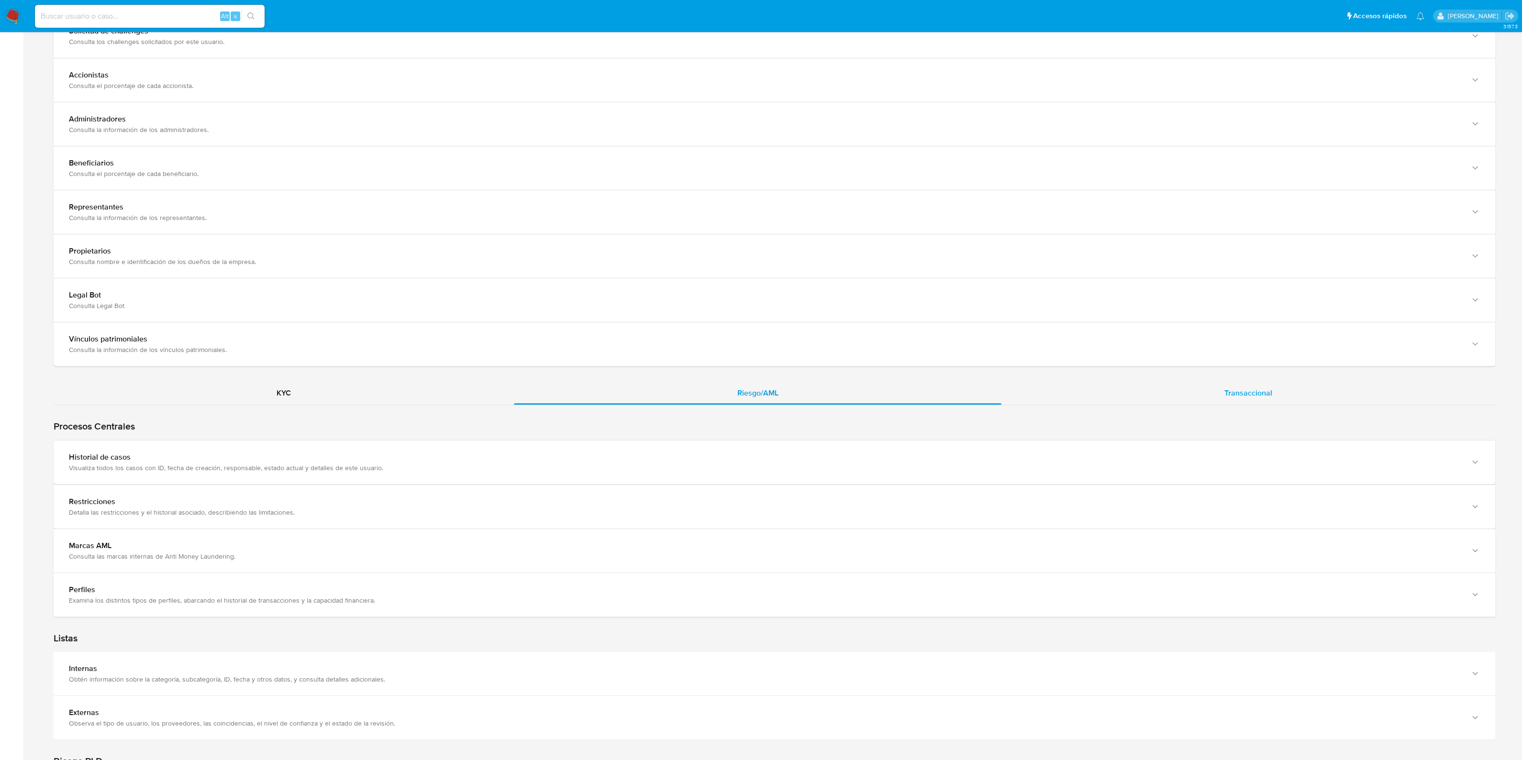
click at [1190, 398] on div "Transaccional" at bounding box center [1248, 393] width 494 height 23
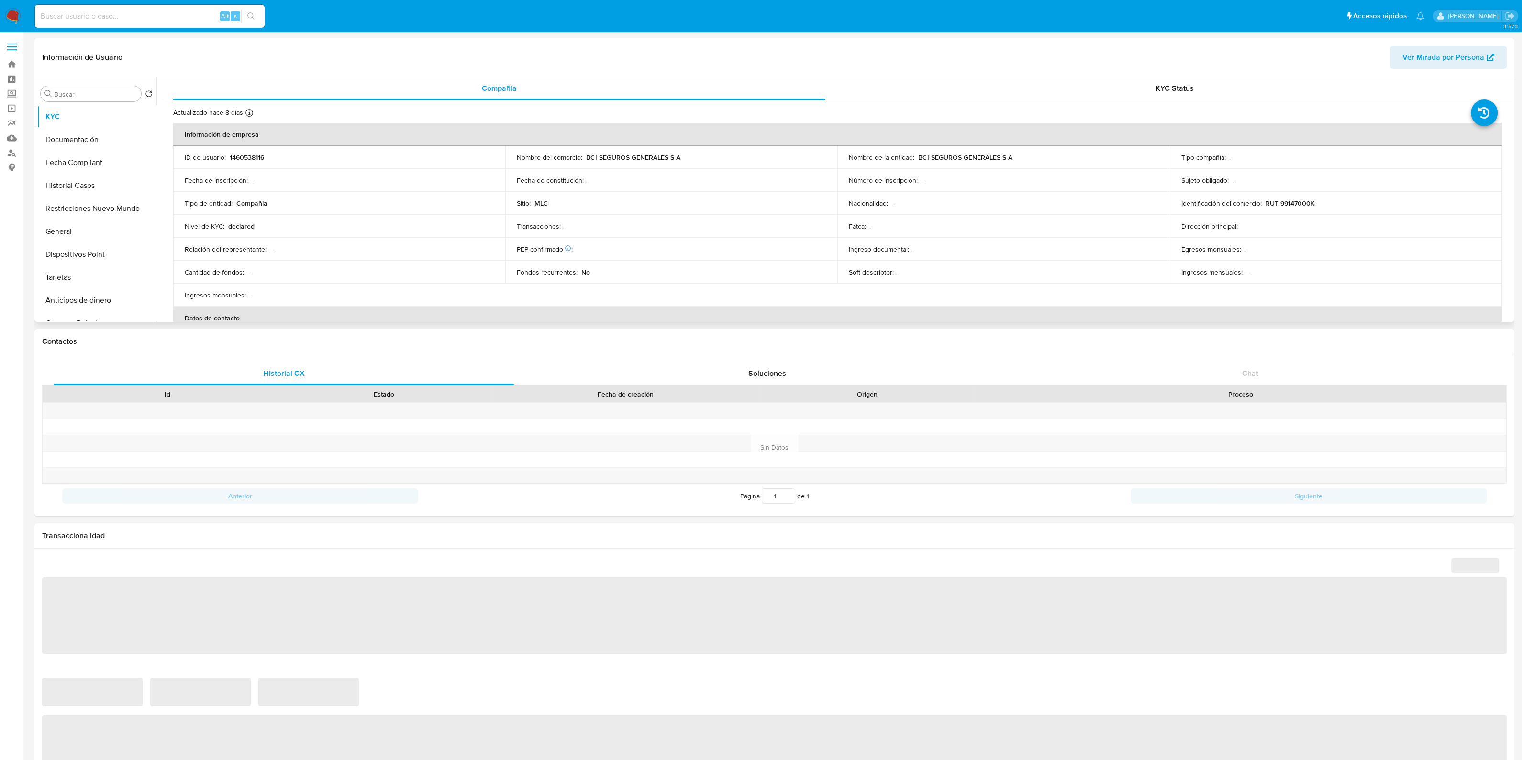
select select "10"
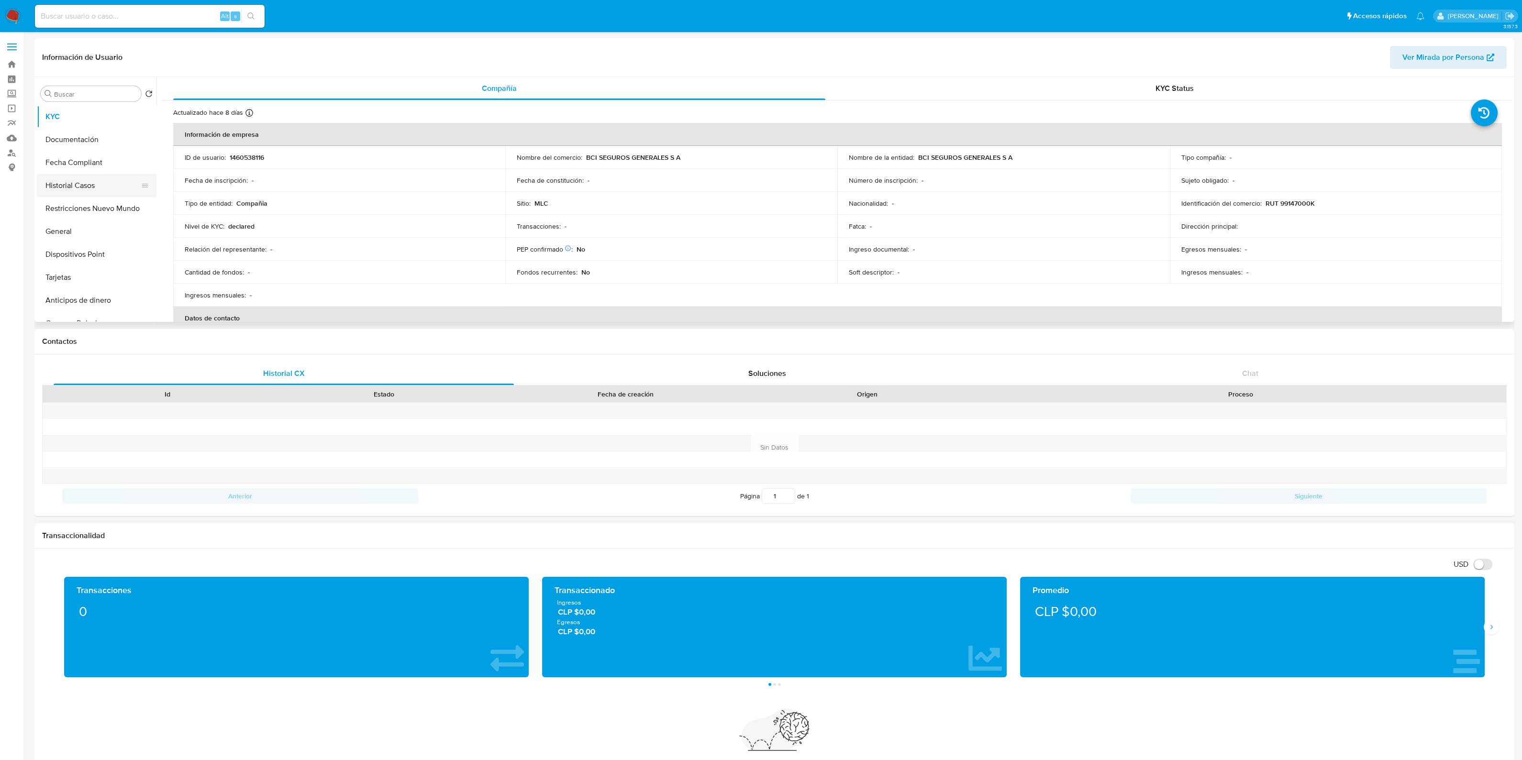
click at [90, 179] on button "Historial Casos" at bounding box center [93, 185] width 112 height 23
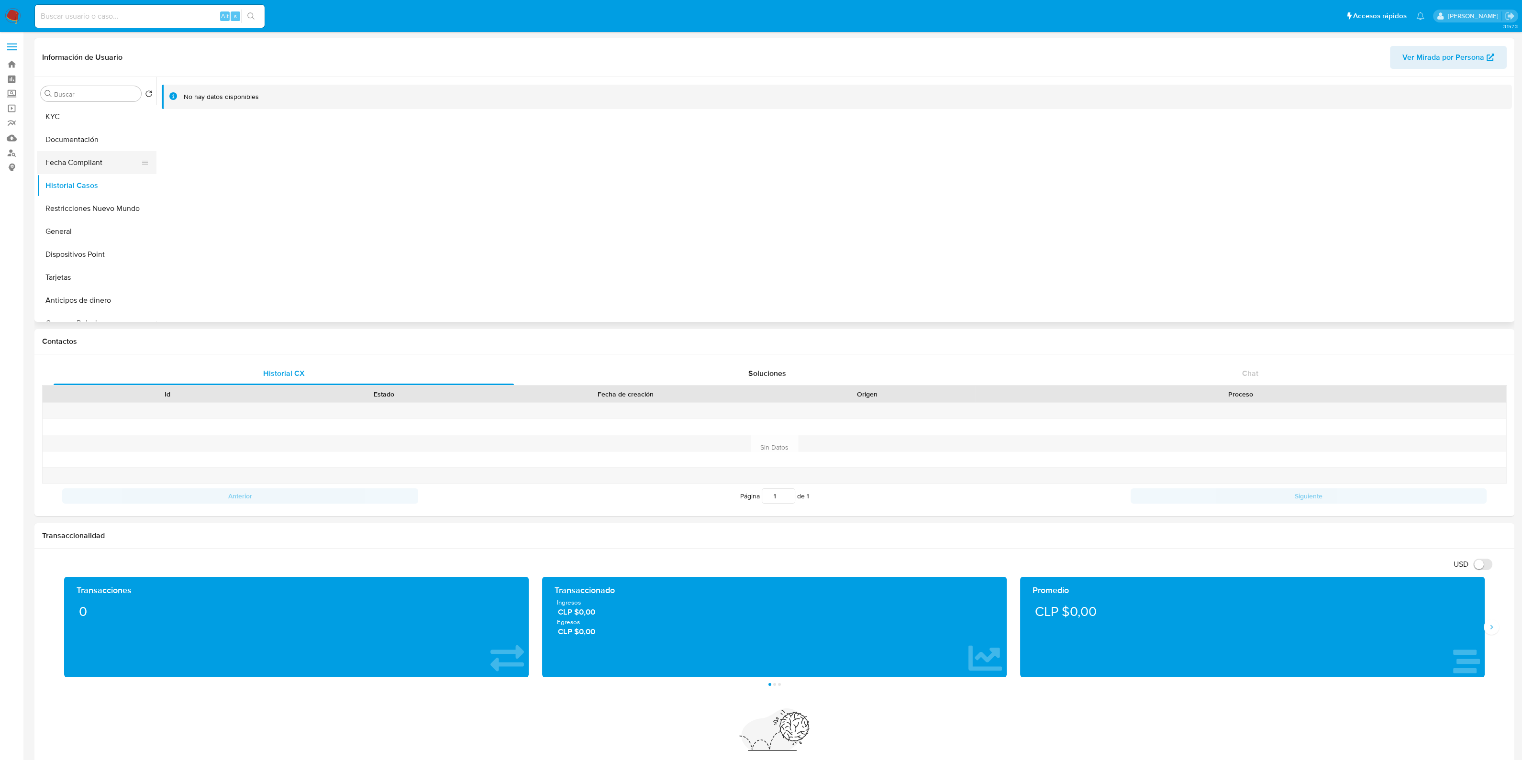
click at [96, 165] on button "Fecha Compliant" at bounding box center [93, 162] width 112 height 23
click at [94, 207] on button "Restricciones Nuevo Mundo" at bounding box center [93, 208] width 112 height 23
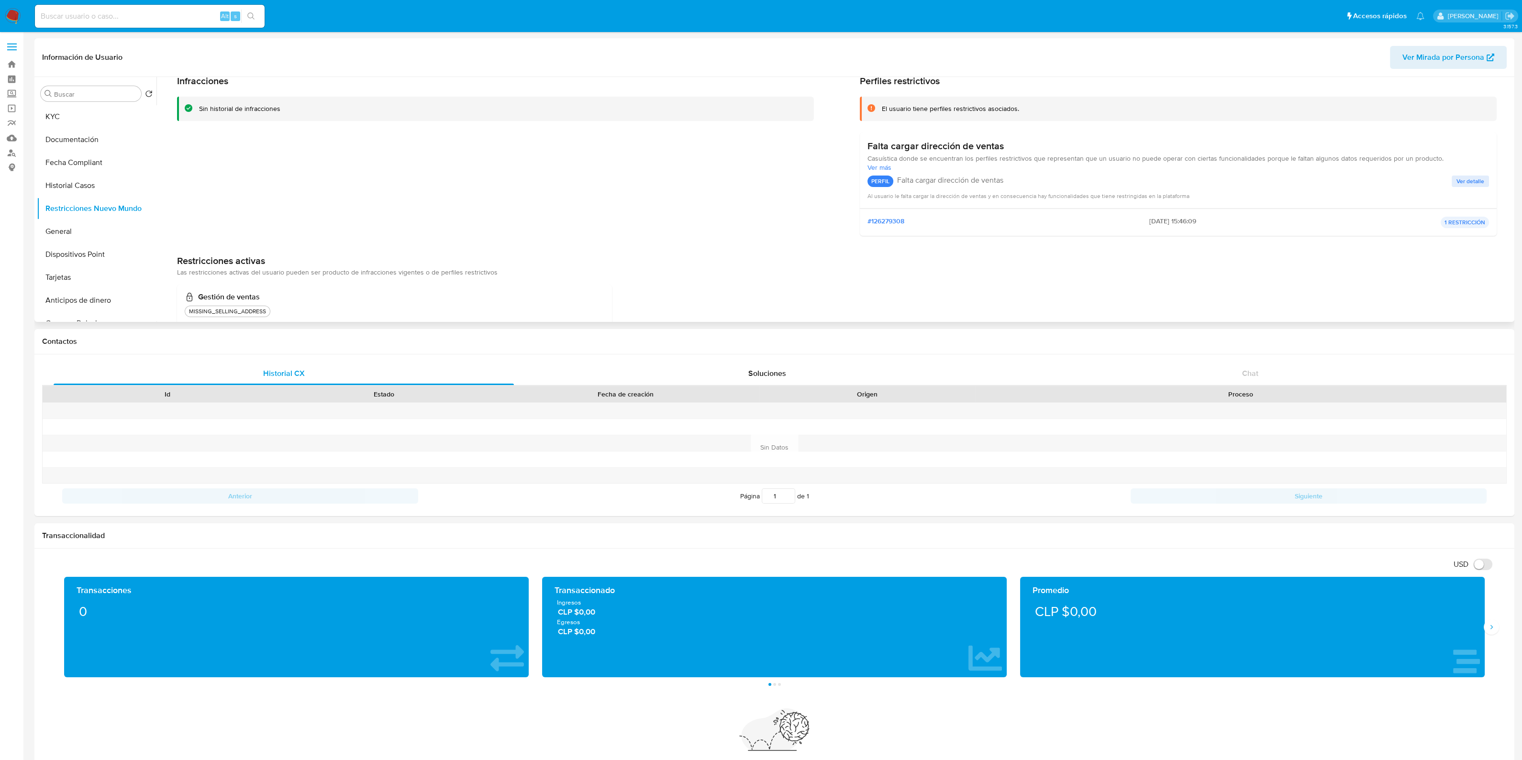
scroll to position [59, 0]
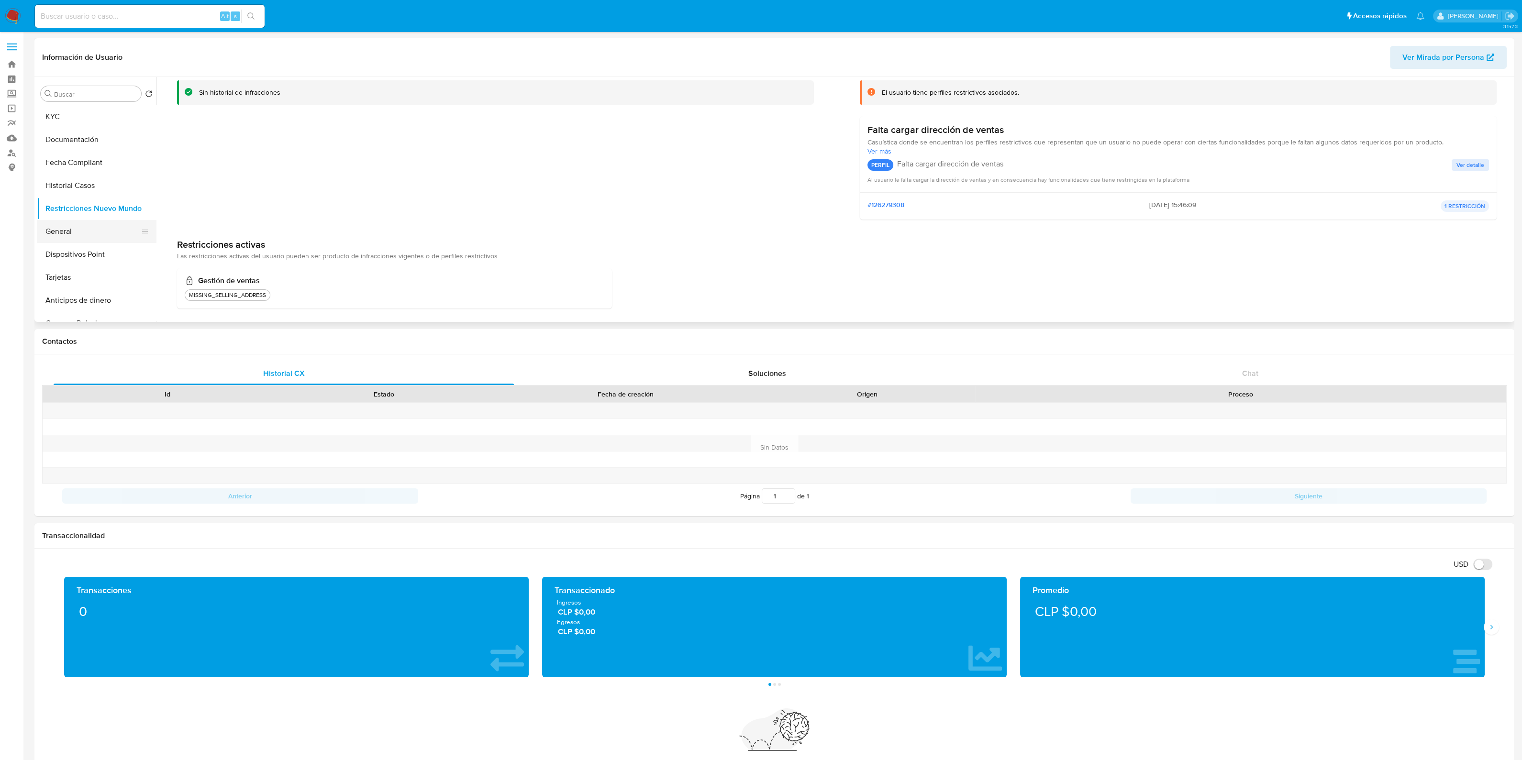
click at [81, 228] on button "General" at bounding box center [93, 231] width 112 height 23
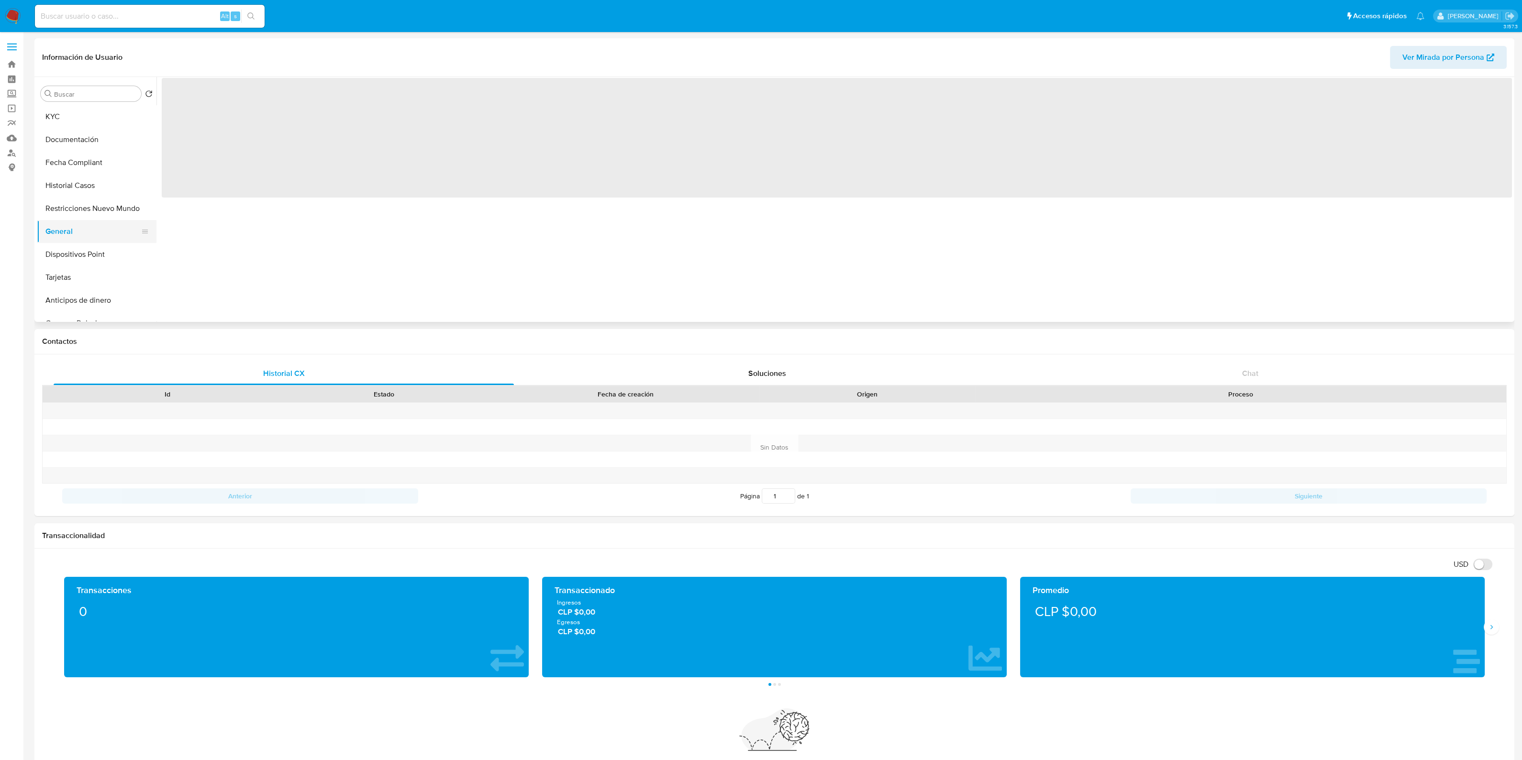
scroll to position [0, 0]
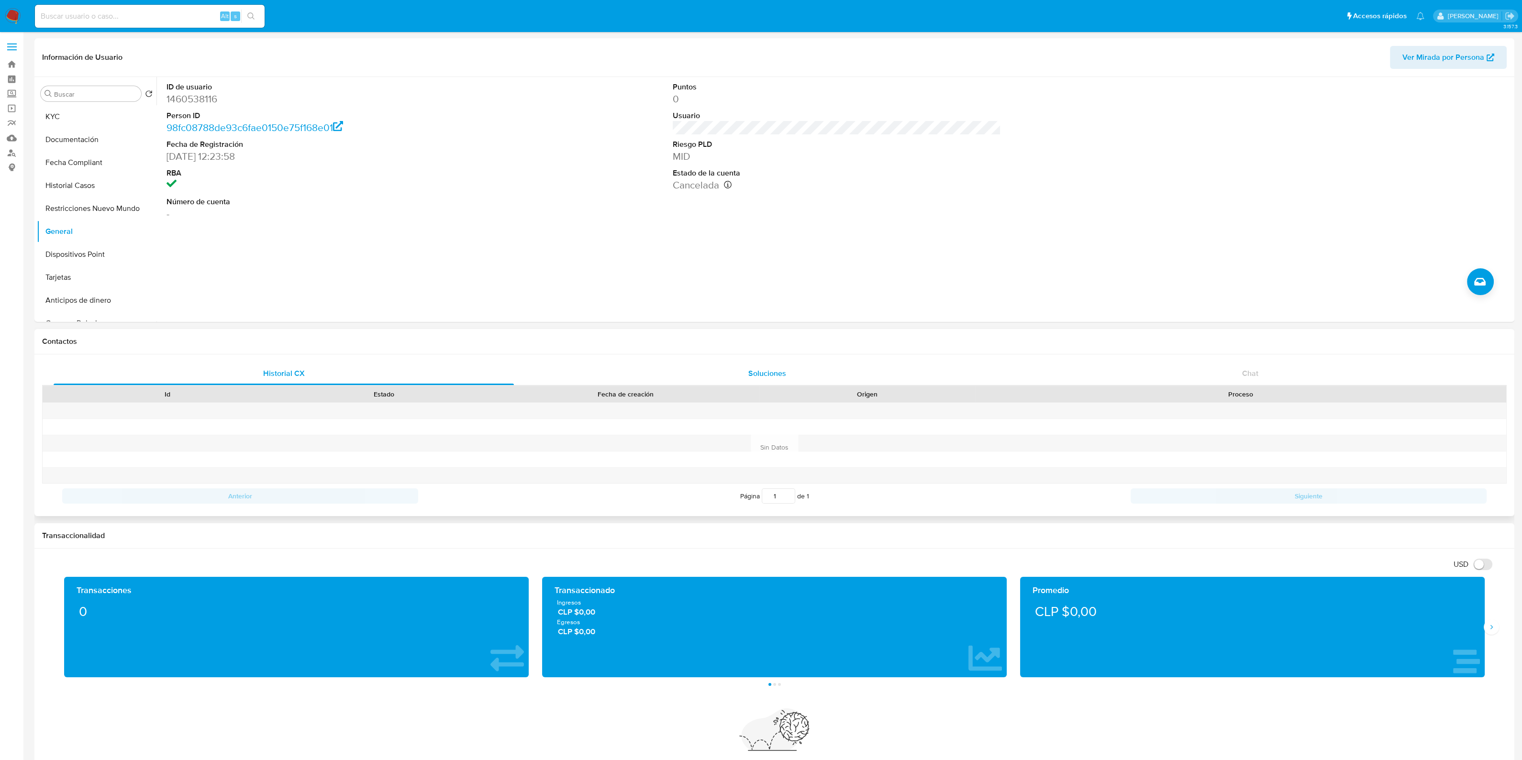
click at [812, 372] on div "Soluciones" at bounding box center [767, 373] width 460 height 23
click at [349, 375] on div "Historial CX" at bounding box center [284, 373] width 460 height 23
click at [600, 368] on div "Soluciones" at bounding box center [767, 373] width 460 height 23
click at [410, 374] on div "Historial CX" at bounding box center [284, 373] width 460 height 23
click at [85, 123] on button "KYC" at bounding box center [93, 116] width 112 height 23
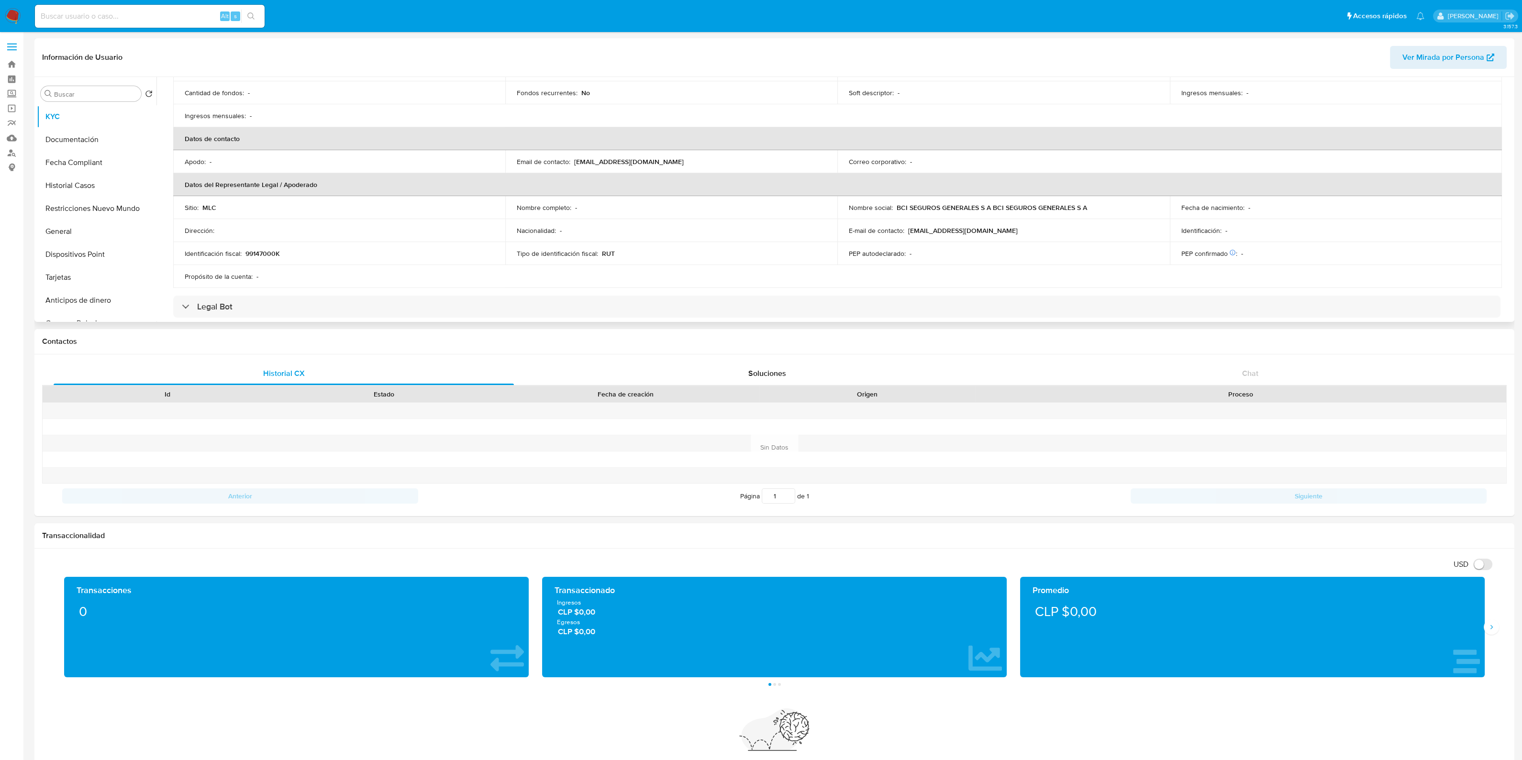
scroll to position [239, 0]
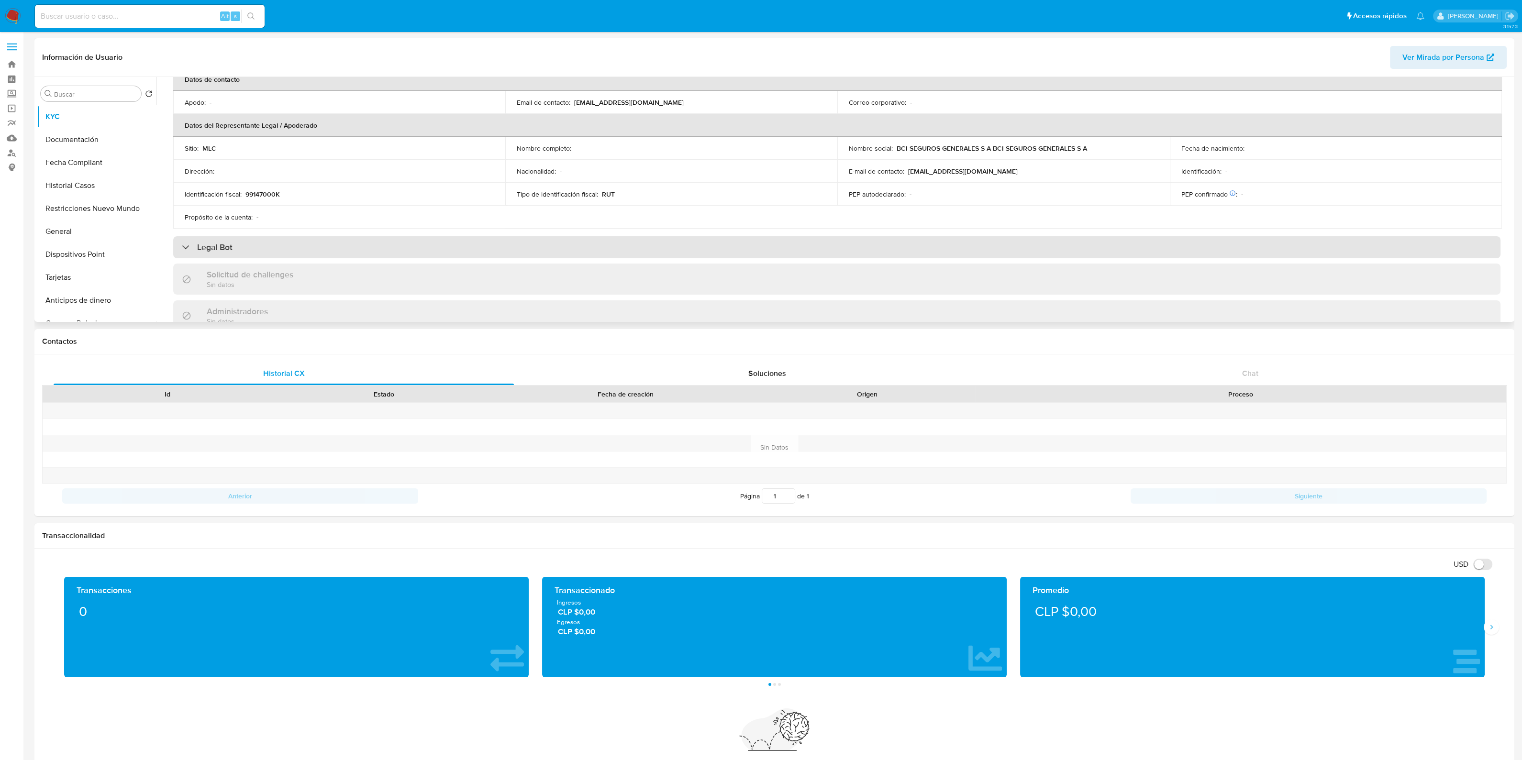
click at [567, 244] on div "Legal Bot" at bounding box center [836, 247] width 1327 height 22
